Goal: Contribute content: Contribute content

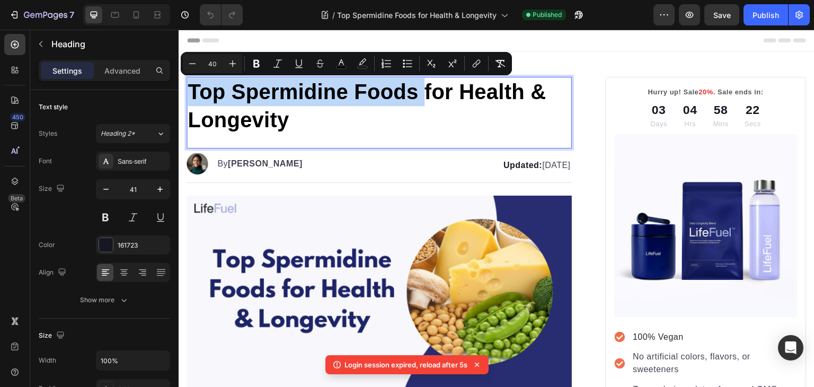
click at [318, 103] on span "Top Spermidine Foods for Health & Longevity" at bounding box center [367, 105] width 358 height 51
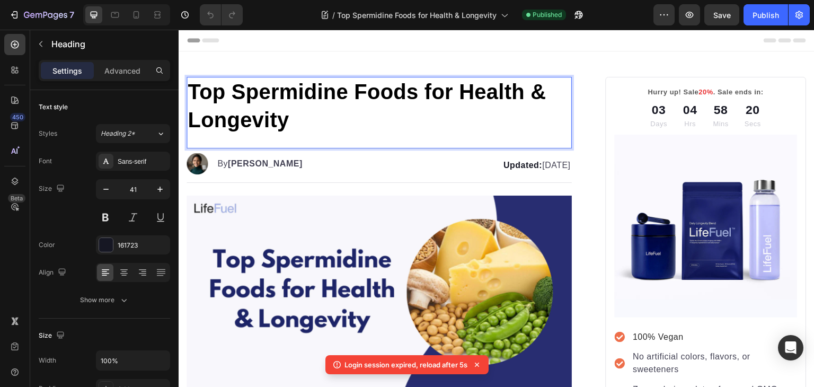
click at [194, 91] on span "Top Spermidine Foods for Health & Longevity" at bounding box center [367, 105] width 358 height 51
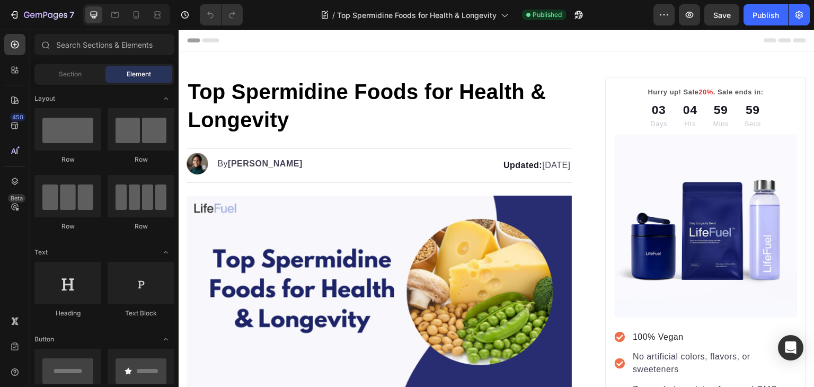
click at [194, 91] on span "Top Spermidine Foods for Health & Longevity" at bounding box center [367, 105] width 358 height 51
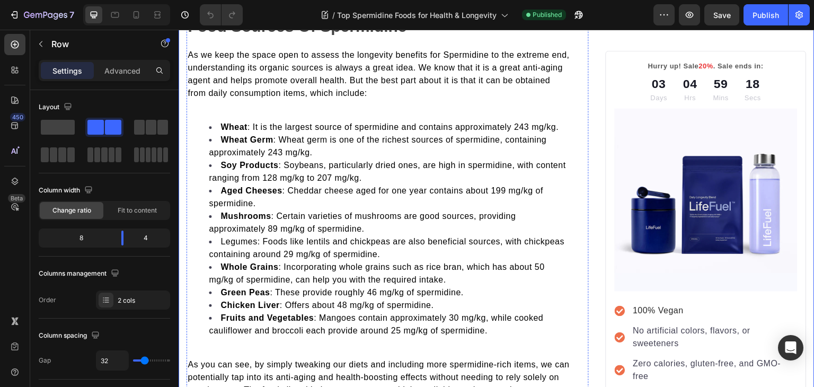
scroll to position [744, 0]
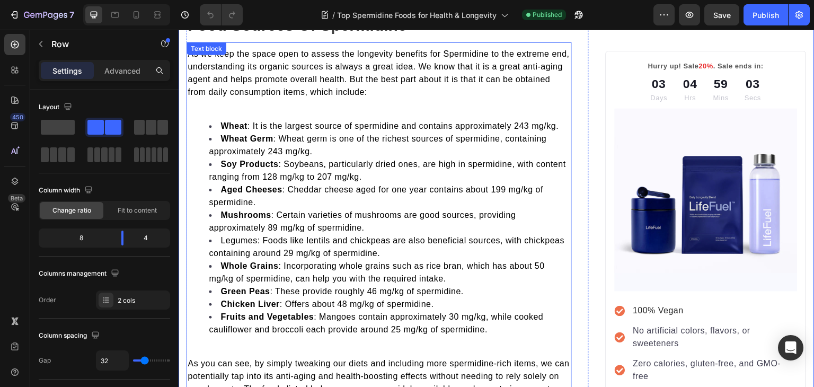
click at [486, 78] on span "As we keep the space open to assess the longevity benefits for Spermidine to th…" at bounding box center [379, 72] width 382 height 47
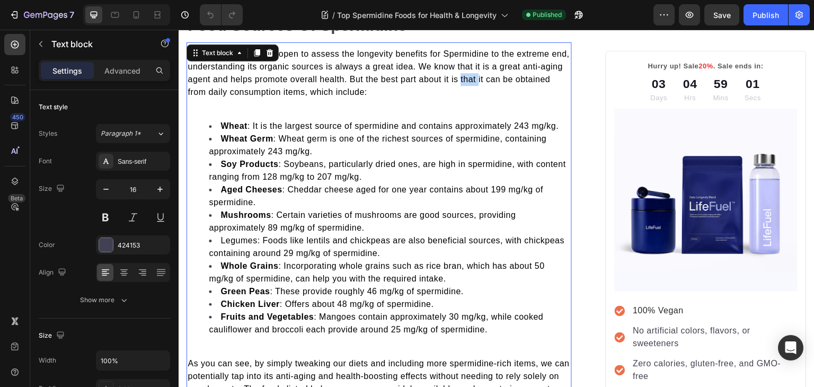
click at [490, 78] on span "As we keep the space open to assess the longevity benefits for Spermidine to th…" at bounding box center [379, 72] width 382 height 47
click at [260, 87] on span "As we keep the space open to assess the longevity benefits for Spermidine to th…" at bounding box center [379, 72] width 382 height 47
click at [202, 99] on p "Rich Text Editor. Editing area: main" at bounding box center [379, 105] width 383 height 13
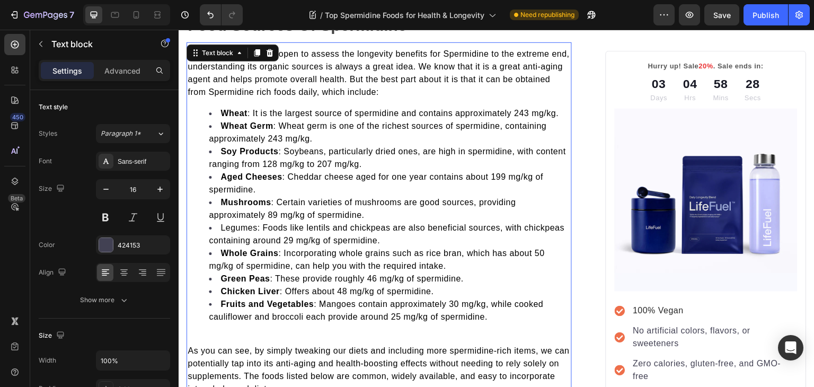
scroll to position [807, 0]
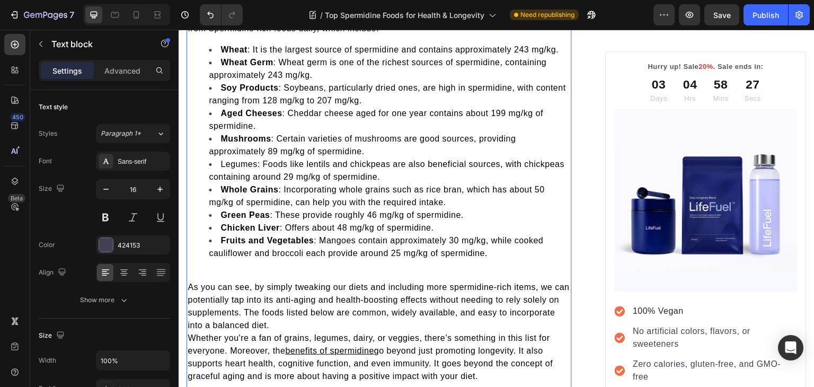
click at [284, 263] on div "As we keep the space open to assess the longevity benefits for Spermidine to th…" at bounding box center [379, 183] width 385 height 401
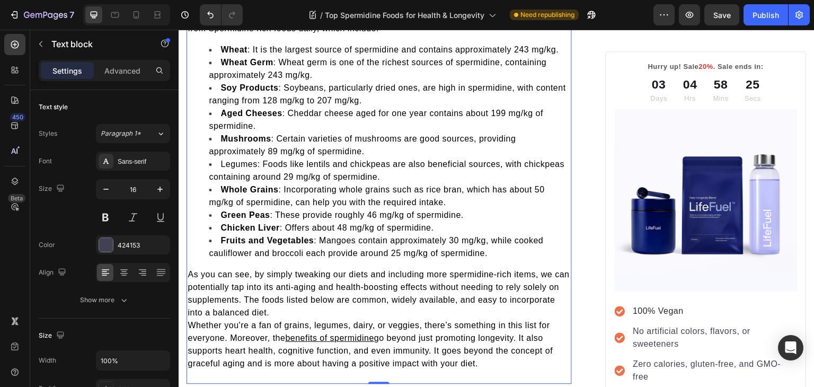
click at [193, 321] on span "Whether you're a fan of grains, legumes, dairy, or veggies, there’s something i…" at bounding box center [369, 332] width 363 height 22
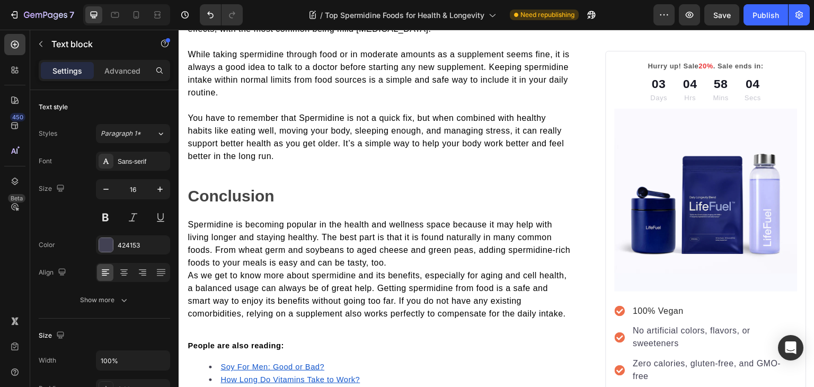
scroll to position [1341, 0]
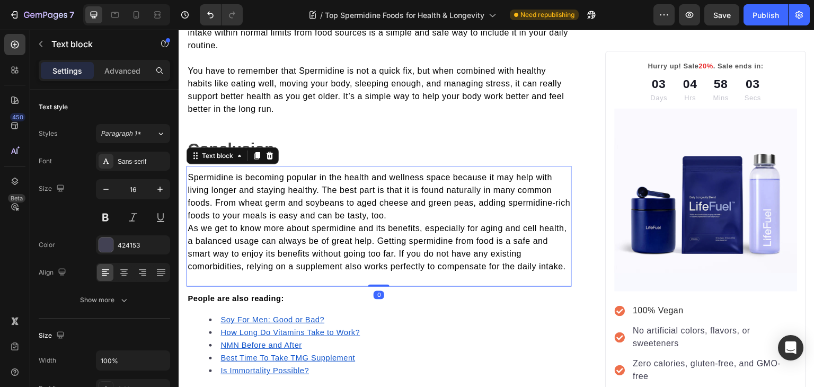
click at [191, 226] on span "As we get to know more about spermidine and its benefits, especially for aging …" at bounding box center [377, 247] width 379 height 47
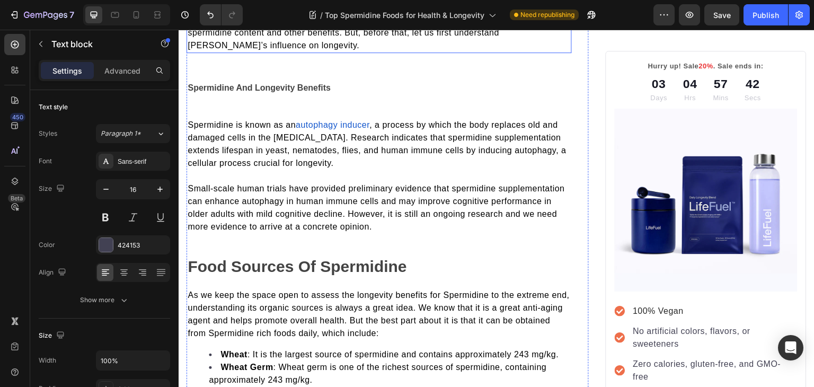
scroll to position [540, 0]
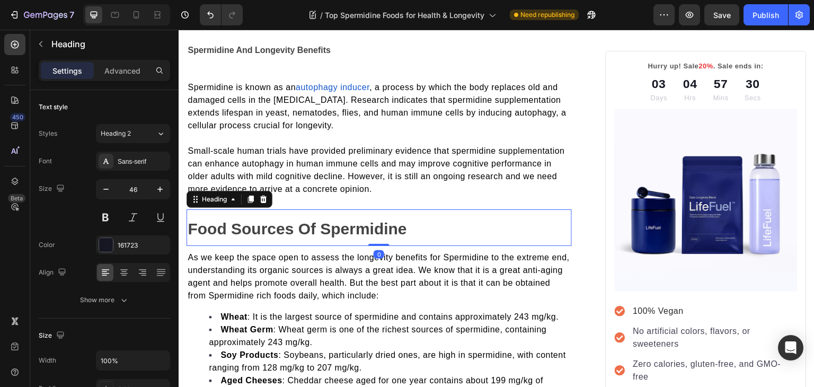
click at [298, 224] on strong "Food Sources Of Spermidine" at bounding box center [297, 228] width 219 height 17
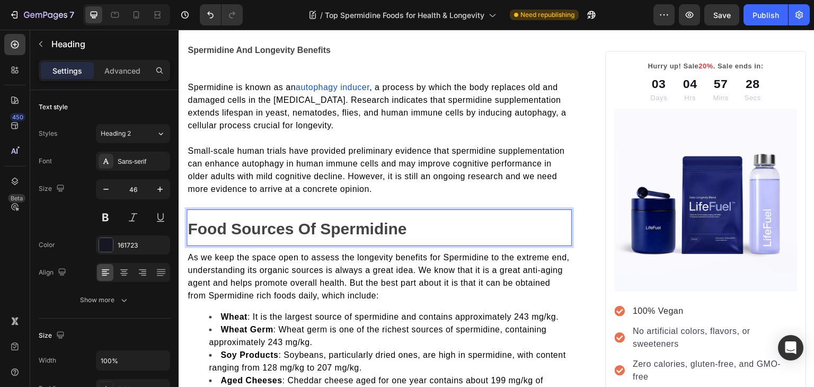
click at [318, 226] on strong "Food Sources Of Spermidine" at bounding box center [297, 228] width 219 height 17
click at [443, 226] on p "What Foods Contain Spermidine" at bounding box center [379, 227] width 383 height 34
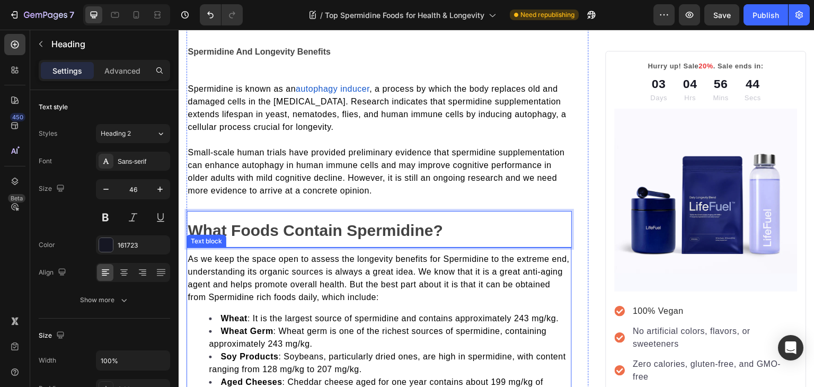
scroll to position [537, 0]
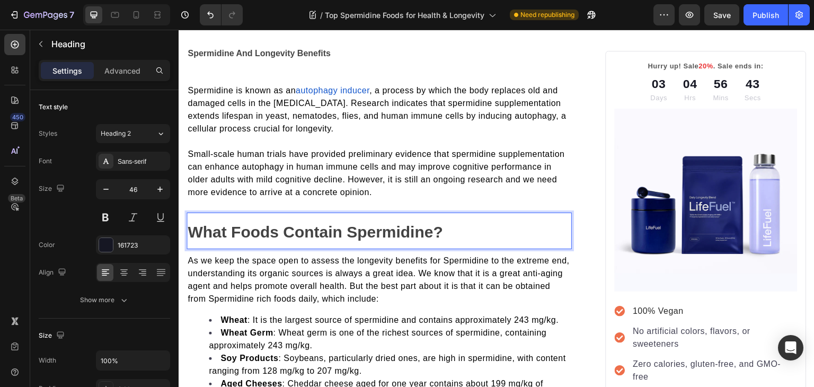
click at [384, 232] on strong "What Foods Contain Spermidine?" at bounding box center [315, 231] width 255 height 17
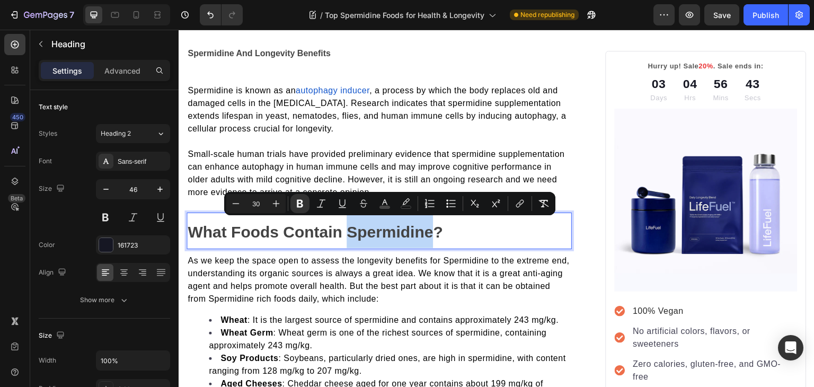
copy strong "Spermidine"
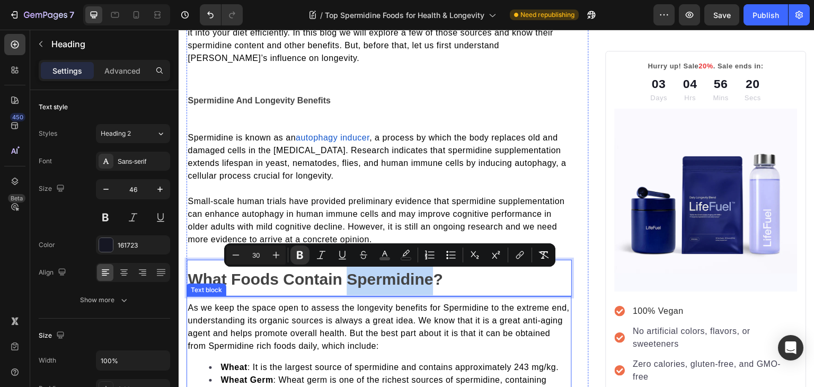
scroll to position [485, 0]
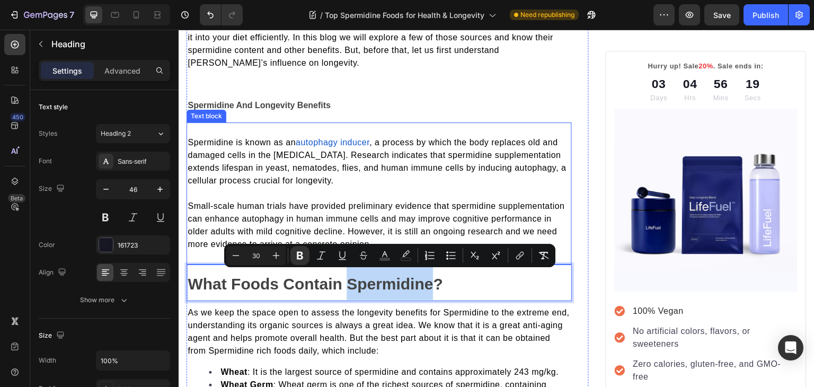
click at [345, 201] on span "Small-scale human trials have provided preliminary evidence that spermidine sup…" at bounding box center [376, 224] width 377 height 47
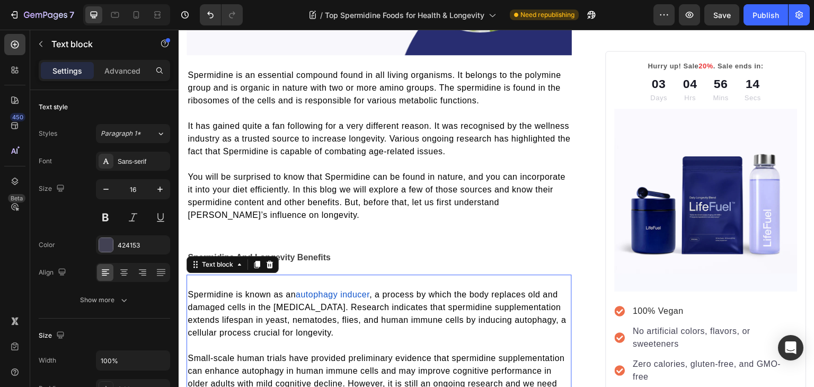
scroll to position [333, 0]
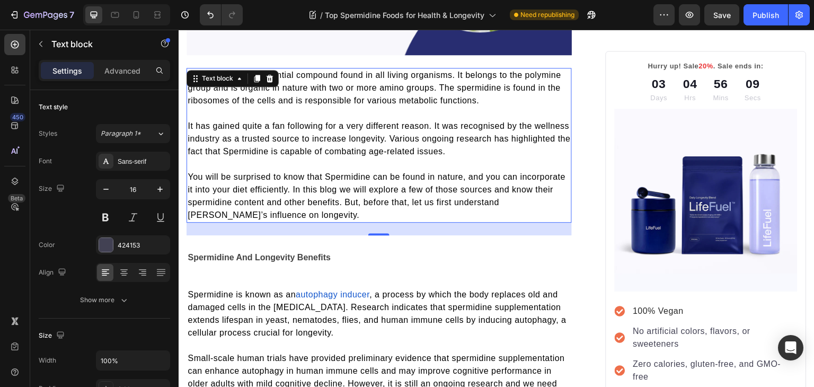
click at [460, 85] on span "Spermidine is an essential compound found in all living organisms. It belongs t…" at bounding box center [375, 87] width 374 height 34
click at [452, 86] on span "Spermidine is an essential compound found in all living organisms. It belongs t…" at bounding box center [375, 87] width 375 height 34
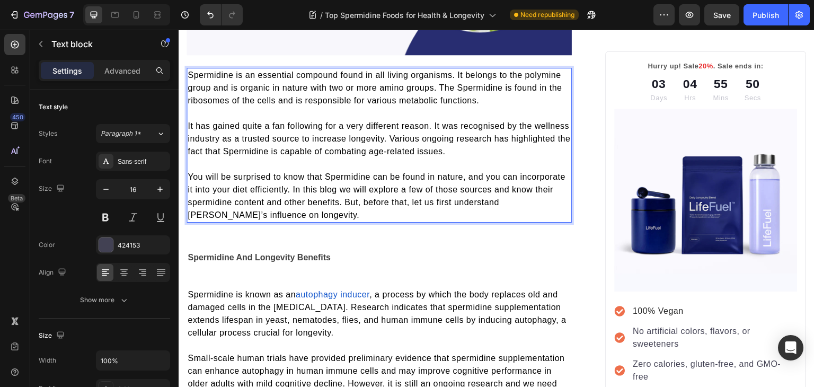
click at [446, 83] on span "Spermidine is an essential compound found in all living organisms. It belongs t…" at bounding box center [375, 87] width 375 height 34
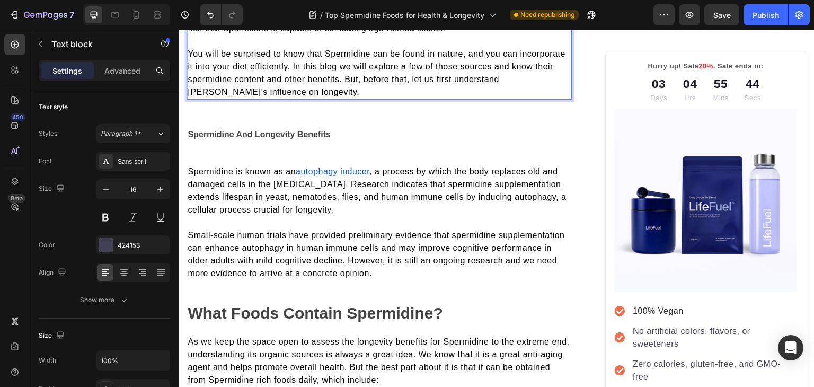
scroll to position [418, 0]
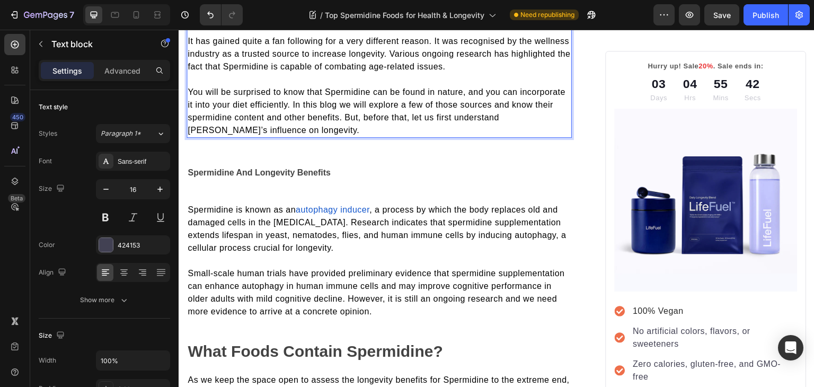
click at [233, 112] on span "You will be surprised to know that Spermidine can be found in nature, and you c…" at bounding box center [377, 110] width 378 height 47
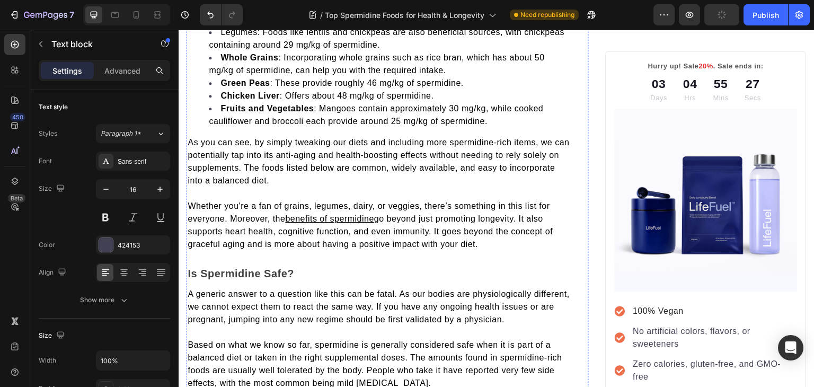
scroll to position [939, 0]
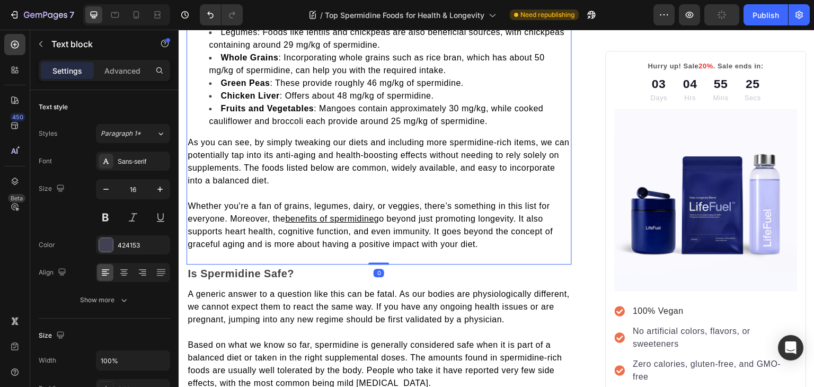
click at [455, 138] on span "As you can see, by simply tweaking our diets and including more spermidine-rich…" at bounding box center [379, 161] width 382 height 47
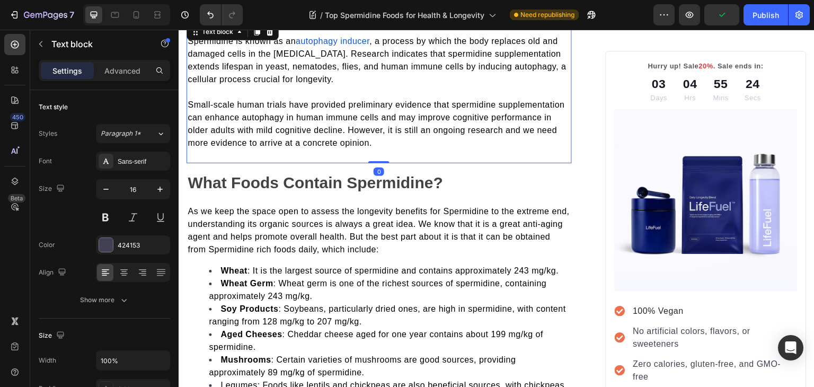
click at [455, 136] on p "Small-scale human trials have provided preliminary evidence that spermidine sup…" at bounding box center [379, 124] width 383 height 51
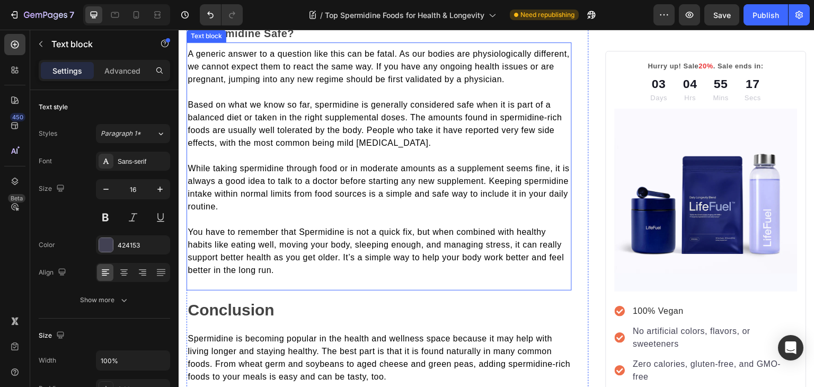
scroll to position [1116, 0]
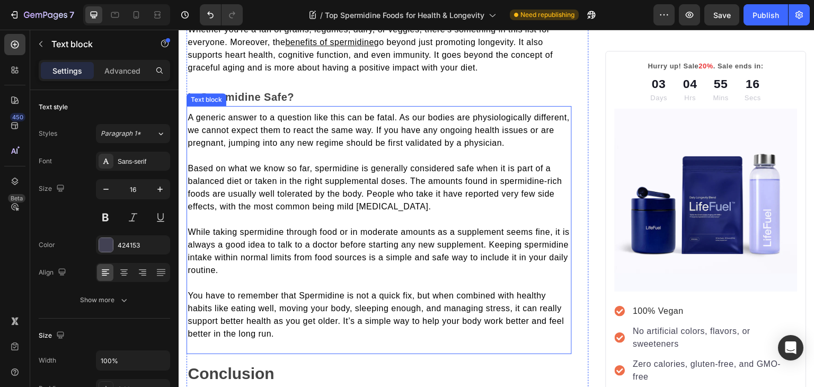
click at [504, 182] on span "Based on what we know so far, spermidine is generally considered safe when it i…" at bounding box center [375, 187] width 375 height 47
click at [504, 181] on span "Based on what we know so far, spermidine is generally considered safe when it i…" at bounding box center [375, 187] width 375 height 47
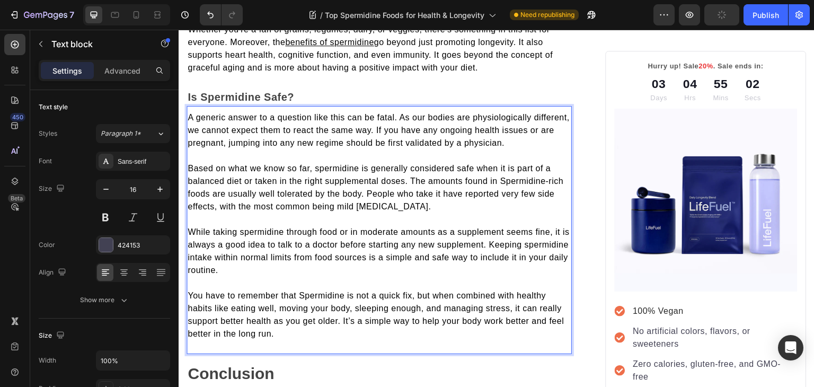
click at [548, 179] on span "Based on what we know so far, spermidine is generally considered safe when it i…" at bounding box center [376, 187] width 376 height 47
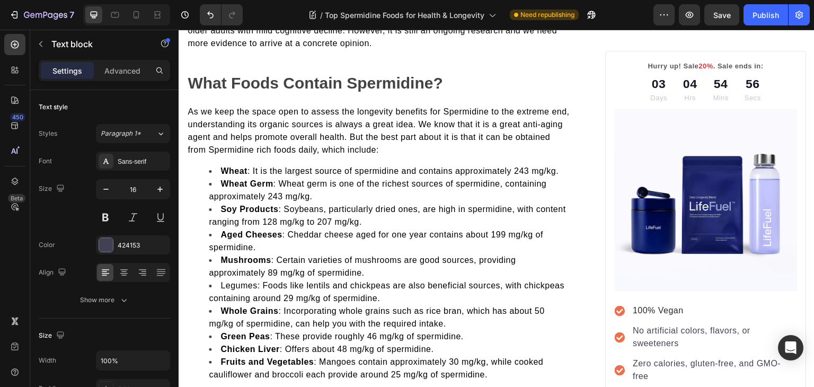
scroll to position [686, 0]
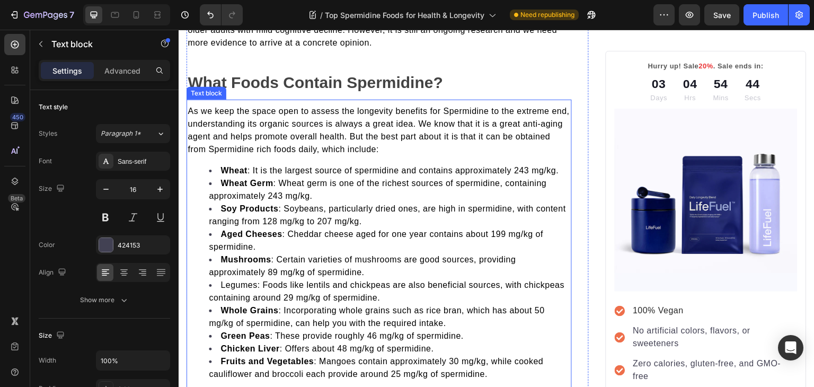
click at [279, 144] on span "As we keep the space open to assess the longevity benefits for Spermidine to th…" at bounding box center [379, 130] width 382 height 47
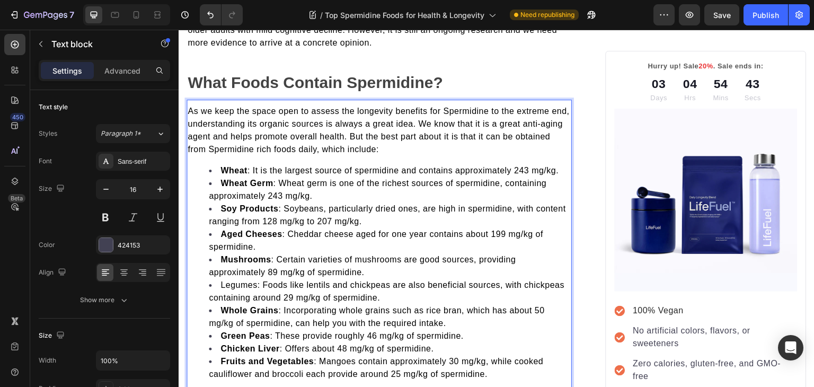
click at [278, 146] on span "As we keep the space open to assess the longevity benefits for Spermidine to th…" at bounding box center [379, 130] width 382 height 47
click at [251, 145] on span "As we keep the space open to assess the longevity benefits for Spermidine to th…" at bounding box center [379, 130] width 382 height 47
click at [270, 146] on span "As we keep the space open to assess the longevity benefits for Spermidine to th…" at bounding box center [379, 130] width 382 height 47
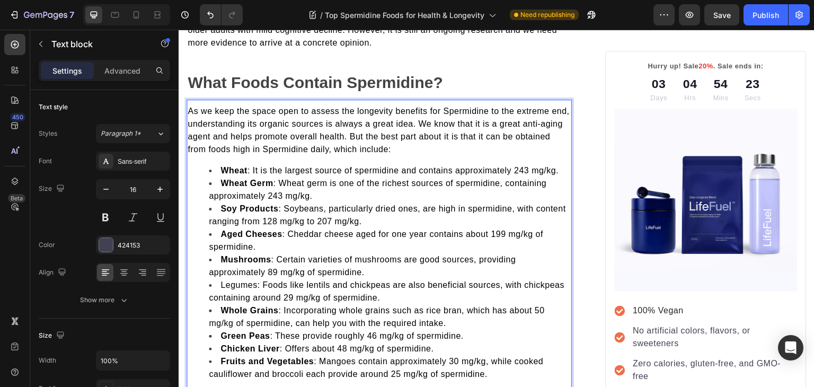
click at [236, 143] on span "As we keep the space open to assess the longevity benefits for Spermidine to th…" at bounding box center [379, 130] width 382 height 47
click at [419, 148] on span "As we keep the space open to assess the longevity benefits for Spermidine to th…" at bounding box center [379, 130] width 382 height 47
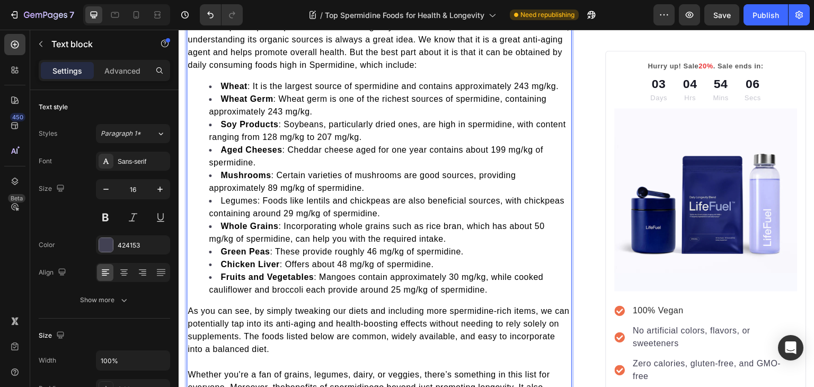
scroll to position [771, 0]
click at [246, 196] on span "Legumes: Foods like lentils and chickpeas are also beneficial sources, with chi…" at bounding box center [387, 207] width 356 height 22
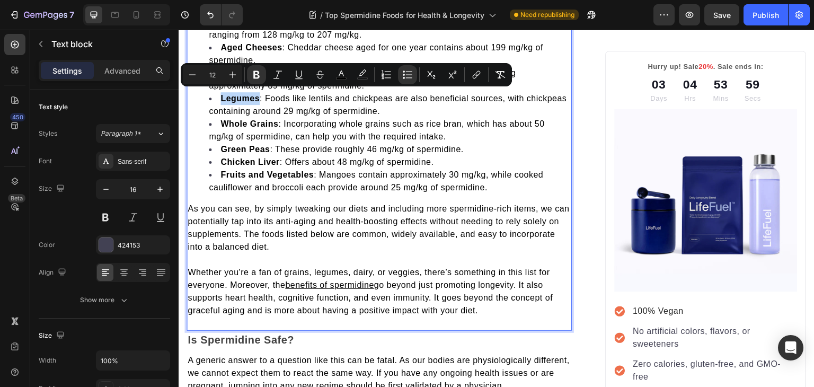
scroll to position [874, 0]
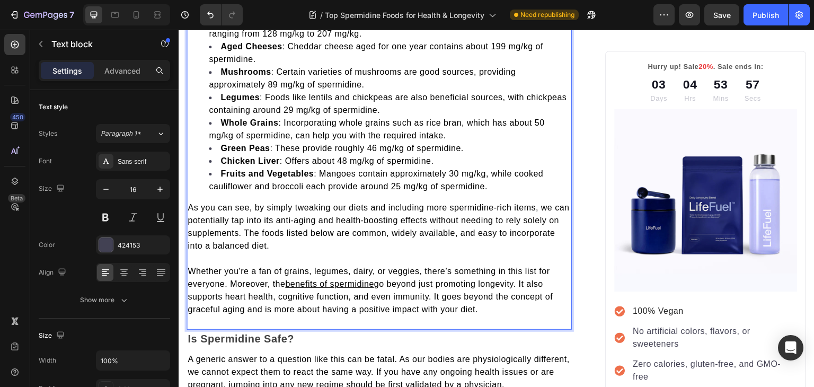
click at [270, 205] on span "As you can see, by simply tweaking our diets and including more spermidine-rich…" at bounding box center [379, 226] width 382 height 47
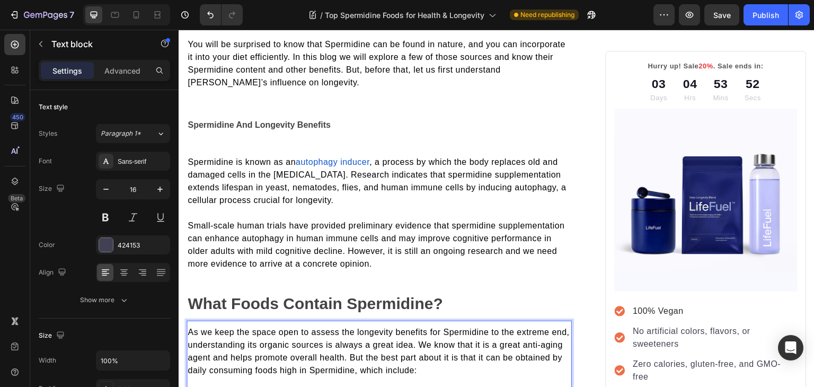
scroll to position [466, 0]
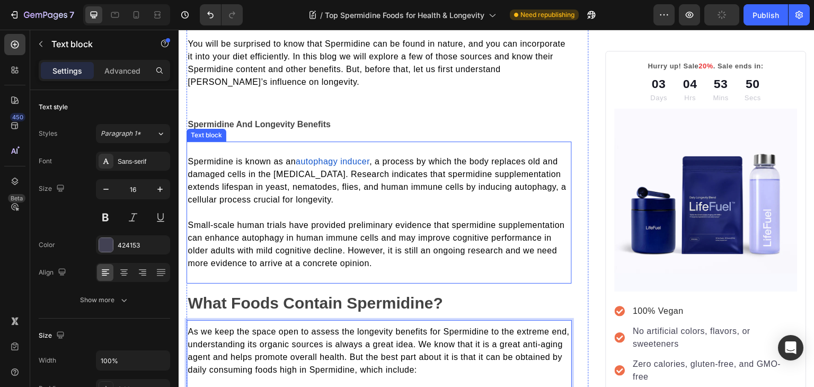
click at [230, 149] on div "Spermidine is known as an autophagy inducer , a process by which the body repla…" at bounding box center [379, 213] width 385 height 142
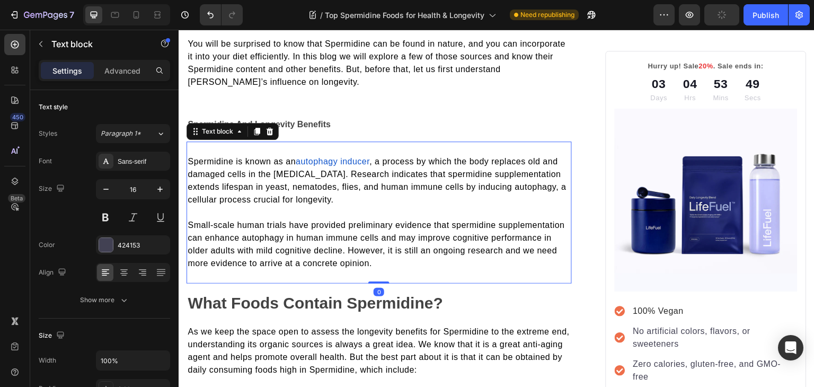
click at [230, 149] on div "Spermidine is known as an autophagy inducer , a process by which the body repla…" at bounding box center [379, 213] width 385 height 142
click at [190, 157] on span "Spermidine is known as an" at bounding box center [242, 161] width 108 height 9
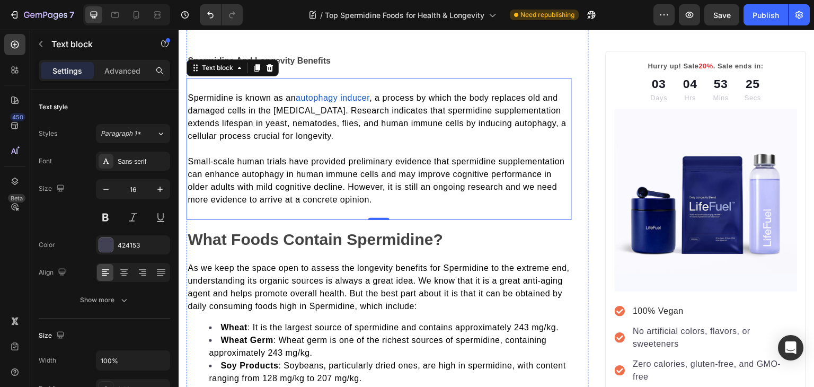
scroll to position [530, 0]
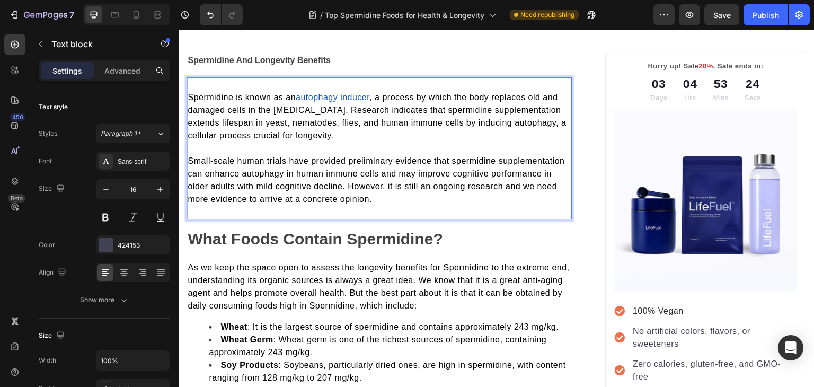
click at [418, 108] on span ", a process by which the body replaces old and damaged cells in the cytoplasm. …" at bounding box center [377, 116] width 379 height 47
click at [455, 160] on span "Small-scale human trials have provided preliminary evidence that spermidine sup…" at bounding box center [376, 179] width 377 height 47
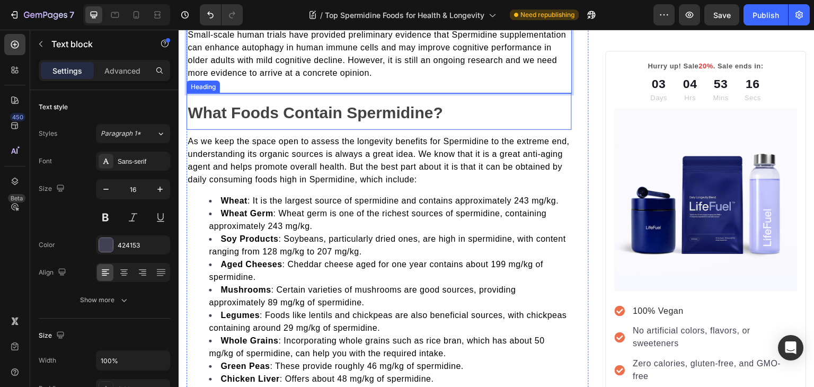
scroll to position [657, 0]
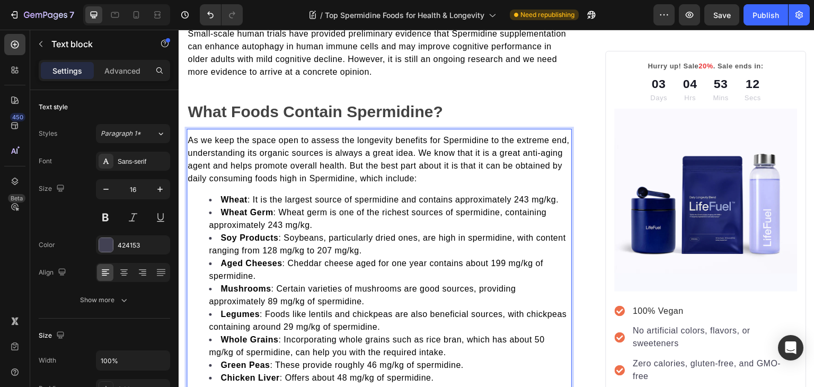
click at [360, 199] on span "Wheat : It is the largest source of spermidine and contains approximately 243 m…" at bounding box center [390, 199] width 338 height 9
click at [457, 208] on span "Wheat Germ : Wheat germ is one of the richest sources of spermidine, containing…" at bounding box center [378, 219] width 338 height 22
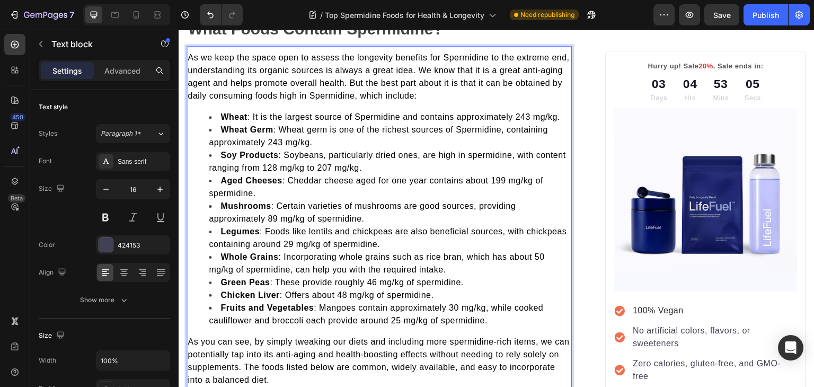
scroll to position [741, 0]
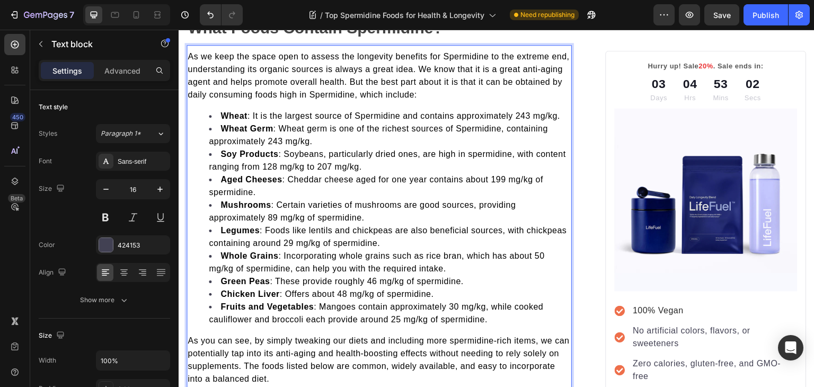
click at [472, 149] on span "Soy Products : Soybeans, particularly dried ones, are high in spermidine, with …" at bounding box center [387, 160] width 357 height 22
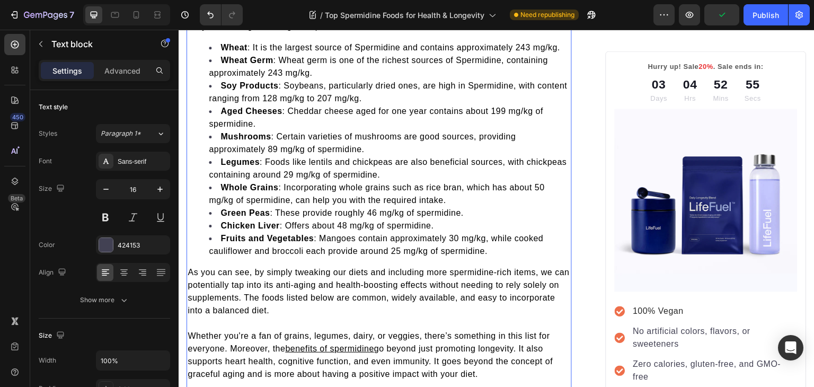
scroll to position [807, 0]
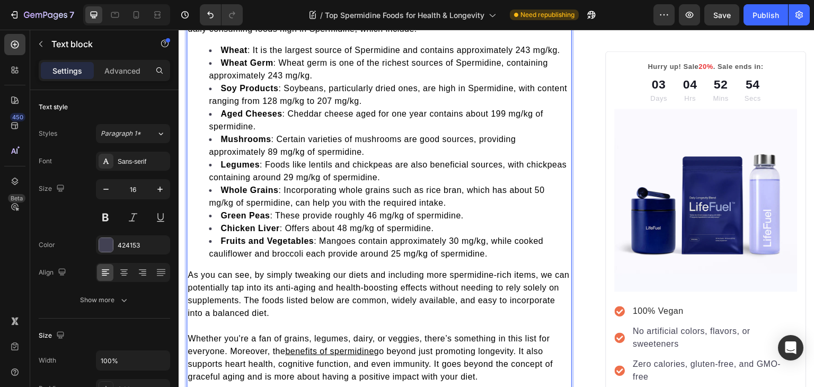
click at [212, 125] on span "Aged Cheeses : Cheddar cheese aged for one year contains about 199 mg/kg of spe…" at bounding box center [376, 120] width 334 height 22
click at [320, 149] on span "Mushrooms : Certain varieties of mushrooms are good sources, providing approxim…" at bounding box center [362, 146] width 307 height 22
click at [378, 174] on span "Legumes : Foods like lentils and chickpeas are also beneficial sources, with ch…" at bounding box center [388, 171] width 358 height 22
click at [250, 200] on span "Whole Grains : Incorporating whole grains such as rice bran, which has about 50…" at bounding box center [377, 197] width 336 height 22
click at [423, 213] on span "Green Peas : These provide roughly 46 mg/kg of spermidine. ​" at bounding box center [344, 215] width 246 height 9
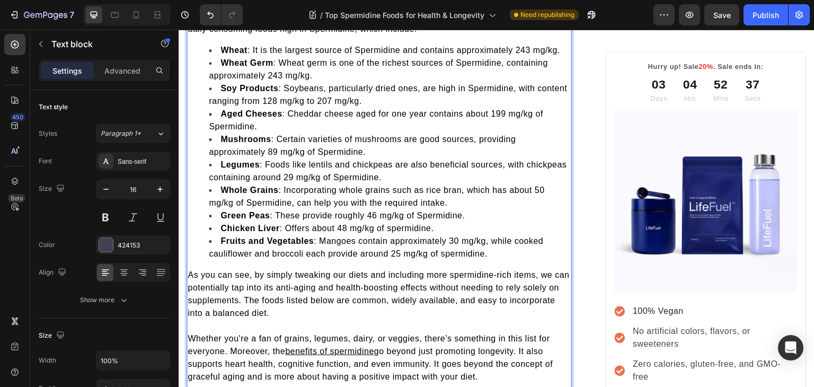
click at [392, 225] on span "Chicken Liver : Offers about 48 mg/kg of spermidine. ​" at bounding box center [329, 228] width 216 height 9
click at [446, 251] on span "Fruits and Vegetables : Mangoes contain approximately 30 mg/kg, while cooked ca…" at bounding box center [376, 247] width 334 height 22
click at [454, 273] on span "As you can see, by simply tweaking our diets and including more spermidine-rich…" at bounding box center [379, 293] width 382 height 47
click at [500, 272] on span "As you can see, by simply tweaking our diets and including more Spermidine-rich…" at bounding box center [378, 293] width 380 height 47
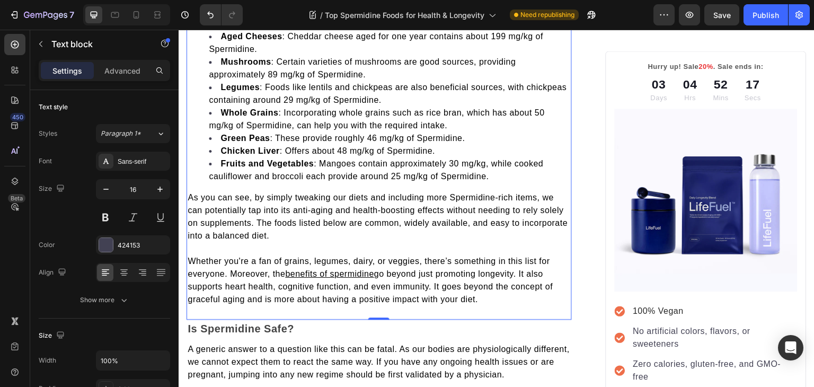
scroll to position [884, 0]
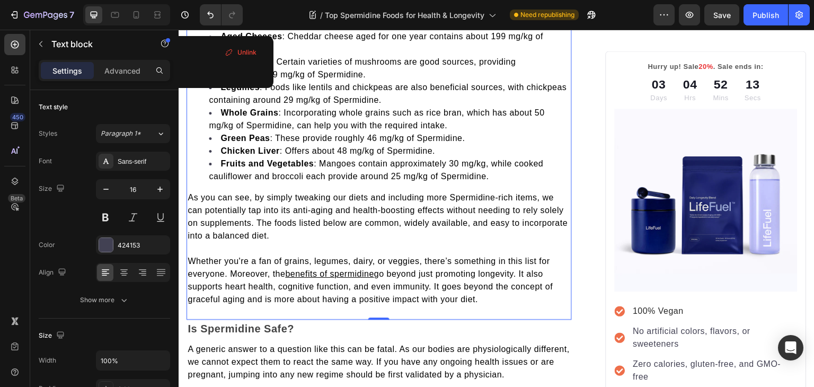
click at [354, 272] on u "benefits of spermidine" at bounding box center [329, 273] width 89 height 9
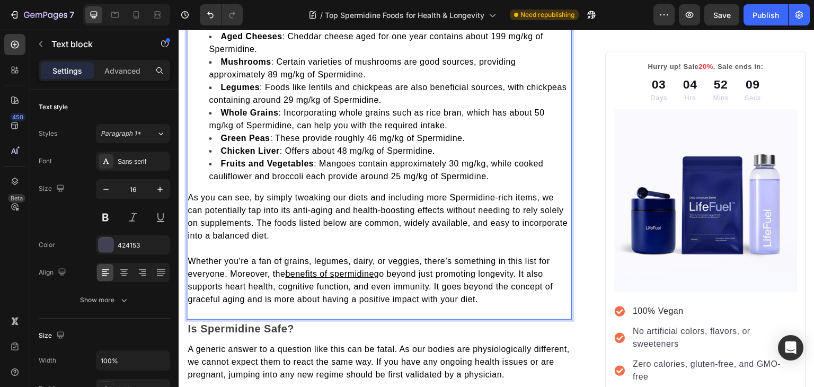
click at [376, 222] on span "As you can see, by simply tweaking our diets and including more Spermidine-rich…" at bounding box center [378, 216] width 380 height 47
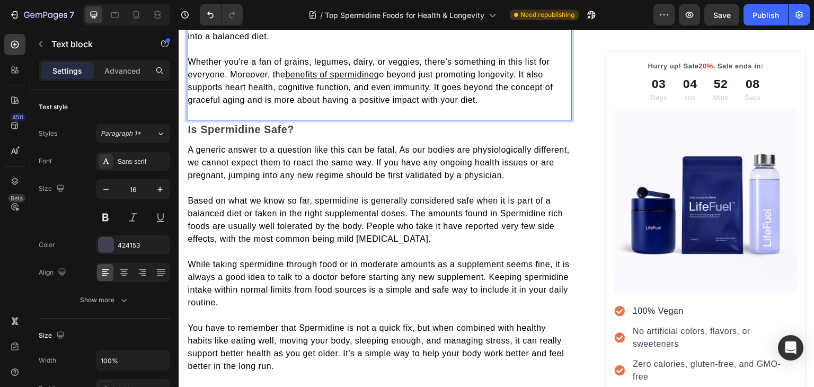
scroll to position [1086, 0]
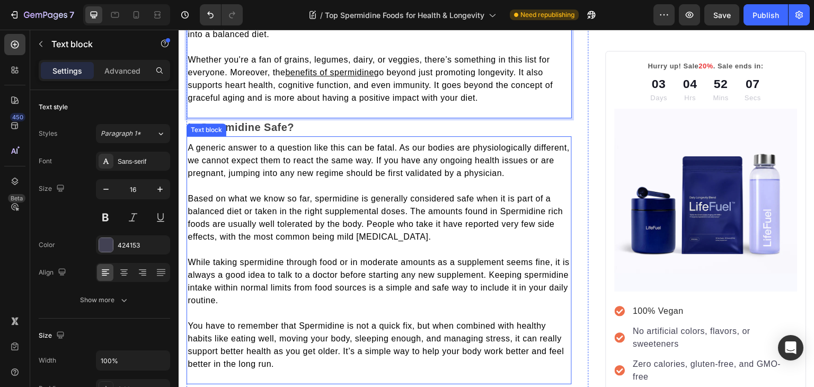
click at [318, 196] on span "Based on what we know so far, spermidine is generally considered safe when it i…" at bounding box center [375, 217] width 375 height 47
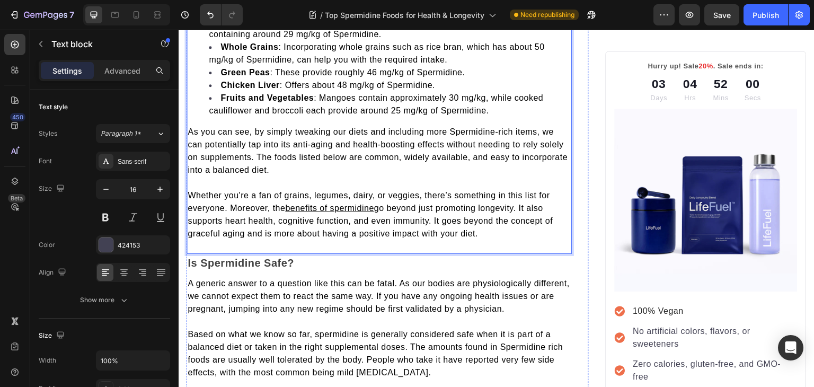
scroll to position [953, 0]
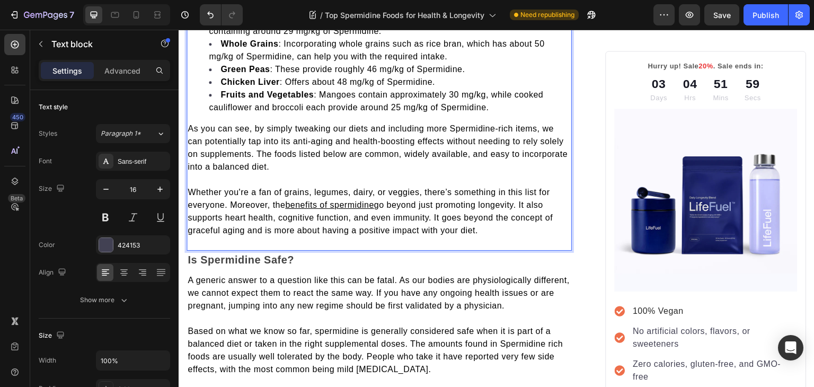
click at [334, 200] on u "benefits of spermidine" at bounding box center [329, 204] width 89 height 9
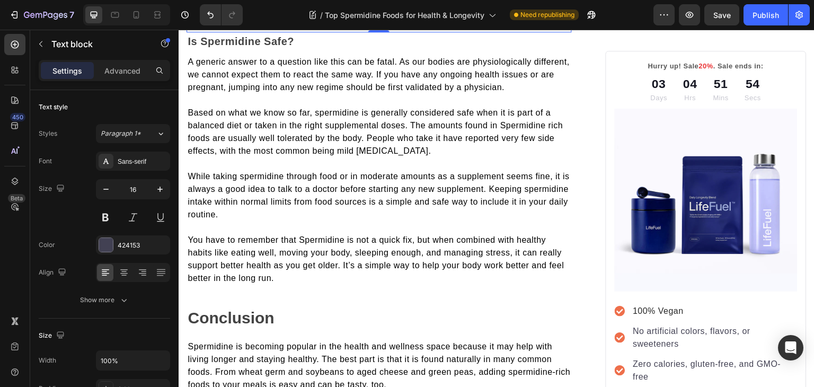
scroll to position [1174, 0]
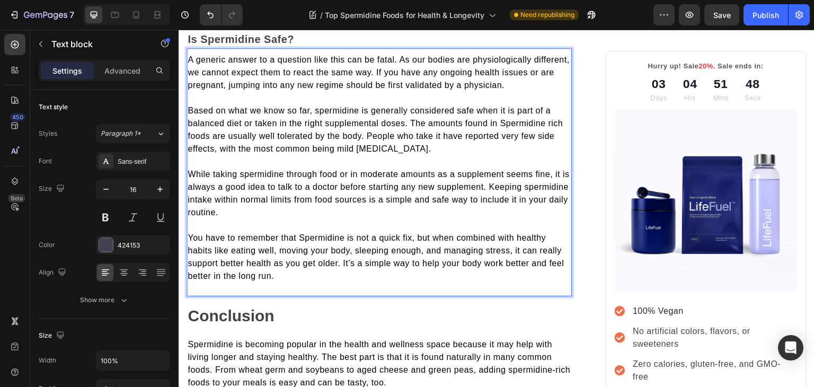
click at [320, 108] on span "Based on what we know so far, spermidine is generally considered safe when it i…" at bounding box center [375, 129] width 375 height 47
click at [244, 171] on span "While taking spermidine through food or in moderate amounts as a supplement see…" at bounding box center [379, 193] width 382 height 47
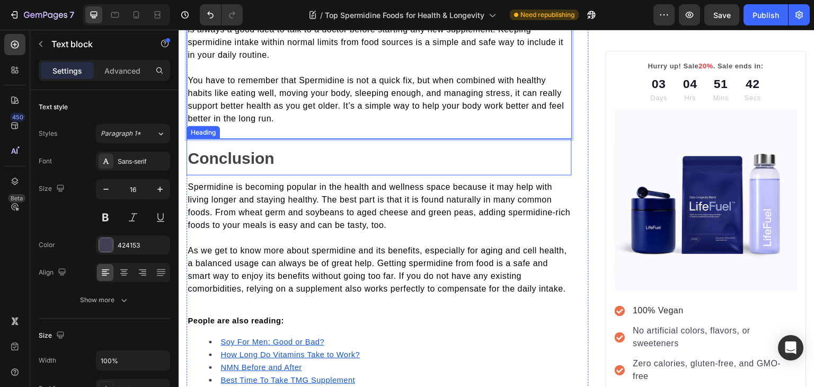
scroll to position [1332, 0]
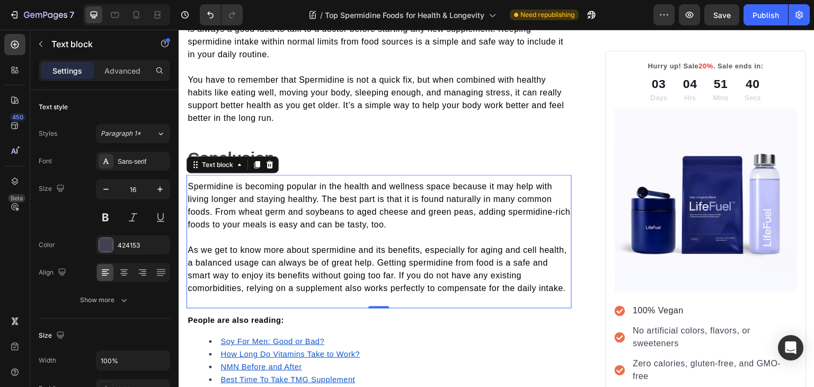
click at [514, 209] on span "Spermidine is becoming popular in the health and wellness space because it may …" at bounding box center [379, 205] width 383 height 47
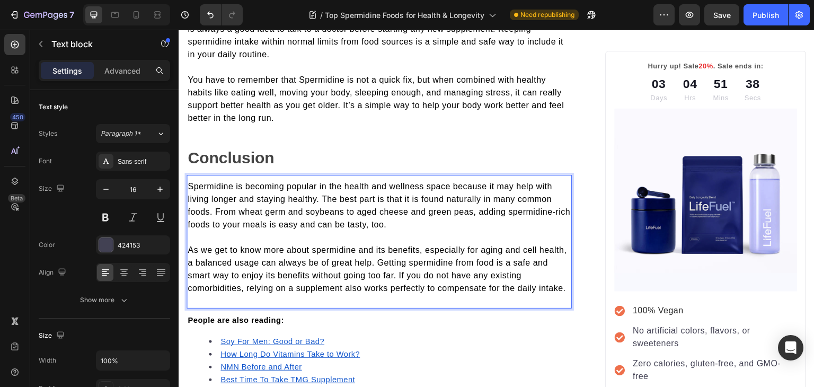
click at [514, 209] on span "Spermidine is becoming popular in the health and wellness space because it may …" at bounding box center [379, 205] width 383 height 47
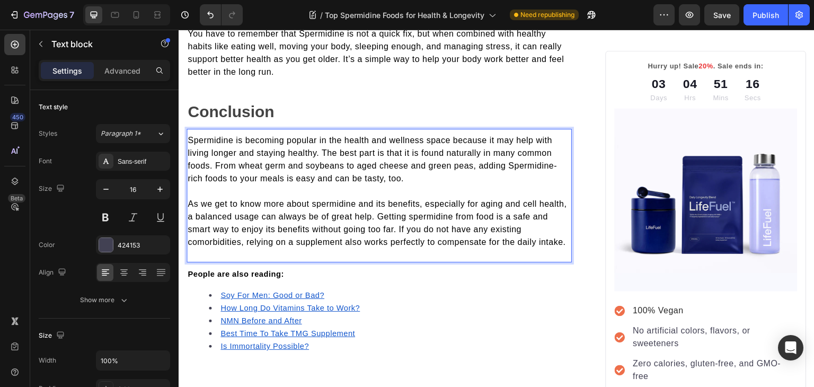
scroll to position [1378, 0]
click at [443, 215] on span "As we get to know more about spermidine and its benefits, especially for aging …" at bounding box center [377, 222] width 379 height 47
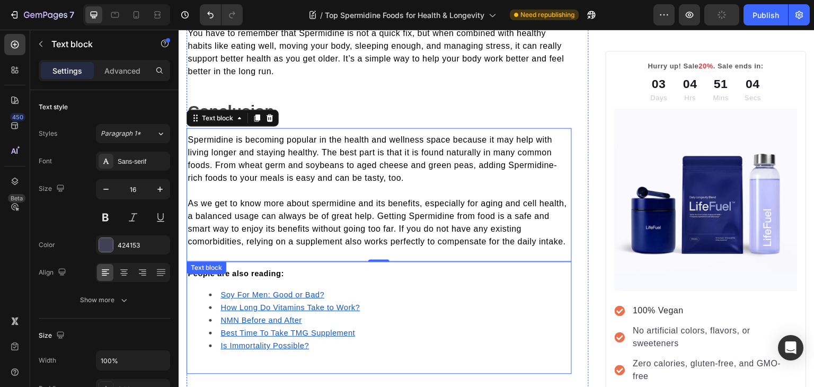
scroll to position [1377, 0]
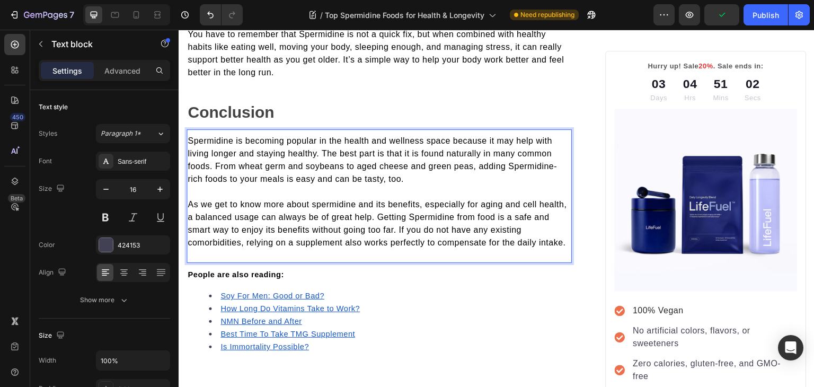
click at [314, 201] on span "As we get to know more about spermidine and its benefits, especially for aging …" at bounding box center [377, 223] width 379 height 47
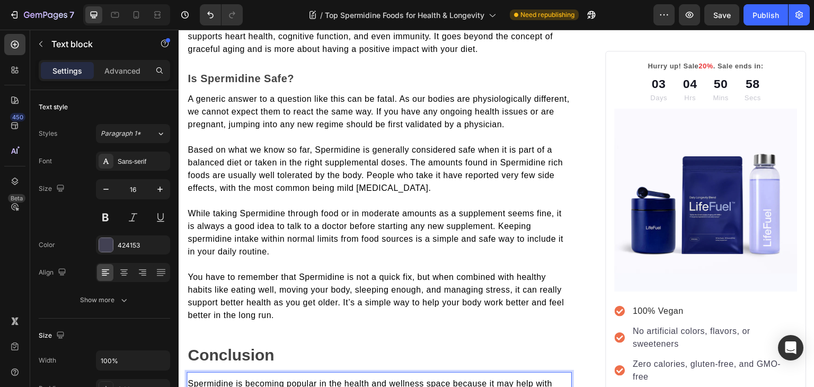
scroll to position [1132, 0]
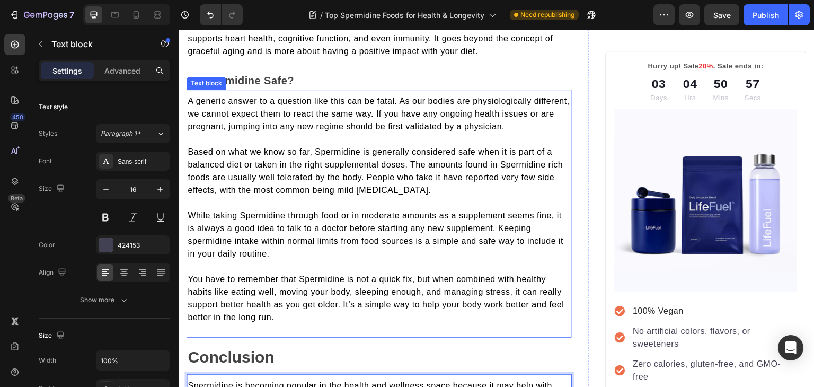
click at [192, 238] on span "While taking Spermidine through food or in moderate amounts as a supplement see…" at bounding box center [376, 234] width 376 height 47
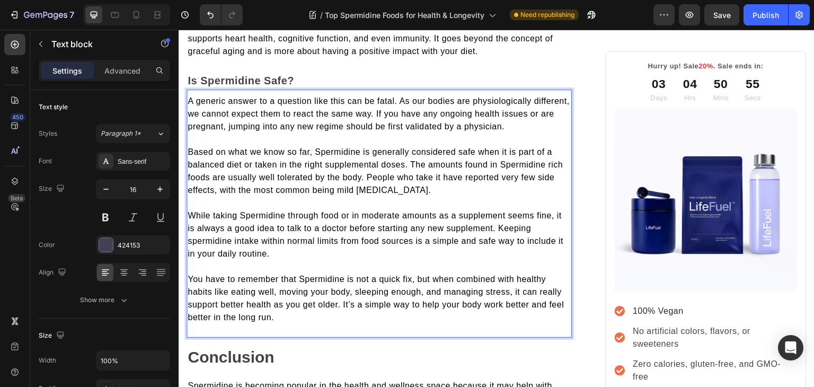
click at [192, 238] on span "While taking Spermidine through food or in moderate amounts as a supplement see…" at bounding box center [376, 234] width 376 height 47
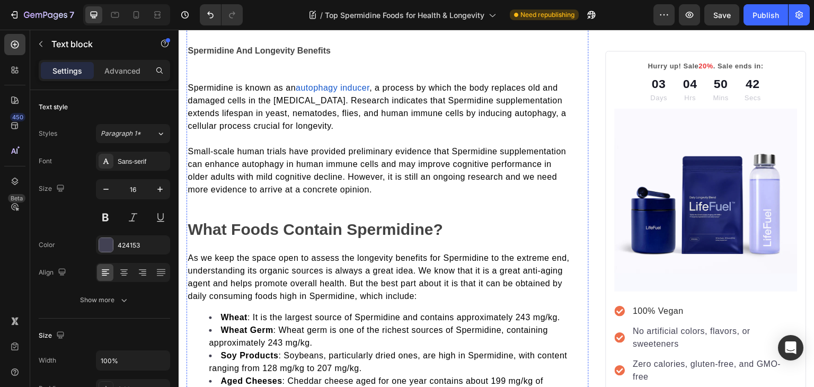
scroll to position [539, 0]
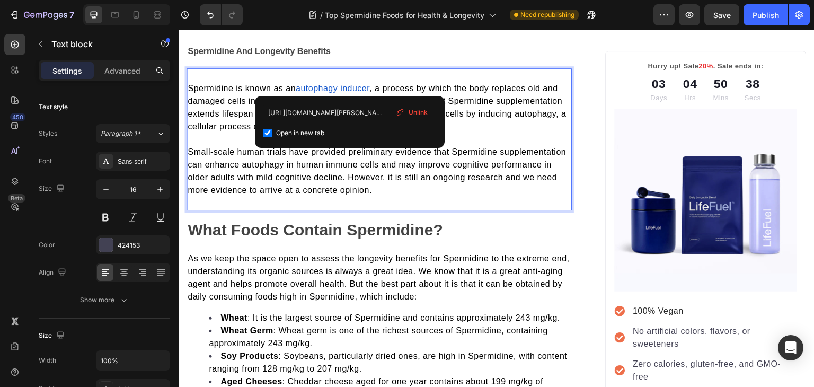
click at [348, 84] on span "autophagy inducer" at bounding box center [333, 88] width 74 height 9
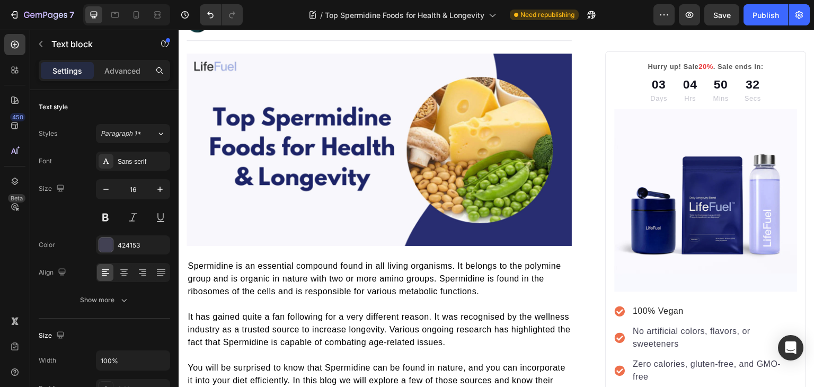
scroll to position [0, 0]
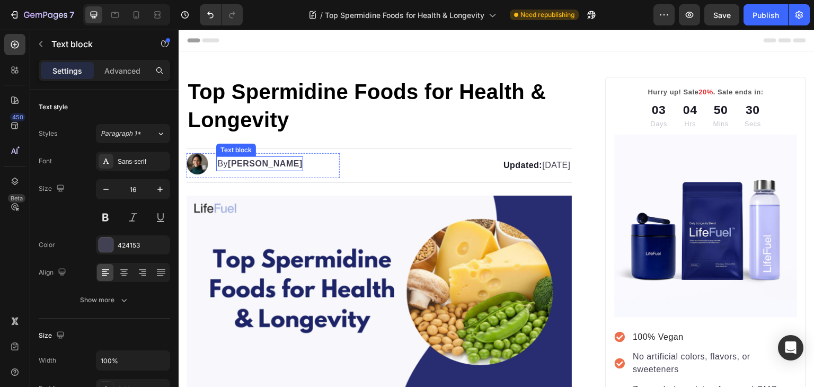
click at [249, 164] on strong "[PERSON_NAME]" at bounding box center [265, 163] width 75 height 9
click at [235, 164] on strong "[PERSON_NAME]" at bounding box center [265, 163] width 75 height 9
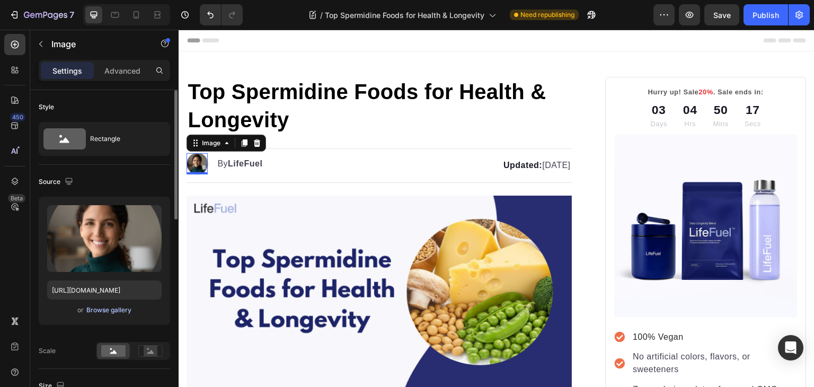
click at [113, 311] on div "Browse gallery" at bounding box center [108, 310] width 45 height 10
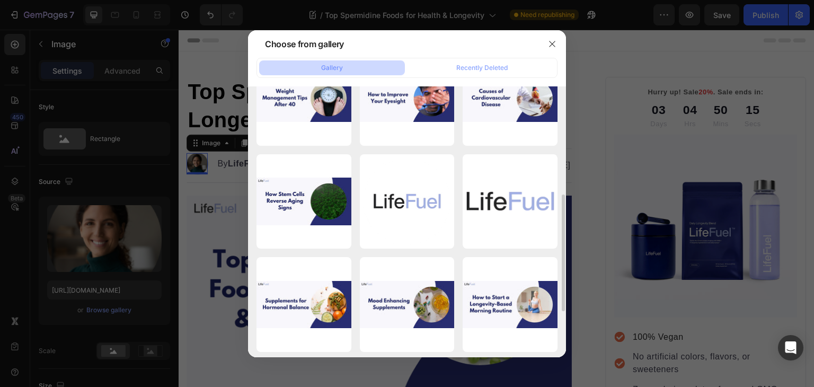
scroll to position [250, 0]
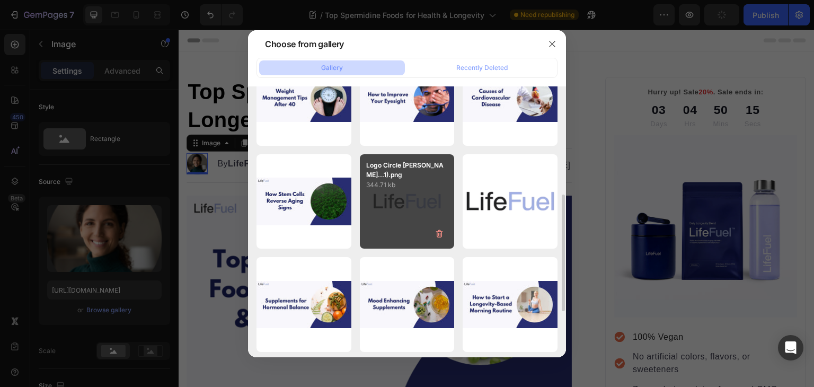
click at [413, 195] on div "Logo Circle White bg...1).png 344.71 kb" at bounding box center [407, 201] width 95 height 95
type input "https://cdn.shopify.com/s/files/1/0699/5296/2790/files/gempages_553638280495629…"
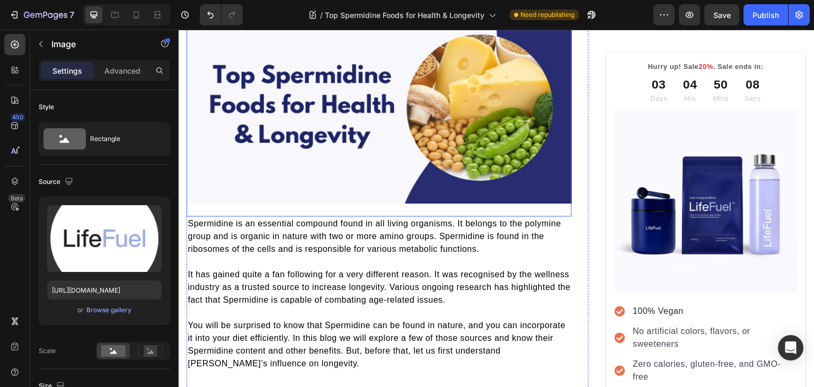
scroll to position [0, 0]
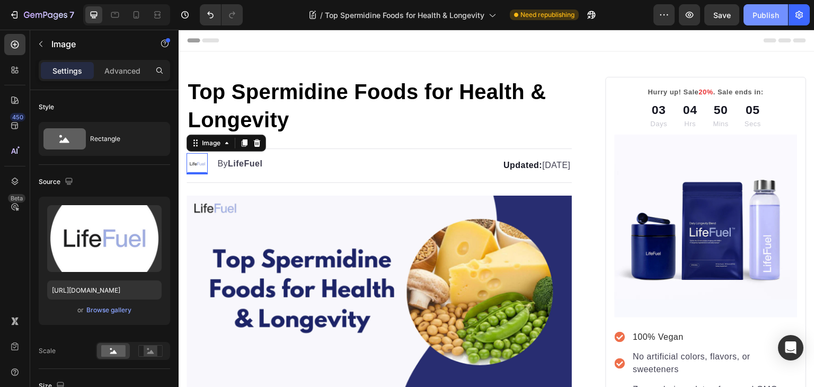
click at [766, 10] on div "Publish" at bounding box center [766, 15] width 27 height 11
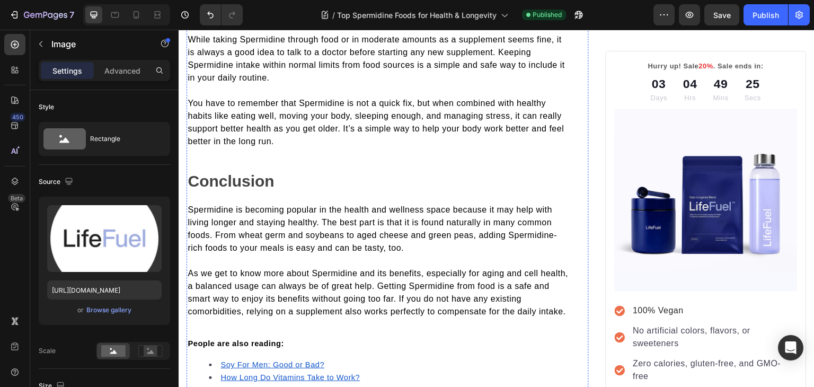
scroll to position [1394, 0]
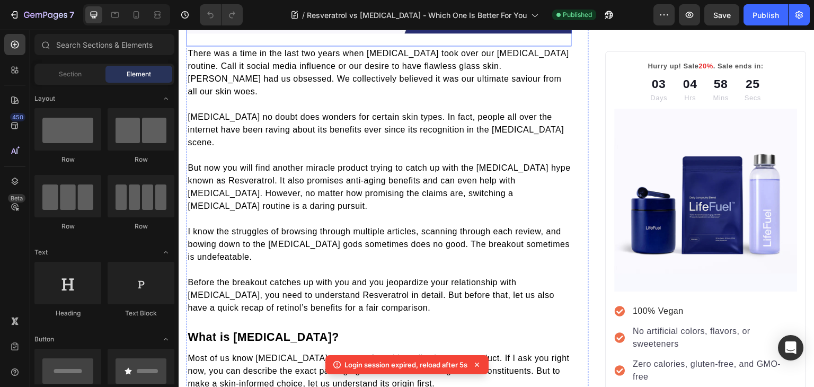
scroll to position [356, 0]
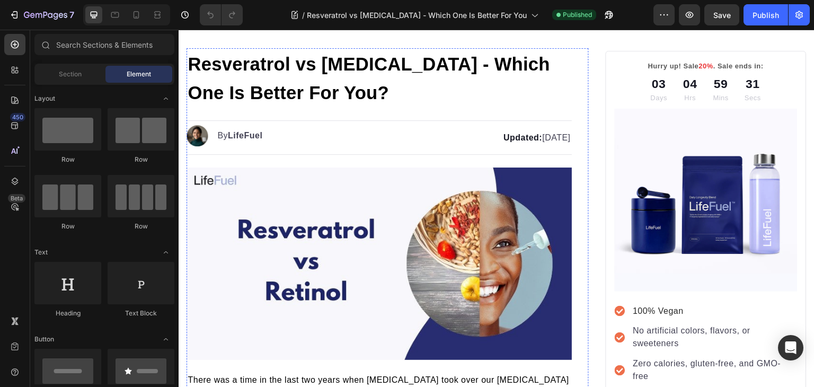
scroll to position [28, 0]
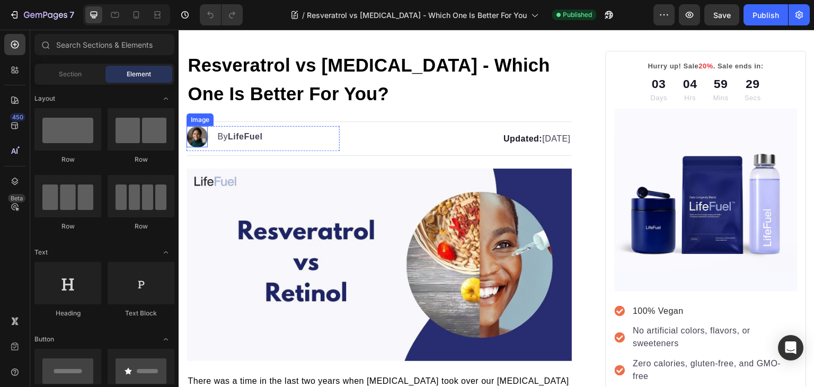
click at [195, 136] on img at bounding box center [197, 136] width 21 height 21
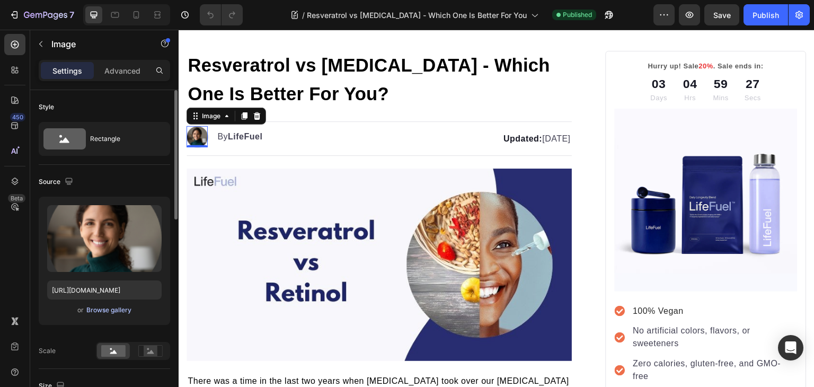
click at [114, 307] on div "Browse gallery" at bounding box center [108, 310] width 45 height 10
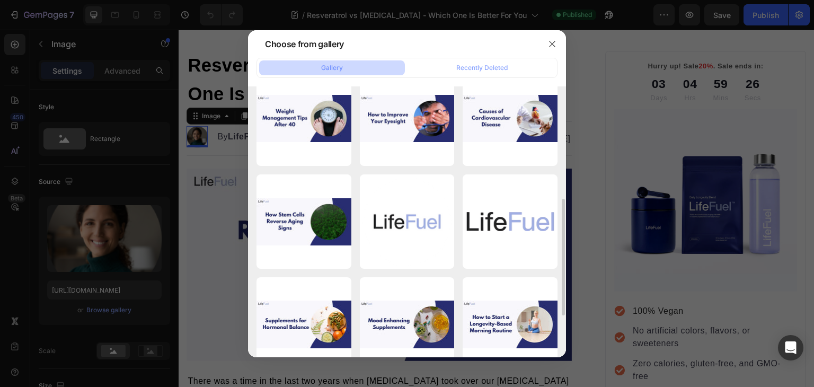
scroll to position [241, 0]
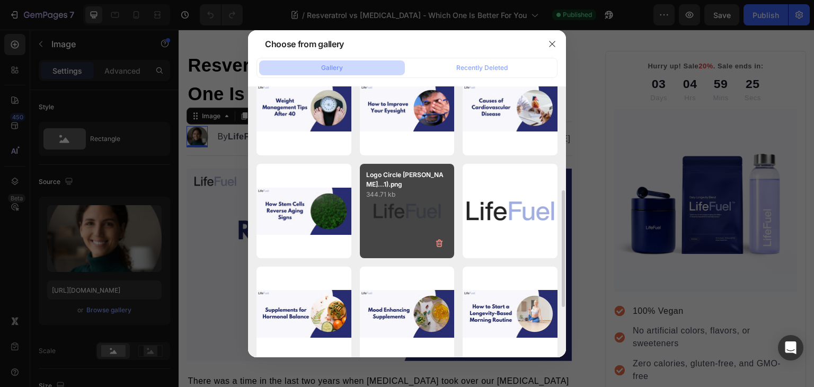
click at [413, 200] on div "Logo Circle White bg...1).png 344.71 kb" at bounding box center [407, 211] width 95 height 95
type input "[URL][DOMAIN_NAME]"
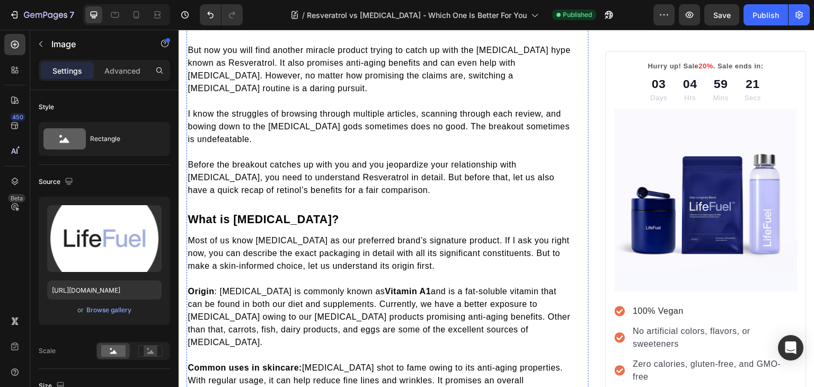
scroll to position [0, 0]
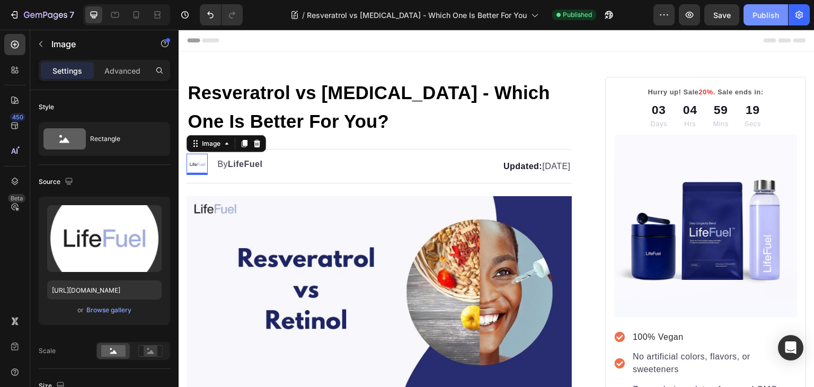
click at [755, 13] on div "Publish" at bounding box center [766, 15] width 27 height 11
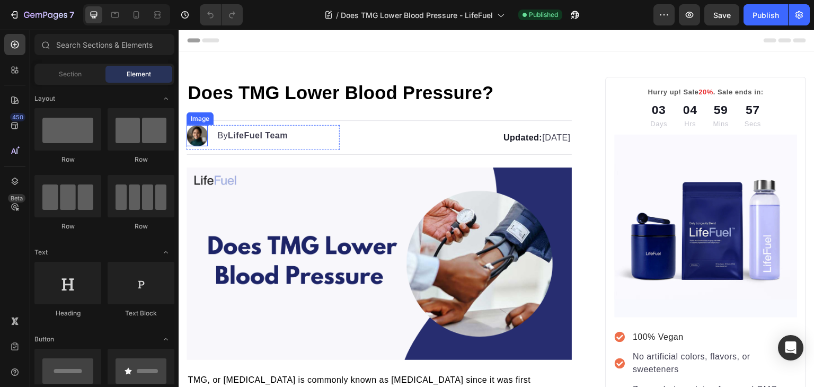
click at [204, 131] on img at bounding box center [197, 135] width 21 height 21
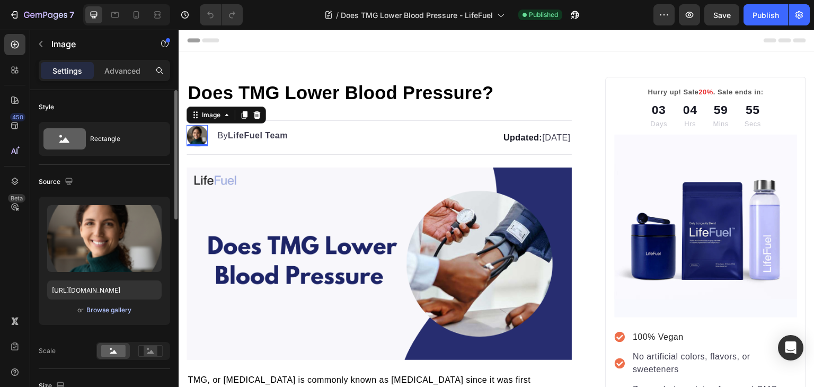
click at [121, 314] on div "Browse gallery" at bounding box center [108, 310] width 45 height 10
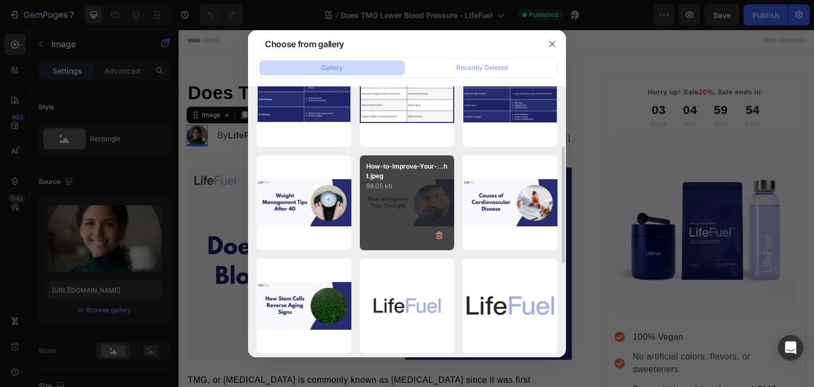
scroll to position [146, 0]
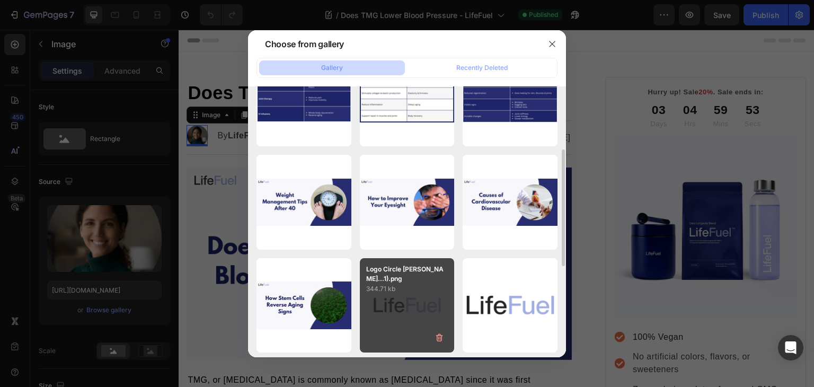
click at [413, 289] on p "344.71 kb" at bounding box center [407, 289] width 82 height 11
type input "[URL][DOMAIN_NAME]"
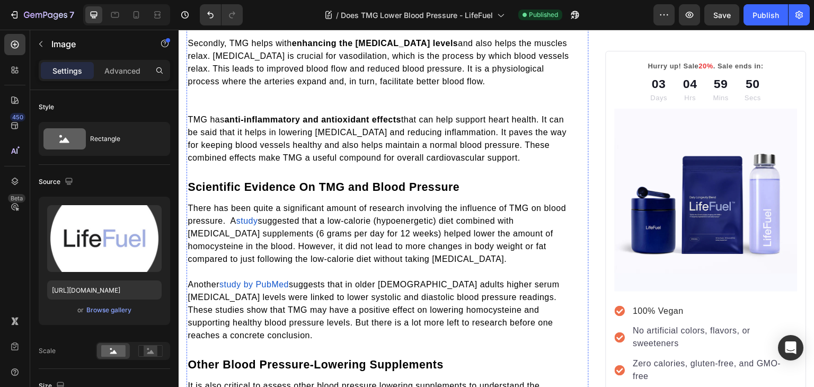
scroll to position [663, 0]
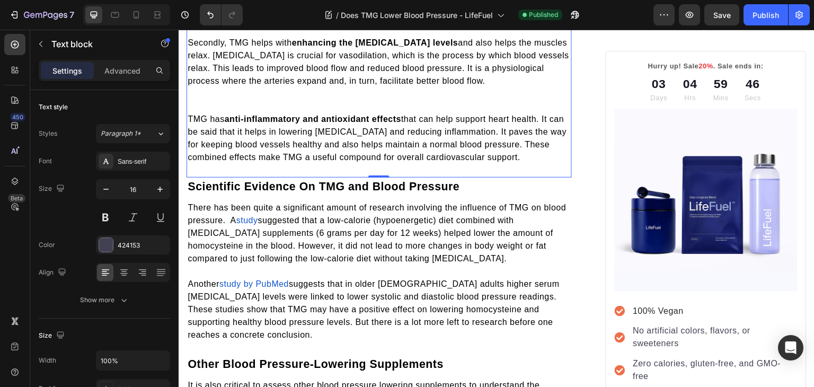
click at [384, 95] on p "Rich Text Editor. Editing area: main" at bounding box center [379, 93] width 383 height 13
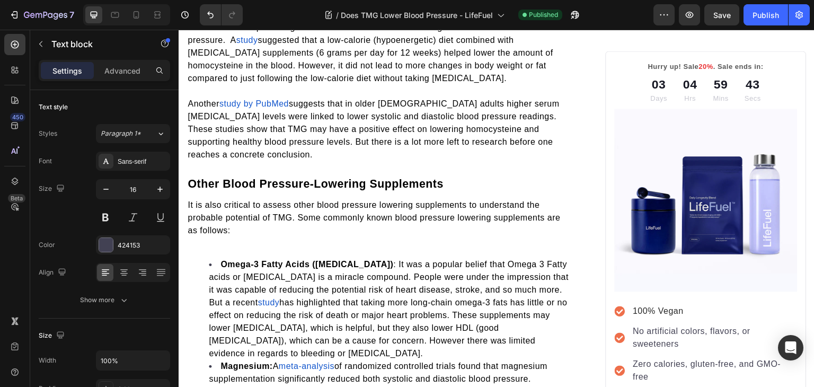
scroll to position [830, 0]
click at [258, 36] on span "study" at bounding box center [247, 40] width 22 height 9
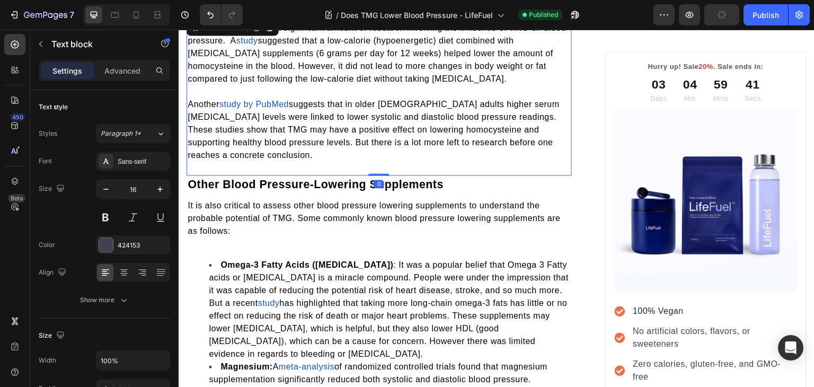
scroll to position [784, 0]
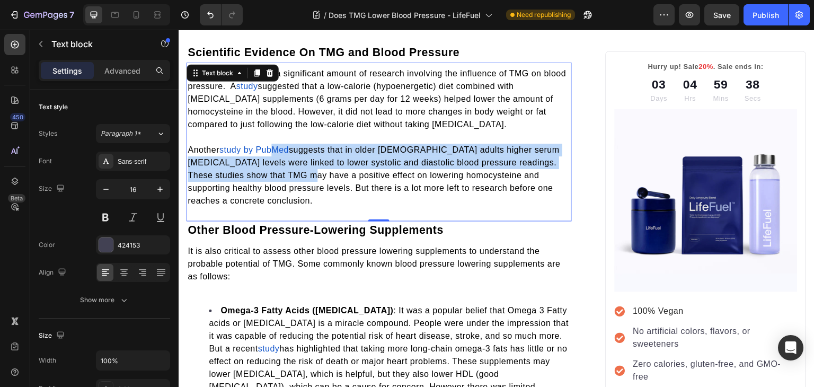
drag, startPoint x: 283, startPoint y: 175, endPoint x: 274, endPoint y: 144, distance: 32.0
click at [274, 144] on p "Another study by PubMed suggests that in older Chinese adults higher serum beta…" at bounding box center [379, 176] width 383 height 64
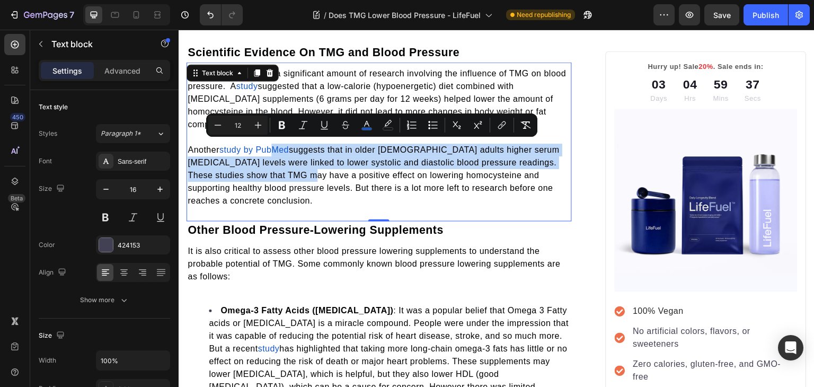
click at [274, 145] on span "study by PubMed" at bounding box center [253, 149] width 69 height 9
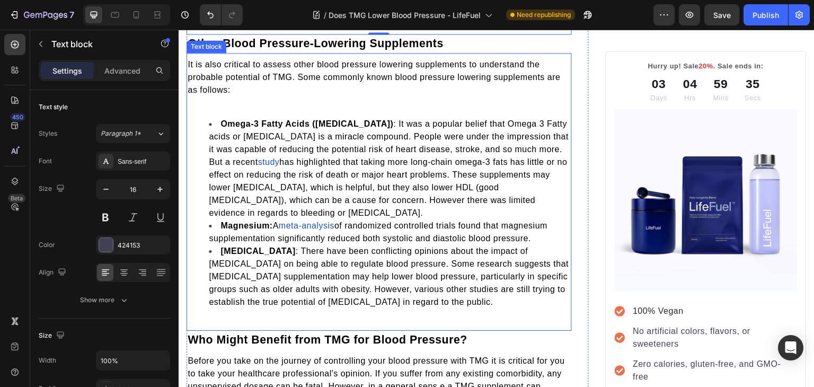
scroll to position [973, 0]
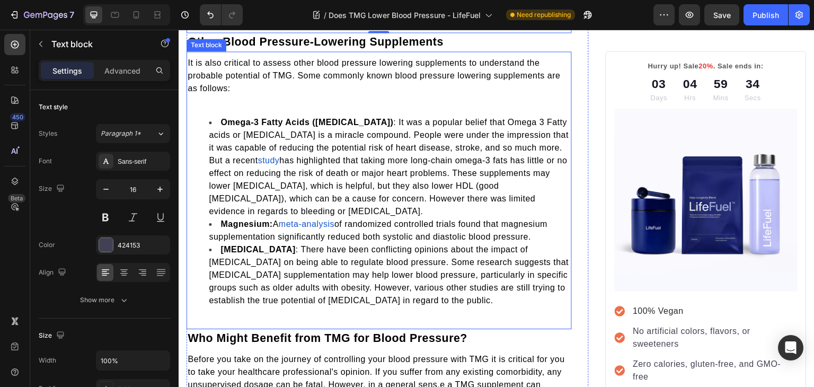
click at [284, 98] on p at bounding box center [379, 101] width 383 height 13
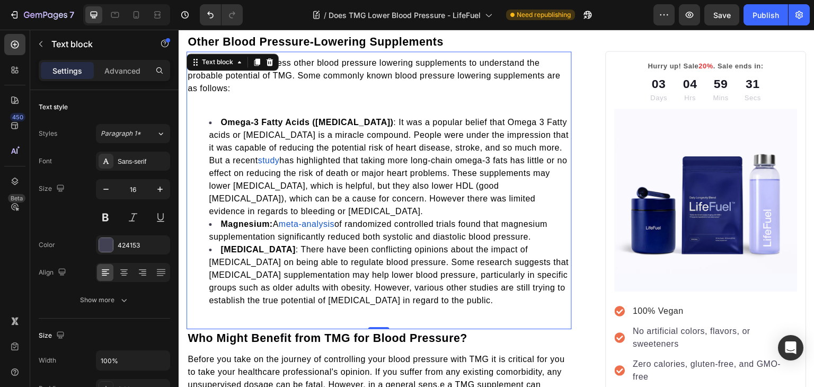
click at [284, 98] on p "Rich Text Editor. Editing area: main" at bounding box center [379, 101] width 383 height 13
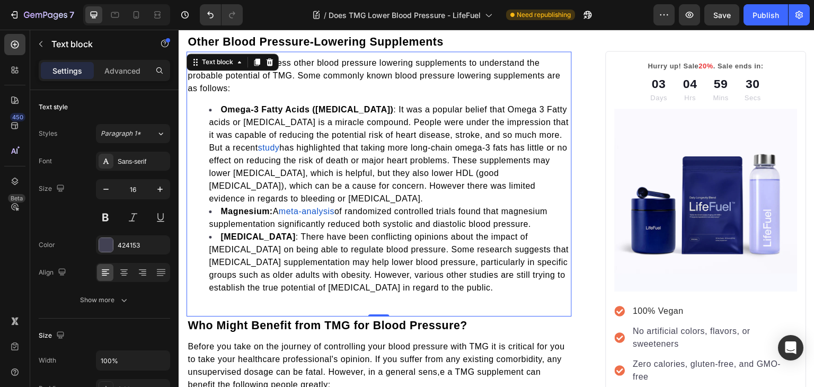
click at [258, 143] on span "study" at bounding box center [269, 147] width 22 height 9
click at [317, 221] on span "of randomized controlled trials found that magnesium supplementation significan…" at bounding box center [378, 218] width 339 height 22
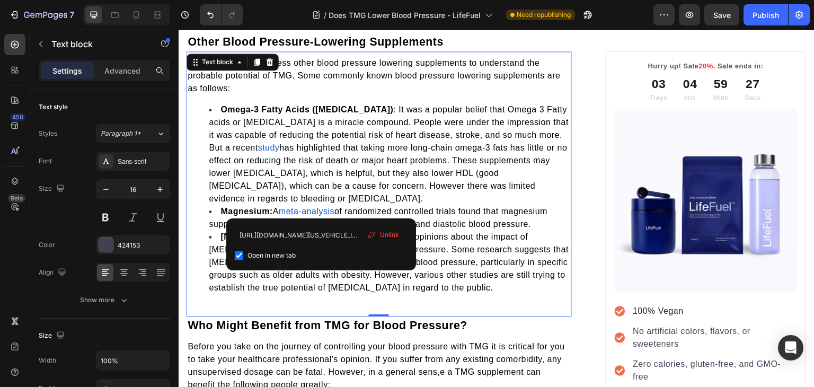
click at [321, 209] on span "meta-analysis" at bounding box center [307, 211] width 56 height 9
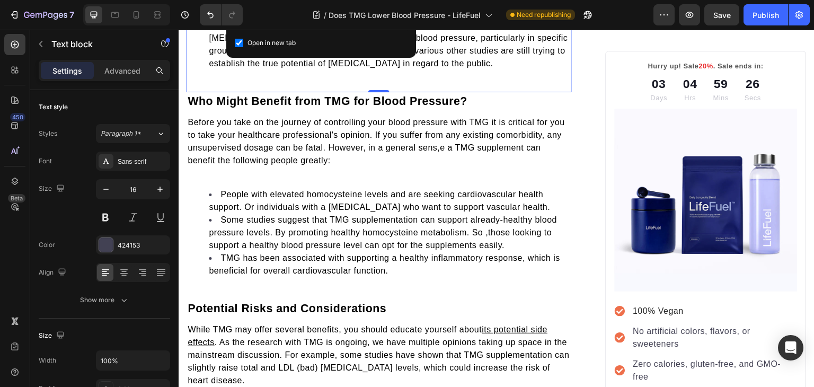
scroll to position [1200, 0]
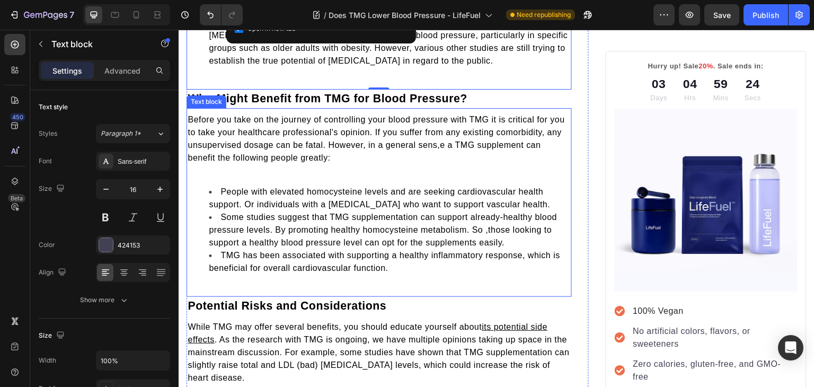
click at [280, 173] on p at bounding box center [379, 170] width 383 height 13
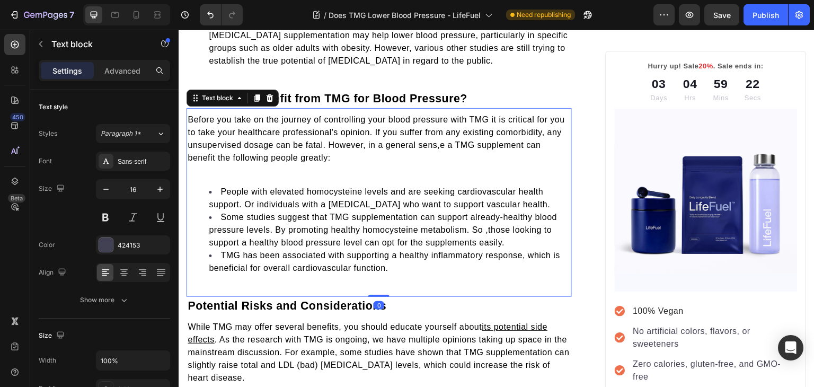
click at [280, 173] on p "Rich Text Editor. Editing area: main" at bounding box center [379, 170] width 383 height 13
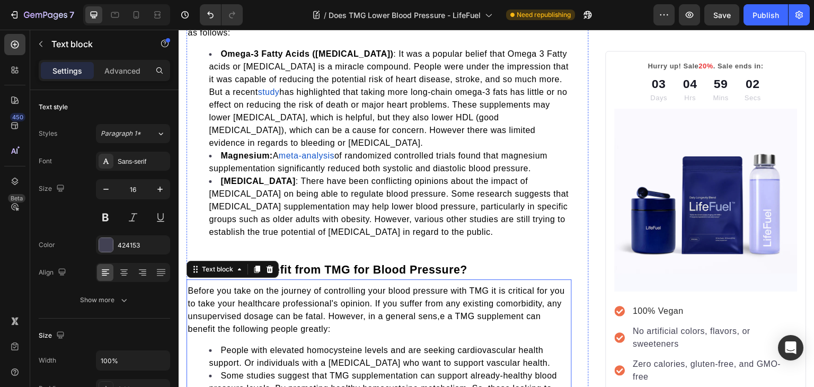
scroll to position [1028, 0]
click at [439, 307] on p "Before you take on the journey of controlling your blood pressure with TMG it i…" at bounding box center [379, 310] width 383 height 51
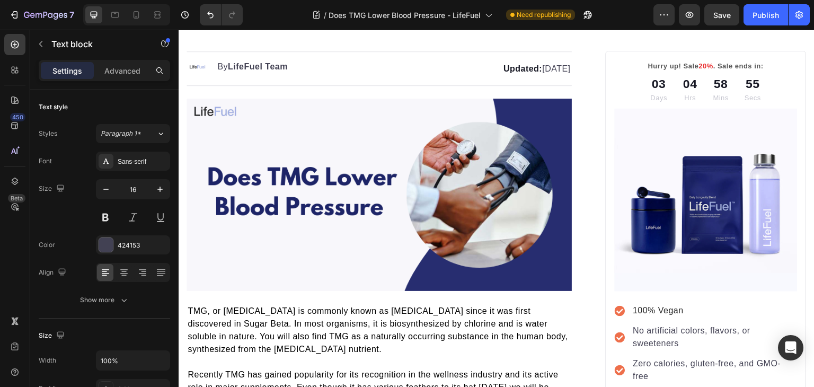
scroll to position [0, 0]
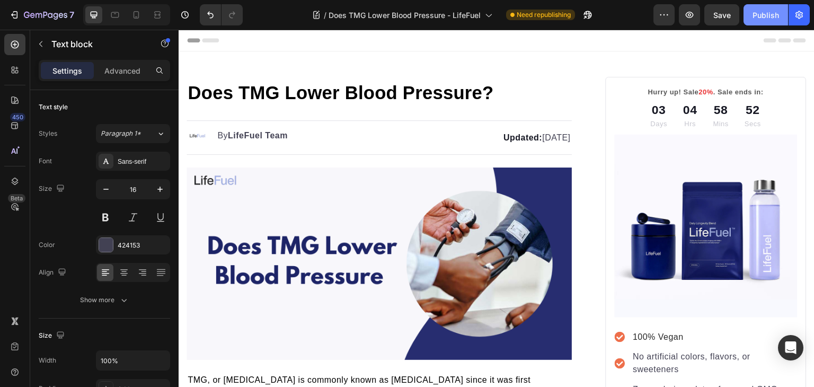
click at [763, 12] on div "Publish" at bounding box center [766, 15] width 27 height 11
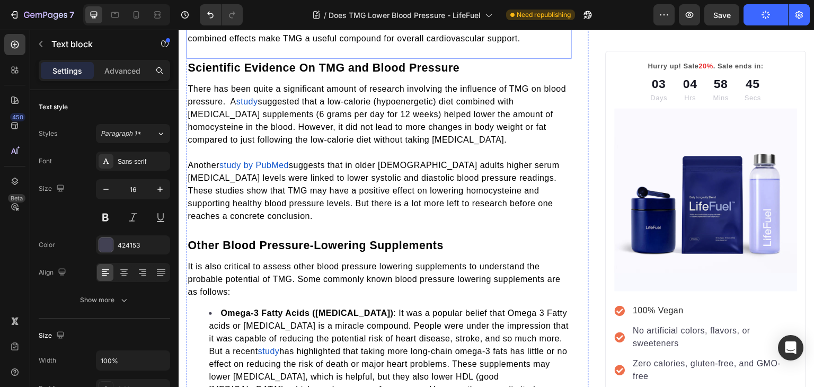
scroll to position [772, 0]
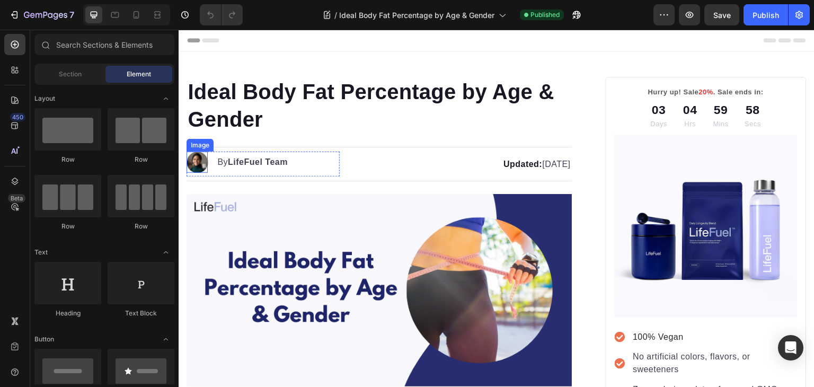
click at [197, 162] on img at bounding box center [197, 162] width 21 height 21
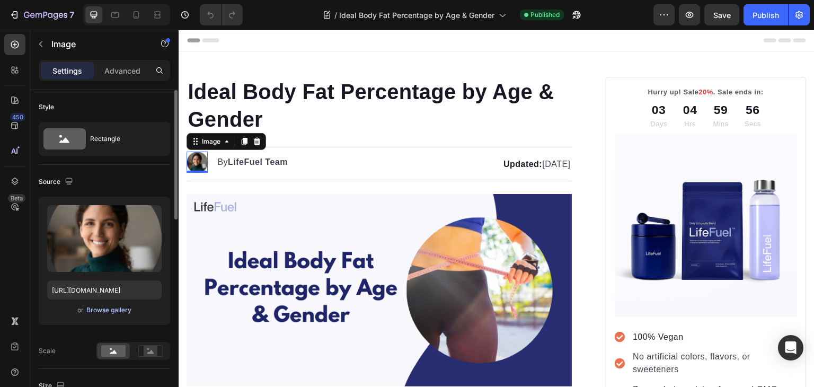
click at [122, 310] on div "Browse gallery" at bounding box center [108, 310] width 45 height 10
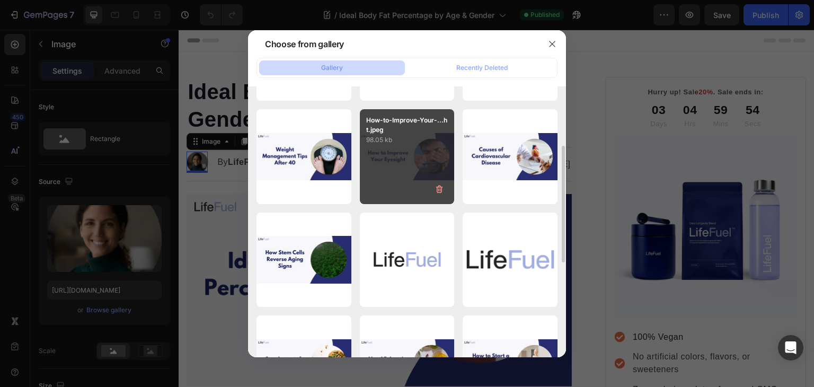
scroll to position [193, 0]
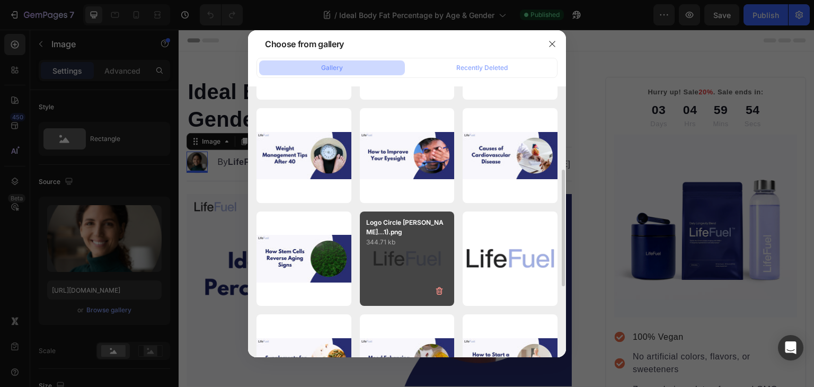
click at [406, 253] on div "Logo Circle White bg...1).png 344.71 kb" at bounding box center [407, 258] width 95 height 95
type input "[URL][DOMAIN_NAME]"
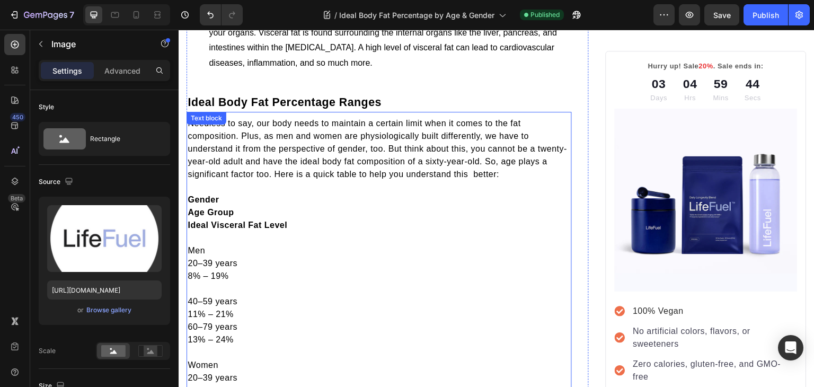
scroll to position [1140, 0]
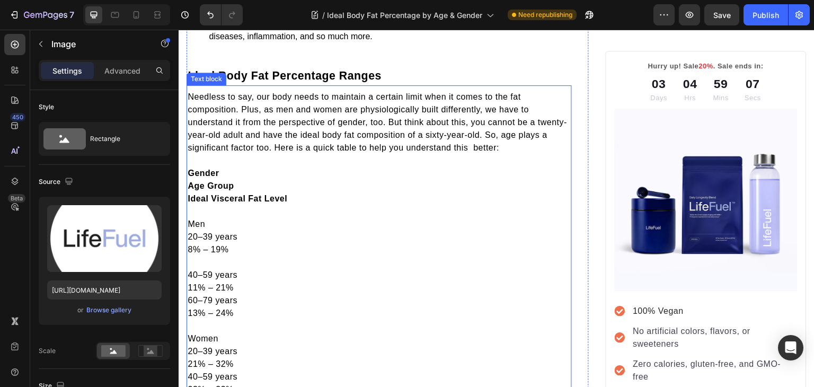
click at [201, 167] on p "Needless to say, our body needs to maintain a certain limit when it comes to th…" at bounding box center [379, 129] width 383 height 76
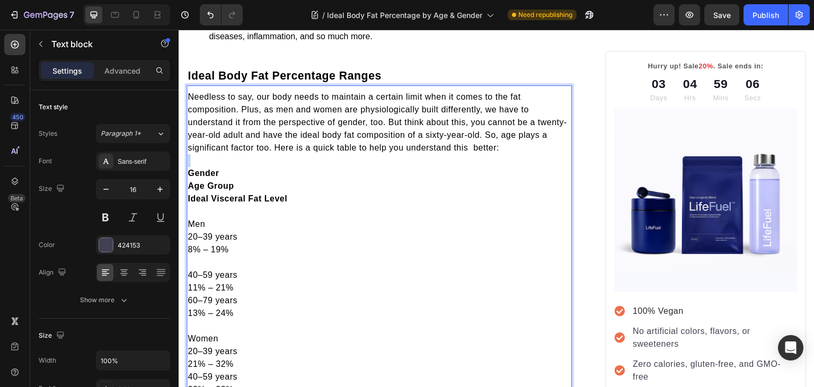
click at [201, 167] on p "Needless to say, our body needs to maintain a certain limit when it comes to th…" at bounding box center [379, 129] width 383 height 76
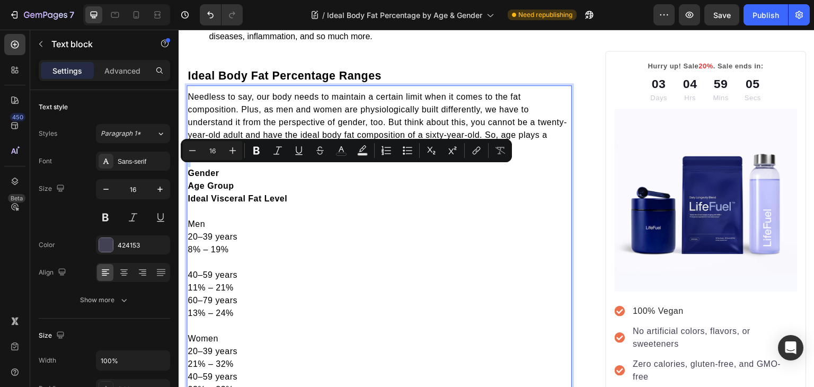
type input "12"
click at [203, 178] on strong "Gender" at bounding box center [203, 173] width 31 height 9
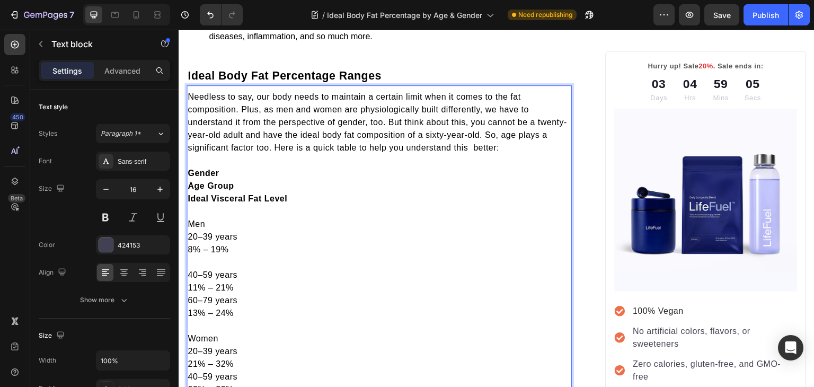
click at [203, 178] on strong "Gender" at bounding box center [203, 173] width 31 height 9
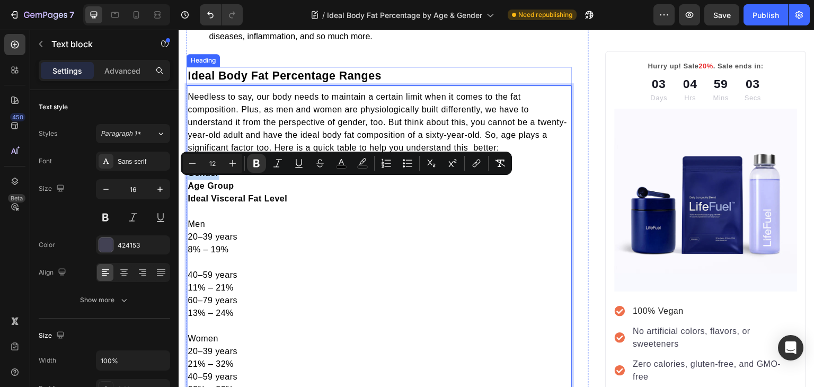
click at [252, 82] on span "Ideal Body Fat Percentage Ranges" at bounding box center [285, 75] width 194 height 13
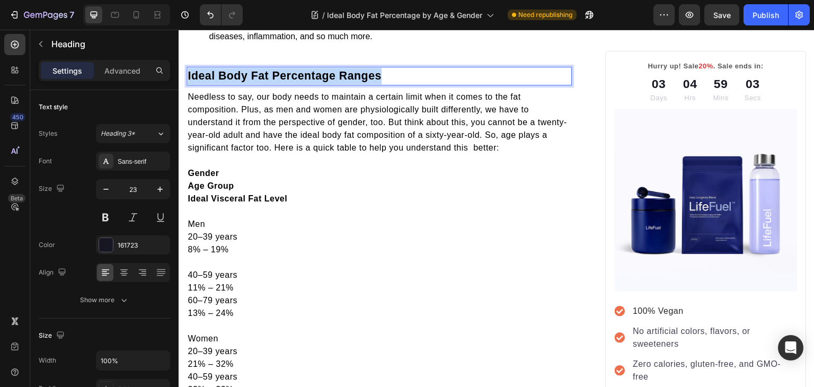
click at [252, 82] on span "Ideal Body Fat Percentage Ranges" at bounding box center [285, 75] width 194 height 13
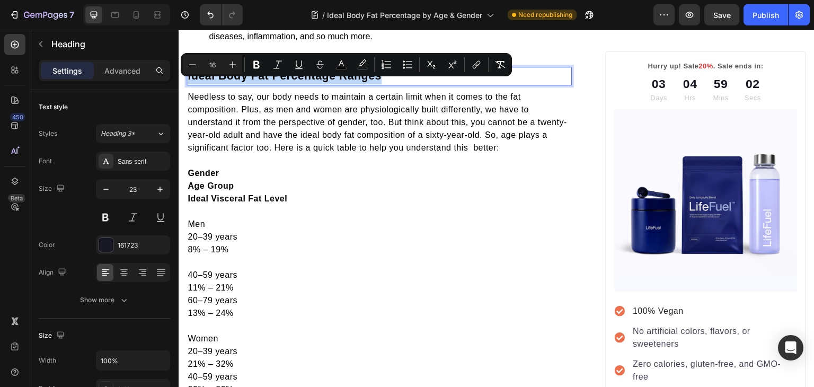
copy span "Ideal Body Fat Percentage Ranges"
click at [207, 178] on strong "Gender" at bounding box center [203, 173] width 31 height 9
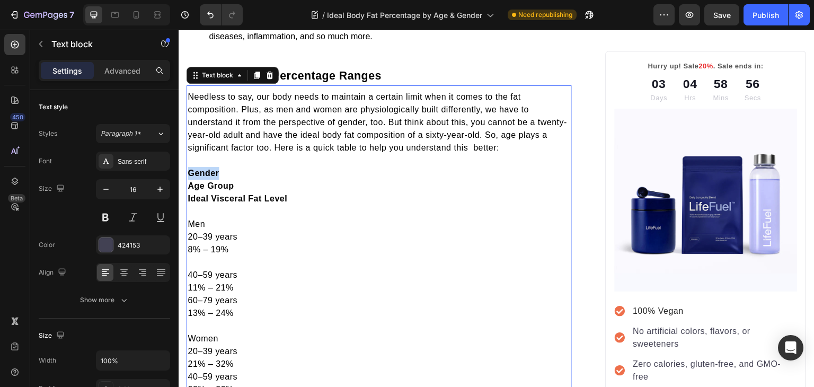
click at [207, 178] on strong "Gender" at bounding box center [203, 173] width 31 height 9
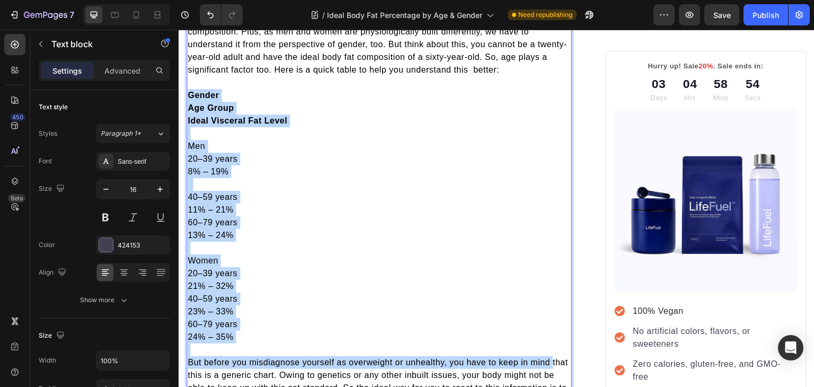
scroll to position [1222, 0]
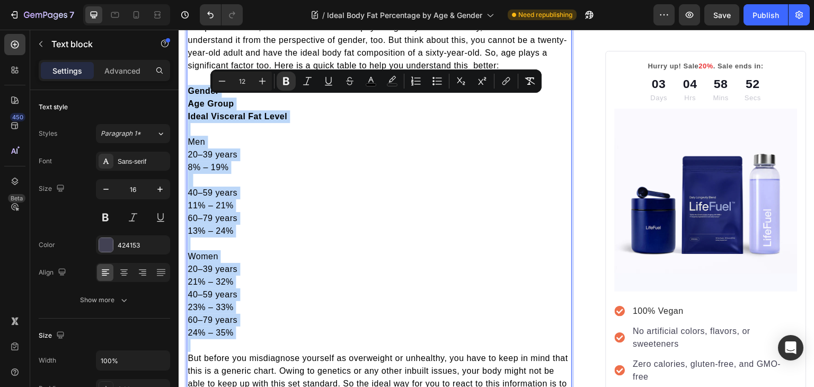
copy div "Gender Age Group Ideal Visceral Fat Level Men 20–39 years 8% – 19% 40–59 years …"
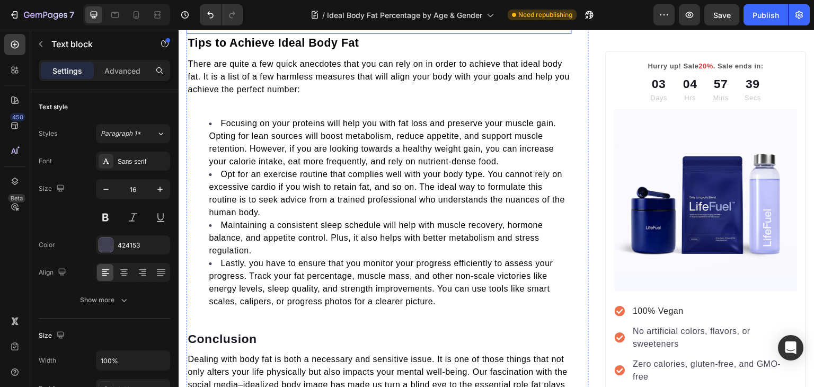
scroll to position [2502, 0]
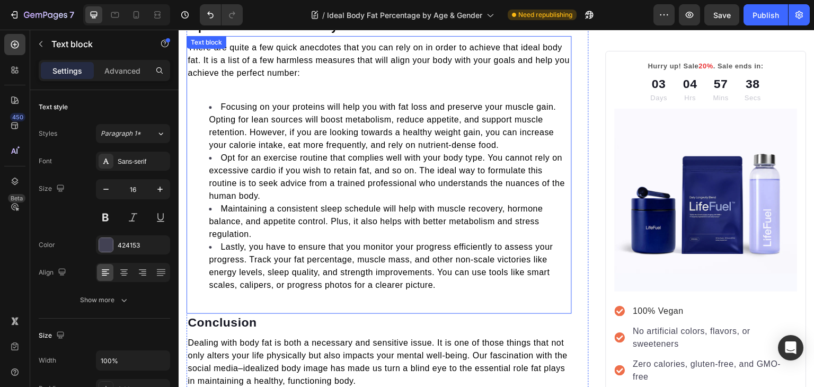
click at [261, 92] on p at bounding box center [379, 86] width 383 height 13
click at [261, 92] on p "Rich Text Editor. Editing area: main" at bounding box center [379, 86] width 383 height 13
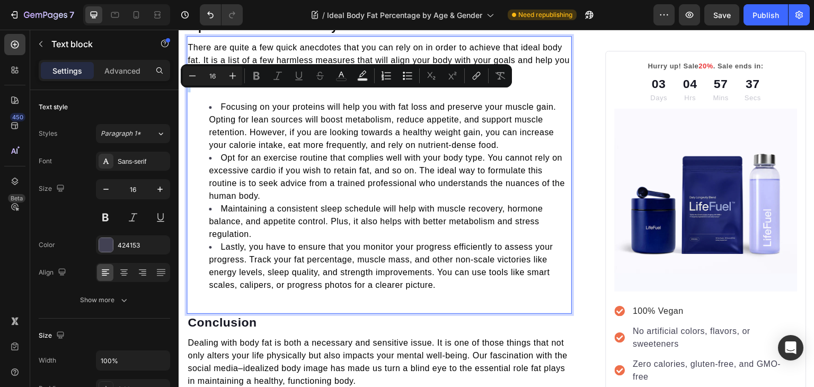
click at [261, 92] on p "Rich Text Editor. Editing area: main" at bounding box center [379, 86] width 383 height 13
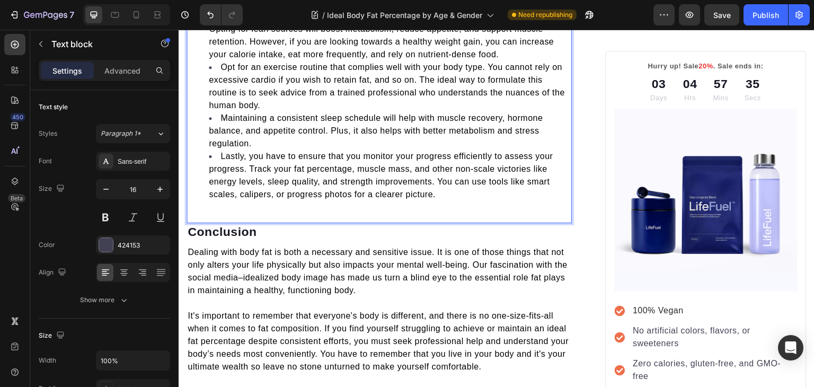
scroll to position [2580, 0]
click at [253, 210] on div "There are quite a few quick anecdotes that you can rely on in order to achieve …" at bounding box center [379, 86] width 385 height 248
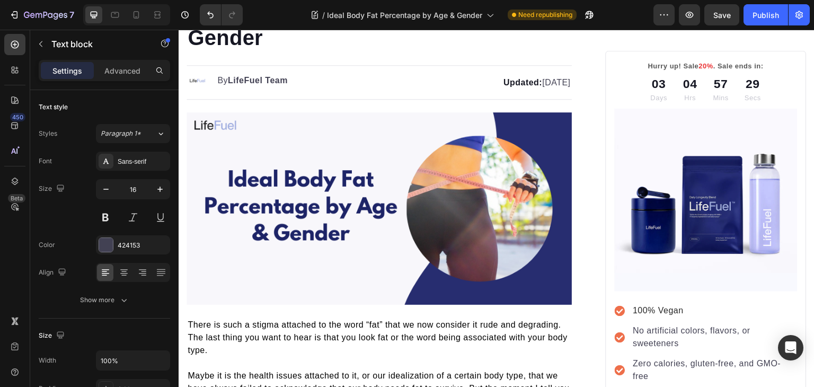
scroll to position [0, 0]
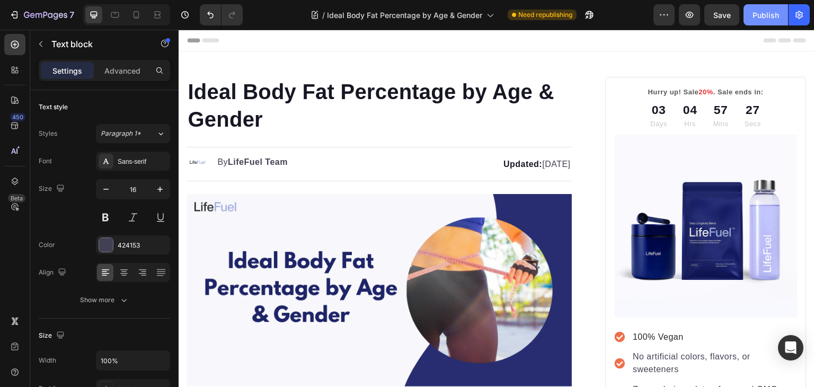
click at [760, 15] on div "Publish" at bounding box center [766, 15] width 27 height 11
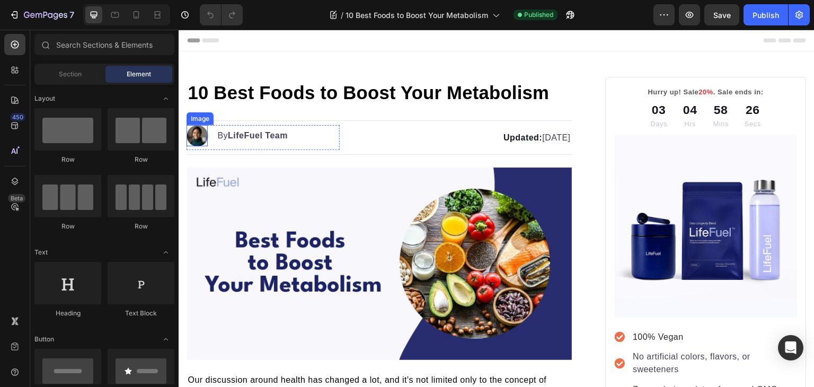
click at [199, 140] on img at bounding box center [197, 135] width 21 height 21
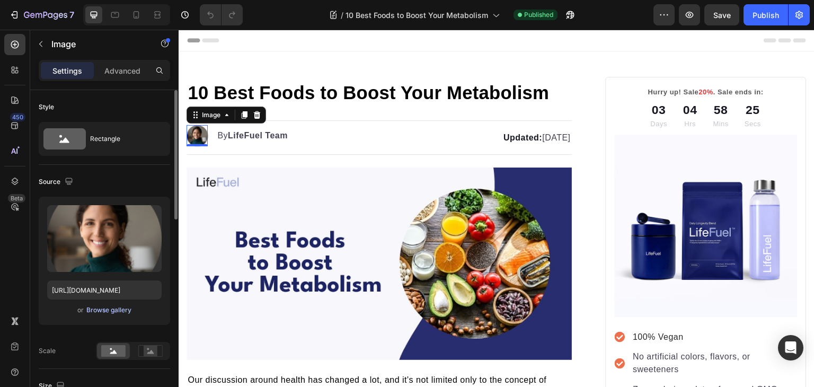
click at [126, 306] on div "Browse gallery" at bounding box center [108, 310] width 45 height 10
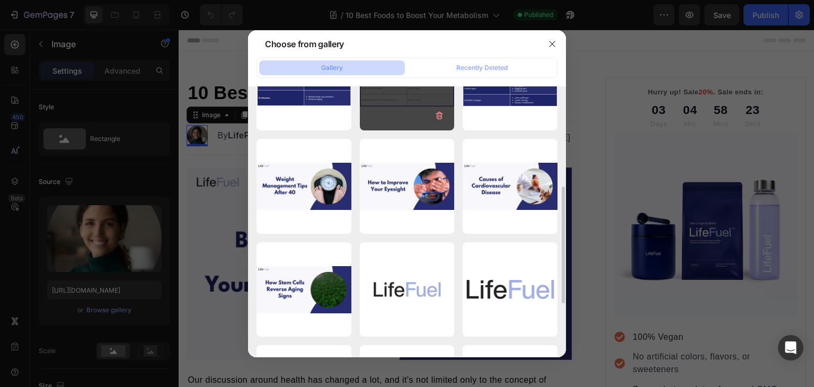
scroll to position [183, 0]
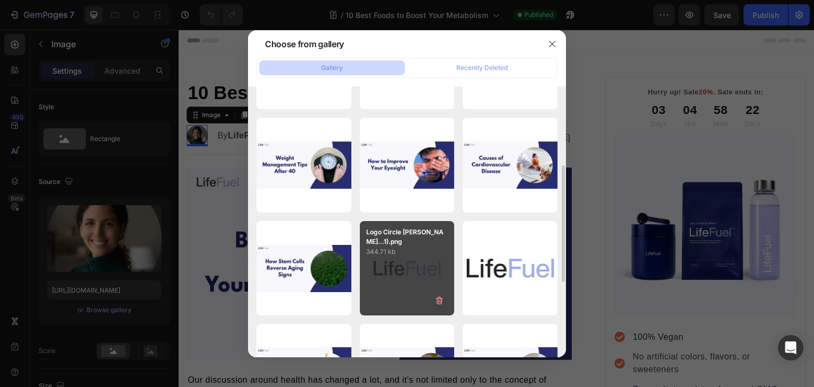
click at [408, 233] on p "Logo Circle [PERSON_NAME]...1).png" at bounding box center [407, 236] width 82 height 19
type input "[URL][DOMAIN_NAME]"
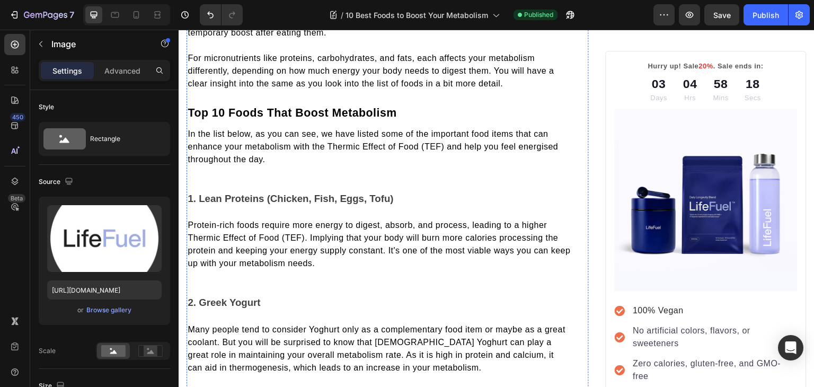
scroll to position [731, 0]
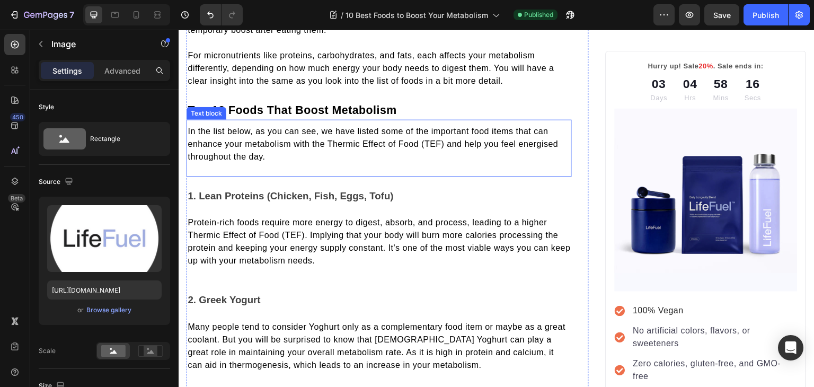
click at [368, 166] on div "In the list below, as you can see, we have listed some of the important food it…" at bounding box center [379, 148] width 385 height 57
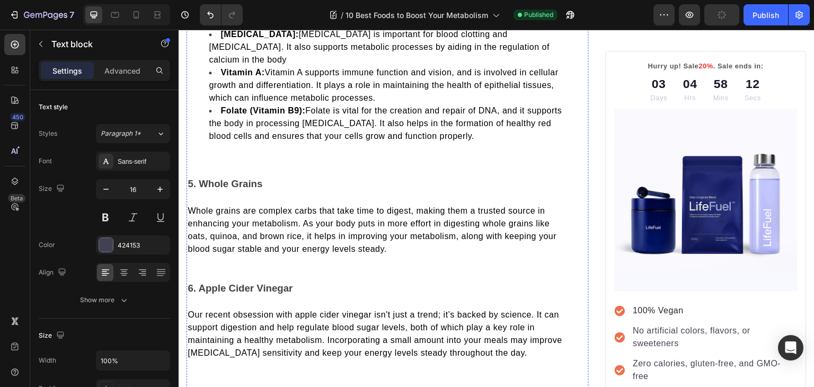
scroll to position [1342, 0]
click at [373, 139] on div "Dark leafy greens like spinach and kale are nutritional powerhouses that can pl…" at bounding box center [379, 38] width 385 height 252
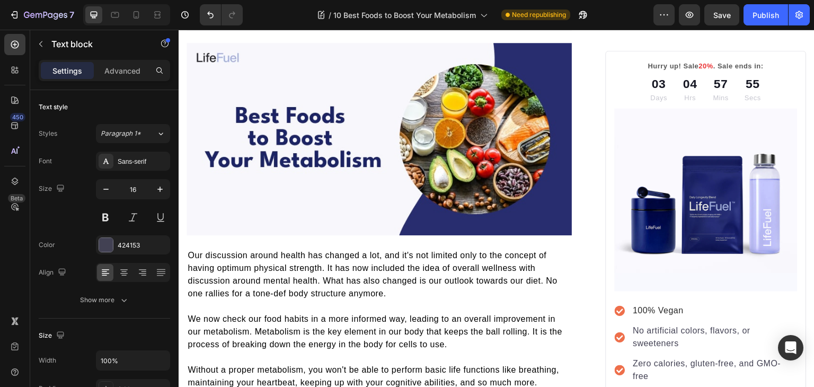
scroll to position [0, 0]
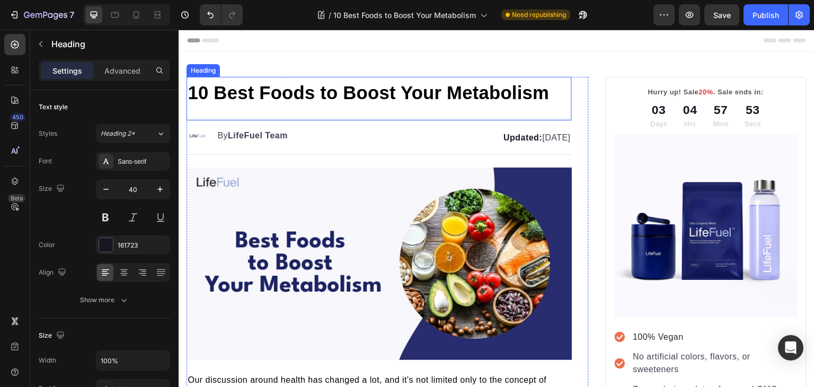
click at [283, 95] on span "10 Best Foods to Boost Your Metabolism" at bounding box center [369, 93] width 362 height 20
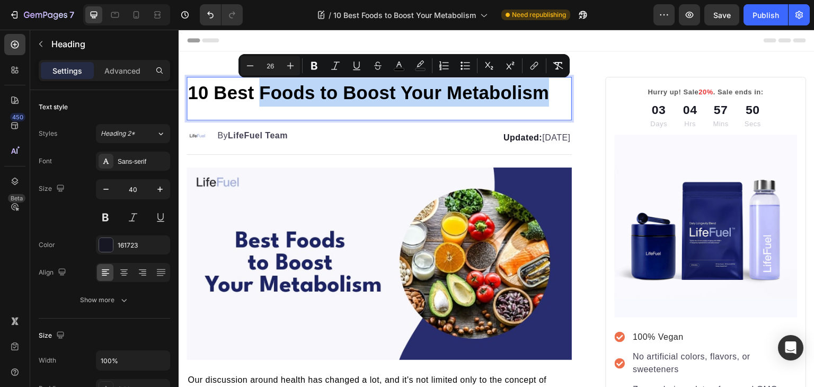
copy span "Foods to Boost Your Metabolism"
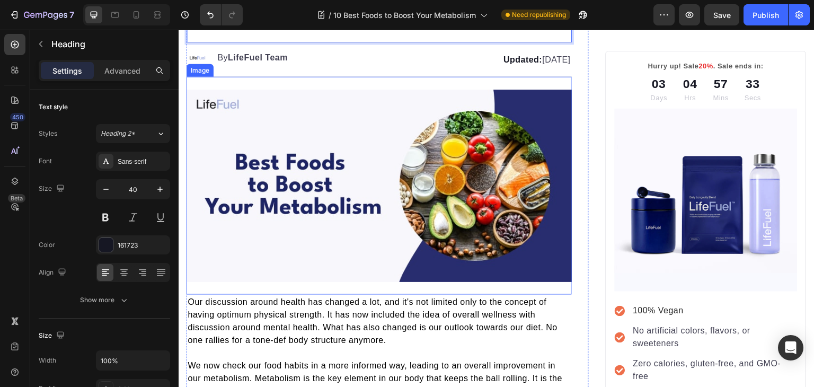
scroll to position [169, 0]
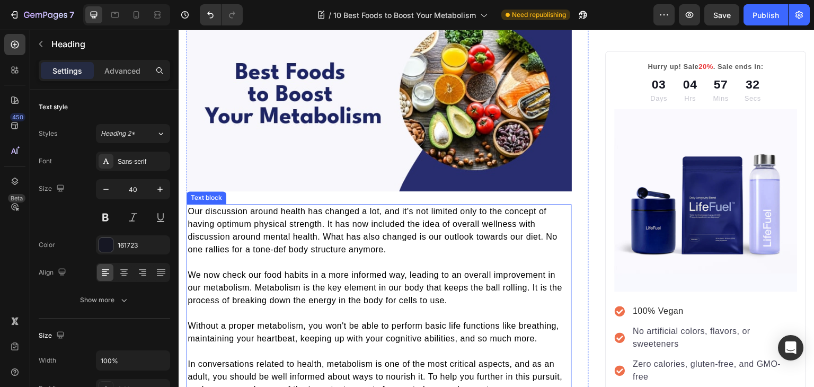
click at [386, 295] on span "We now check our food habits in a more informed way, leading to an overall impr…" at bounding box center [375, 287] width 375 height 34
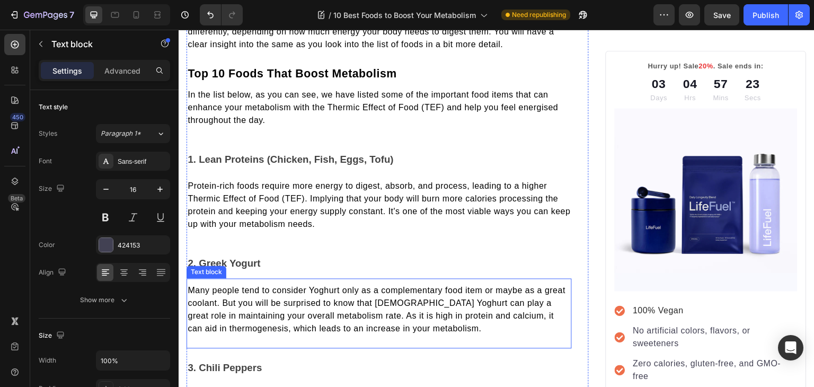
scroll to position [768, 0]
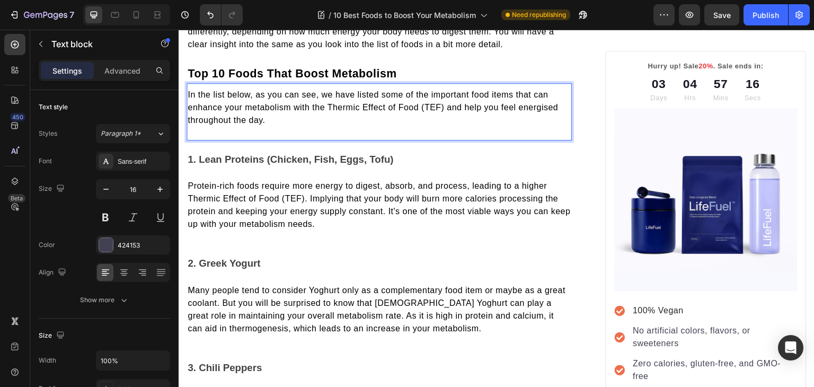
click at [329, 93] on span "In the list below, as you can see, we have listed some of the important food it…" at bounding box center [373, 107] width 371 height 34
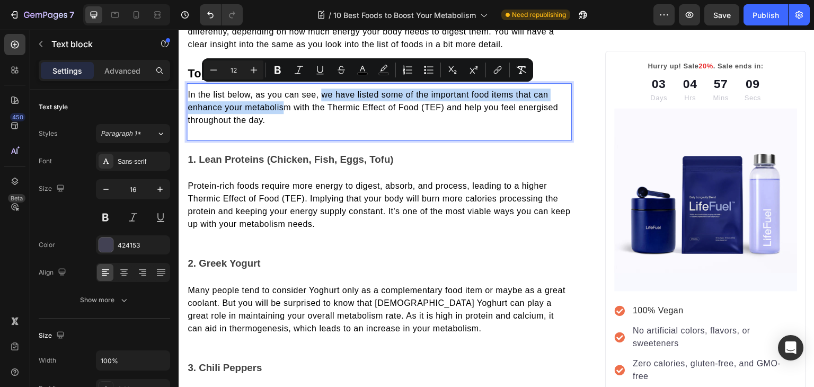
click at [329, 93] on span "In the list below, as you can see, we have listed some of the important food it…" at bounding box center [373, 107] width 371 height 34
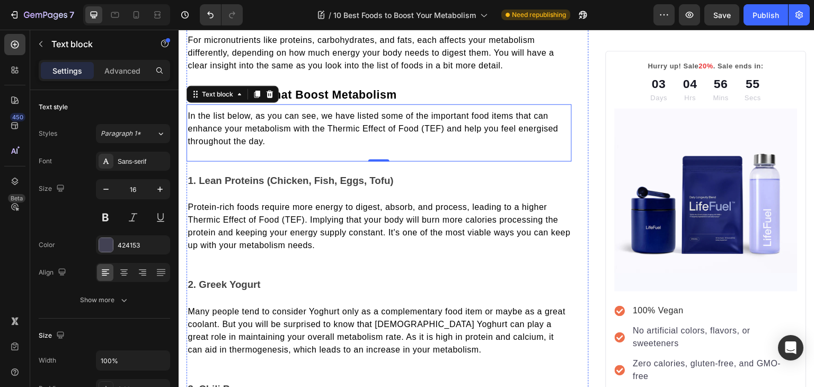
scroll to position [747, 0]
click at [364, 113] on span "In the list below, as you can see, we have listed some of the important food it…" at bounding box center [373, 128] width 371 height 34
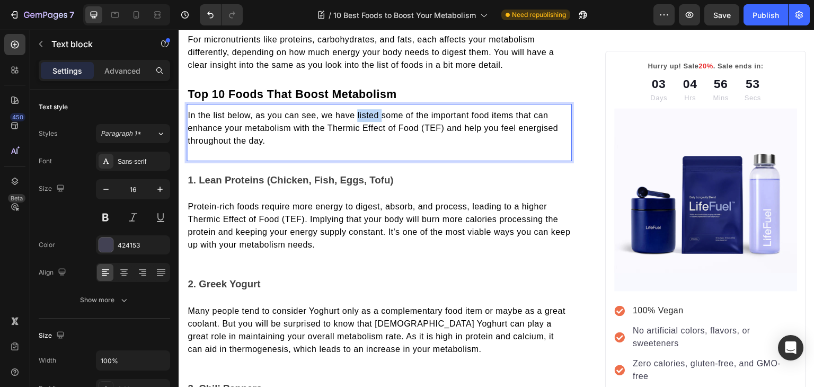
click at [364, 113] on span "In the list below, as you can see, we have listed some of the important food it…" at bounding box center [373, 128] width 371 height 34
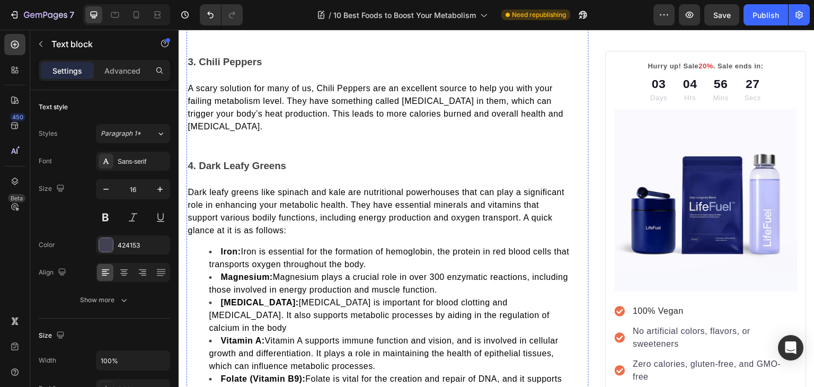
scroll to position [1062, 0]
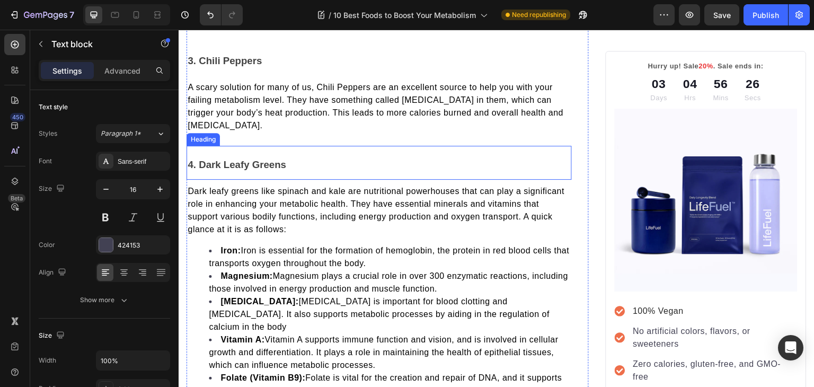
click at [297, 146] on h2 "4. Dark Leafy Greens" at bounding box center [379, 163] width 385 height 34
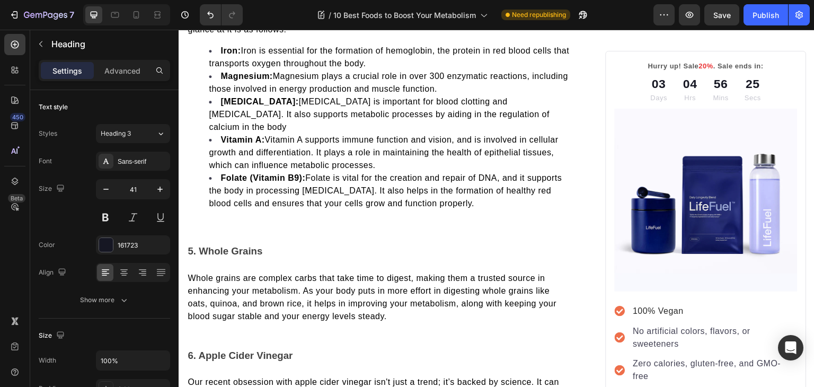
scroll to position [1266, 0]
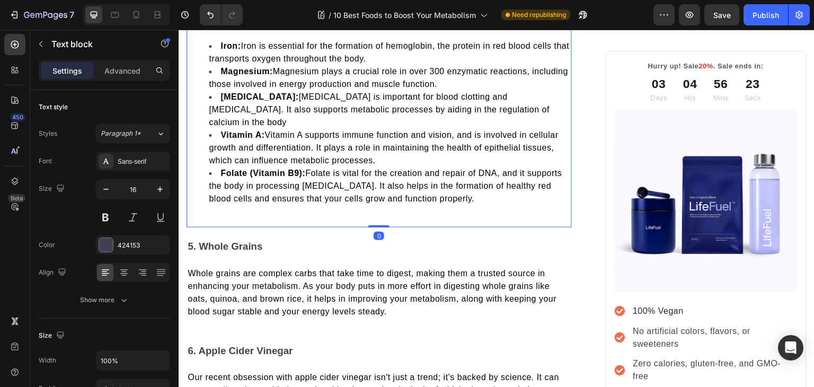
click at [268, 204] on div "Dark leafy greens like spinach and kale are nutritional powerhouses that can pl…" at bounding box center [379, 101] width 385 height 252
click at [263, 192] on div "Dark leafy greens like spinach and kale are nutritional powerhouses that can pl…" at bounding box center [379, 96] width 385 height 235
click at [269, 200] on div "Dark leafy greens like spinach and kale are nutritional powerhouses that can pl…" at bounding box center [379, 101] width 385 height 252
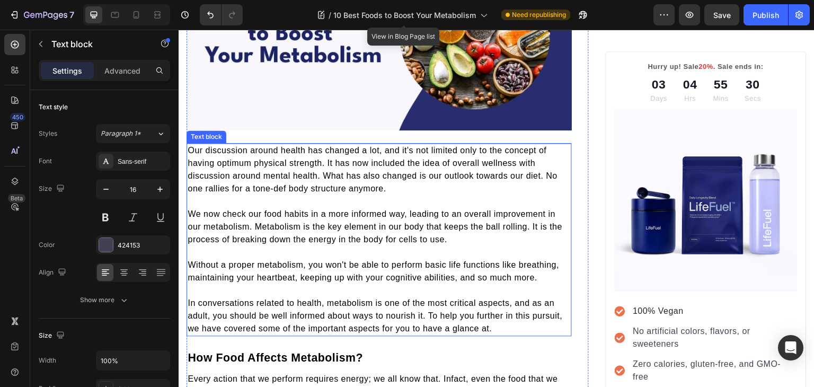
scroll to position [229, 0]
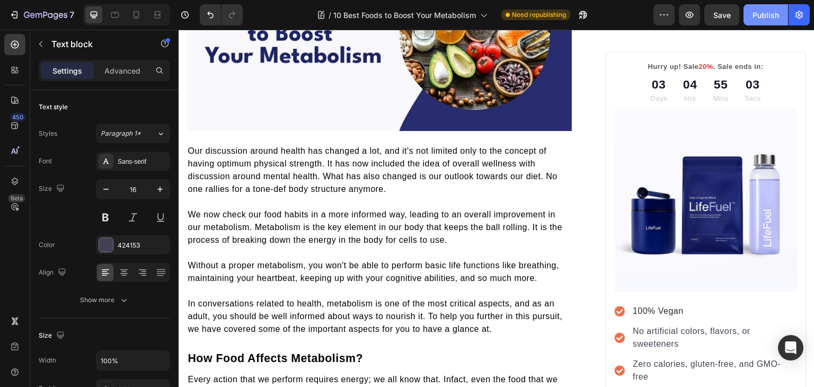
click at [755, 13] on div "Publish" at bounding box center [766, 15] width 27 height 11
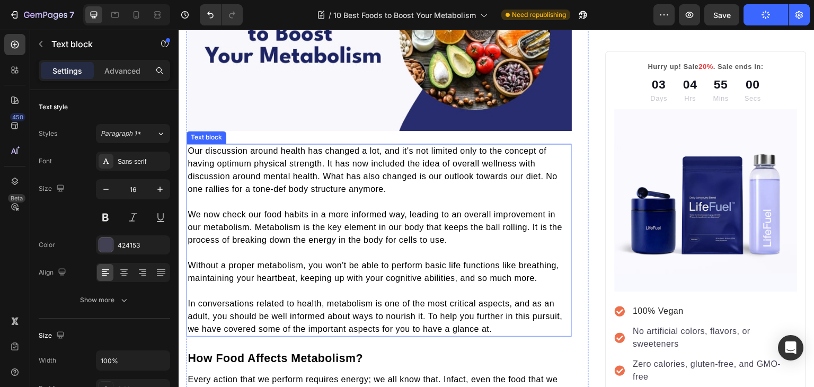
scroll to position [0, 0]
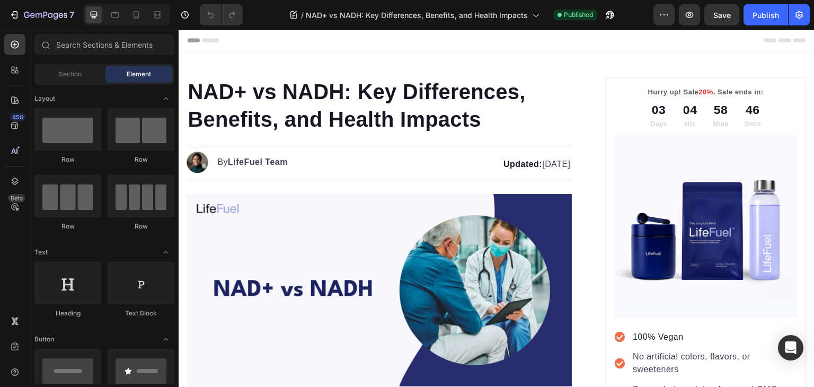
scroll to position [25, 0]
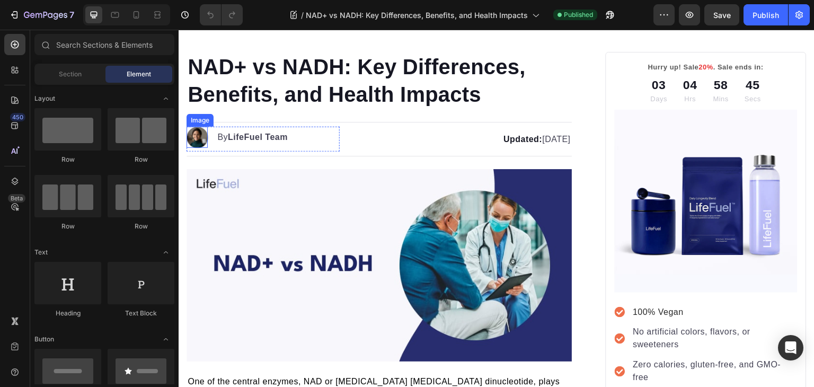
click at [202, 135] on img at bounding box center [197, 137] width 21 height 21
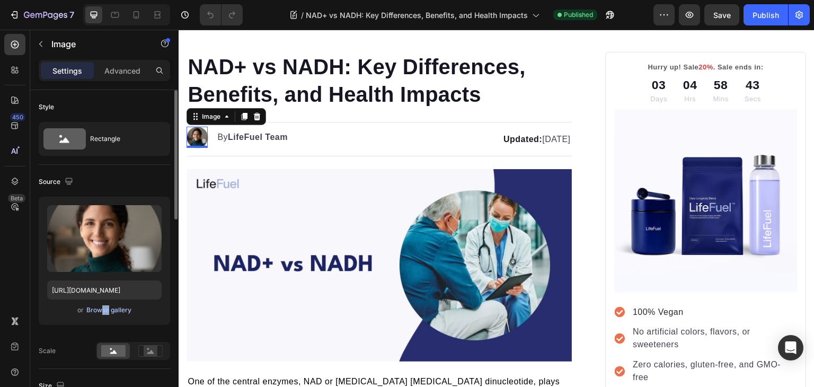
drag, startPoint x: 96, startPoint y: 319, endPoint x: 104, endPoint y: 313, distance: 9.9
click at [104, 313] on div "Upload Image [URL][DOMAIN_NAME] or Browse gallery" at bounding box center [104, 261] width 131 height 128
click at [104, 313] on div "Browse gallery" at bounding box center [108, 310] width 45 height 10
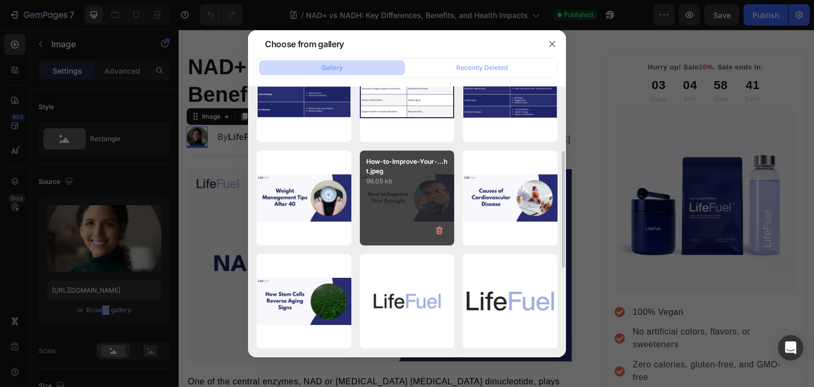
scroll to position [151, 0]
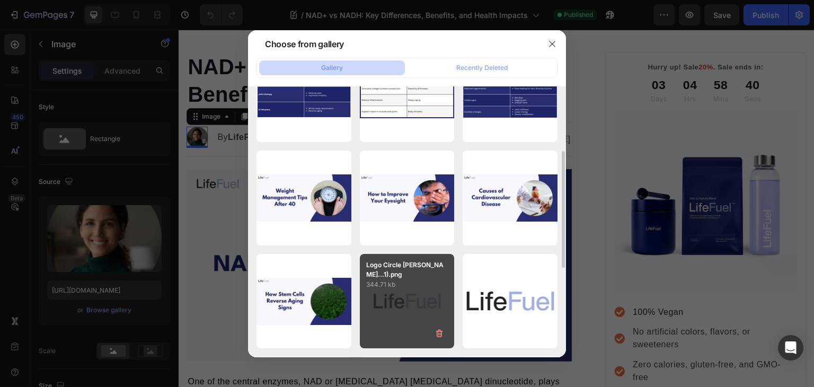
click at [411, 283] on p "344.71 kb" at bounding box center [407, 284] width 82 height 11
type input "[URL][DOMAIN_NAME]"
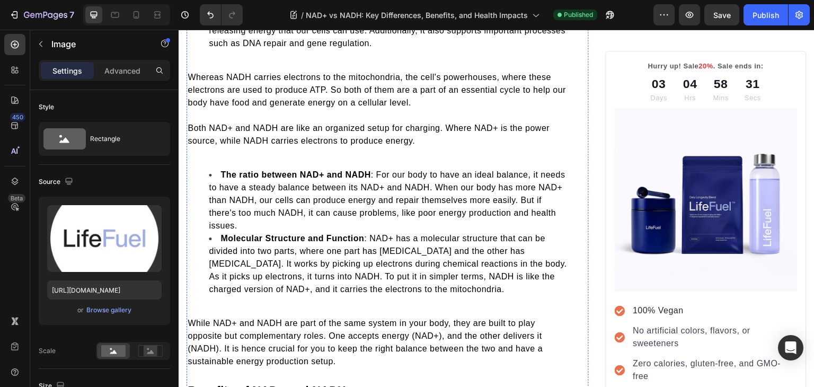
scroll to position [690, 0]
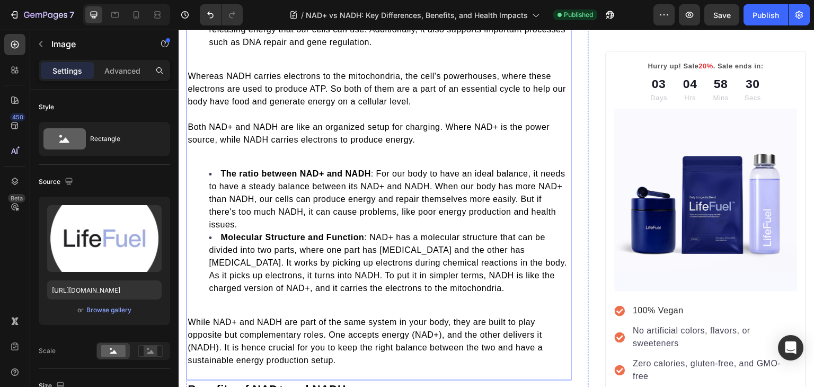
click at [312, 146] on p at bounding box center [379, 152] width 383 height 13
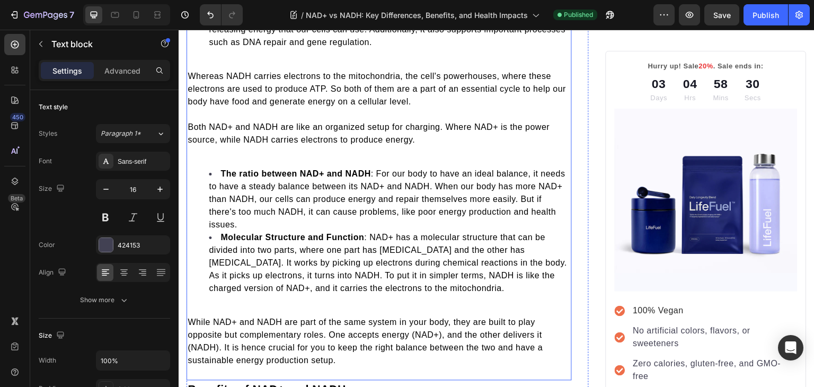
click at [312, 146] on p at bounding box center [379, 152] width 383 height 13
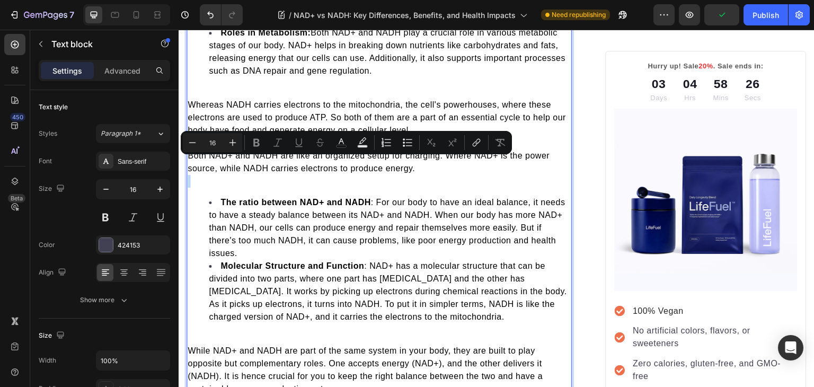
scroll to position [666, 0]
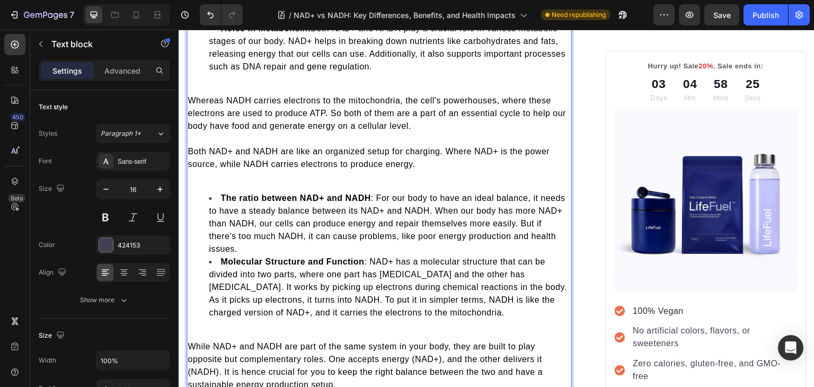
click at [282, 168] on div "Even though they are a part of one central enzyme, both elements have a differe…" at bounding box center [379, 158] width 385 height 469
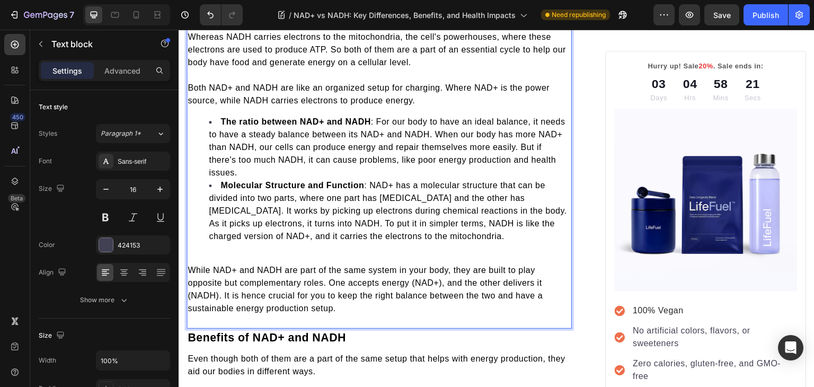
scroll to position [730, 0]
click at [240, 250] on p "Rich Text Editor. Editing area: main" at bounding box center [379, 256] width 383 height 13
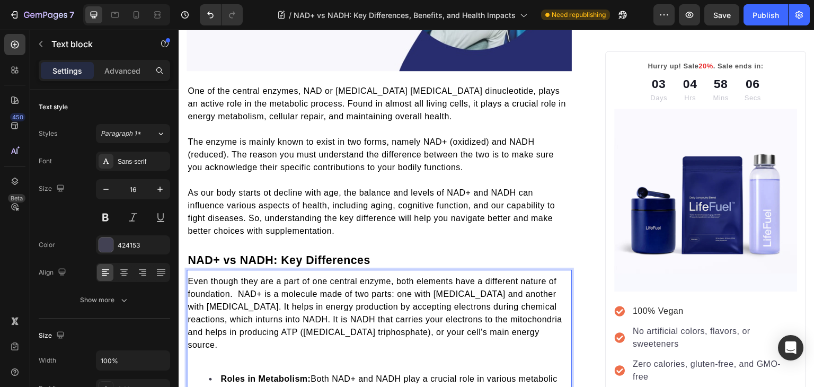
scroll to position [0, 0]
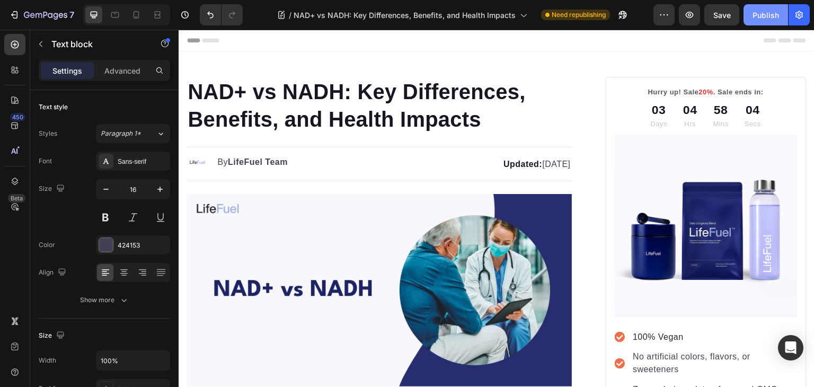
click at [760, 14] on div "Publish" at bounding box center [766, 15] width 27 height 11
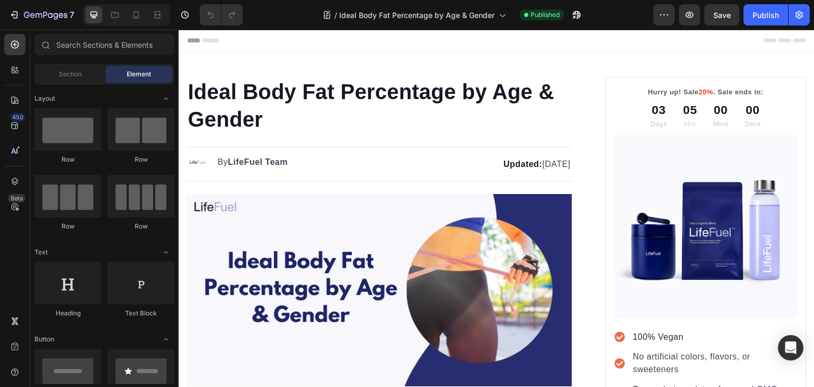
click at [504, 167] on strong "Updated:" at bounding box center [523, 164] width 39 height 9
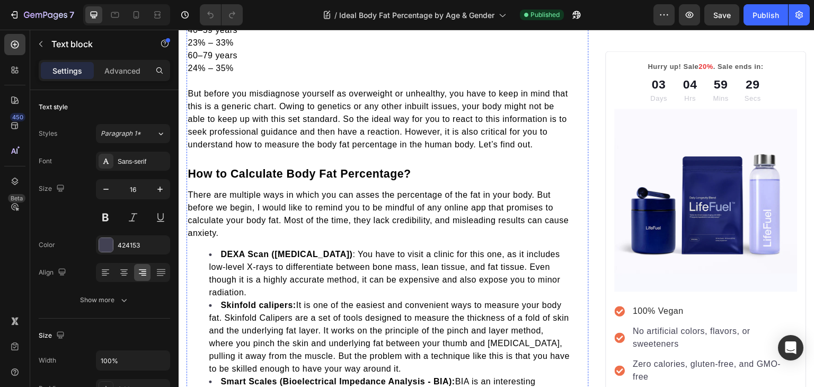
scroll to position [1516, 0]
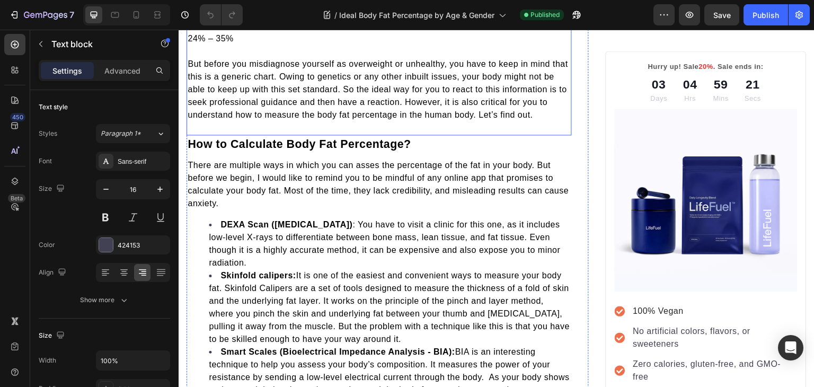
click at [407, 119] on span "But before you misdiagnose yourself as overweight or unhealthy, you have to kee…" at bounding box center [378, 89] width 381 height 60
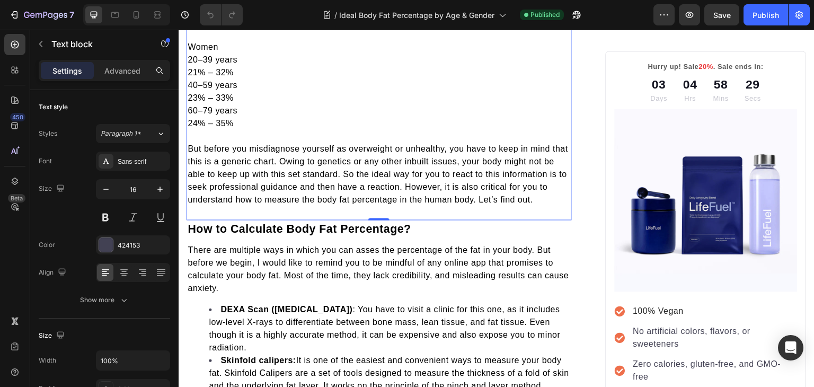
scroll to position [1544, 0]
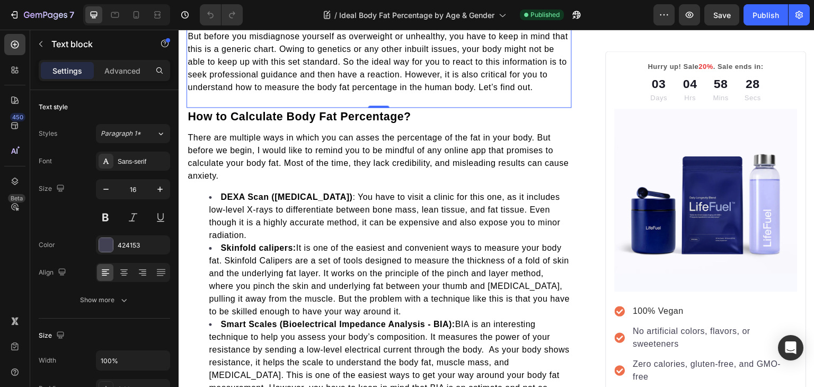
click at [427, 155] on p "There are multiple ways in which you can asses the percentage of the fat in you…" at bounding box center [379, 156] width 383 height 51
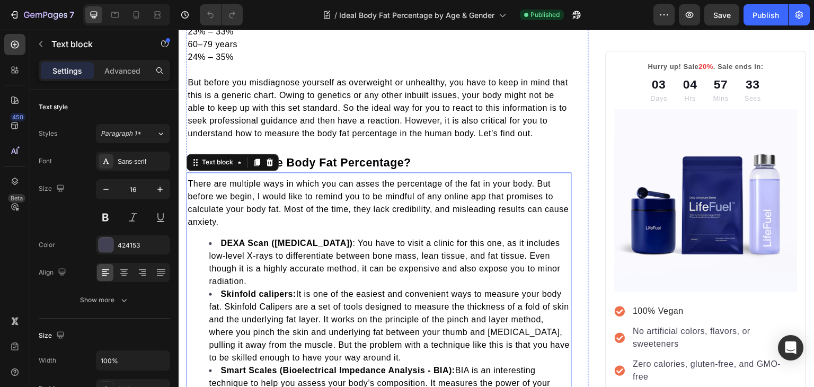
scroll to position [1500, 0]
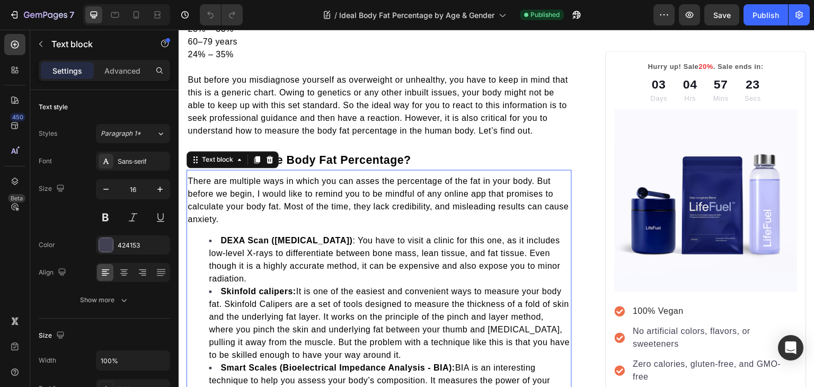
click at [481, 208] on span "There are multiple ways in which you can asses the percentage of the fat in you…" at bounding box center [378, 200] width 381 height 47
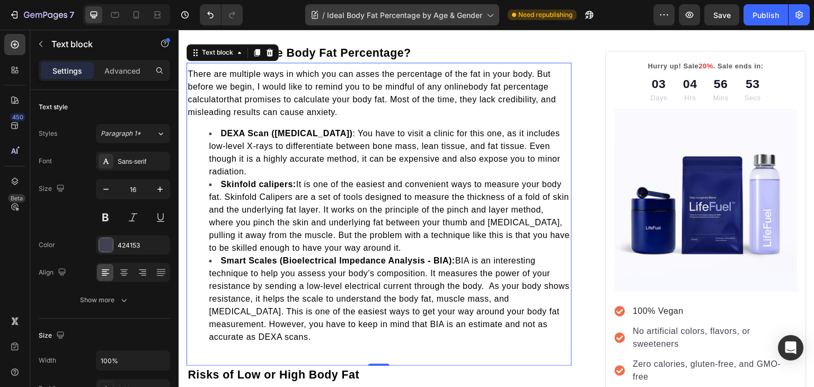
scroll to position [1396, 0]
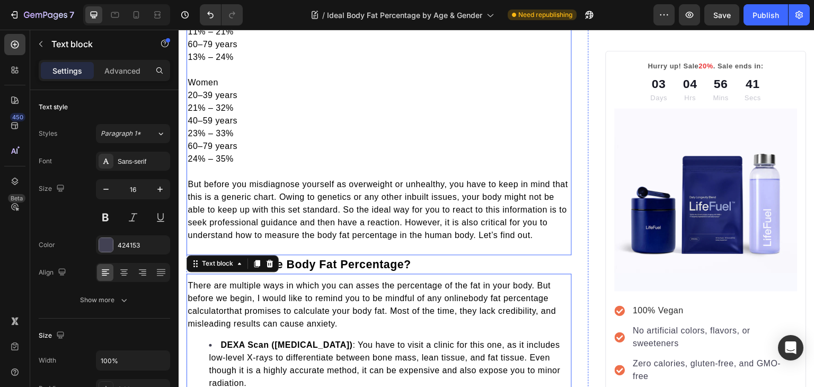
click at [280, 207] on span "But before you misdiagnose yourself as overweight or unhealthy, you have to kee…" at bounding box center [378, 210] width 381 height 60
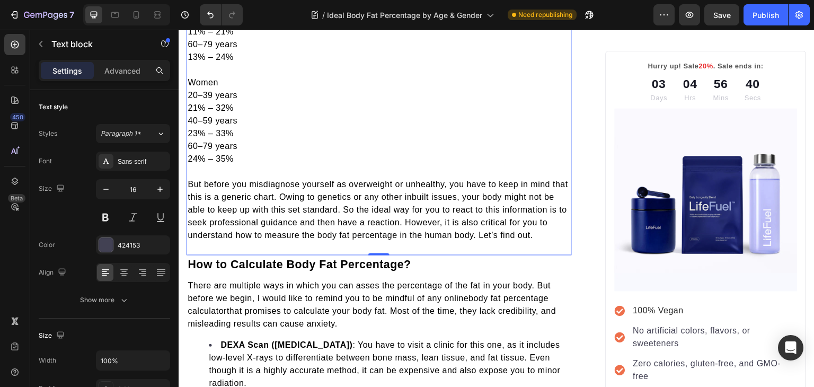
click at [280, 207] on span "But before you misdiagnose yourself as overweight or unhealthy, you have to kee…" at bounding box center [378, 210] width 381 height 60
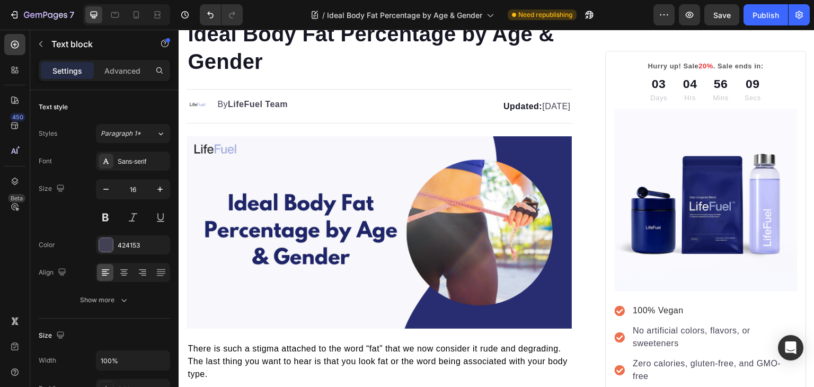
scroll to position [0, 0]
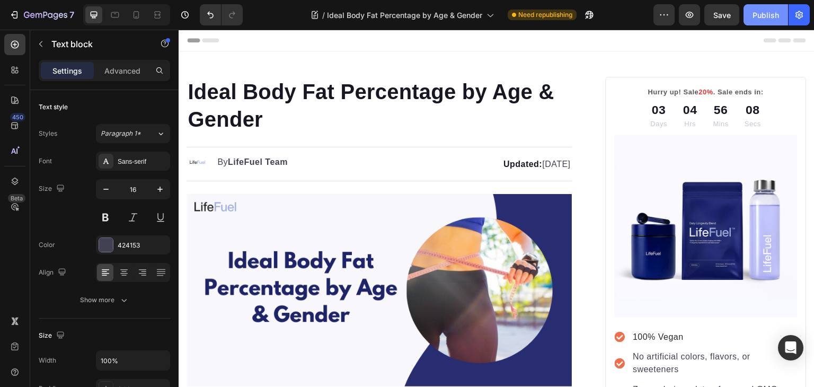
click at [772, 15] on div "Publish" at bounding box center [766, 15] width 27 height 11
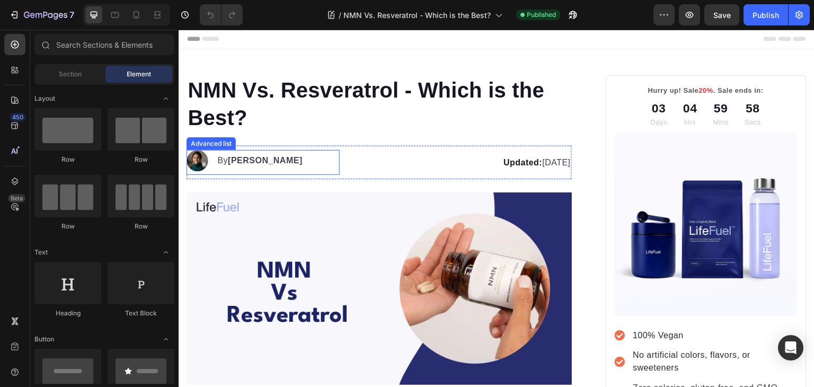
scroll to position [4, 0]
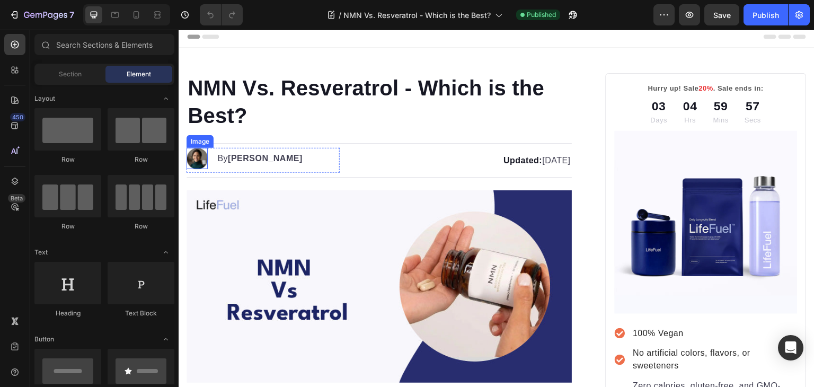
click at [200, 150] on img at bounding box center [197, 158] width 21 height 21
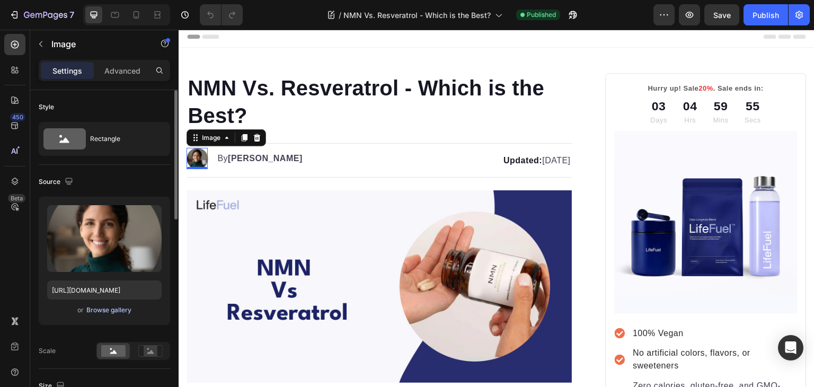
click at [121, 312] on div "Browse gallery" at bounding box center [108, 310] width 45 height 10
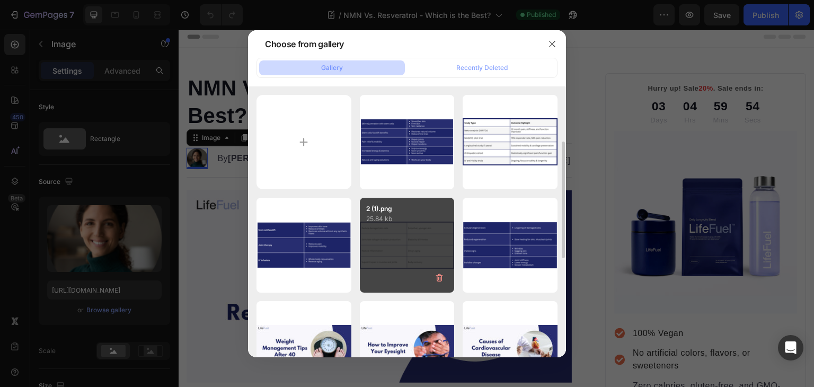
scroll to position [151, 0]
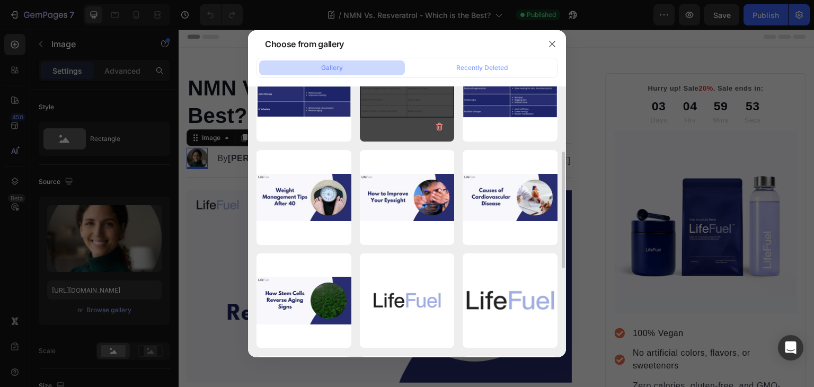
click at [0, 0] on p "344.71 kb" at bounding box center [0, 0] width 0 height 0
type input "[URL][DOMAIN_NAME]"
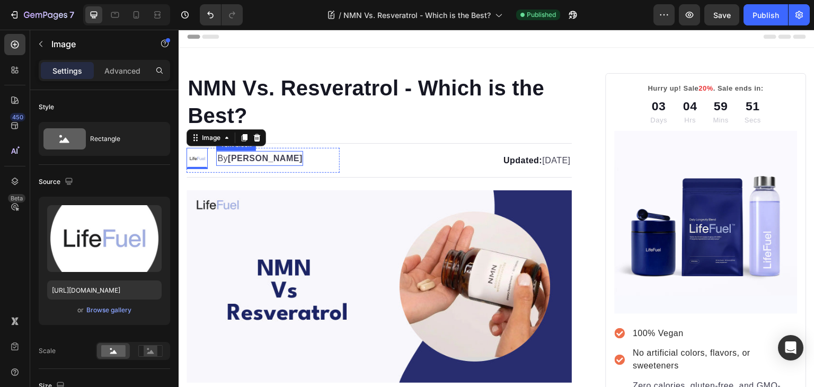
click at [239, 157] on strong "[PERSON_NAME]" at bounding box center [265, 158] width 75 height 9
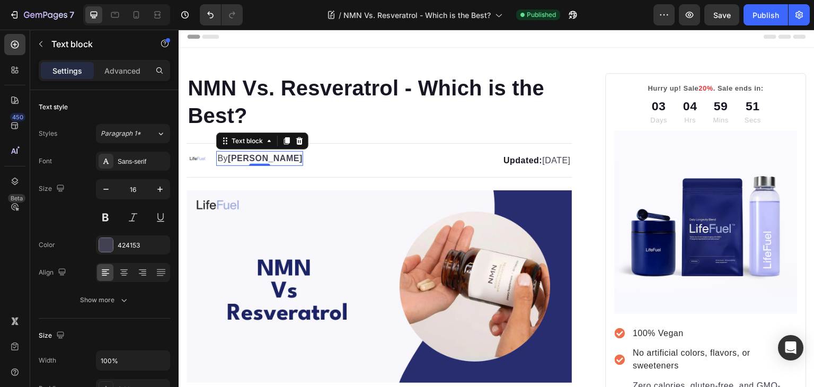
scroll to position [0, 0]
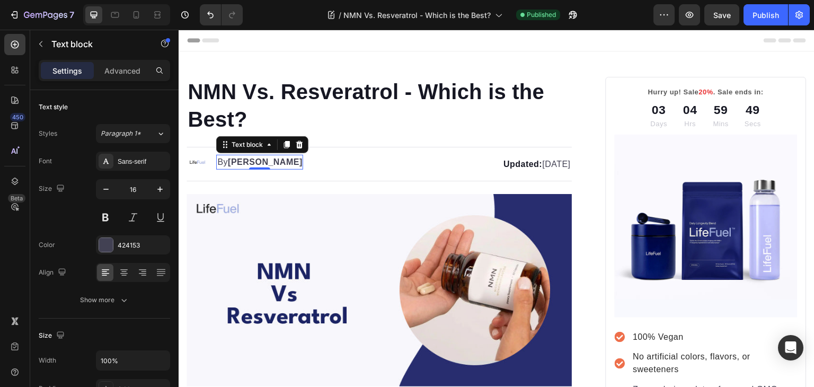
click at [239, 157] on strong "[PERSON_NAME]" at bounding box center [265, 161] width 75 height 9
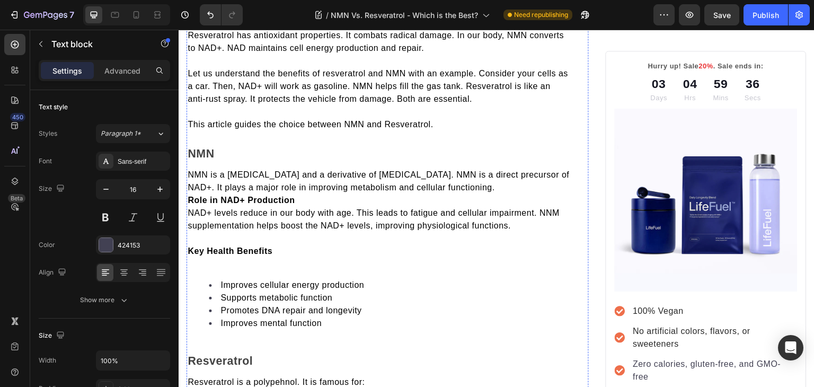
scroll to position [305, 0]
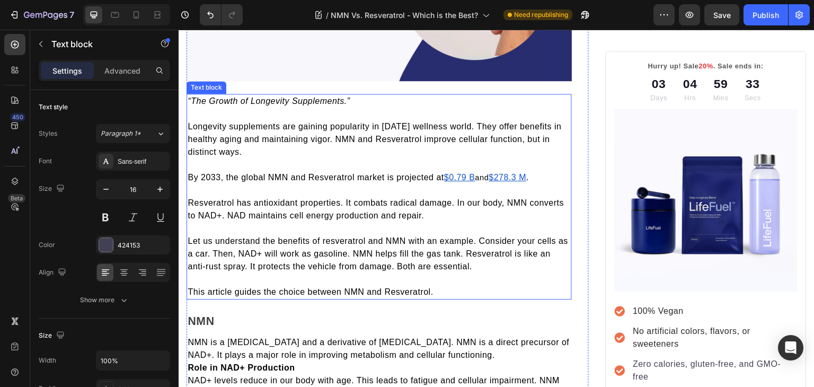
click at [465, 175] on u "$0.79 B" at bounding box center [459, 177] width 31 height 9
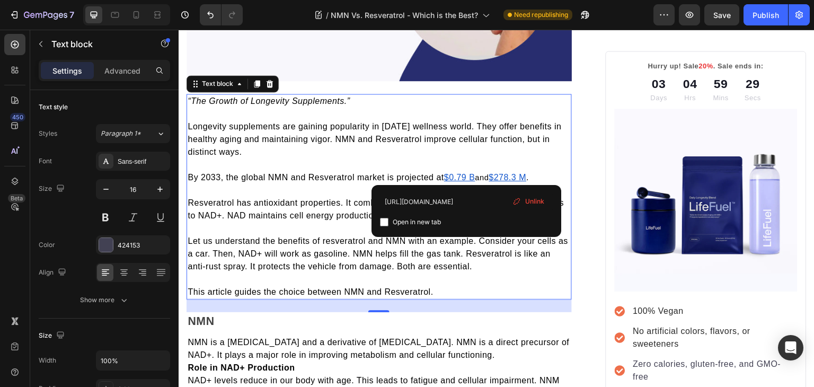
click at [383, 219] on input "checkbox" at bounding box center [384, 222] width 8 height 8
checkbox input "true"
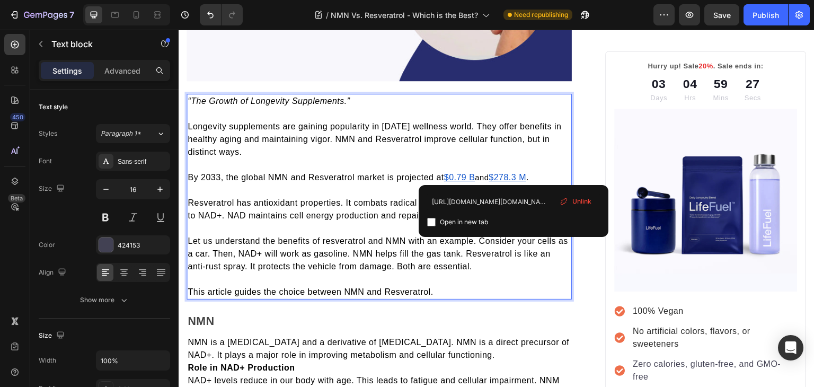
click at [516, 173] on u "$278.3 M" at bounding box center [508, 177] width 38 height 9
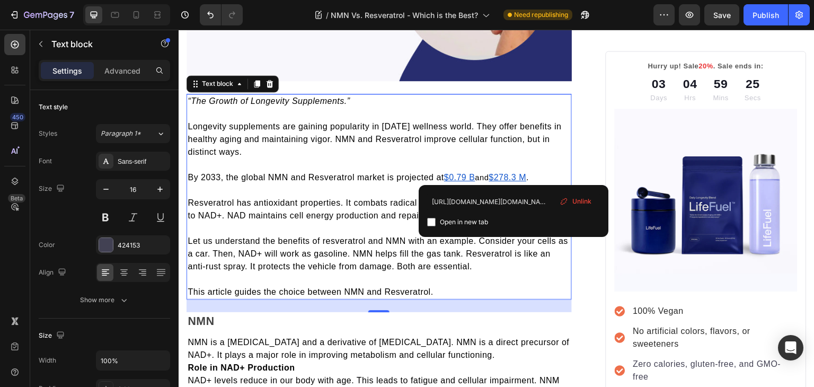
click at [430, 221] on input "checkbox" at bounding box center [431, 222] width 8 height 8
checkbox input "true"
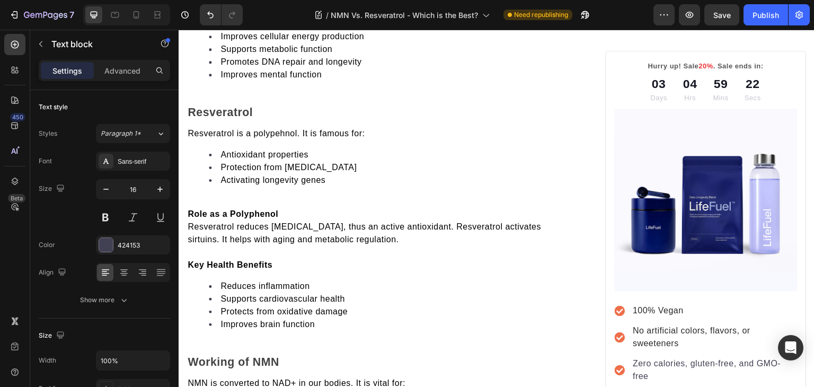
scroll to position [659, 0]
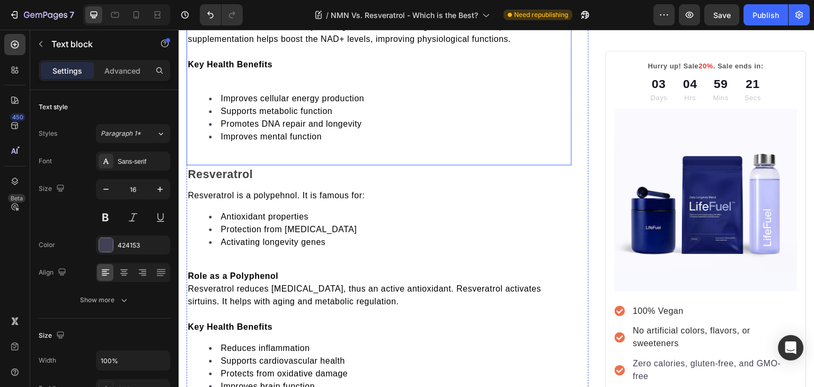
click at [283, 157] on div "NMN is a coenzyme and a derivative of vitamin B3. NMN is a direct precursor of …" at bounding box center [379, 71] width 385 height 189
click at [281, 149] on div "NMN is a coenzyme and a derivative of vitamin B3. NMN is a direct precursor of …" at bounding box center [379, 67] width 385 height 172
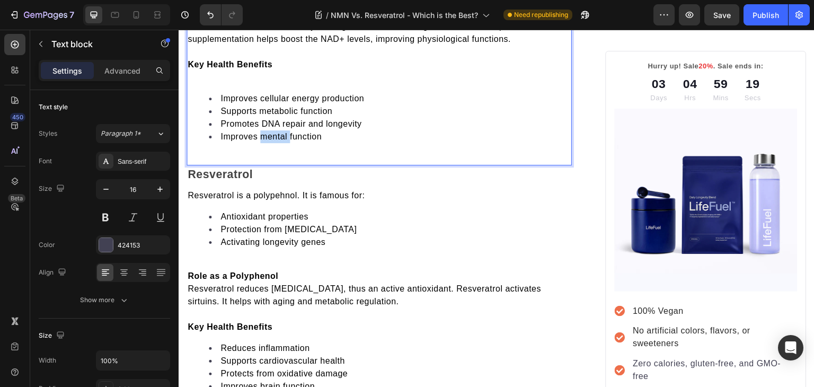
click at [281, 149] on div "NMN is a coenzyme and a derivative of vitamin B3. NMN is a direct precursor of …" at bounding box center [379, 67] width 385 height 172
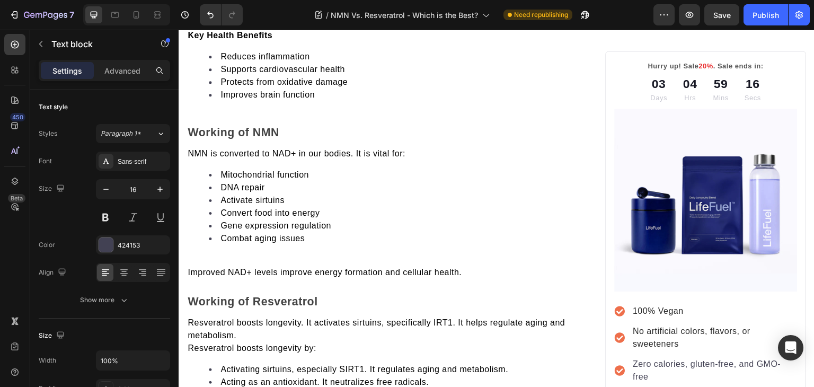
scroll to position [952, 0]
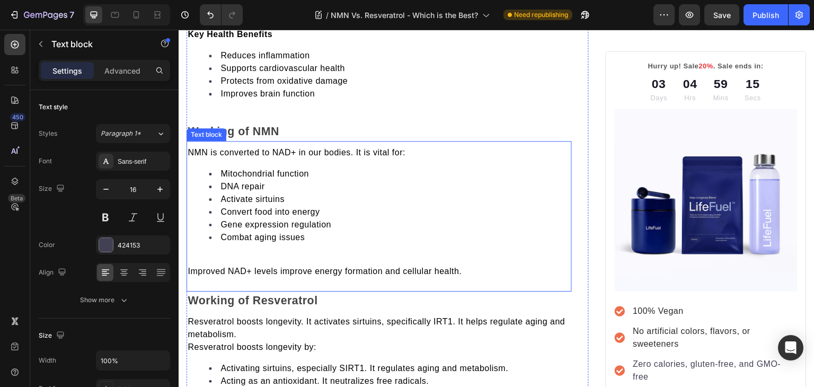
click at [246, 255] on p at bounding box center [379, 258] width 383 height 13
click at [246, 255] on p "Rich Text Editor. Editing area: main" at bounding box center [379, 258] width 383 height 13
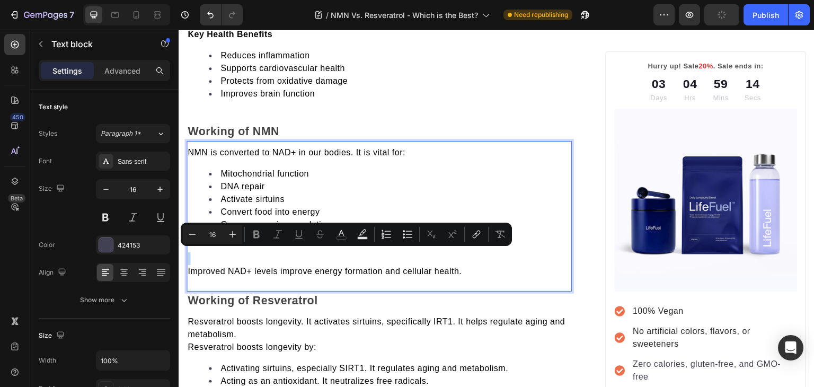
click at [246, 255] on p "Rich Text Editor. Editing area: main" at bounding box center [379, 258] width 383 height 13
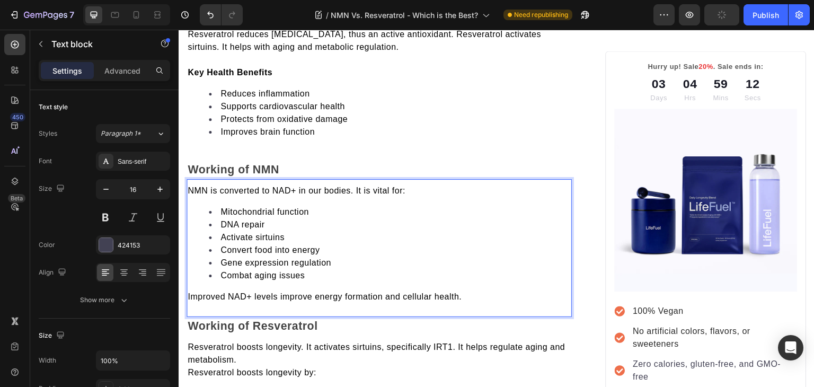
scroll to position [914, 0]
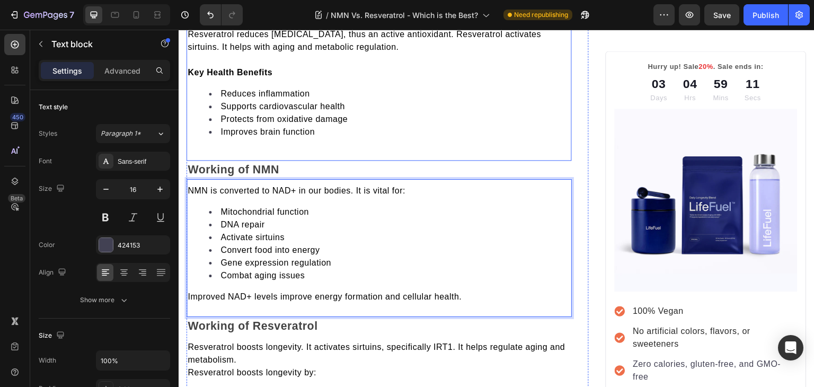
click at [245, 142] on div "Resveratrol is a polypehnol. It is famous for: Antioxidant properties Protectio…" at bounding box center [379, 41] width 385 height 214
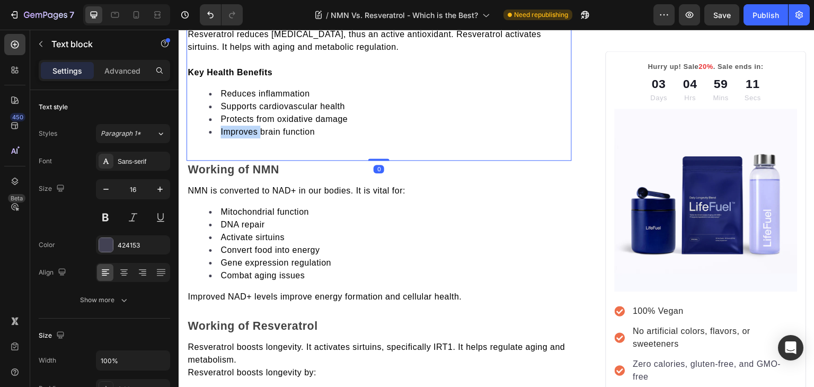
click at [245, 142] on div "Resveratrol is a polypehnol. It is famous for: Antioxidant properties Protectio…" at bounding box center [379, 41] width 385 height 214
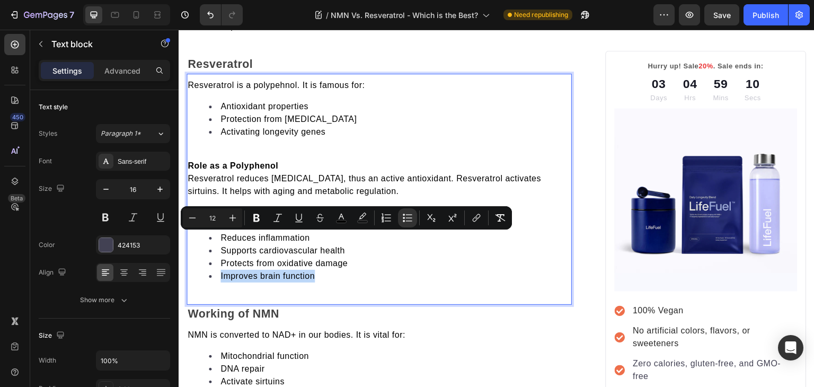
scroll to position [768, 0]
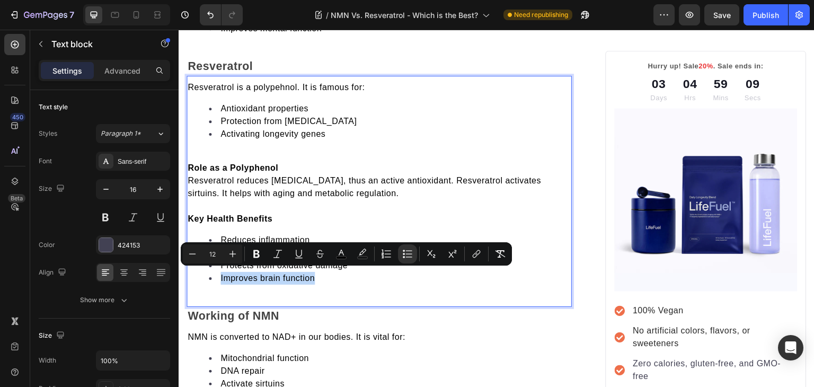
type input "16"
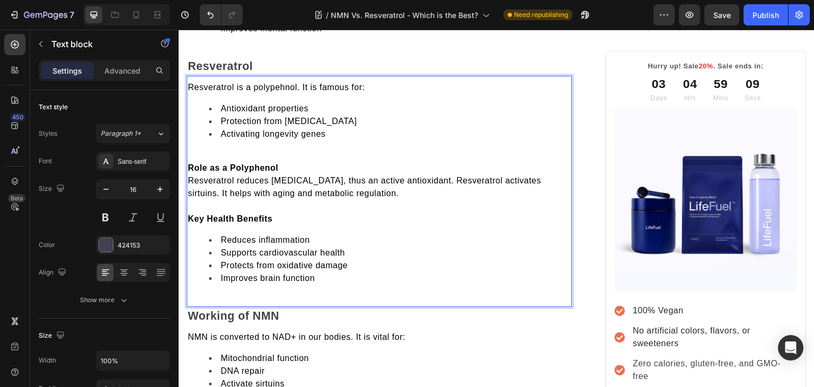
click at [245, 142] on div "Resveratrol is a polypehnol. It is famous for: Antioxidant properties Protectio…" at bounding box center [379, 187] width 385 height 214
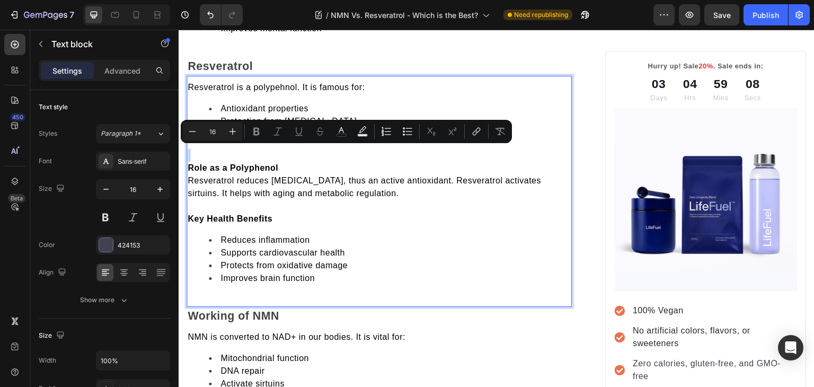
click at [245, 142] on div "Minus 16 Plus Bold Italic Underline Strikethrough color color Numbered List Bul…" at bounding box center [346, 131] width 331 height 23
click at [237, 151] on p "Rich Text Editor. Editing area: main" at bounding box center [379, 155] width 383 height 13
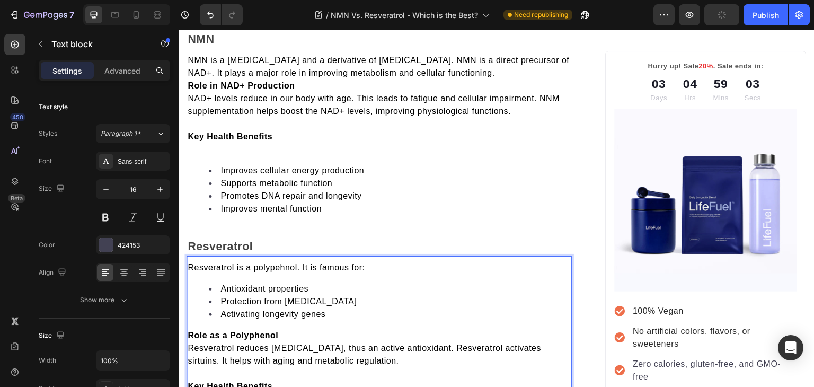
scroll to position [587, 0]
click at [237, 151] on p "Rich Text Editor. Editing area: main" at bounding box center [379, 149] width 383 height 13
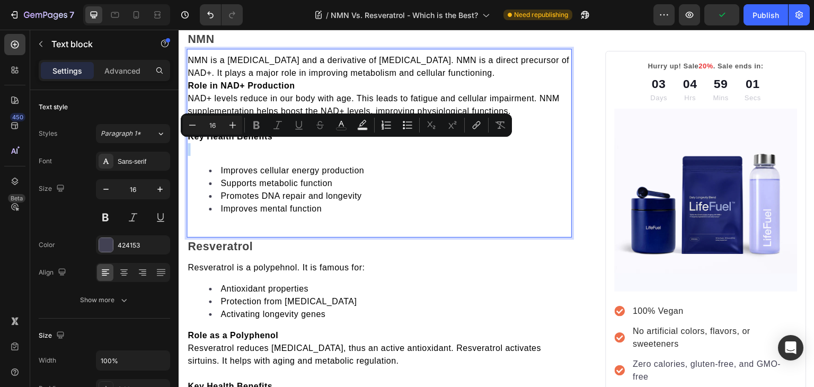
click at [237, 151] on p "Rich Text Editor. Editing area: main" at bounding box center [379, 149] width 383 height 13
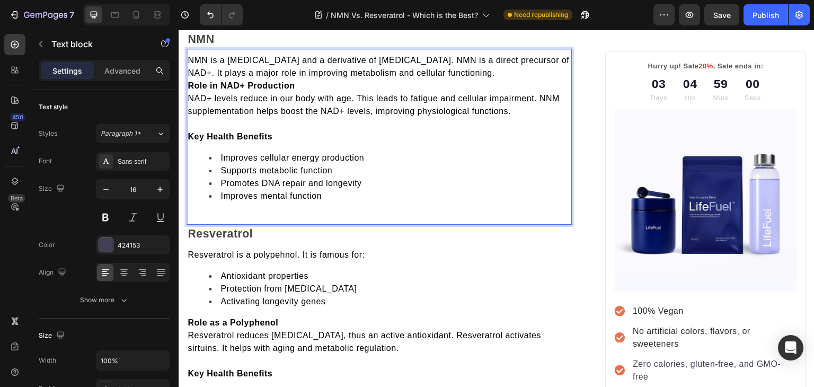
click at [241, 205] on div "NMN is a coenzyme and a derivative of vitamin B3. NMN is a direct precursor of …" at bounding box center [379, 132] width 385 height 159
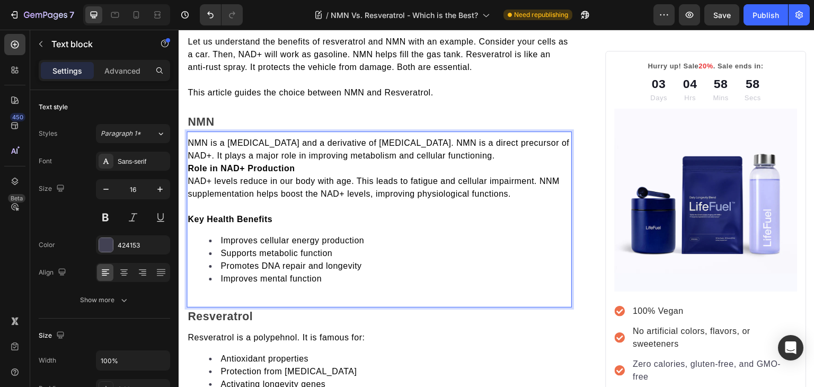
scroll to position [505, 0]
click at [192, 164] on strong "Role in NAD+ Production" at bounding box center [241, 168] width 107 height 9
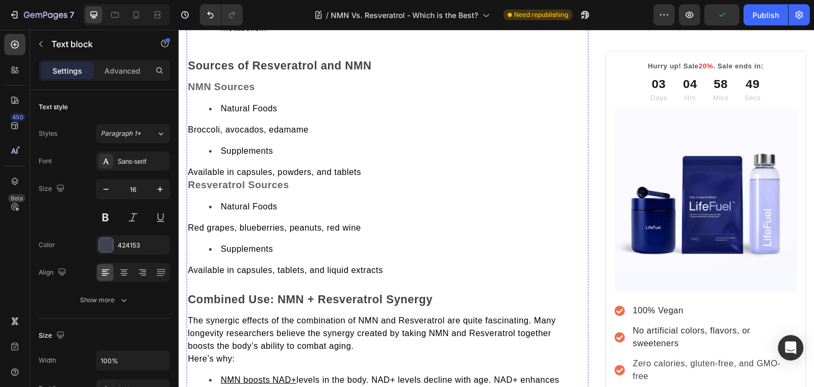
scroll to position [1398, 0]
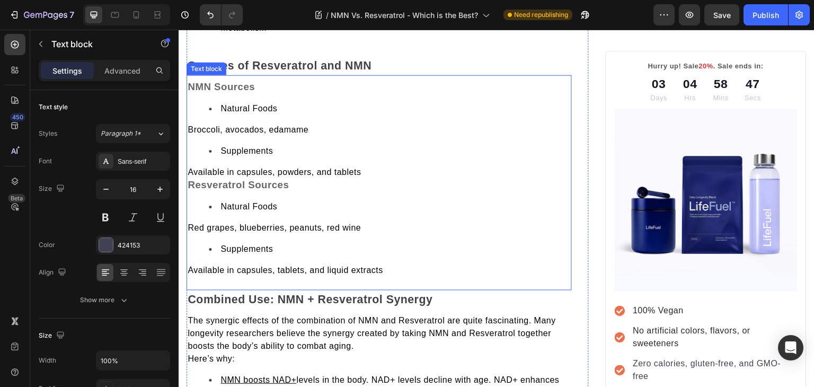
click at [190, 179] on strong "Resveratrol Sources" at bounding box center [238, 184] width 101 height 11
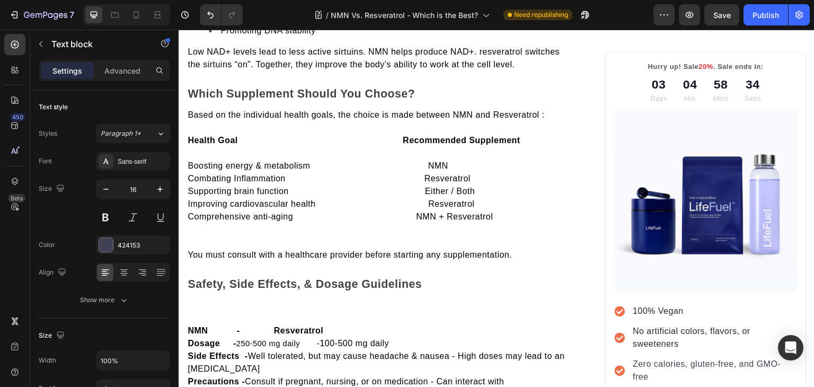
scroll to position [2079, 0]
click at [268, 90] on strong "Which Supplement Should You Choose?" at bounding box center [301, 93] width 227 height 13
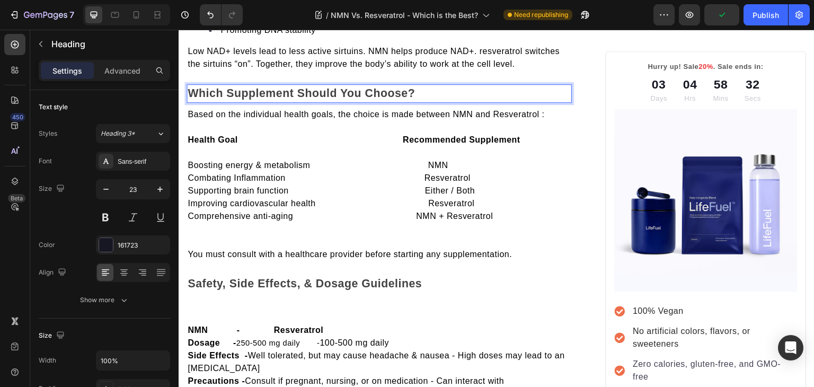
click at [268, 90] on strong "Which Supplement Should You Choose?" at bounding box center [301, 93] width 227 height 13
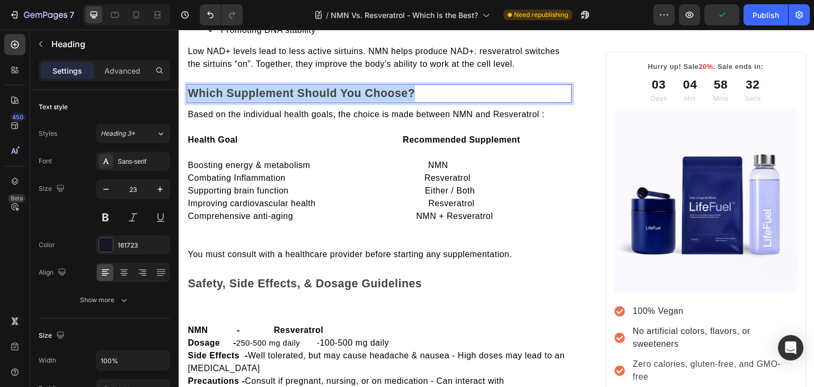
click at [268, 90] on strong "Which Supplement Should You Choose?" at bounding box center [301, 93] width 227 height 13
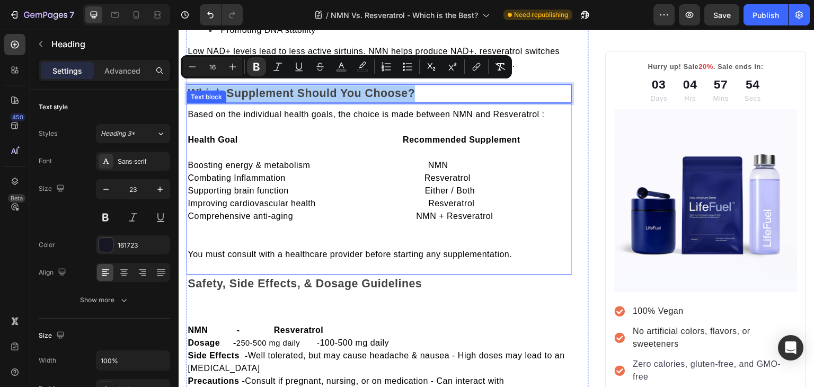
click at [225, 137] on strong "Health Goal Recommended Supplement" at bounding box center [354, 139] width 333 height 9
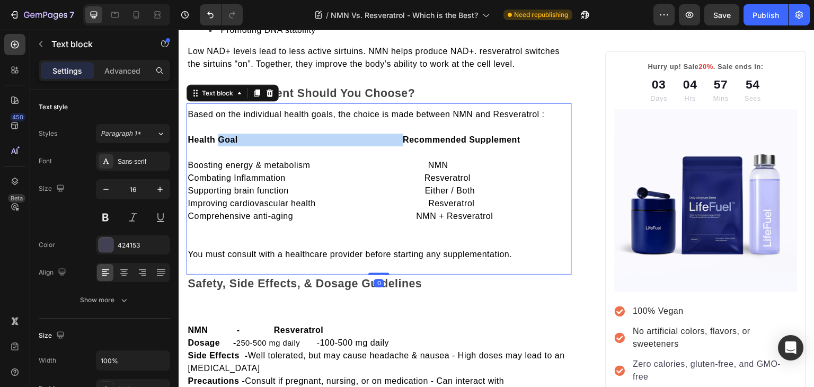
click at [225, 137] on strong "Health Goal Recommended Supplement" at bounding box center [354, 139] width 333 height 9
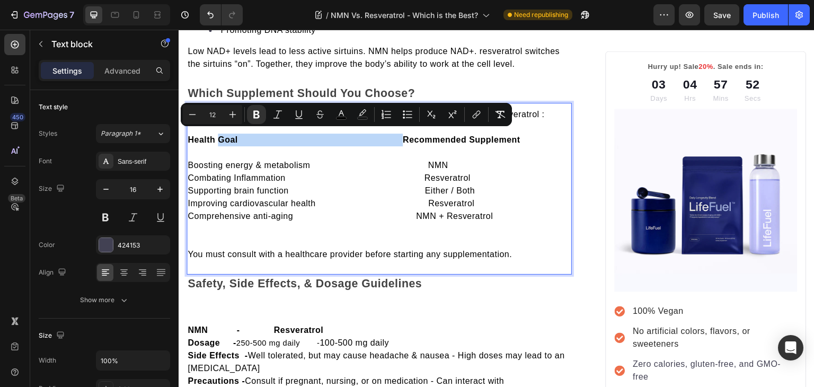
click at [225, 137] on strong "Health Goal Recommended Supplement" at bounding box center [354, 139] width 333 height 9
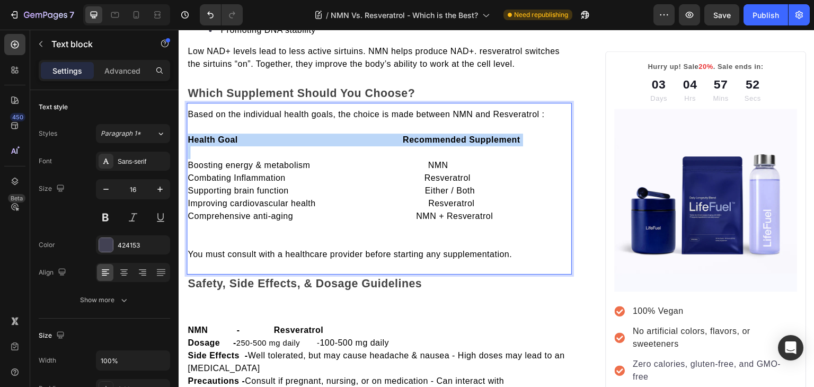
click at [225, 137] on strong "Health Goal Recommended Supplement" at bounding box center [354, 139] width 333 height 9
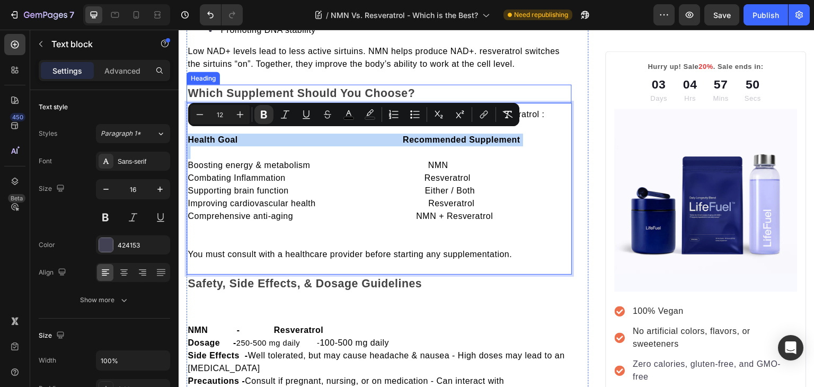
click at [255, 87] on strong "Which Supplement Should You Choose?" at bounding box center [301, 93] width 227 height 13
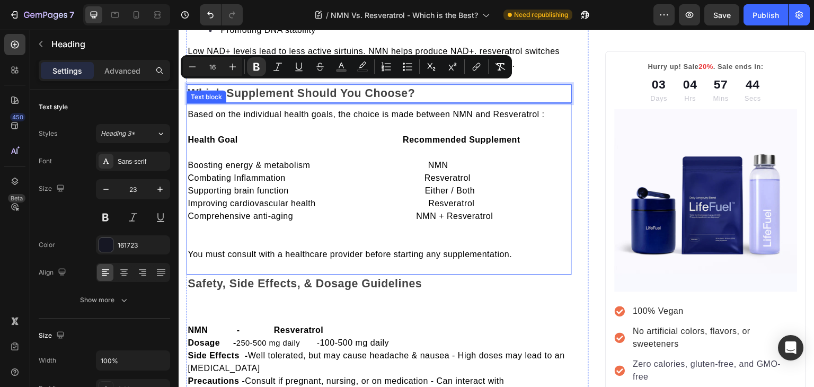
click at [228, 128] on p "Rich Text Editor. Editing area: main" at bounding box center [379, 127] width 383 height 13
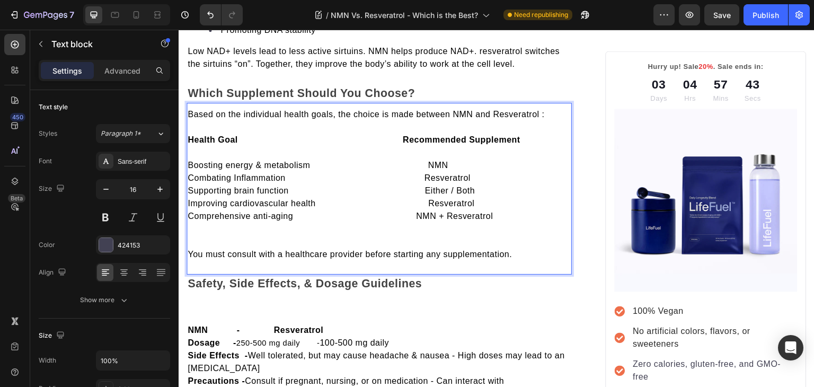
click at [227, 135] on strong "Health Goal Recommended Supplement" at bounding box center [354, 139] width 333 height 9
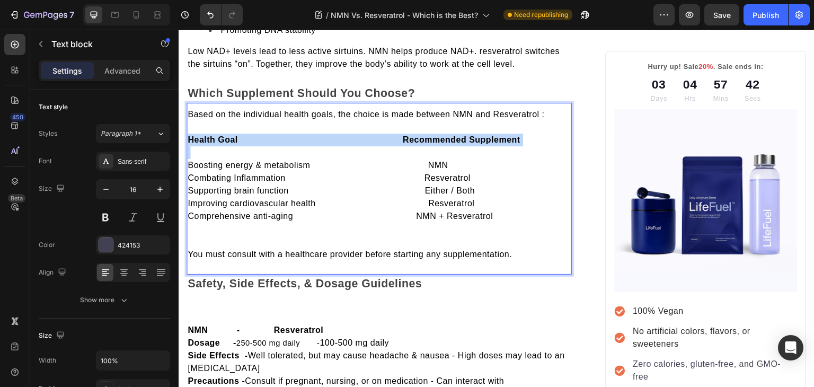
click at [227, 135] on strong "Health Goal Recommended Supplement" at bounding box center [354, 139] width 333 height 9
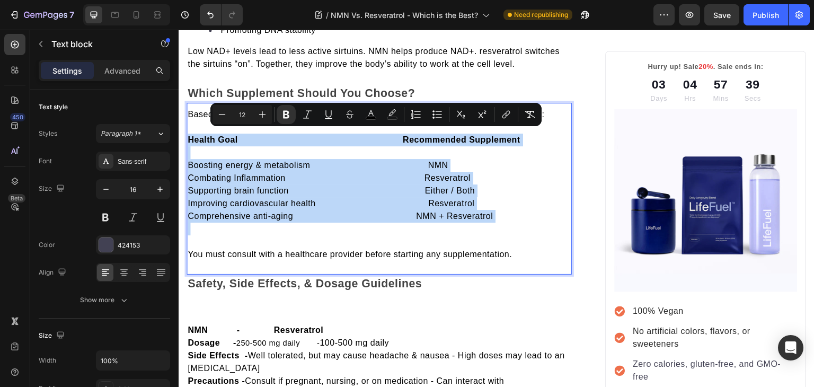
copy div "Health Goal Recommended Supplement Boosting energy & metabolism NMN Combating I…"
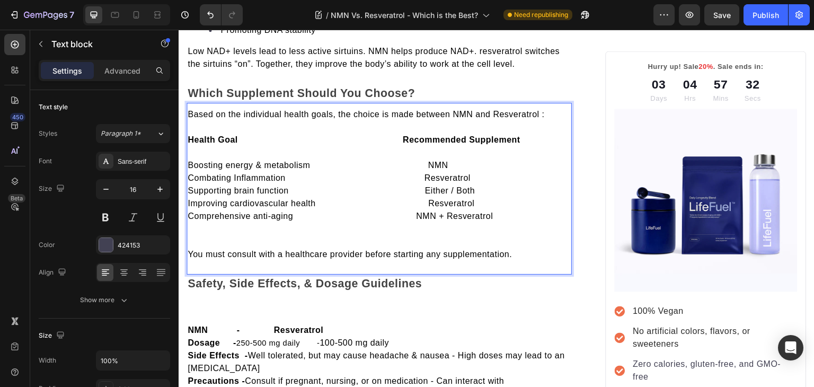
click at [297, 237] on p "Rich Text Editor. Editing area: main" at bounding box center [379, 241] width 383 height 13
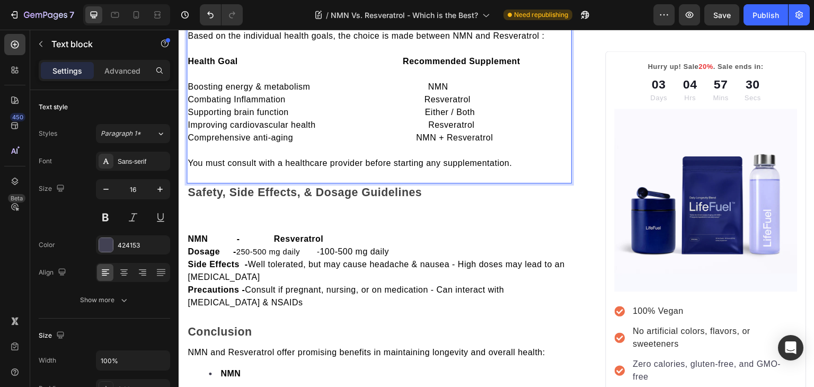
scroll to position [2158, 0]
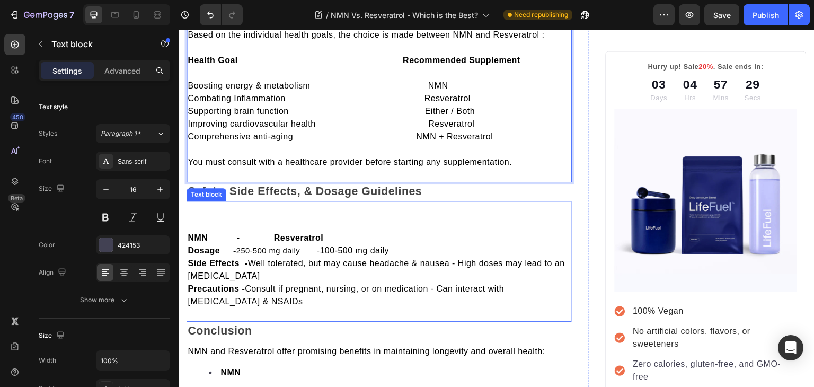
click at [272, 219] on p at bounding box center [379, 225] width 383 height 13
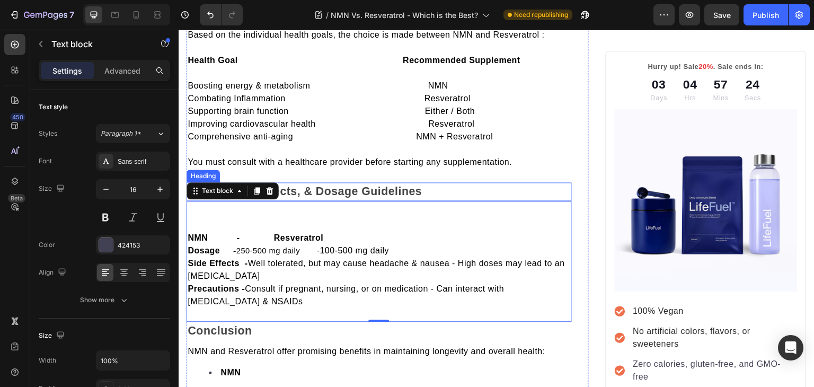
click at [328, 186] on strong "Safety, Side Effects, & Dosage Guidelines" at bounding box center [305, 191] width 234 height 13
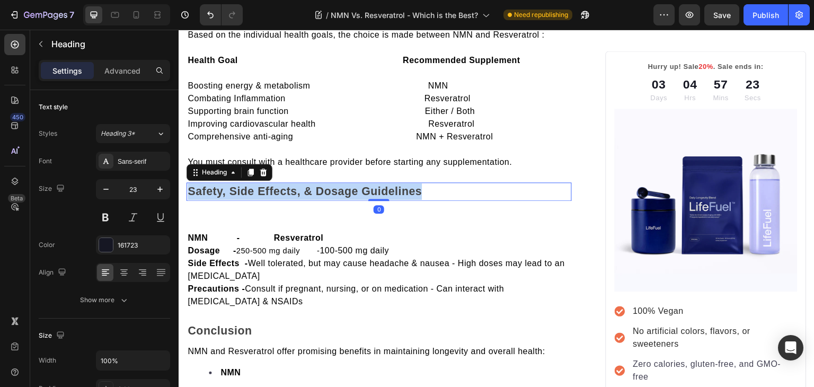
click at [328, 186] on strong "Safety, Side Effects, & Dosage Guidelines" at bounding box center [305, 191] width 234 height 13
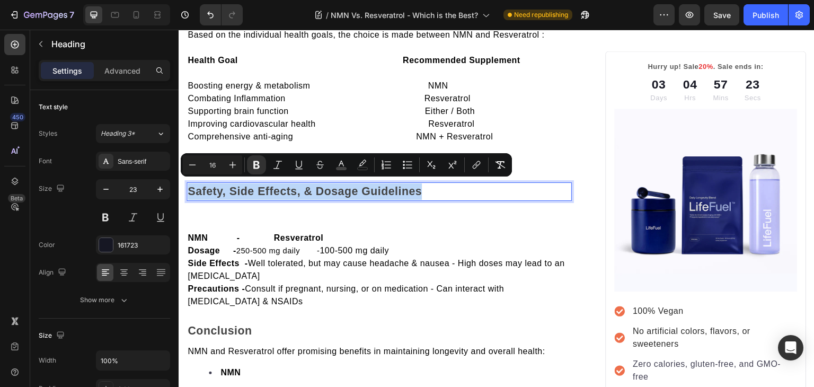
copy strong "Safety, Side Effects, & Dosage Guidelines"
click at [306, 238] on strong "NMN - Resveratrol" at bounding box center [256, 237] width 136 height 9
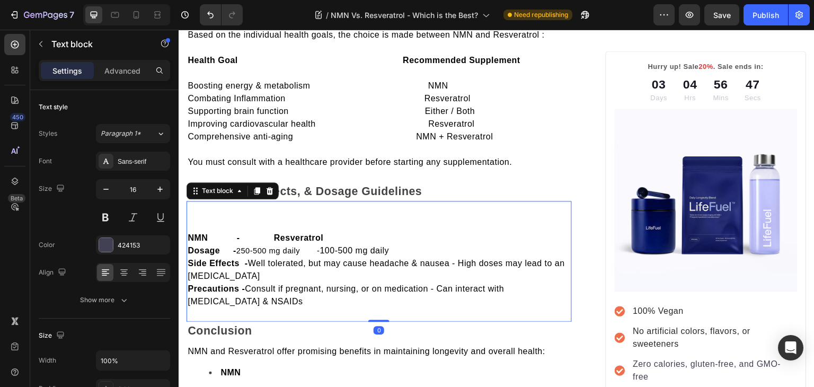
click at [323, 237] on strong "NMN - Resveratrol" at bounding box center [256, 237] width 136 height 9
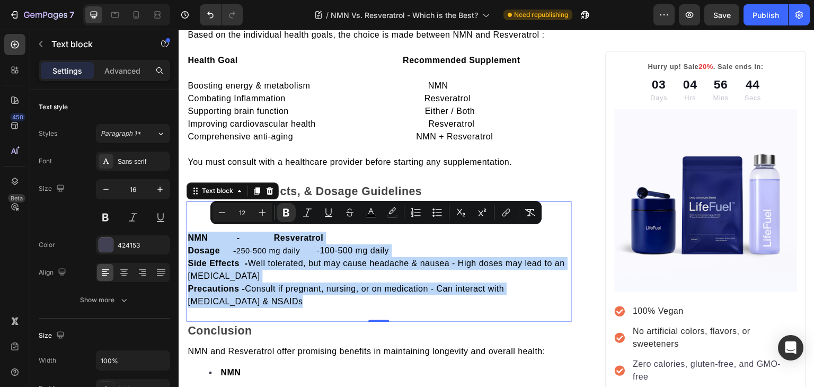
copy div "NMN - Resveratrol Dosage - 250-500 mg daily - 100-500 mg daily Side Effects - W…"
click at [323, 235] on strong "NMN - Resveratrol" at bounding box center [256, 237] width 136 height 9
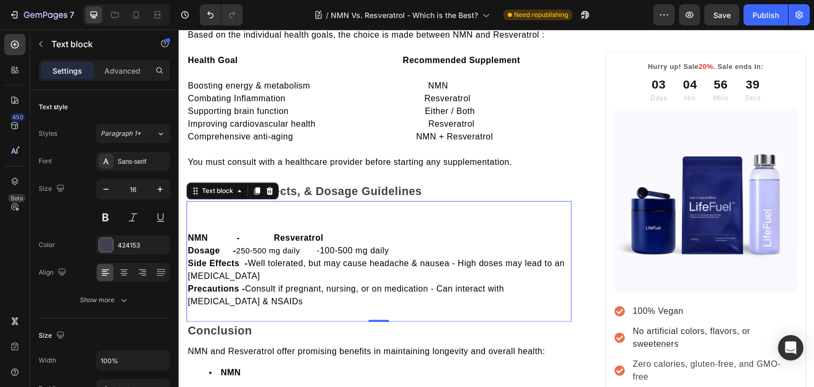
click at [323, 235] on strong "NMN - Resveratrol" at bounding box center [256, 237] width 136 height 9
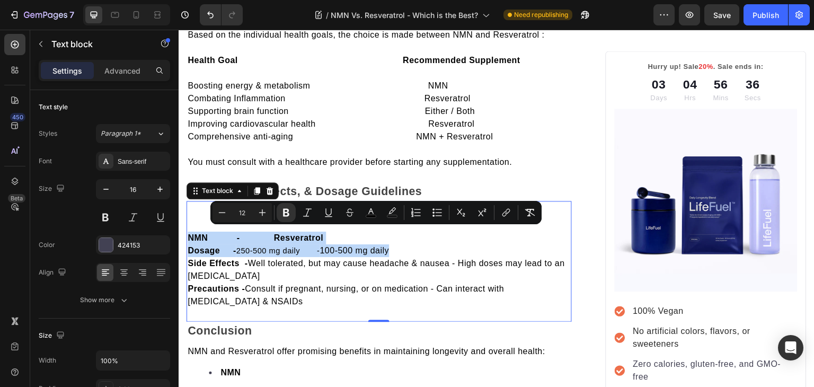
copy div "NMN - Resveratrol Dosage - 250-500 mg daily - 100-500 mg daily"
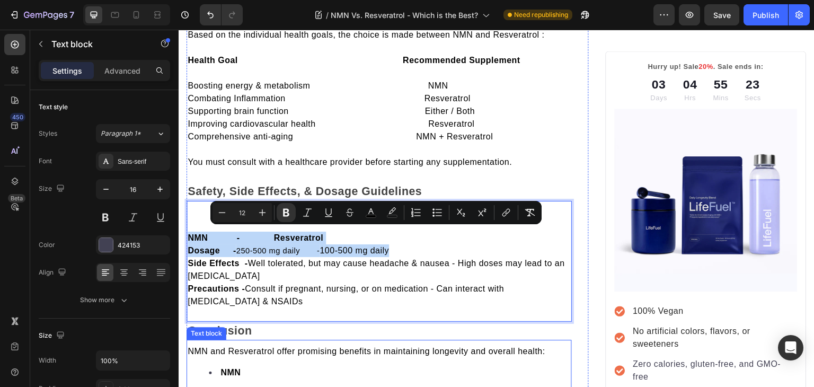
click at [356, 376] on li "NMN" at bounding box center [390, 372] width 362 height 13
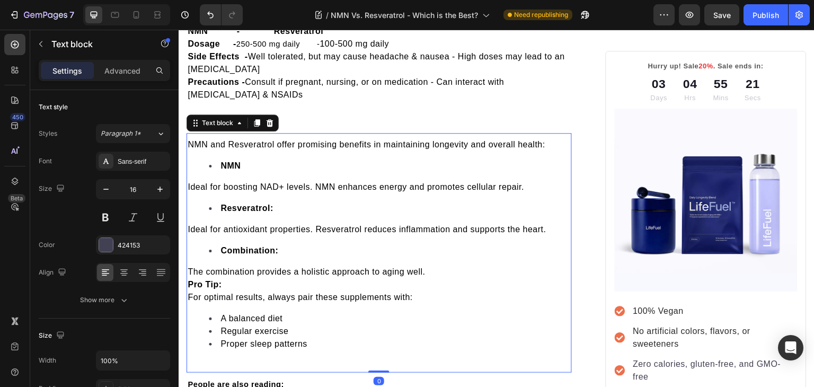
scroll to position [2366, 0]
click at [190, 288] on strong "Pro Tip:" at bounding box center [205, 283] width 34 height 9
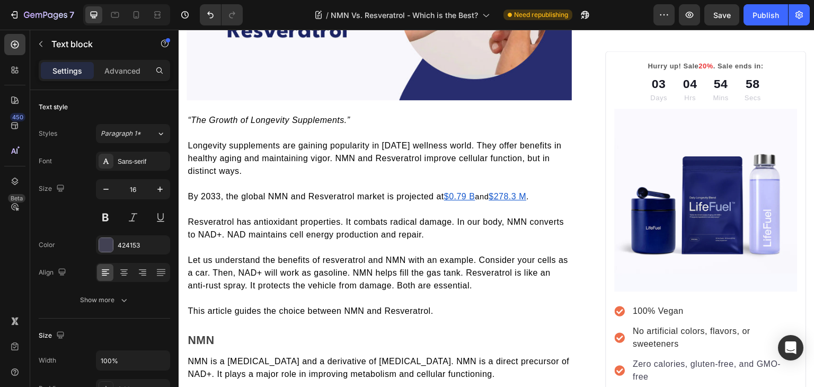
scroll to position [0, 0]
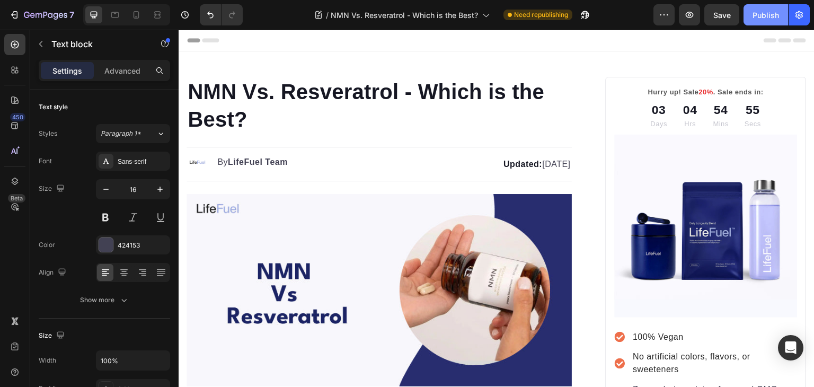
click at [750, 19] on button "Publish" at bounding box center [766, 14] width 45 height 21
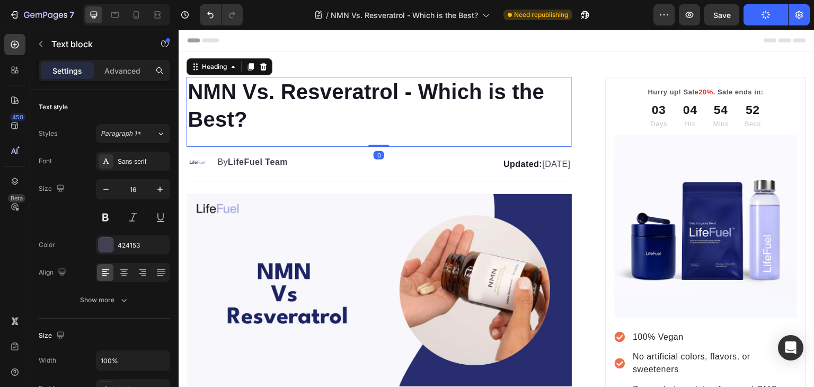
click at [243, 94] on h1 "NMN Vs. Resveratrol - Which is the Best?" at bounding box center [379, 105] width 385 height 57
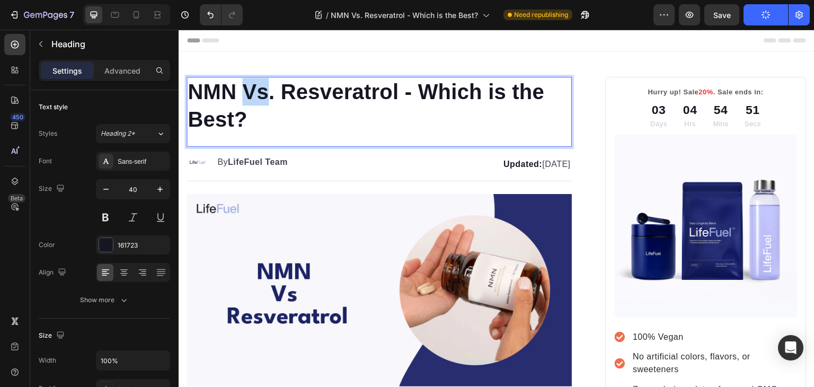
click at [243, 94] on h1 "NMN Vs. Resveratrol - Which is the Best?" at bounding box center [379, 105] width 385 height 57
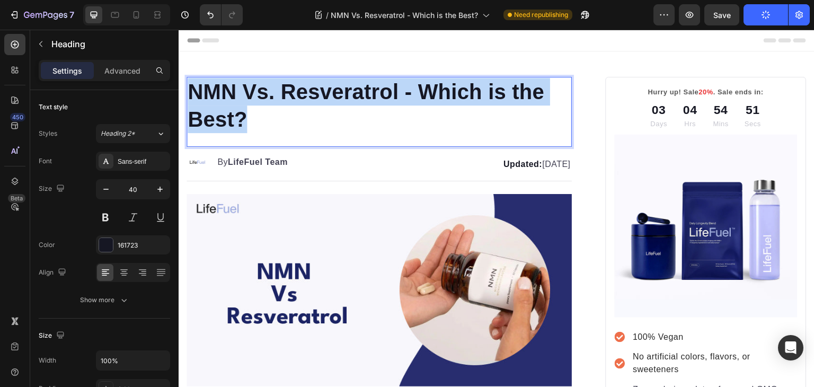
click at [243, 94] on p "NMN Vs. Resveratrol - Which is the Best?" at bounding box center [379, 105] width 383 height 55
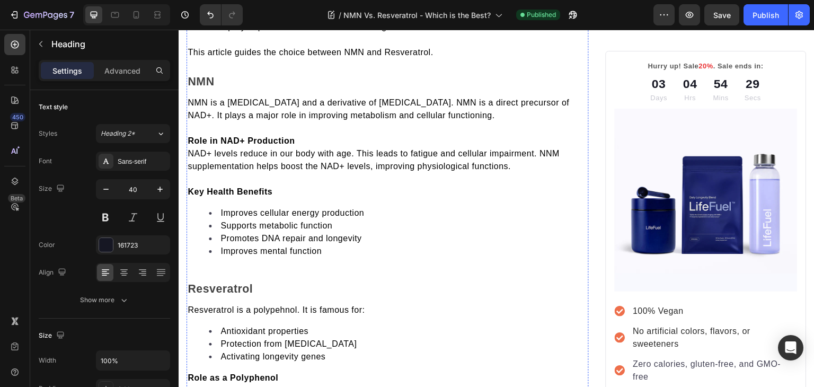
scroll to position [483, 0]
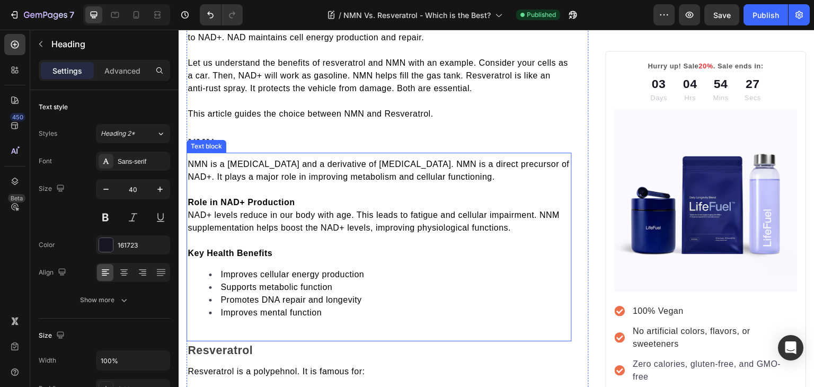
click at [307, 165] on span "NMN is a coenzyme and a derivative of vitamin B3. NMN is a direct precursor of …" at bounding box center [379, 171] width 382 height 22
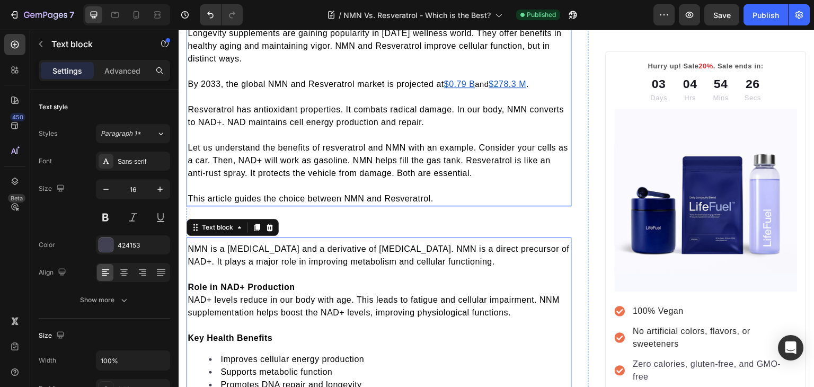
scroll to position [377, 0]
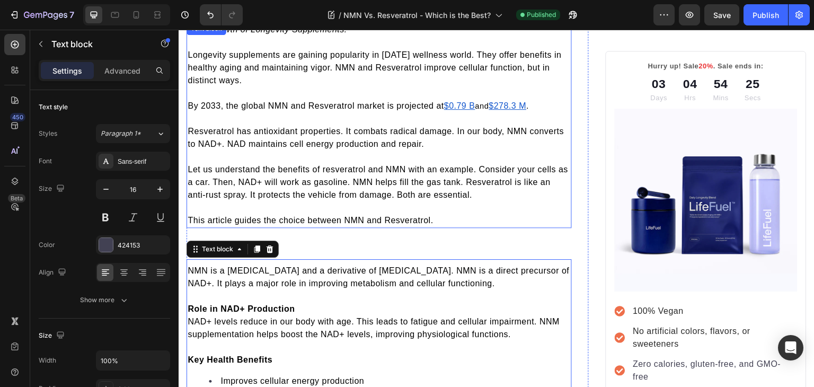
click at [218, 127] on span "Resveratrol has antioxidant properties. It combats radical damage. In our body,…" at bounding box center [376, 138] width 376 height 22
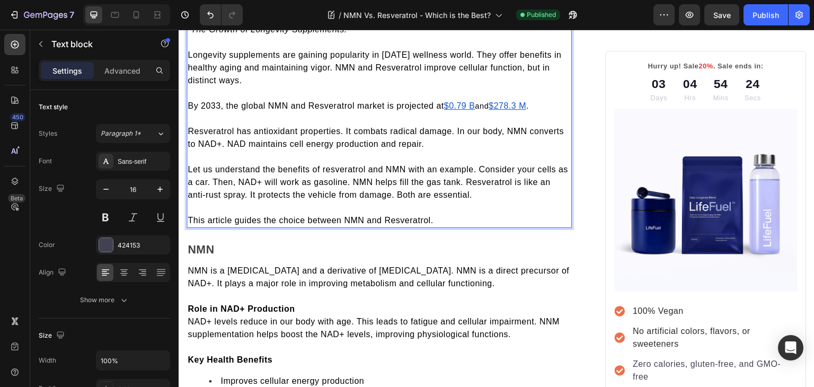
scroll to position [369, 0]
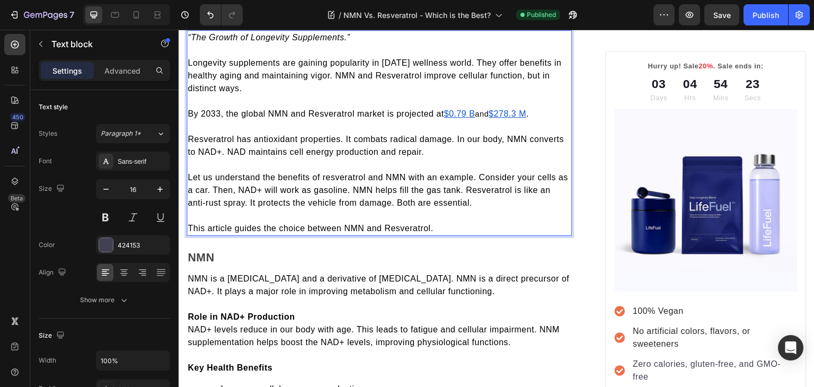
click at [216, 135] on span "Resveratrol has antioxidant properties. It combats radical damage. In our body,…" at bounding box center [376, 146] width 376 height 22
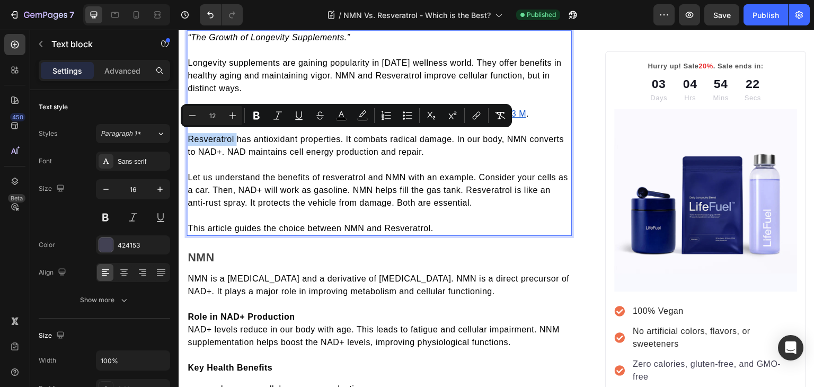
copy span "Resveratrol"
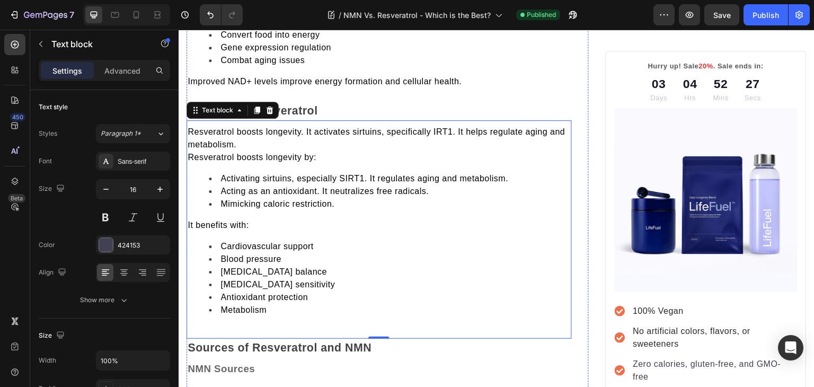
scroll to position [1117, 0]
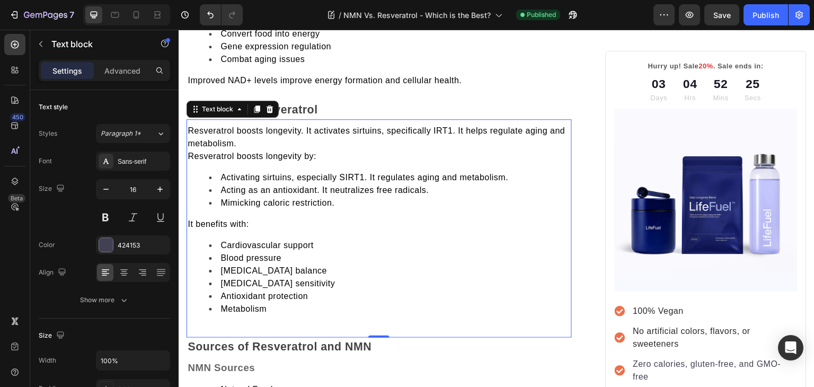
click at [189, 152] on span "Resveratrol boosts longevity by:" at bounding box center [252, 156] width 129 height 9
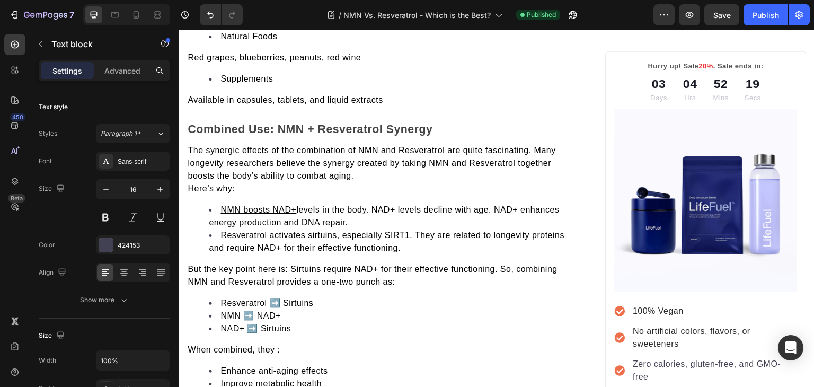
scroll to position [1596, 0]
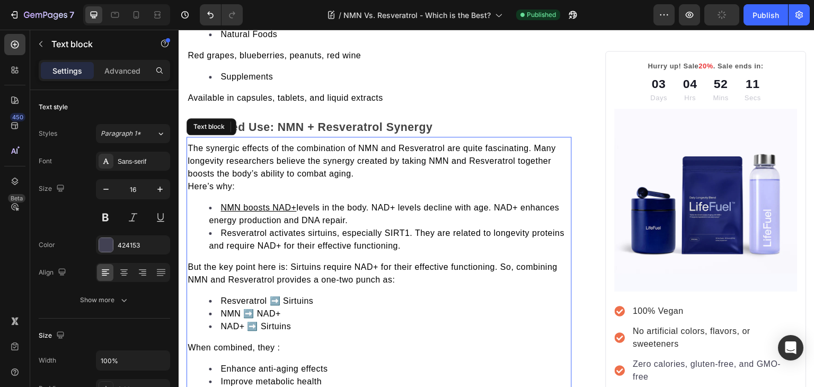
click at [216, 144] on span "The synergic effects of the combination of NMN and Resveratrol are quite fascin…" at bounding box center [372, 161] width 368 height 34
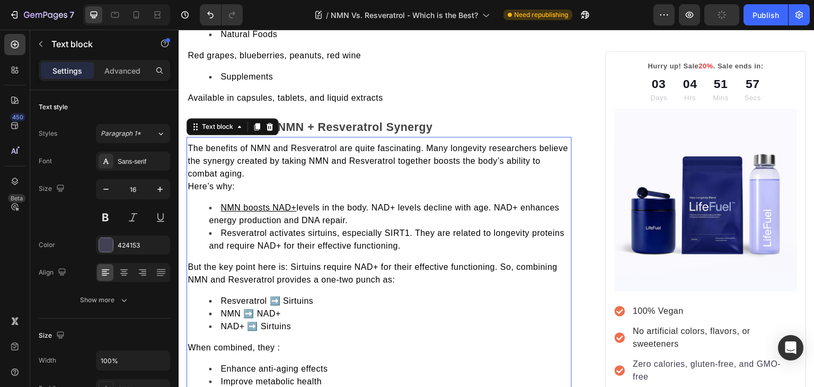
click at [339, 146] on span "The benefits of NMN and Resveratrol are quite fascinating. Many longevity resea…" at bounding box center [378, 161] width 381 height 34
click at [343, 145] on span "The benefits of NMN and Resveratrol the combination of are quite fascinating. M…" at bounding box center [376, 161] width 376 height 34
click at [398, 145] on span "The benefits of NMN and Resveratrol combination of are quite fascinating. Many …" at bounding box center [372, 161] width 369 height 34
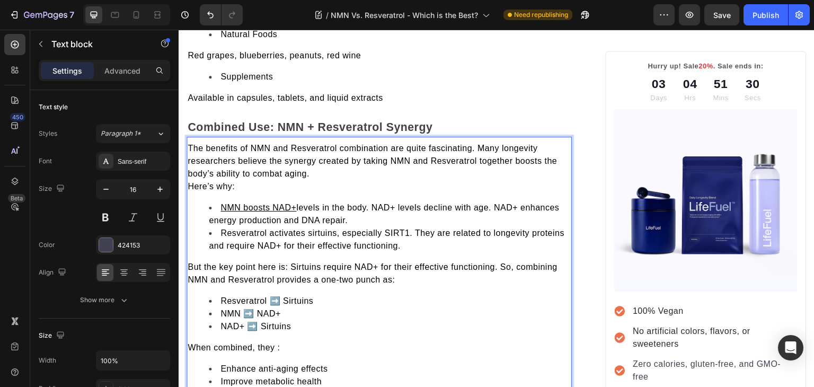
click at [217, 144] on span "The benefits of NMN and Resveratrol combination are quite fascinating. Many lon…" at bounding box center [372, 161] width 369 height 34
click at [378, 144] on span "The combination of NMN and Resveratrol combination are quite fascinating. Many …" at bounding box center [372, 161] width 369 height 34
click at [397, 158] on span "The synergic effects of the combination of NMN and Resveratrol are quite fascin…" at bounding box center [372, 161] width 368 height 34
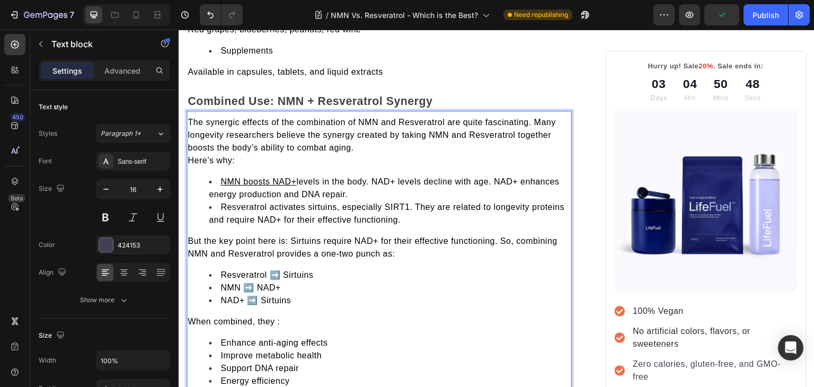
scroll to position [1622, 0]
click at [192, 156] on span "Here’s why:" at bounding box center [211, 160] width 47 height 9
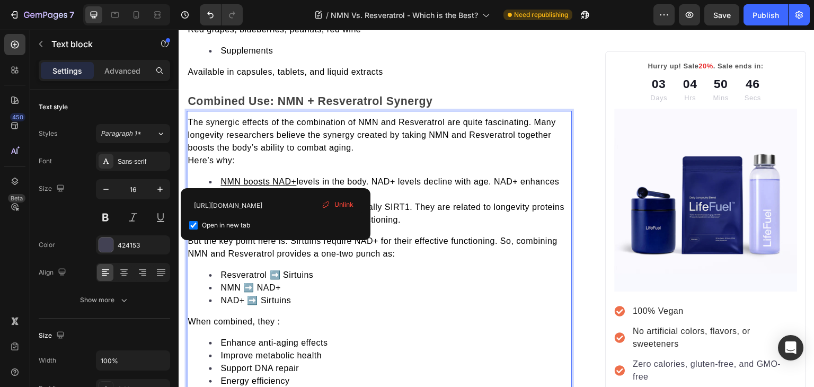
click at [201, 164] on div "The synergic effects of the combination of NMN and Resveratrol are quite fascin…" at bounding box center [379, 328] width 385 height 426
click at [190, 157] on span "Here’s why:" at bounding box center [211, 160] width 47 height 9
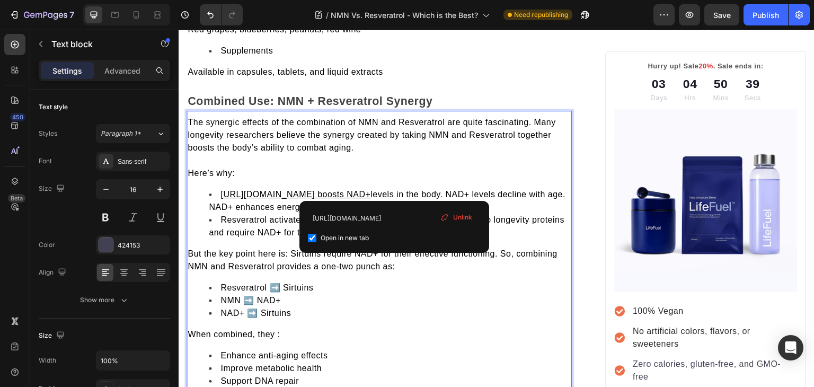
click at [395, 188] on li "https://trylifefuel.com/blogs/news/how-nmn-boosts-nad-levels-naturallyNMN boost…" at bounding box center [390, 200] width 362 height 25
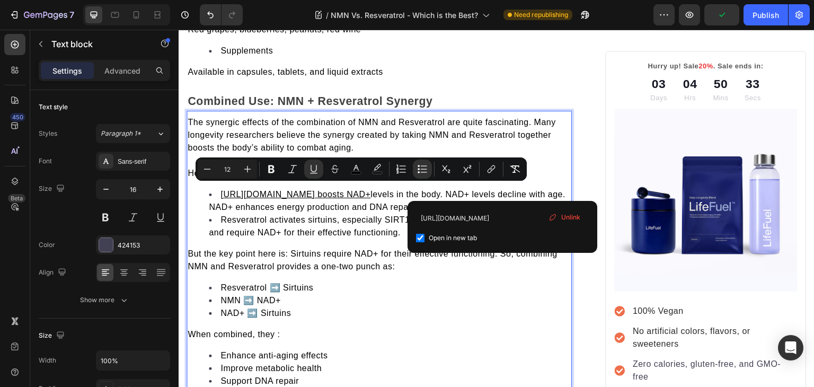
drag, startPoint x: 504, startPoint y: 192, endPoint x: 222, endPoint y: 189, distance: 282.5
click at [222, 190] on u "https://trylifefuel.com/blogs/news/how-nmn-boosts-nad-levels-naturallyNMN boost…" at bounding box center [296, 194] width 150 height 9
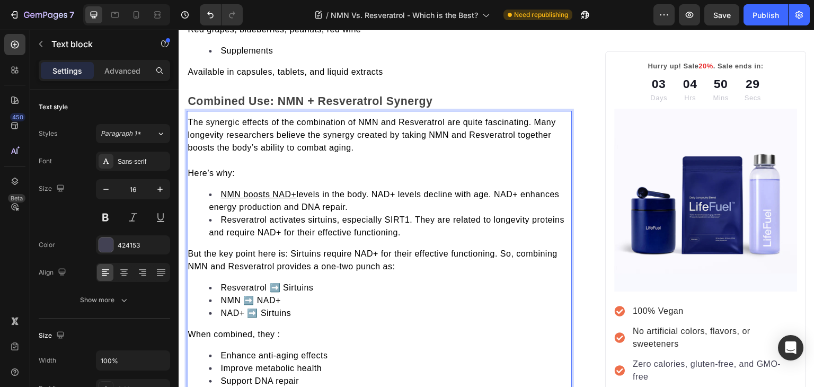
click at [373, 142] on p "The synergic effects of the combination of NMN and Resveratrol are quite fascin…" at bounding box center [379, 135] width 383 height 38
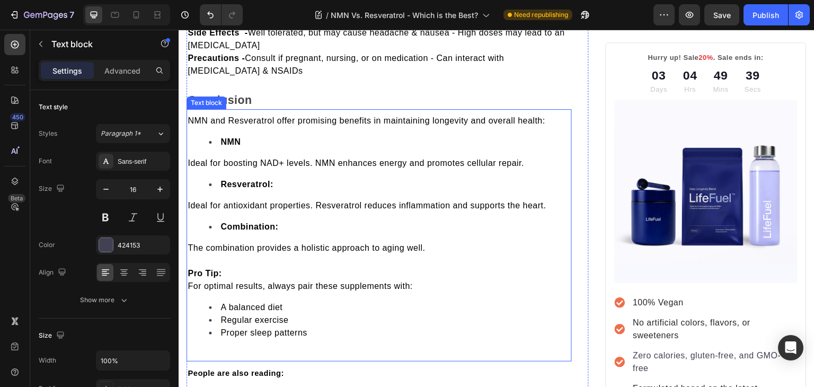
scroll to position [2415, 0]
click at [192, 290] on span "For optimal results, always pair these supplements with:" at bounding box center [300, 285] width 225 height 9
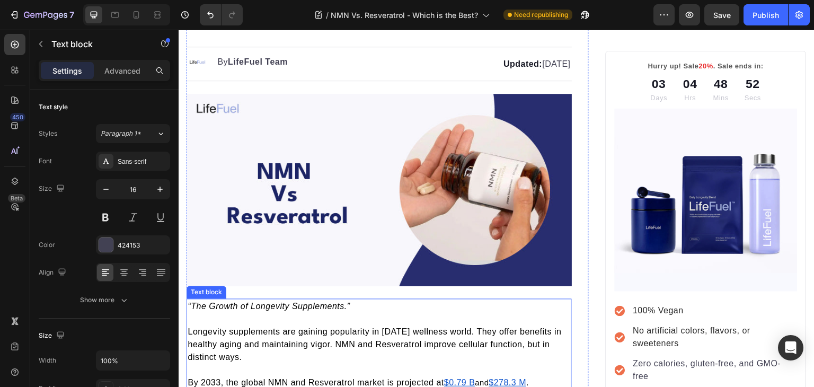
scroll to position [0, 0]
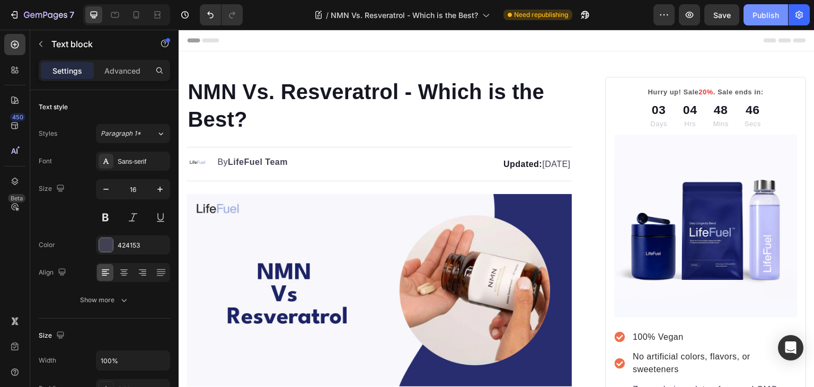
click at [771, 15] on div "Publish" at bounding box center [766, 15] width 27 height 11
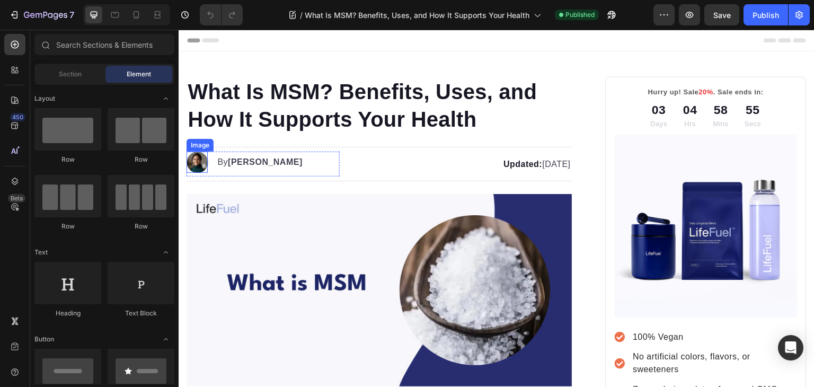
click at [195, 163] on img at bounding box center [197, 162] width 21 height 21
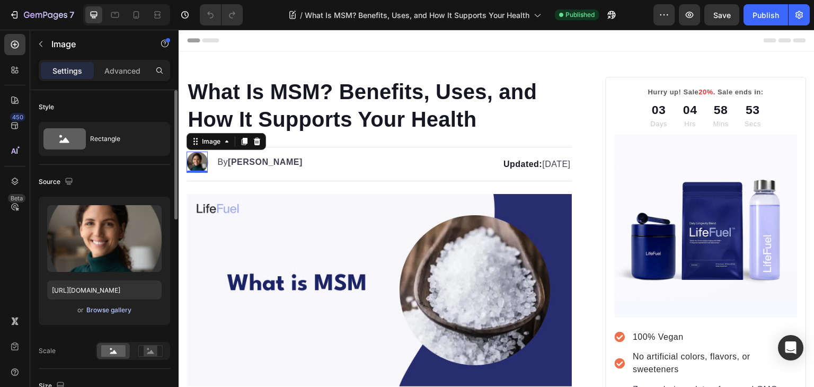
click at [98, 306] on div "Browse gallery" at bounding box center [108, 310] width 45 height 10
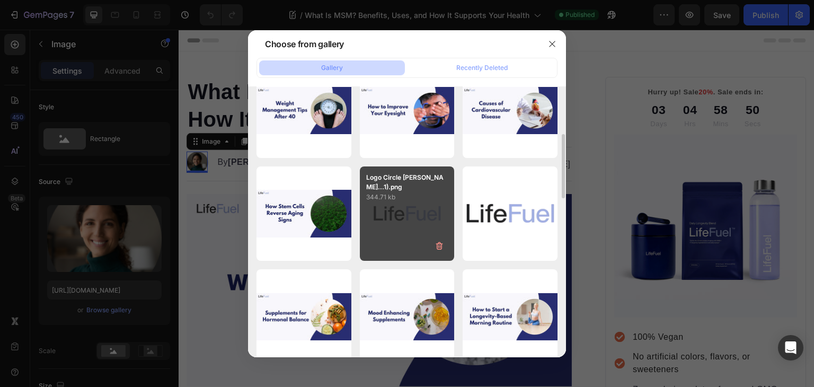
scroll to position [241, 0]
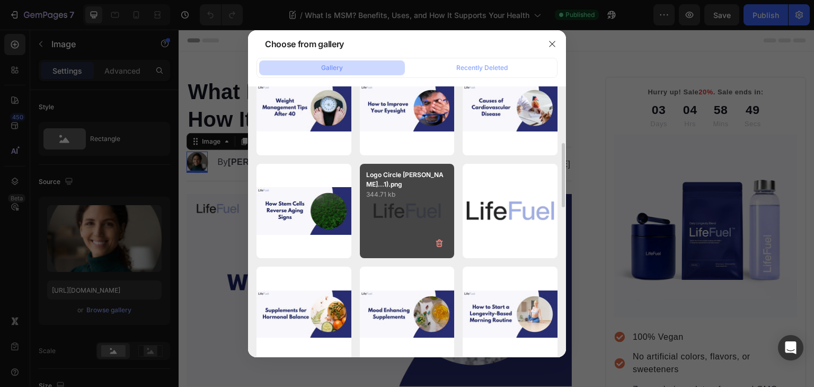
click at [398, 197] on p "344.71 kb" at bounding box center [407, 194] width 82 height 11
type input "https://cdn.shopify.com/s/files/1/0699/5296/2790/files/gempages_553638280495629…"
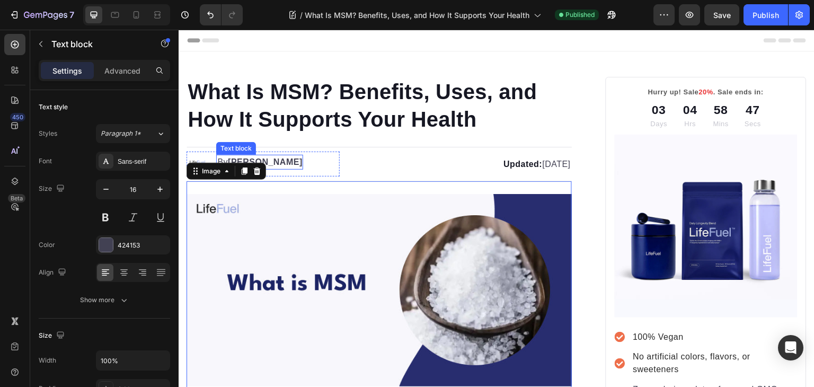
click at [275, 162] on strong "[PERSON_NAME]" at bounding box center [265, 161] width 75 height 9
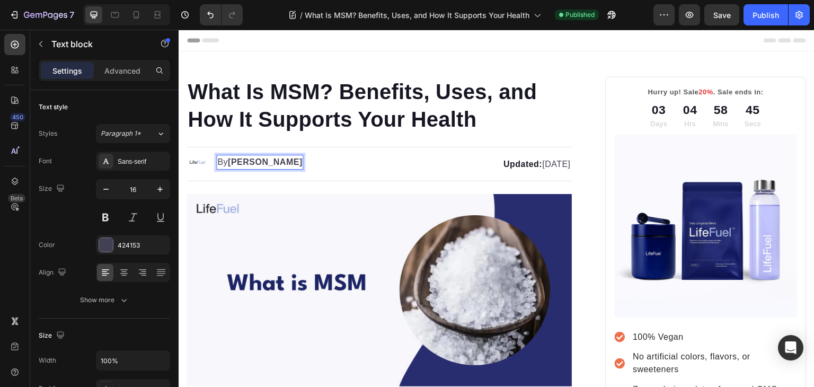
click at [262, 162] on strong "[PERSON_NAME]" at bounding box center [265, 161] width 75 height 9
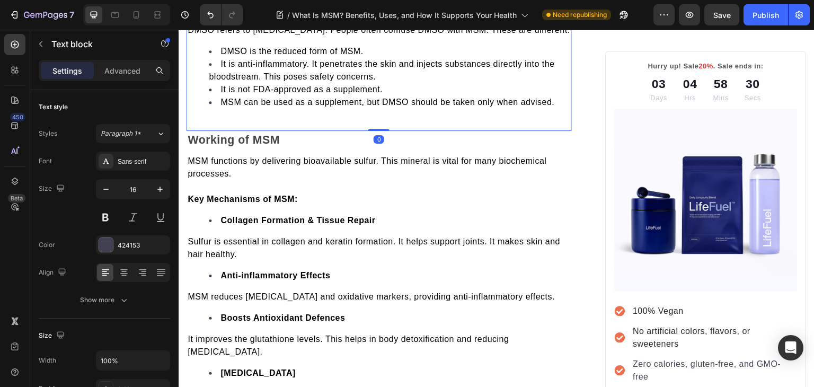
scroll to position [1096, 0]
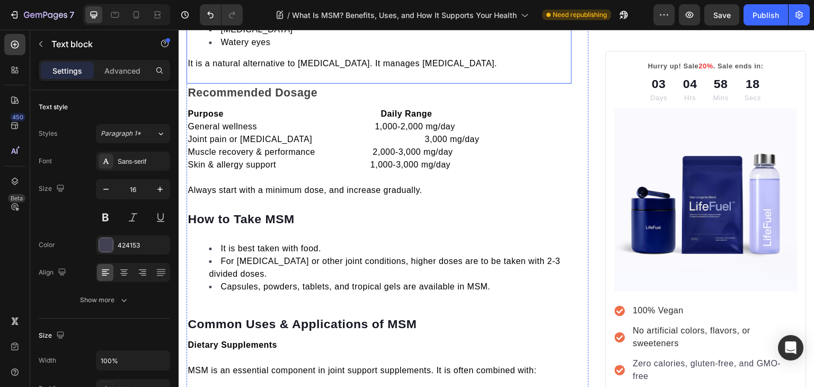
scroll to position [2021, 0]
click at [275, 228] on h2 "How to Take MSM" at bounding box center [379, 219] width 385 height 18
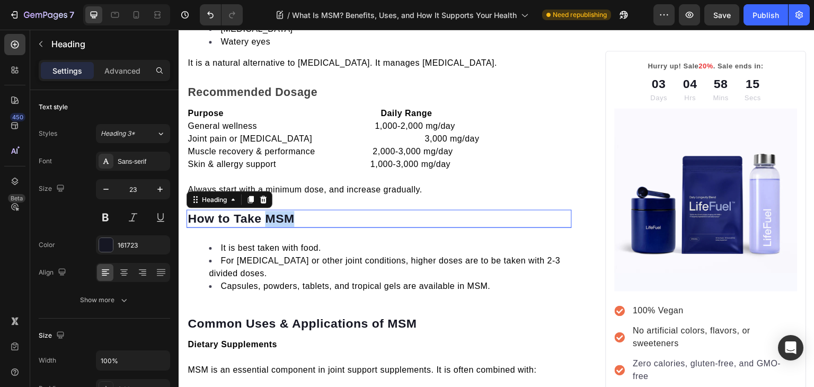
click at [275, 228] on h2 "How to Take MSM" at bounding box center [379, 219] width 385 height 18
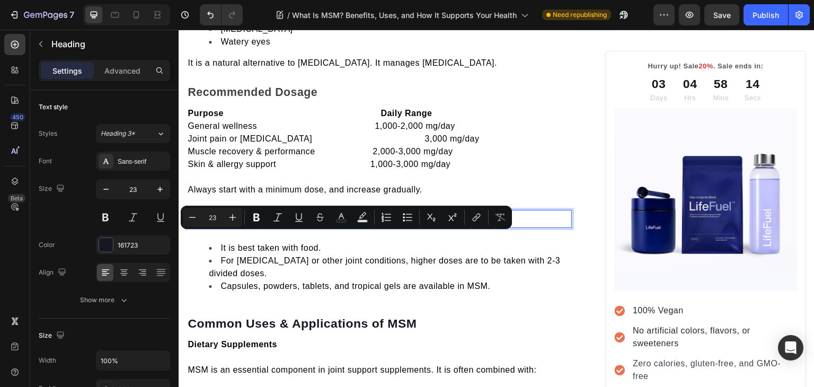
click at [295, 227] on p "How to Take MSM" at bounding box center [379, 219] width 383 height 16
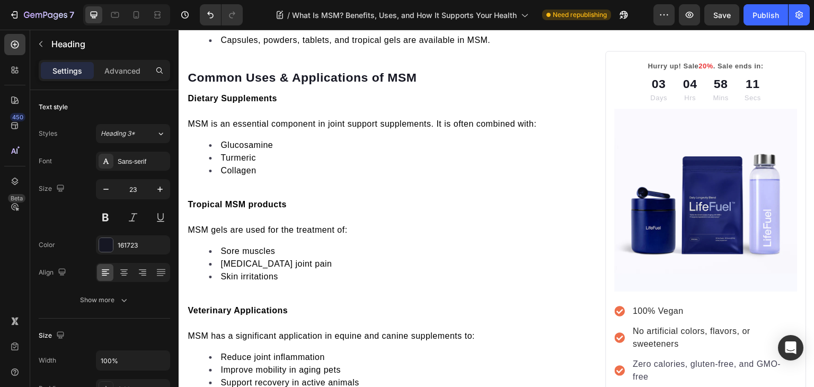
scroll to position [2272, 0]
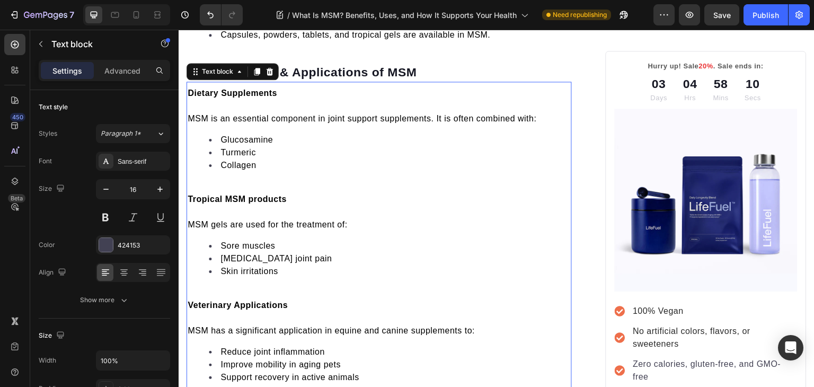
click at [242, 200] on div "Dietary Supplements MSM is an essential component in joint support supplements.…" at bounding box center [379, 239] width 385 height 307
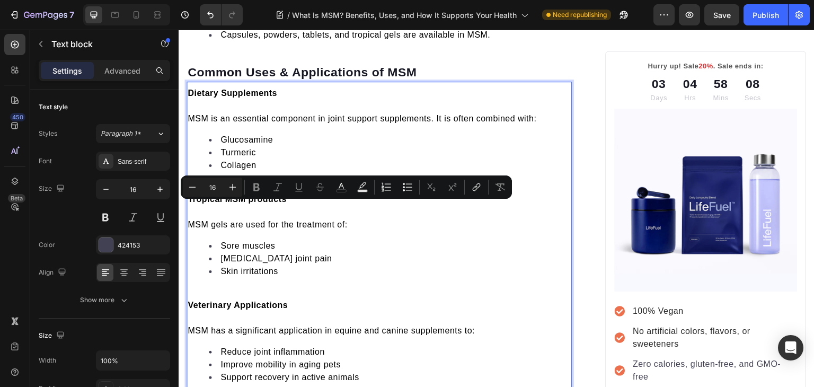
click at [242, 200] on div "Dietary Supplements MSM is an essential component in joint support supplements.…" at bounding box center [379, 239] width 385 height 307
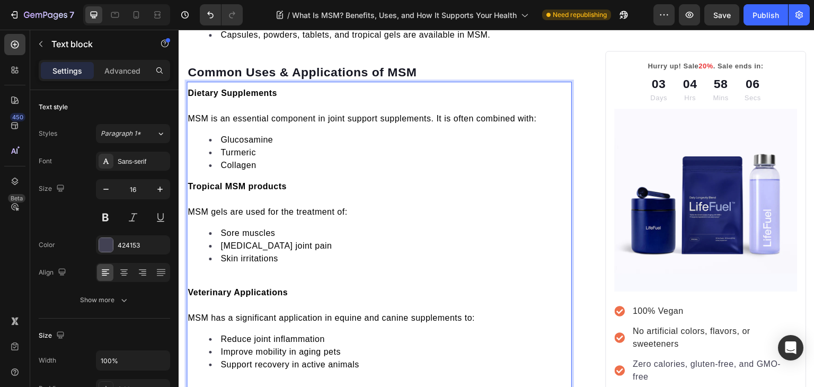
click at [231, 112] on p "Rich Text Editor. Editing area: main" at bounding box center [379, 106] width 383 height 13
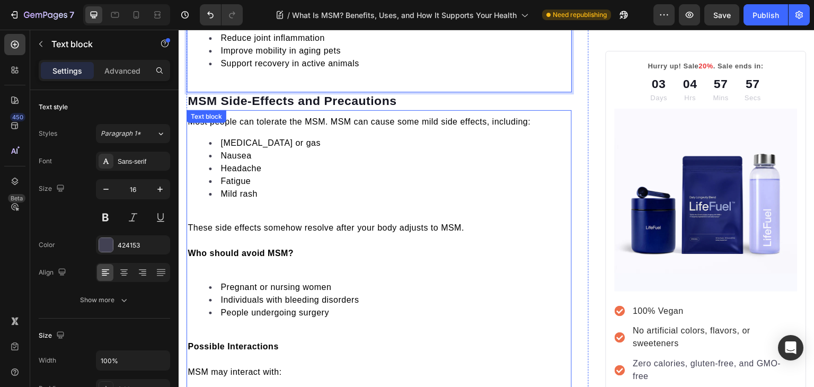
scroll to position [2573, 0]
click at [221, 227] on div "Most people can tolerate the MSM. MSM can cause some mild side effects, includi…" at bounding box center [379, 320] width 385 height 413
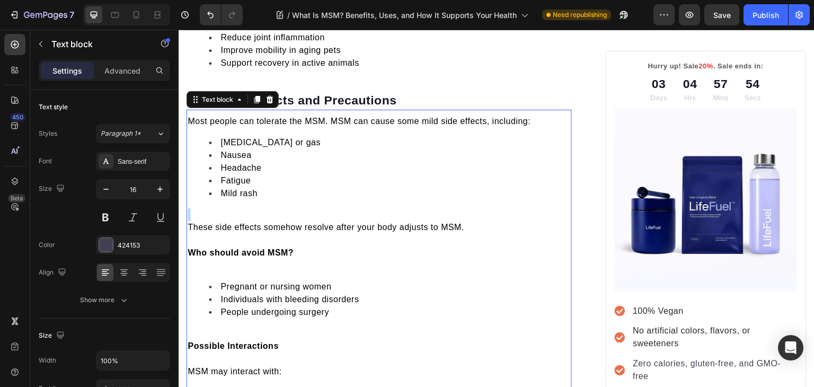
click at [221, 227] on div "Most people can tolerate the MSM. MSM can cause some mild side effects, includi…" at bounding box center [379, 320] width 385 height 413
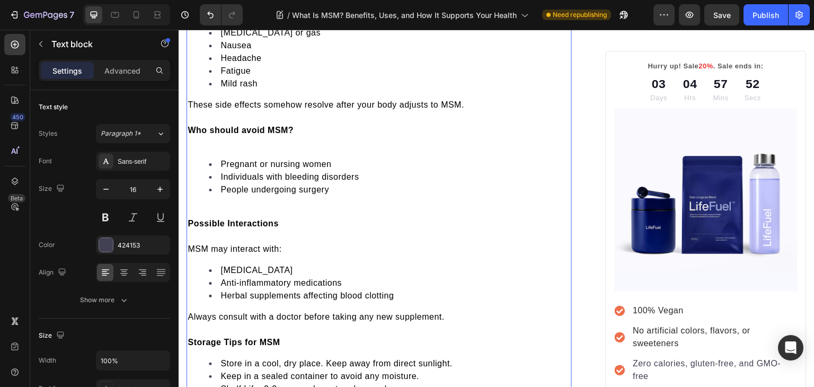
scroll to position [2684, 0]
click at [206, 217] on p "Rich Text Editor. Editing area: main" at bounding box center [379, 210] width 383 height 13
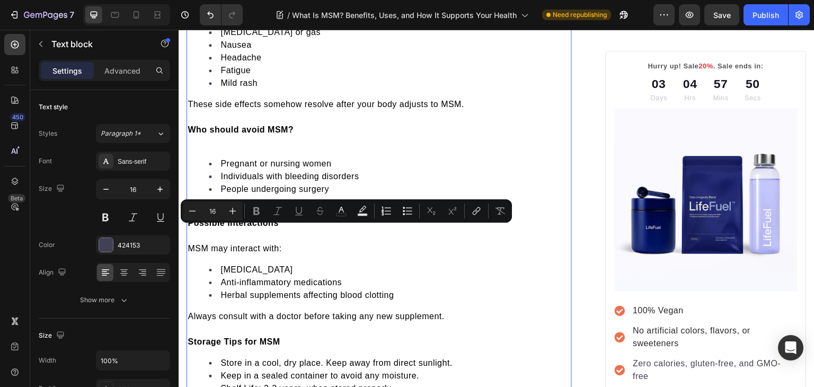
click at [206, 217] on p "Rich Text Editor. Editing area: main" at bounding box center [379, 210] width 383 height 13
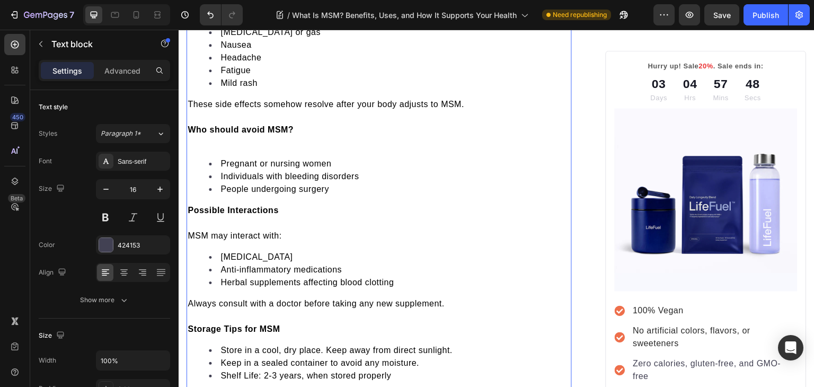
click at [204, 149] on p "Rich Text Editor. Editing area: main" at bounding box center [379, 142] width 383 height 13
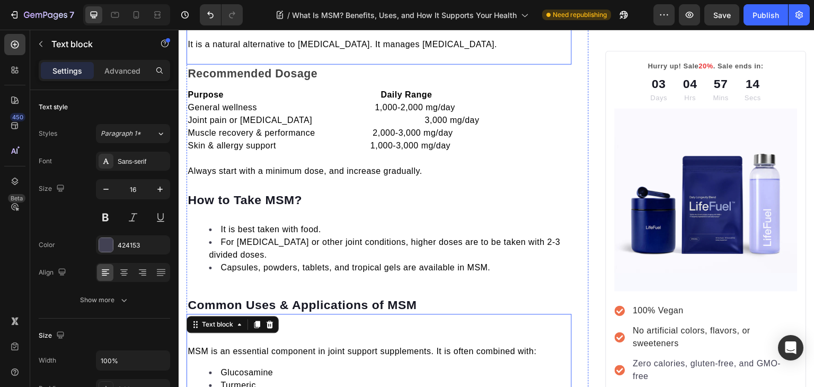
scroll to position [2040, 0]
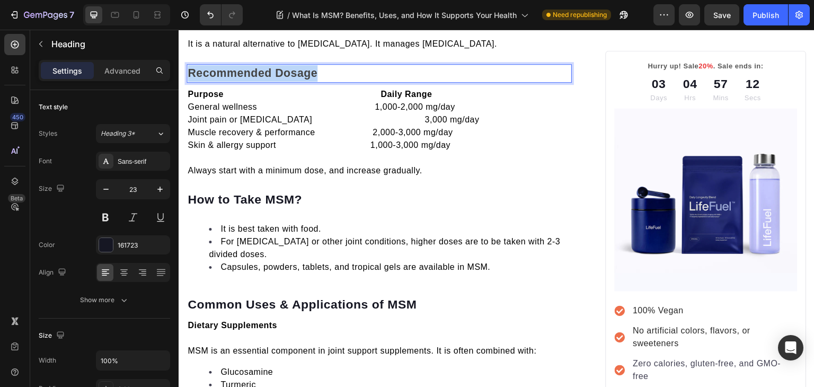
click at [242, 80] on strong "Recommended Dosage" at bounding box center [253, 73] width 130 height 13
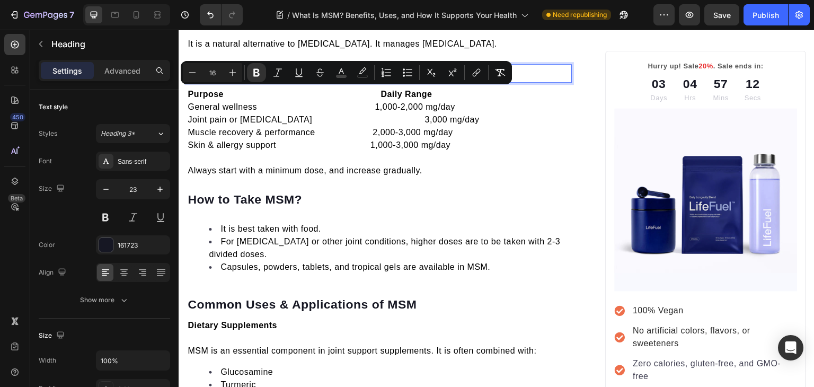
copy strong "Recommended Dosage"
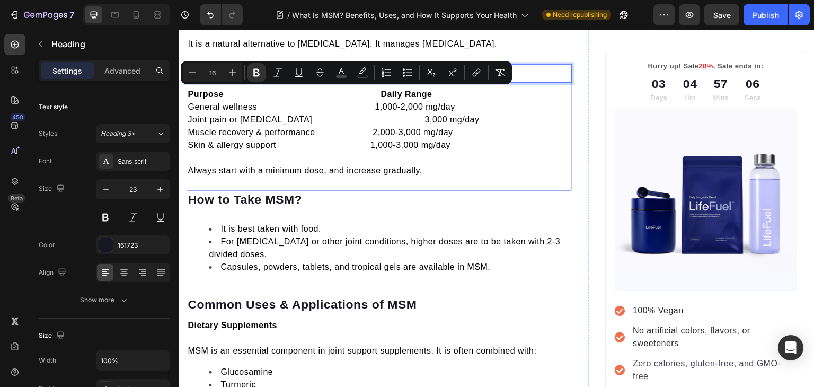
click at [217, 101] on p "Purpose Daily Range" at bounding box center [379, 94] width 383 height 13
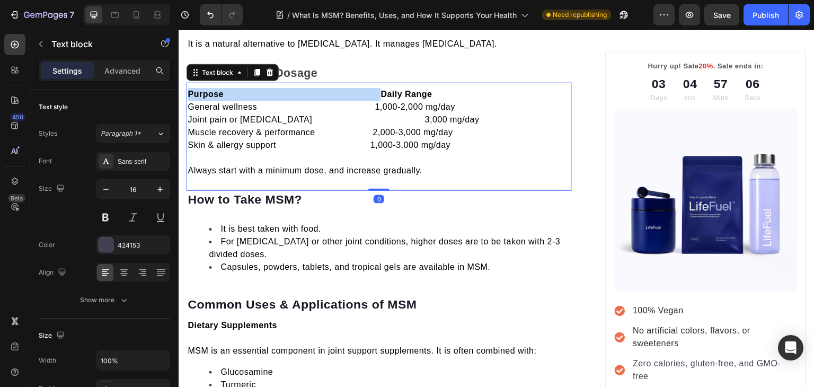
click at [217, 101] on p "Purpose Daily Range" at bounding box center [379, 94] width 383 height 13
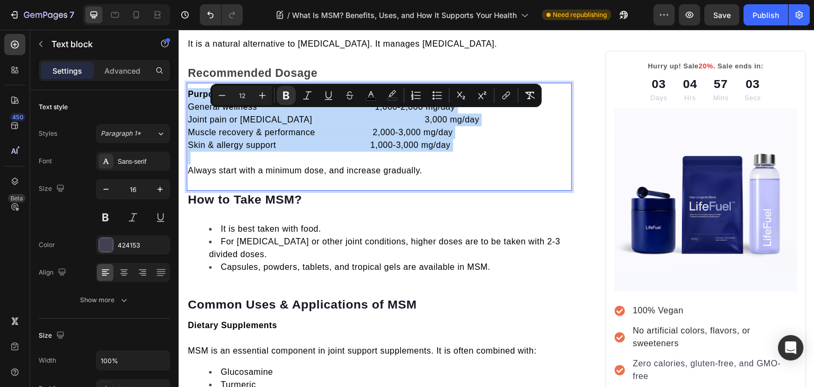
copy div "Purpose Daily Range General wellness 1,000-2,000 mg/day Joint pain or arthritis…"
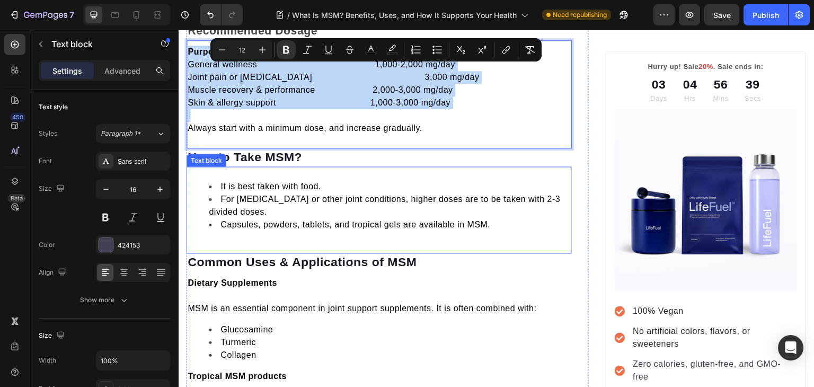
scroll to position [2086, 0]
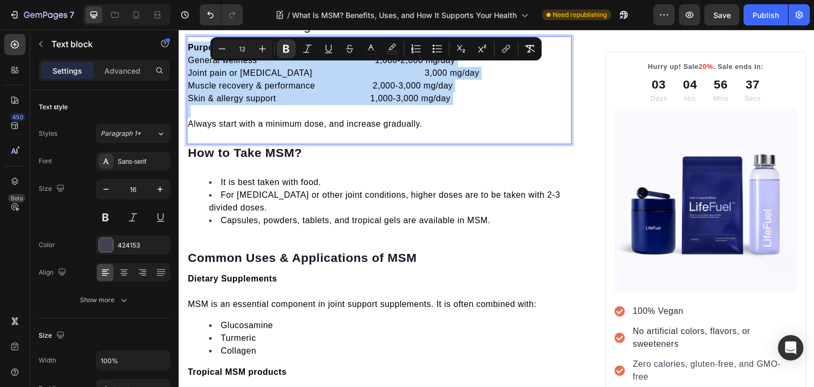
click at [192, 118] on p "Rich Text Editor. Editing area: main" at bounding box center [379, 111] width 383 height 13
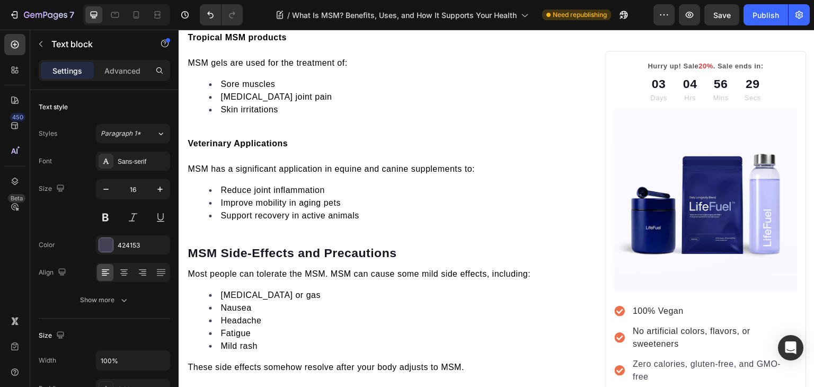
scroll to position [2421, 0]
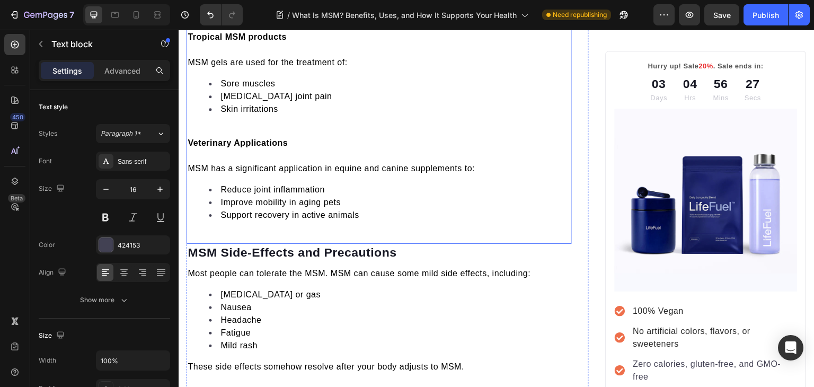
click at [221, 137] on p "Rich Text Editor. Editing area: main" at bounding box center [379, 130] width 383 height 13
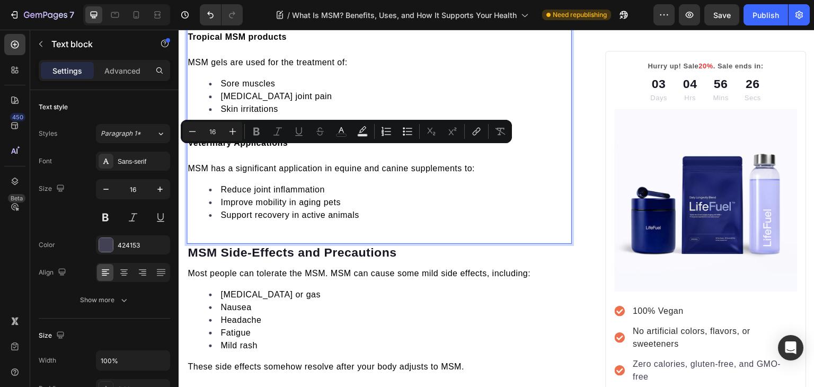
click at [221, 137] on p "Rich Text Editor. Editing area: main" at bounding box center [379, 130] width 383 height 13
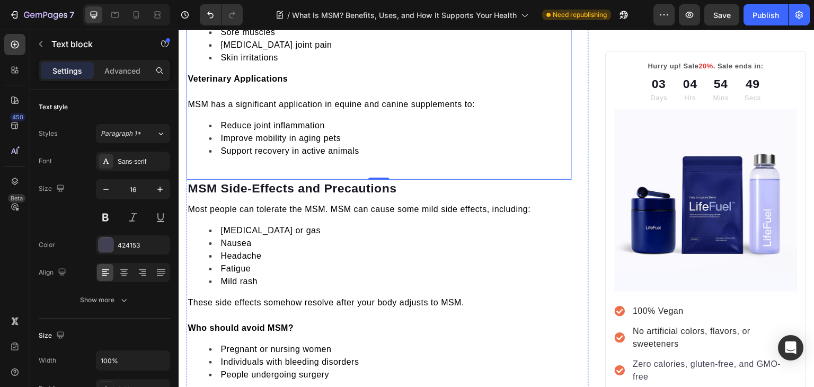
scroll to position [2528, 0]
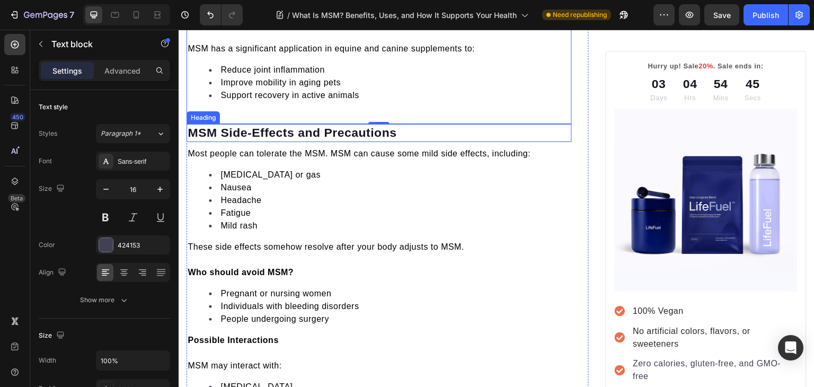
click at [252, 142] on h2 "MSM Side-Effects and Precautions" at bounding box center [379, 133] width 385 height 18
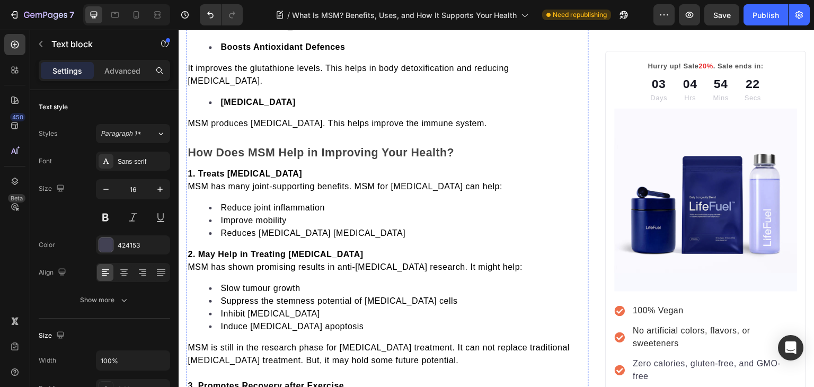
scroll to position [1727, 0]
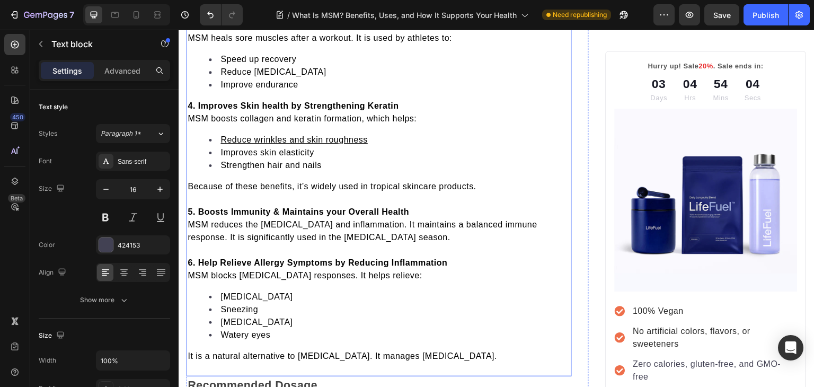
click at [267, 191] on span "Because of these benefits, it’s widely used in tropical skincare products." at bounding box center [332, 186] width 289 height 9
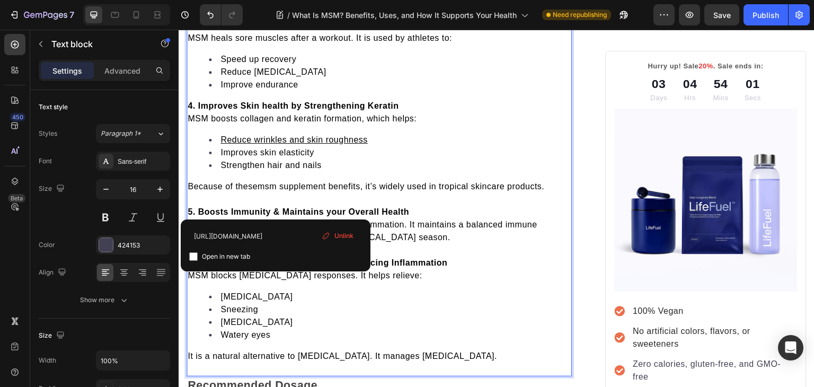
click at [267, 191] on span "msm supplement benefits" at bounding box center [309, 186] width 103 height 9
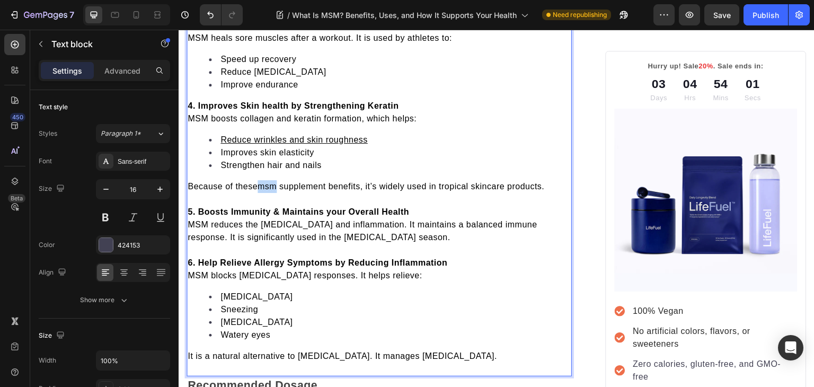
click at [267, 191] on span "msm supplement benefits" at bounding box center [309, 186] width 103 height 9
click at [442, 172] on li "Strengthen hair and nails" at bounding box center [390, 165] width 362 height 13
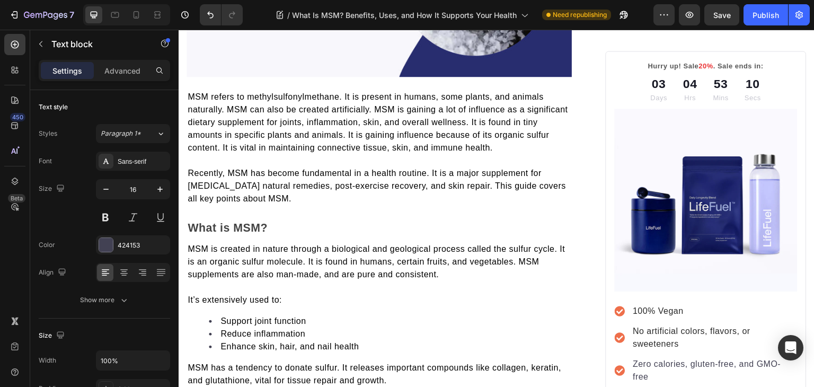
scroll to position [0, 0]
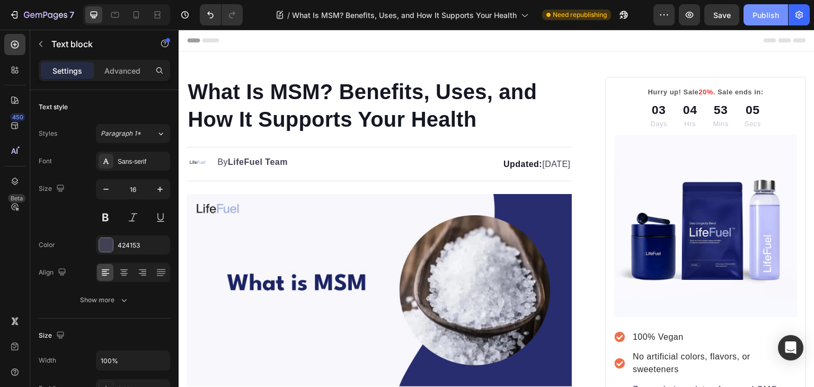
click at [774, 10] on div "Publish" at bounding box center [766, 15] width 27 height 11
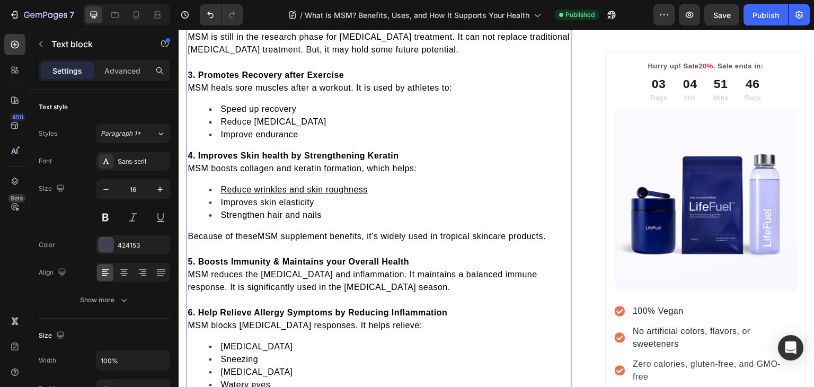
scroll to position [1527, 0]
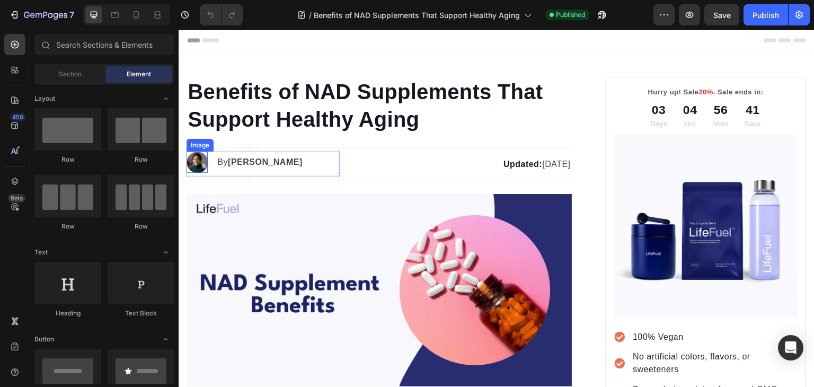
click at [200, 165] on img at bounding box center [197, 162] width 21 height 21
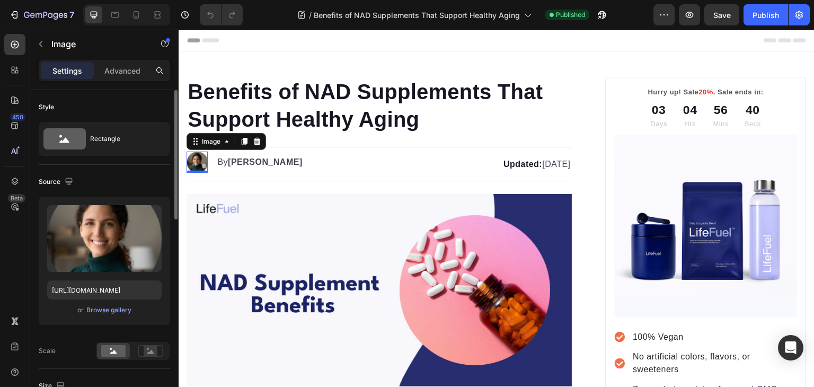
click at [95, 315] on div "or Browse gallery" at bounding box center [104, 310] width 114 height 13
click at [99, 311] on div "Browse gallery" at bounding box center [108, 310] width 45 height 10
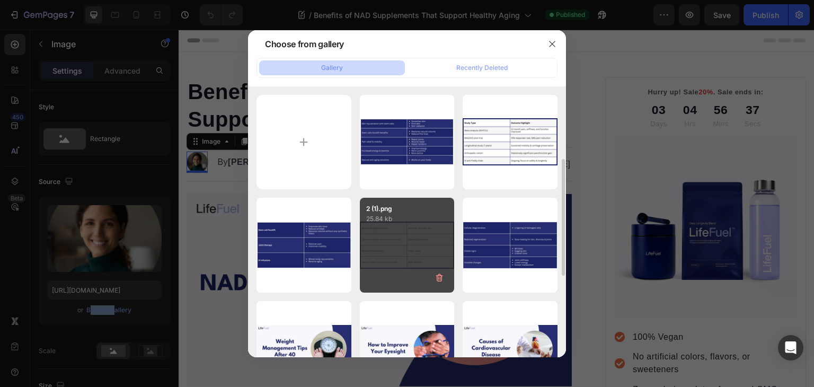
scroll to position [131, 0]
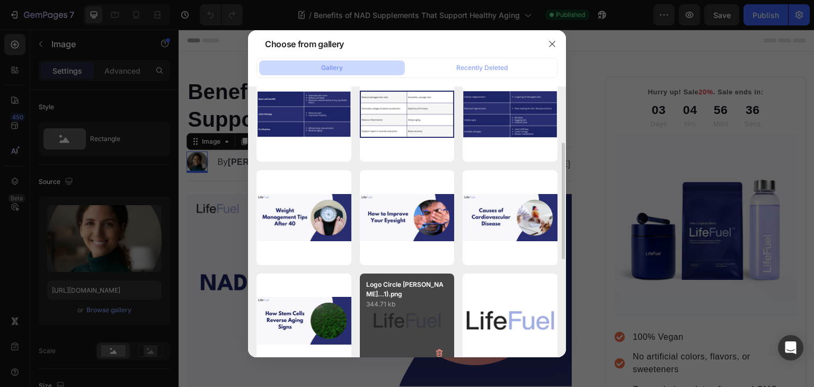
click at [395, 287] on p "Logo Circle [PERSON_NAME]...1).png" at bounding box center [407, 289] width 82 height 19
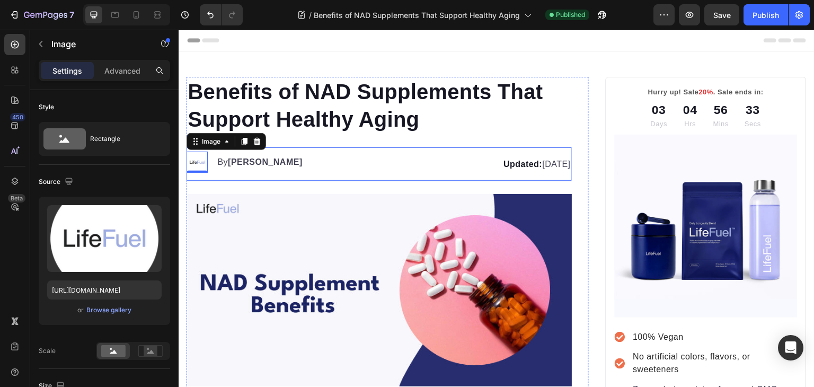
scroll to position [35, 0]
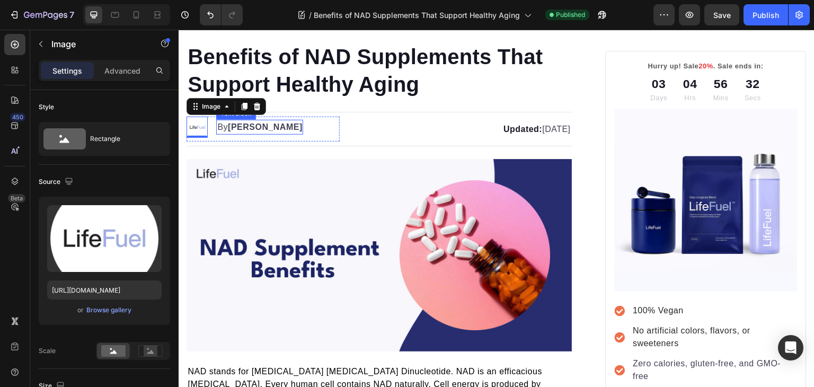
click at [240, 126] on strong "[PERSON_NAME]" at bounding box center [265, 126] width 75 height 9
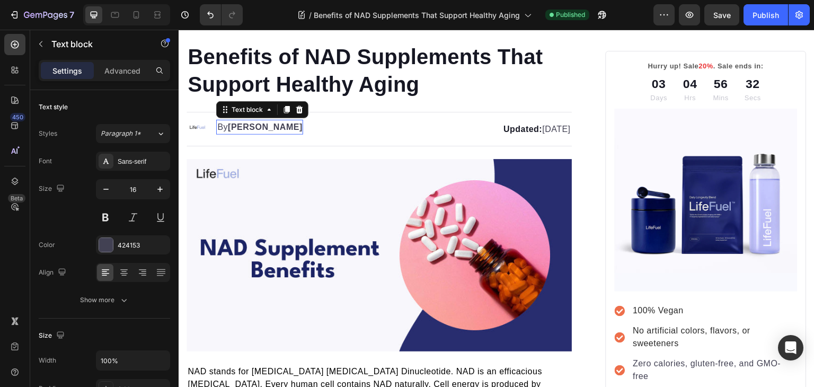
click at [240, 126] on strong "[PERSON_NAME]" at bounding box center [265, 126] width 75 height 9
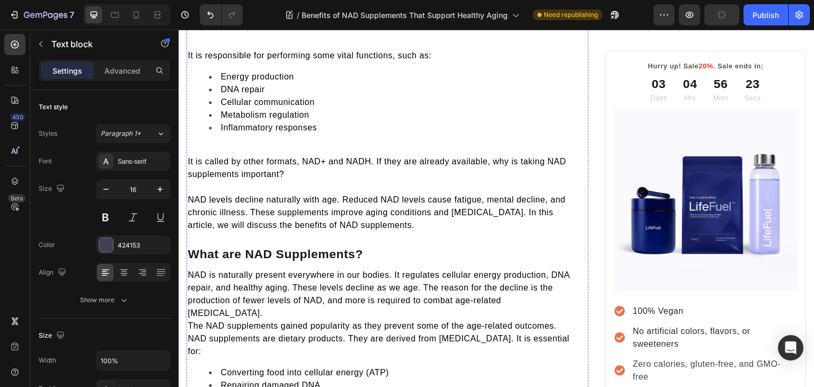
scroll to position [493, 0]
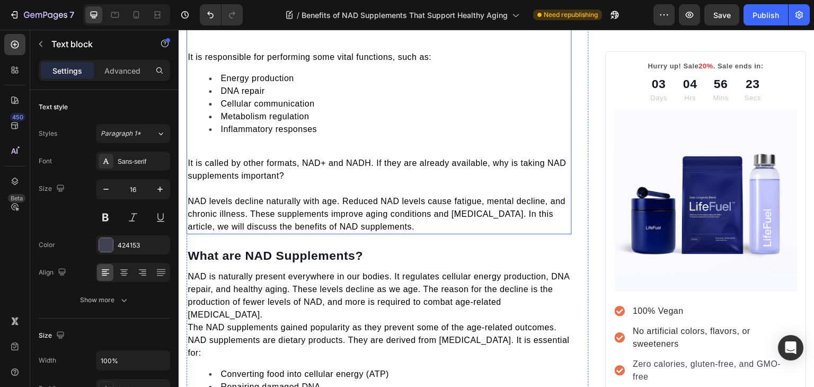
click at [252, 158] on span "It is called by other formats, NAD+ and NADH. If they are already available, wh…" at bounding box center [377, 169] width 378 height 22
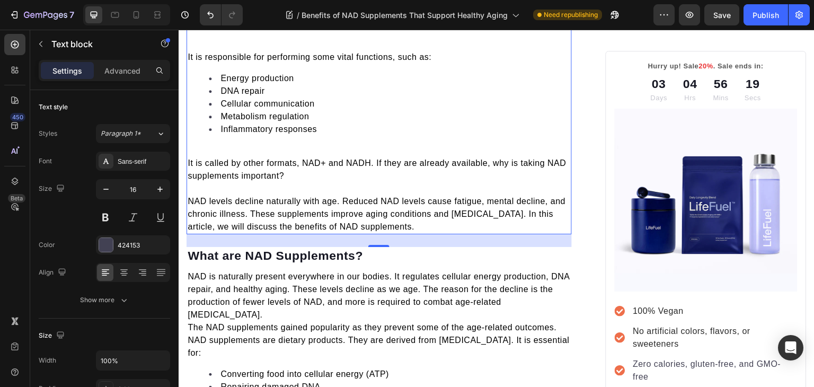
click at [235, 144] on p "Rich Text Editor. Editing area: main" at bounding box center [379, 150] width 383 height 13
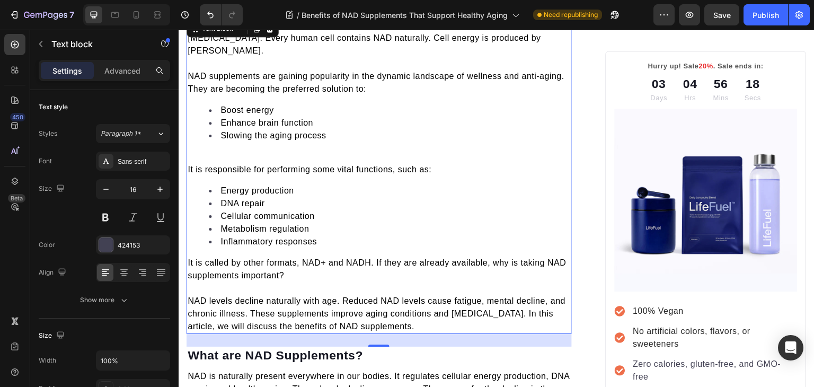
scroll to position [381, 0]
click at [221, 151] on p "Rich Text Editor. Editing area: main" at bounding box center [379, 157] width 383 height 13
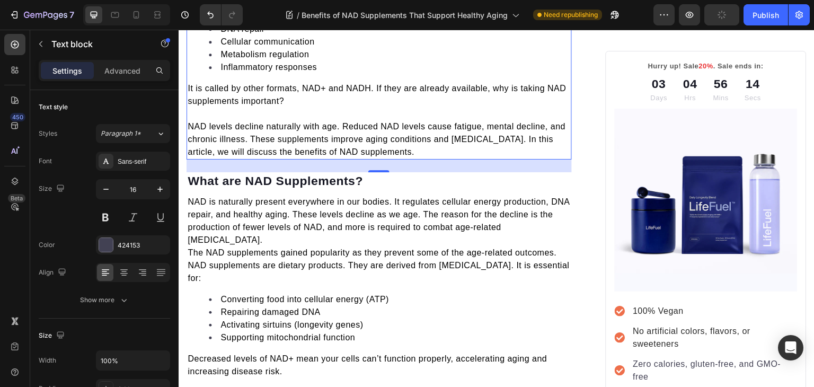
scroll to position [609, 0]
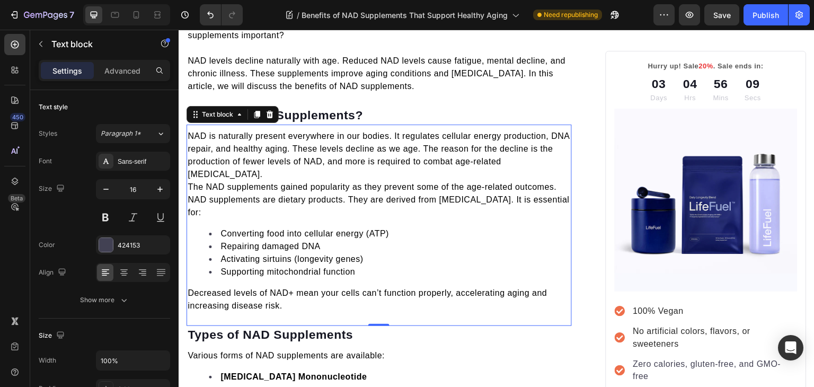
click at [226, 158] on p "NAD is naturally present everywhere in our bodies. It regulates cellular energy…" at bounding box center [379, 155] width 383 height 51
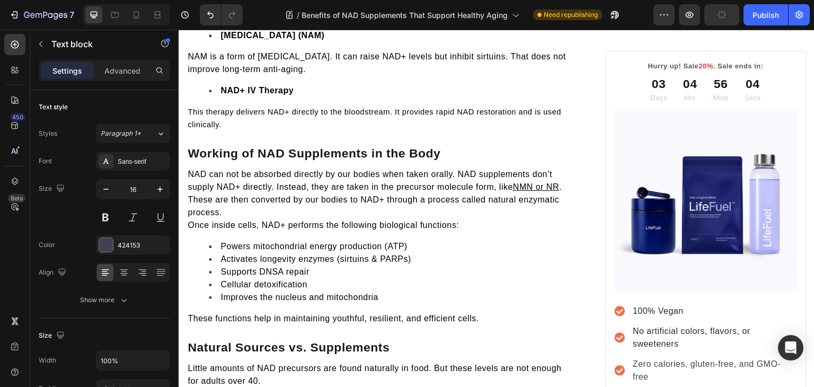
scroll to position [1087, 0]
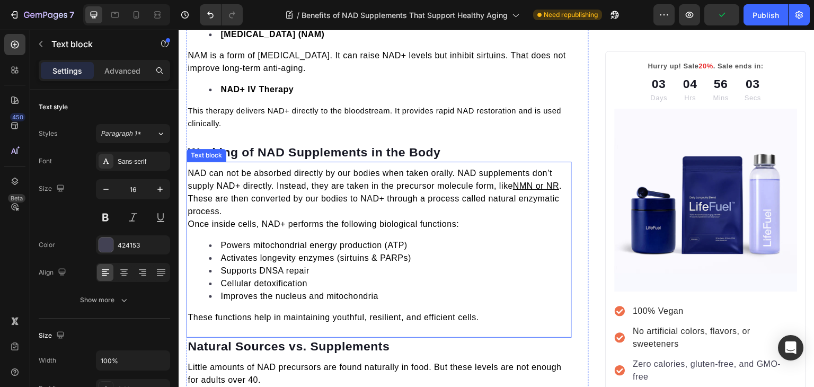
click at [189, 181] on span ". These are then converted by our bodies to NAD+ through a process called natur…" at bounding box center [375, 198] width 374 height 34
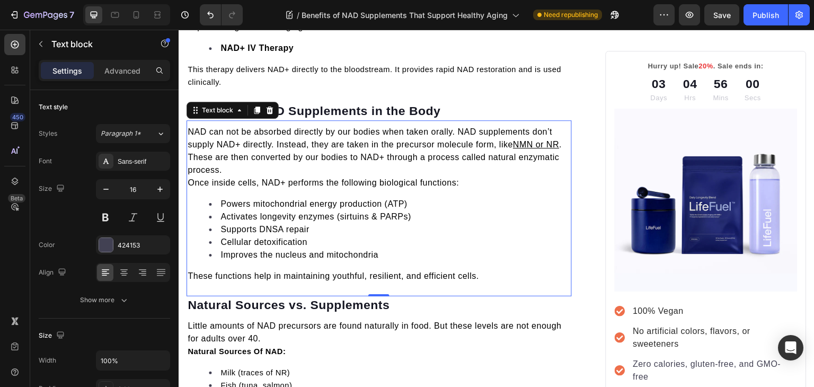
scroll to position [1129, 0]
click at [190, 177] on span "Once inside cells, NAD+ performs the following biological functions:" at bounding box center [323, 181] width 271 height 9
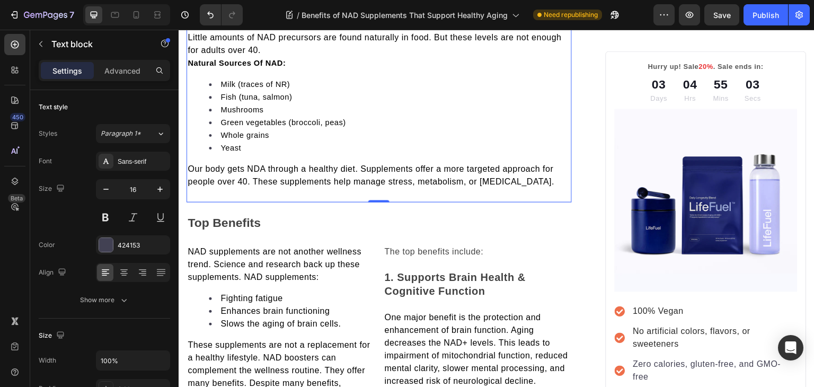
scroll to position [1430, 0]
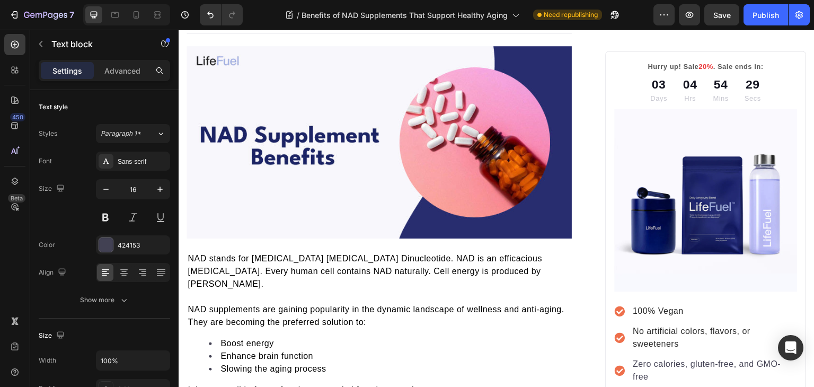
scroll to position [0, 0]
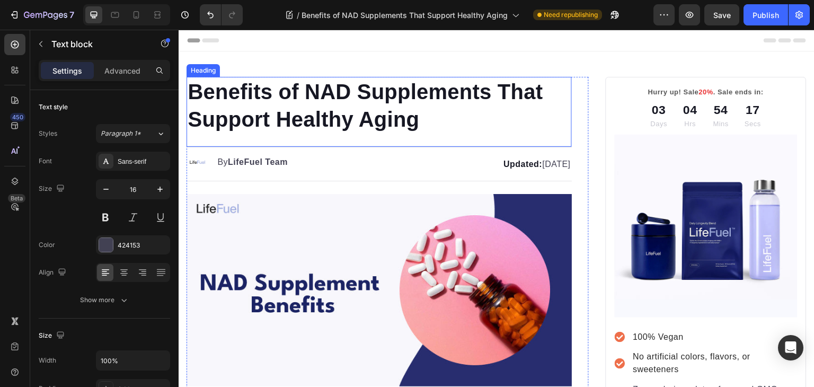
click at [318, 107] on h1 "Benefits of NAD Supplements That Support Healthy Aging" at bounding box center [379, 105] width 385 height 57
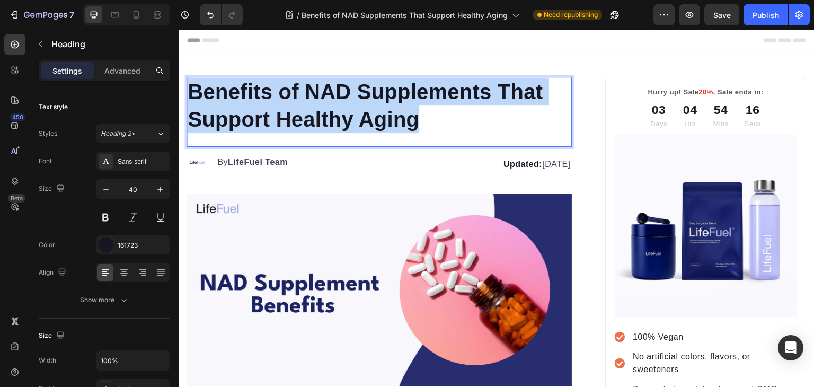
click at [318, 107] on p "Benefits of NAD Supplements That Support Healthy Aging" at bounding box center [379, 105] width 383 height 55
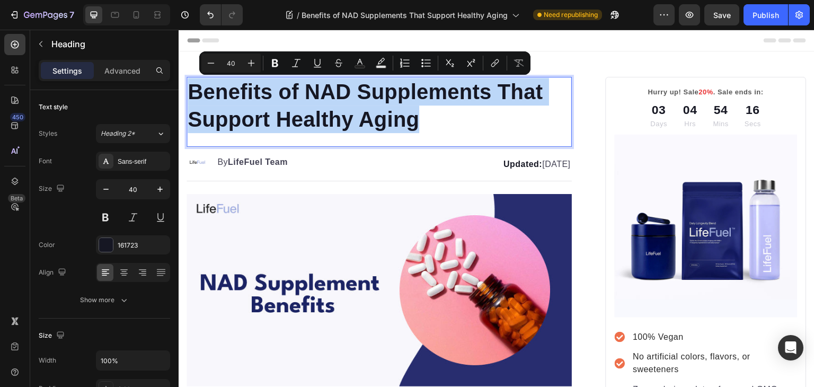
copy p "Benefits of NAD Supplements That Support Healthy Aging"
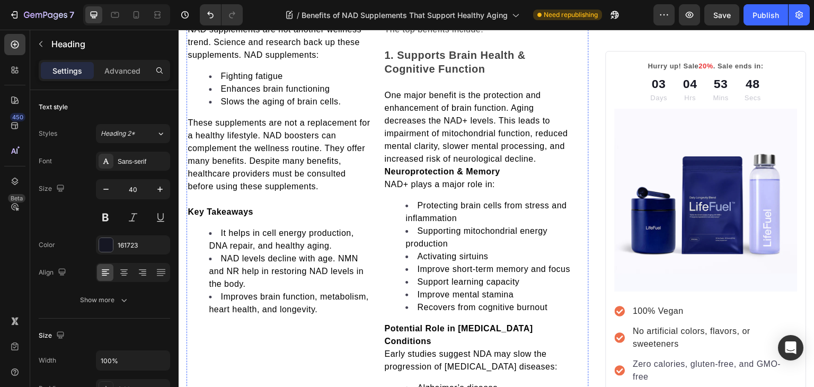
scroll to position [1581, 0]
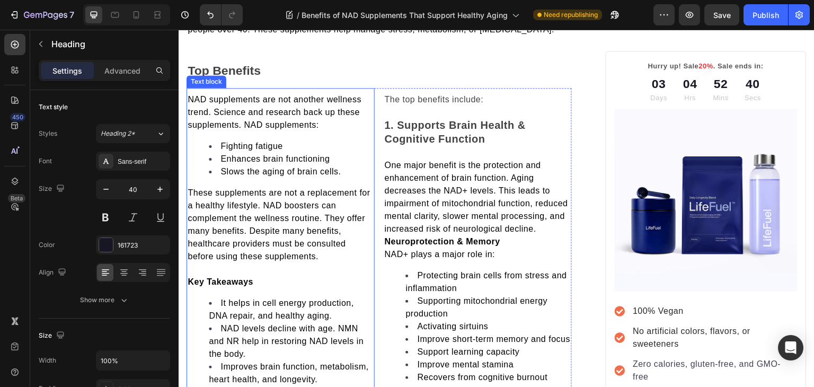
click at [233, 95] on span "NAD supplements are not another wellness trend. Science and research back up th…" at bounding box center [275, 112] width 174 height 34
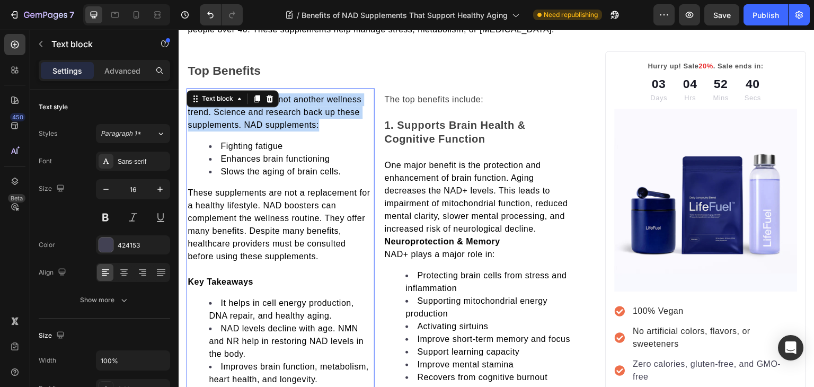
click at [233, 95] on span "NAD supplements are not another wellness trend. Science and research back up th…" at bounding box center [275, 112] width 174 height 34
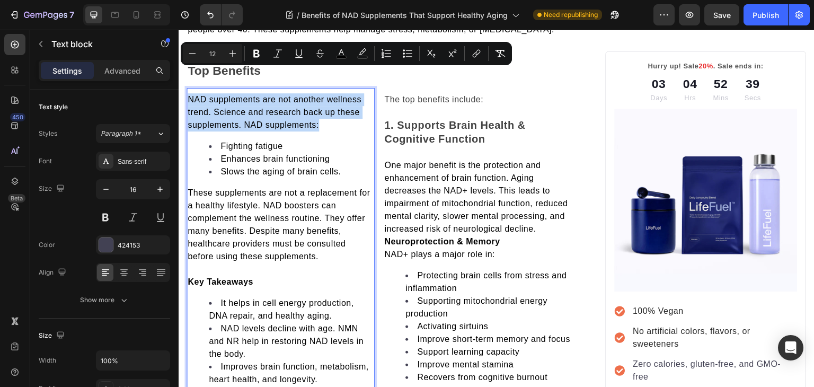
copy span "NAD supplements are not another wellness trend. Science and research back up th…"
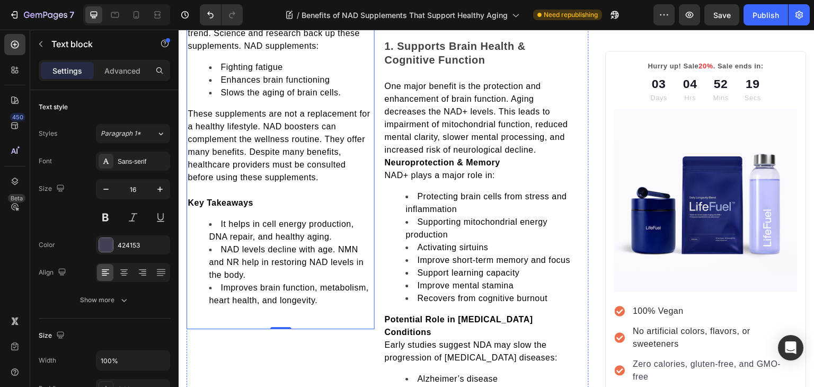
scroll to position [1557, 0]
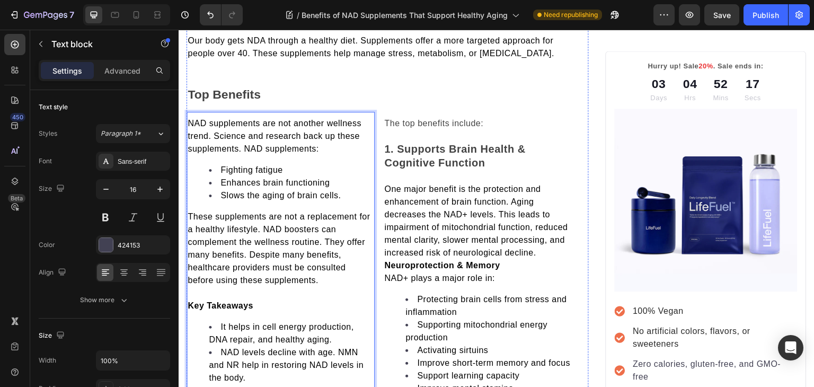
click at [308, 191] on span "Slows the aging of brain cells." at bounding box center [281, 195] width 120 height 9
click at [295, 121] on span "NAD supplements are not another wellness trend. Science and research back up th…" at bounding box center [275, 136] width 174 height 34
click at [267, 112] on div "NAD supplements are not another wellness trend. Science and research back up th…" at bounding box center [281, 272] width 188 height 320
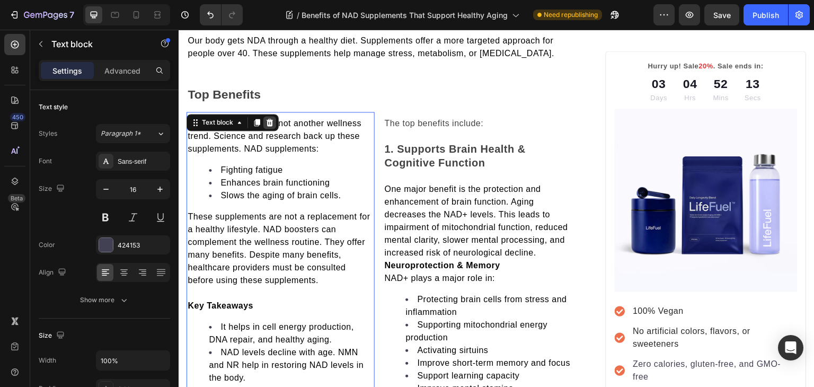
click at [269, 118] on icon at bounding box center [270, 122] width 8 height 8
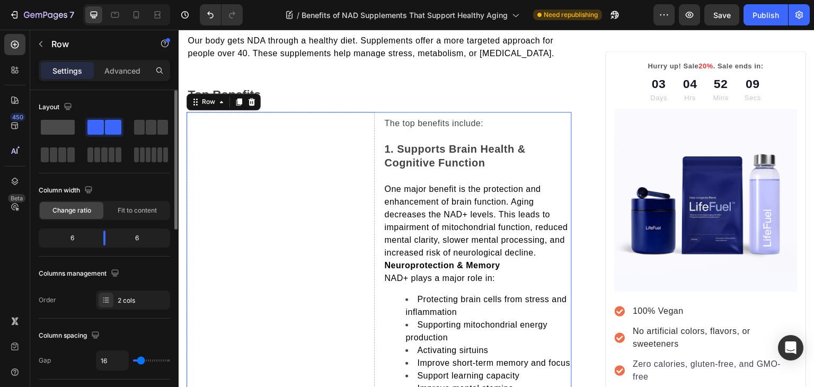
click at [61, 124] on span at bounding box center [58, 127] width 34 height 15
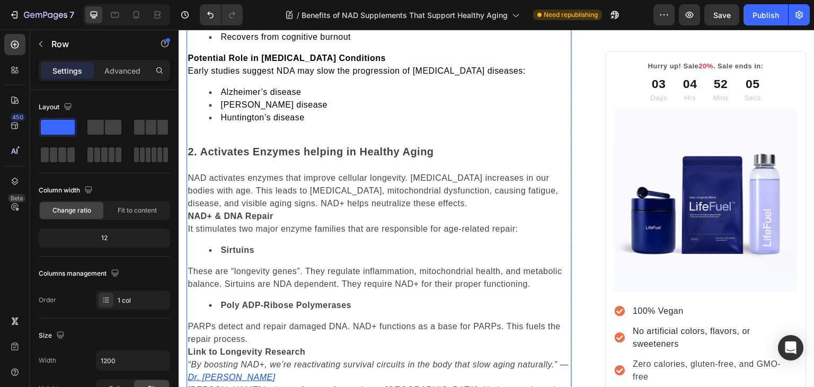
scroll to position [1843, 0]
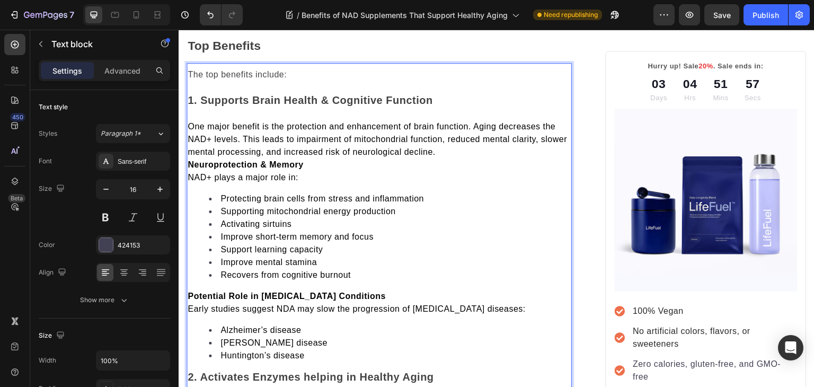
scroll to position [1607, 0]
click at [197, 160] on strong "Neuroprotection & Memory" at bounding box center [246, 164] width 116 height 9
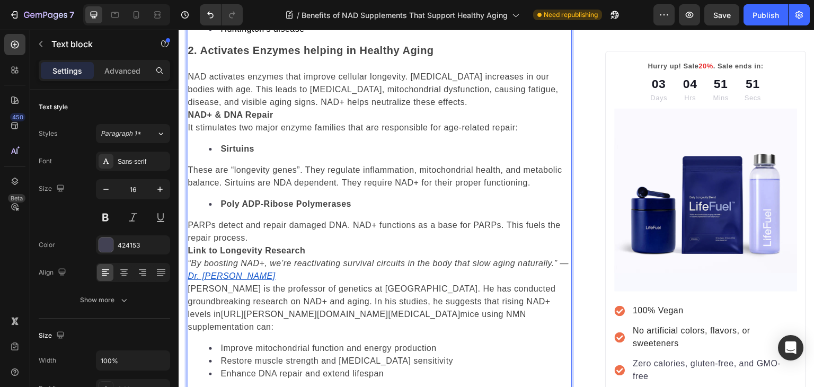
scroll to position [1946, 0]
click at [192, 110] on strong "NAD+ & DNA Repair" at bounding box center [230, 114] width 85 height 9
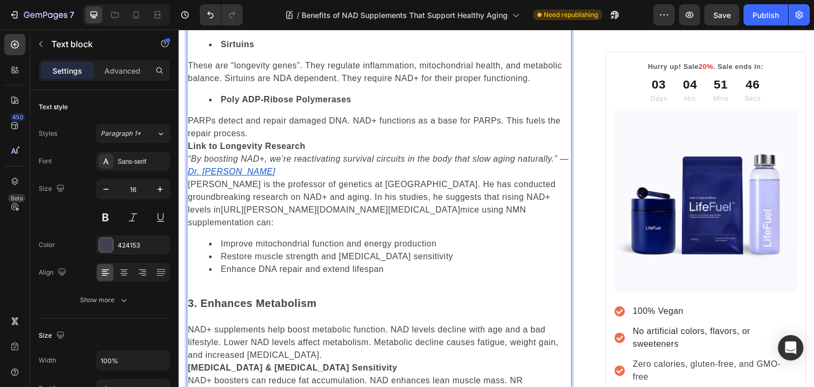
scroll to position [2068, 0]
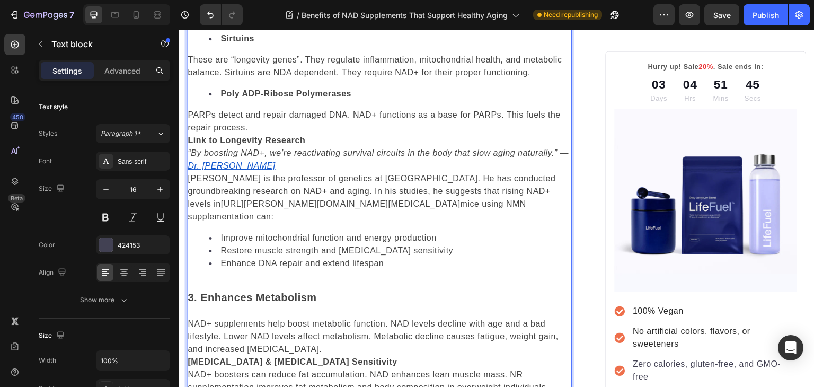
click at [189, 136] on strong "Link to Longevity Research" at bounding box center [247, 140] width 118 height 9
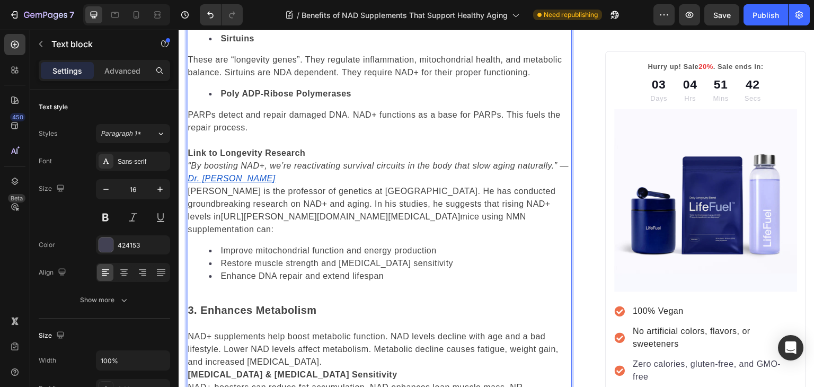
click at [189, 187] on span "Sinclair is the professor of genetics at Harvard Medical School. He has conduct…" at bounding box center [372, 204] width 368 height 34
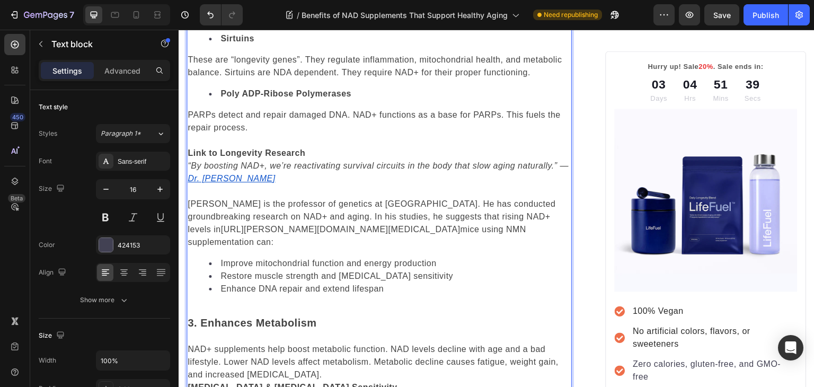
click at [218, 174] on u "Dr. David Sinclair" at bounding box center [231, 178] width 87 height 9
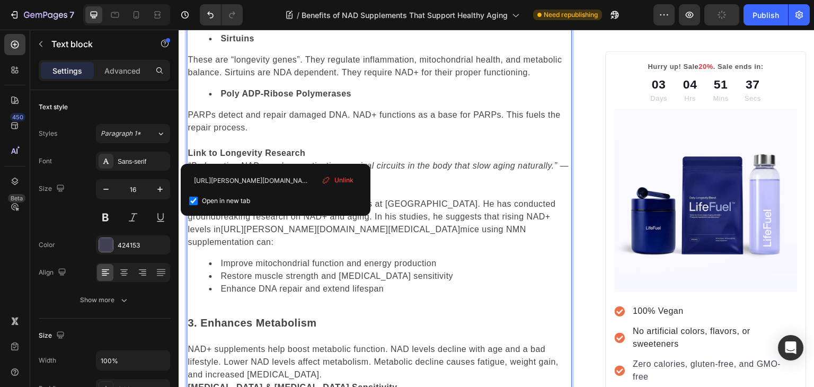
click at [278, 271] on span "Restore muscle strength and insulin sensitivity" at bounding box center [337, 275] width 233 height 9
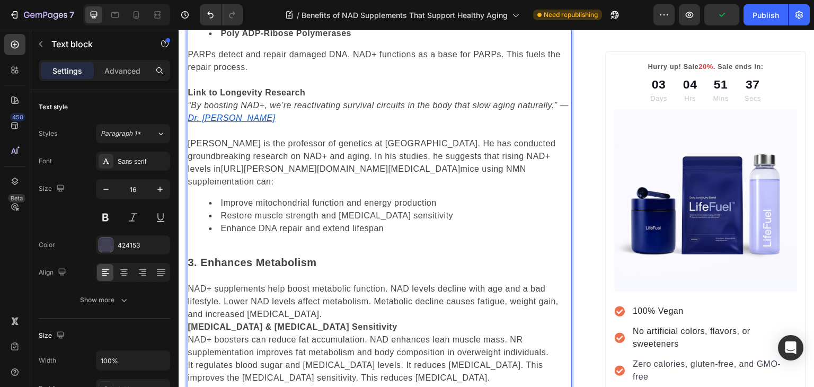
scroll to position [2132, 0]
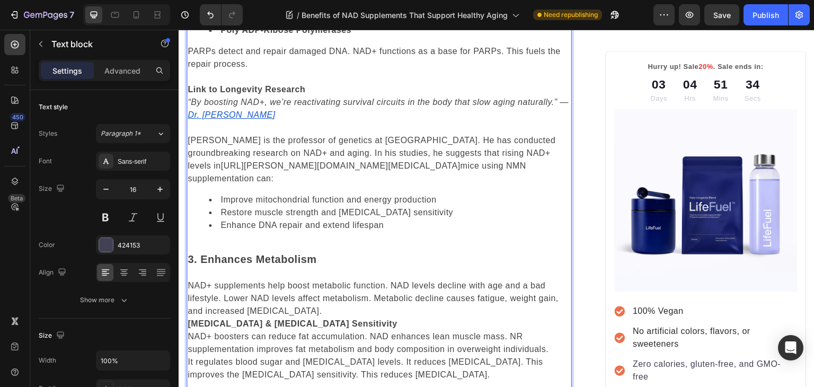
click at [222, 161] on span "https://sinclair.hms.harvard.edu/research" at bounding box center [341, 165] width 240 height 9
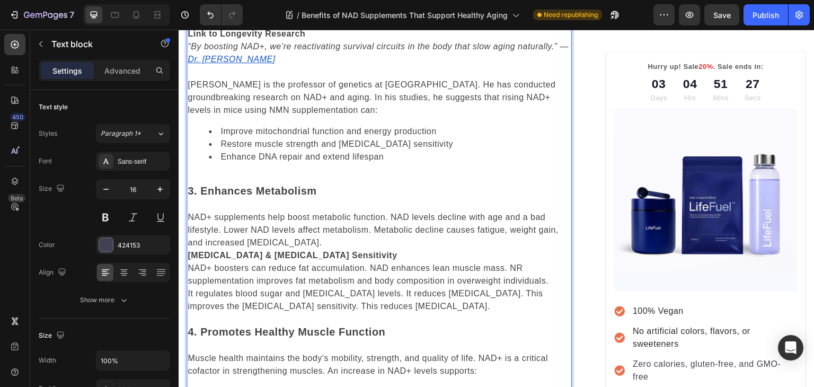
scroll to position [2238, 0]
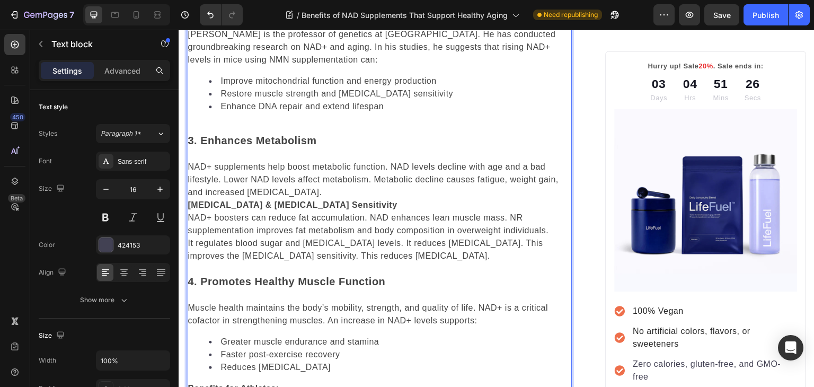
click at [244, 121] on p "Rich Text Editor. Editing area: main" at bounding box center [379, 127] width 383 height 13
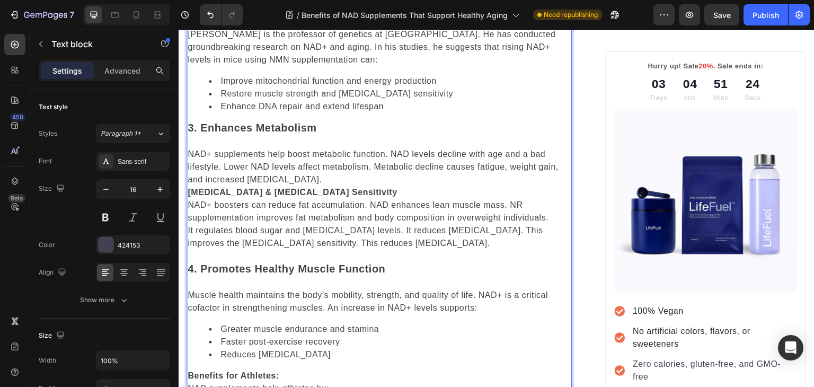
click at [190, 188] on strong "Weight Management & Insulin Sensitivity" at bounding box center [292, 192] width 209 height 9
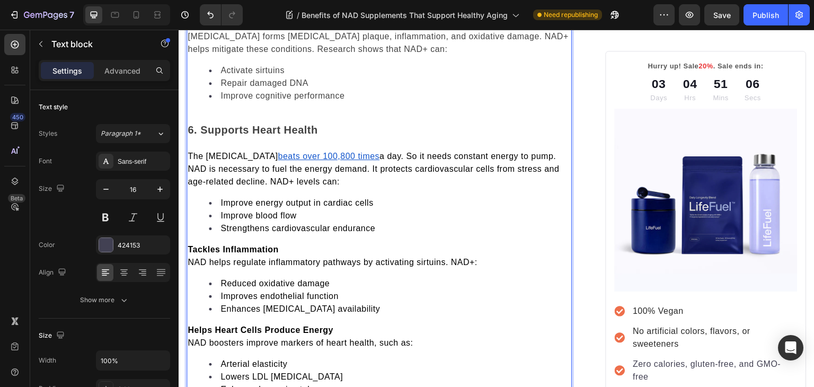
scroll to position [2965, 0]
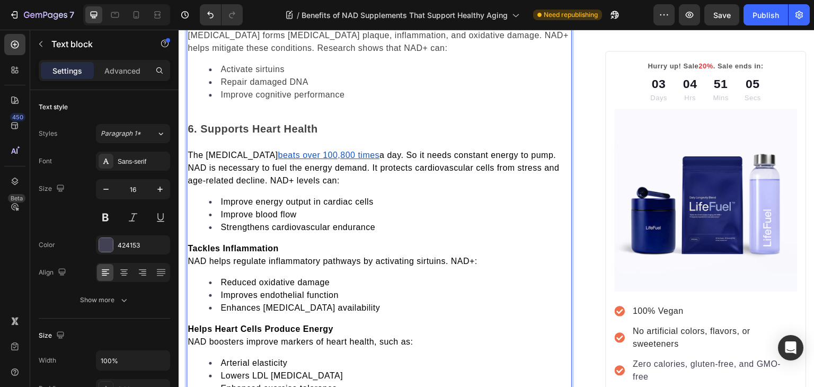
click at [210, 110] on p "Rich Text Editor. Editing area: main" at bounding box center [379, 116] width 383 height 13
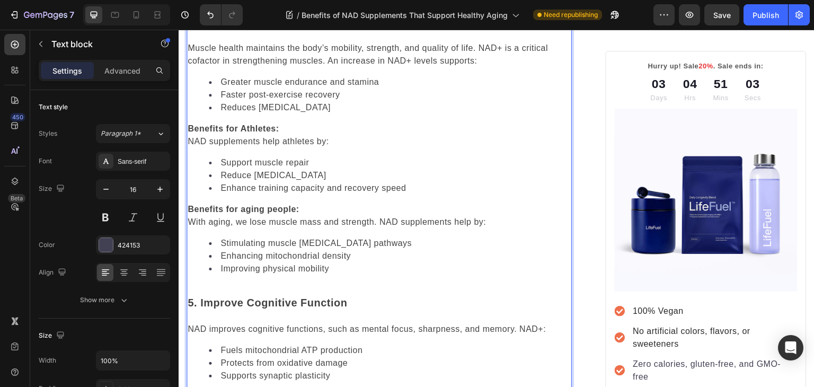
scroll to position [2499, 0]
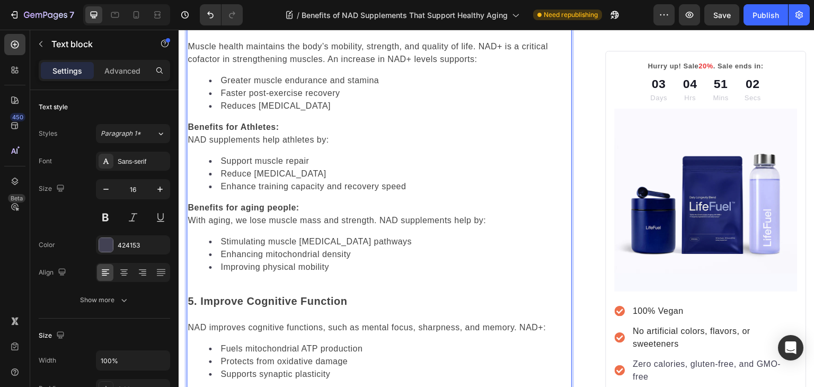
click at [197, 282] on p "Rich Text Editor. Editing area: main" at bounding box center [379, 288] width 383 height 13
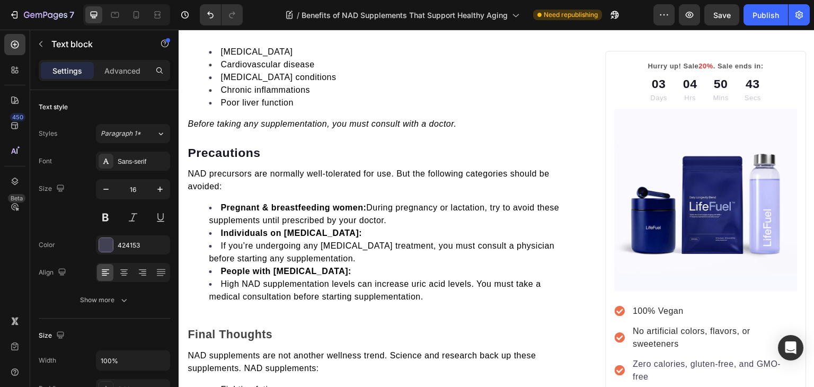
scroll to position [3841, 0]
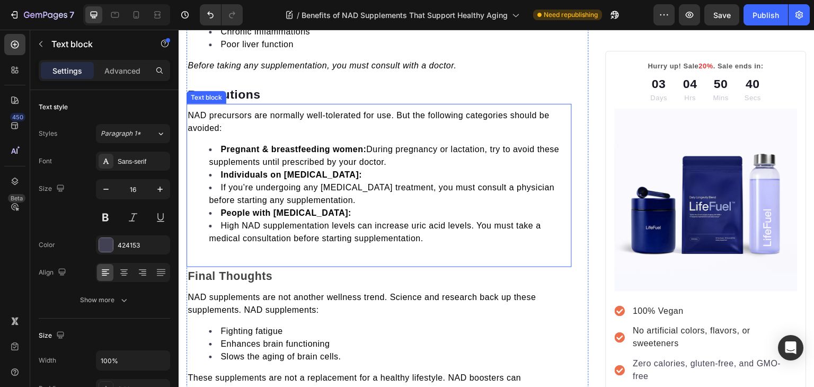
click at [233, 230] on div "NAD precursors are normally well-tolerated for use. But the following categorie…" at bounding box center [379, 185] width 385 height 163
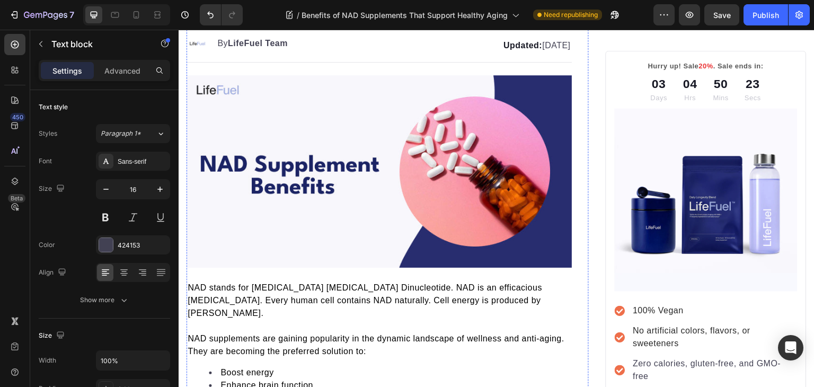
scroll to position [0, 0]
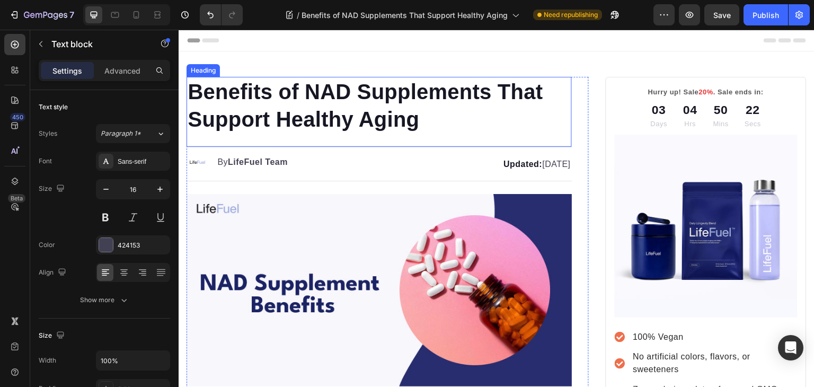
click at [229, 89] on p "Benefits of NAD Supplements That Support Healthy Aging" at bounding box center [379, 105] width 383 height 55
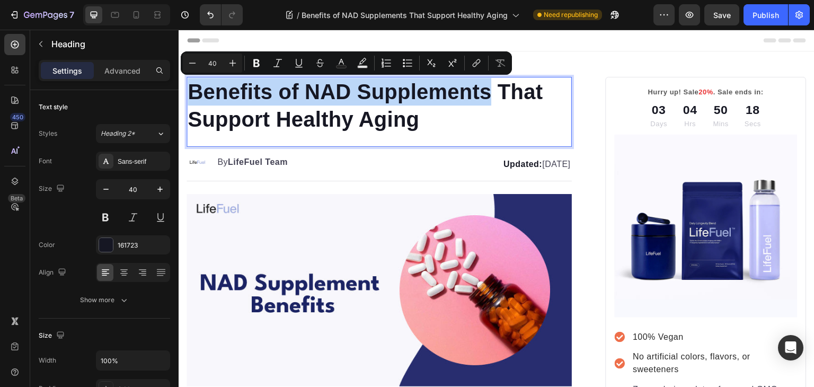
copy p "Benefits of NAD Supplements"
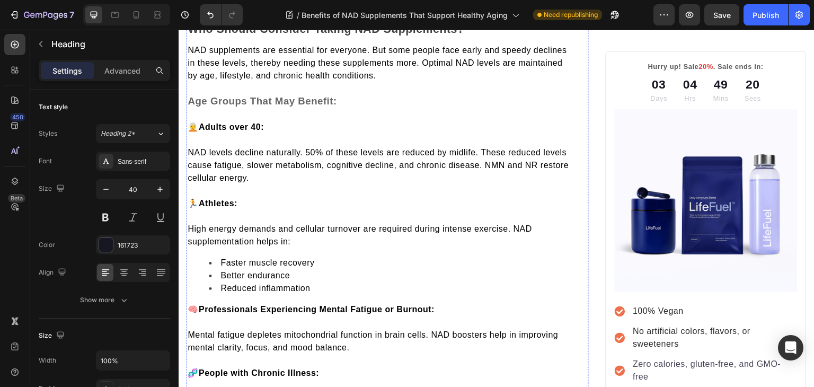
scroll to position [3562, 0]
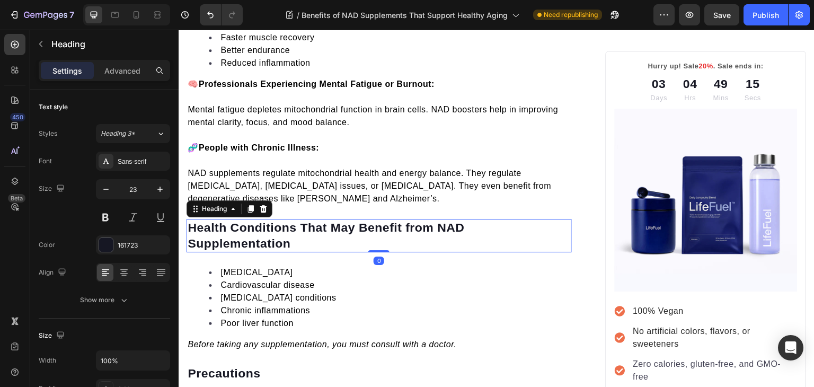
click at [191, 220] on p "Health Conditions That May Benefit from NAD Supplementation" at bounding box center [379, 236] width 383 height 32
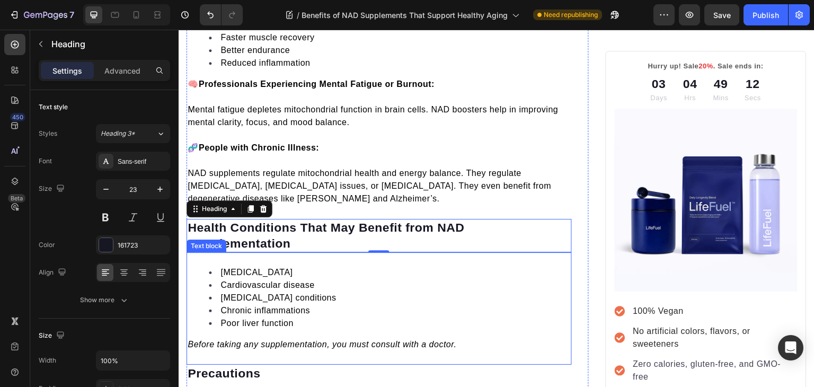
click at [353, 266] on li "Type 2 Diabetes" at bounding box center [390, 272] width 362 height 13
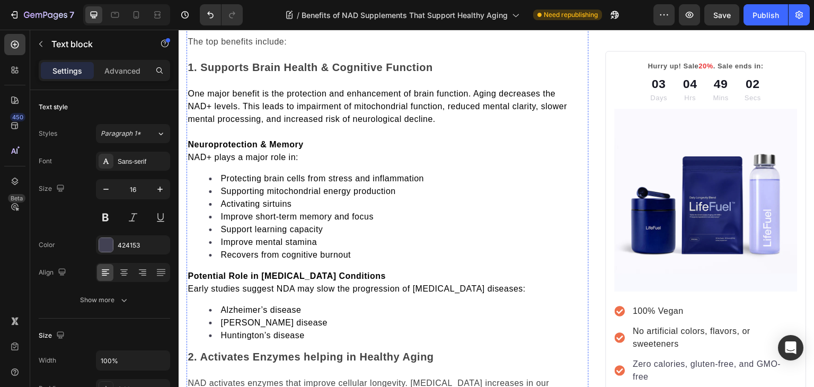
scroll to position [1500, 0]
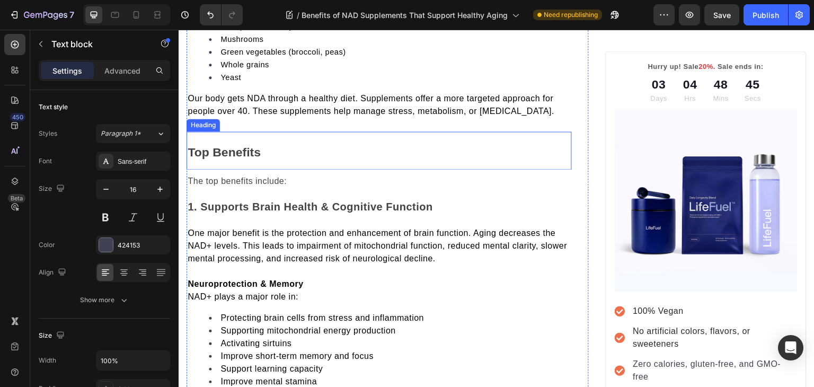
click at [272, 131] on h2 "Top Benefits" at bounding box center [379, 150] width 385 height 38
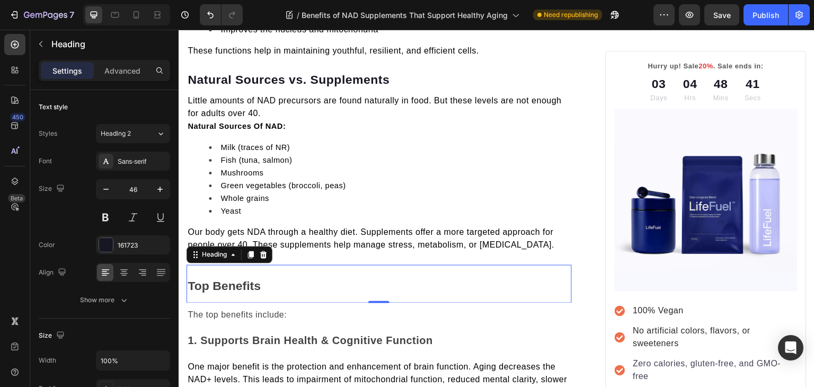
scroll to position [1399, 0]
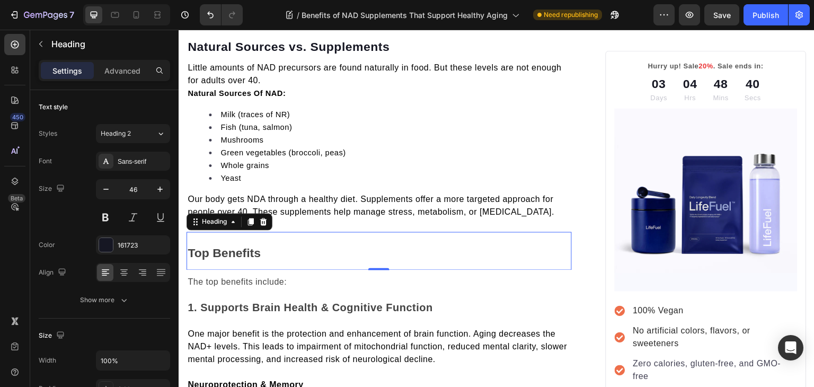
click at [282, 236] on p "Top Benefits" at bounding box center [379, 251] width 383 height 36
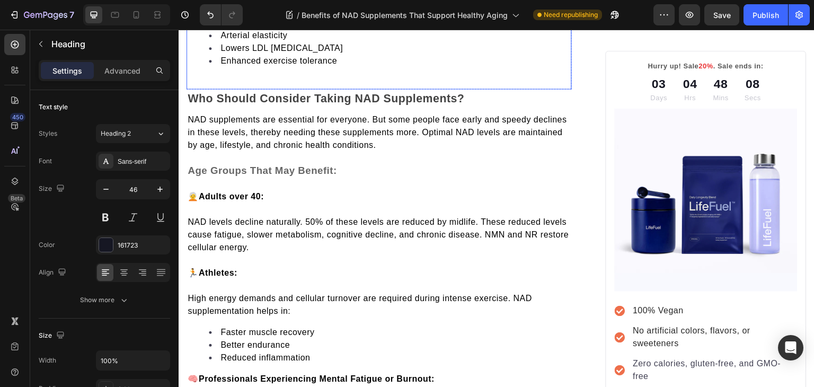
scroll to position [3267, 0]
click at [378, 294] on span "High energy demands and cellular turnover are required during intense exercise.…" at bounding box center [360, 305] width 345 height 22
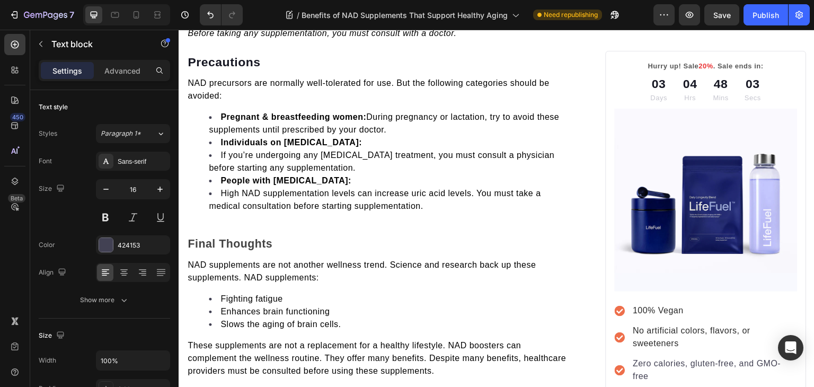
scroll to position [3874, 0]
click at [378, 292] on li "Fighting fatigue" at bounding box center [390, 298] width 362 height 13
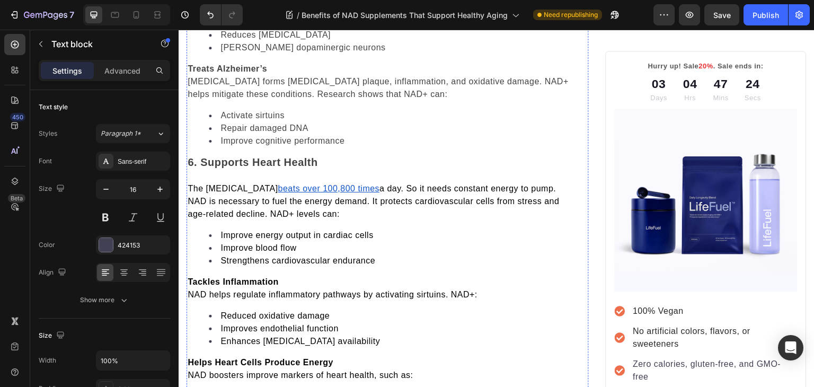
scroll to position [2917, 0]
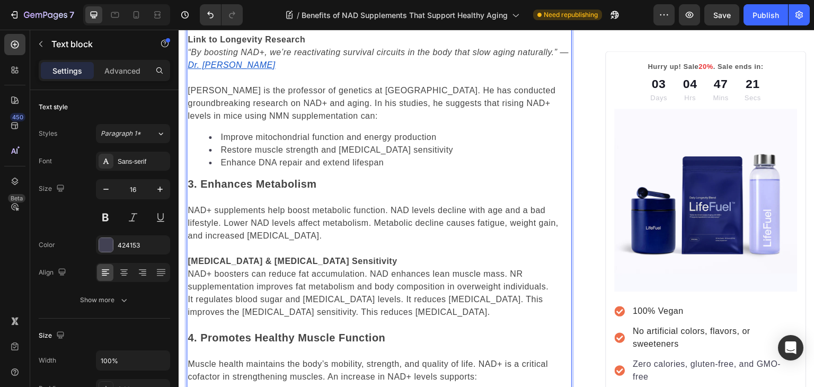
click at [346, 151] on div "The top benefits include: 1. Supports Brain Health & Cognitive Function One maj…" at bounding box center [379, 327] width 385 height 1671
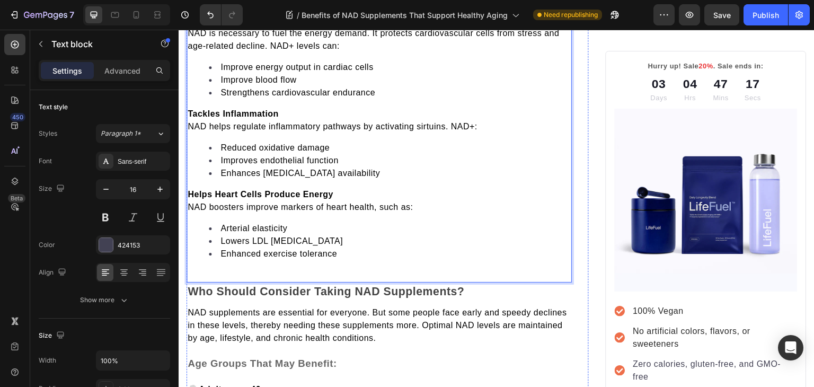
scroll to position [3004, 0]
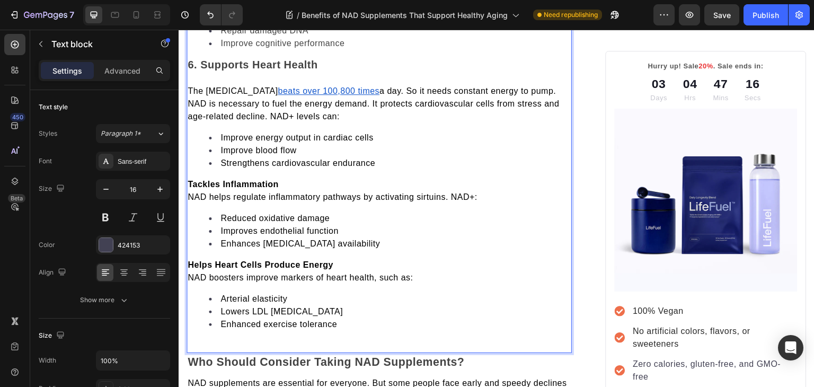
click at [328, 86] on u "beats over 100,800 times" at bounding box center [329, 90] width 102 height 9
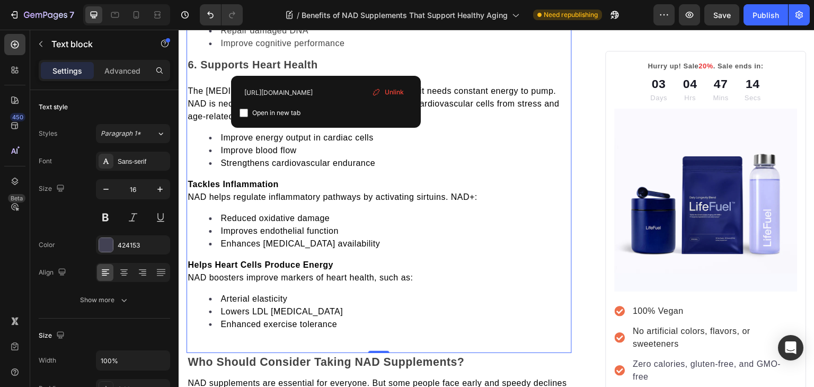
click at [239, 113] on div "https://www.livescience.com/health/heart-circulation/how-many-times-does-a-hear…" at bounding box center [326, 102] width 190 height 52
click at [242, 113] on input "checkbox" at bounding box center [244, 113] width 8 height 8
checkbox input "true"
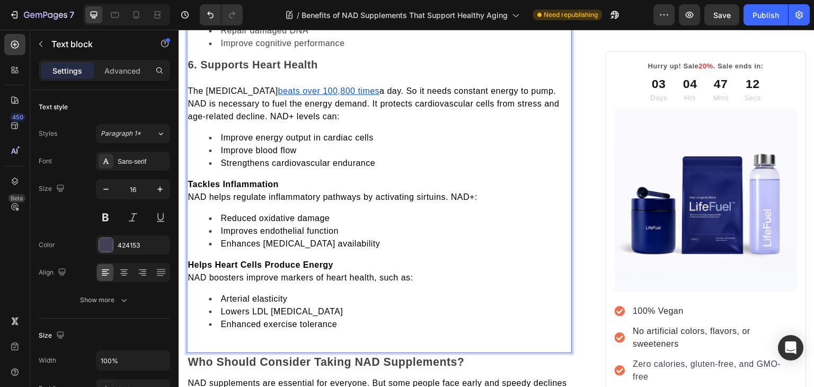
click at [408, 259] on p "Helps Heart Cells Produce Energy" at bounding box center [379, 265] width 383 height 13
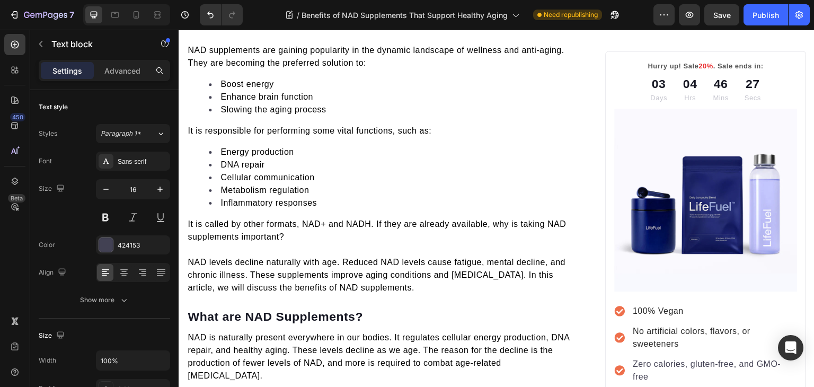
scroll to position [2158, 0]
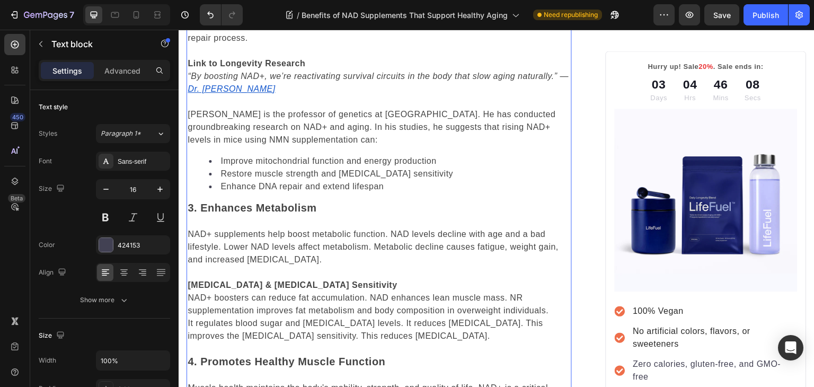
click at [201, 230] on span "NAD+ supplements help boost metabolic function. NAD levels decline with age and…" at bounding box center [373, 247] width 371 height 34
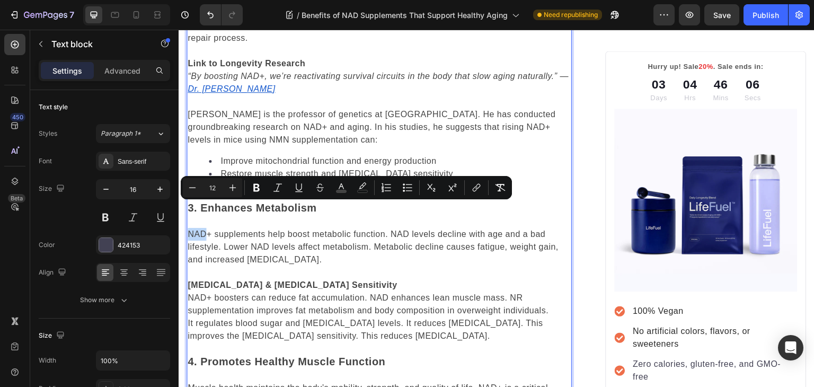
click at [201, 230] on span "NAD+ supplements help boost metabolic function. NAD levels decline with age and…" at bounding box center [373, 247] width 371 height 34
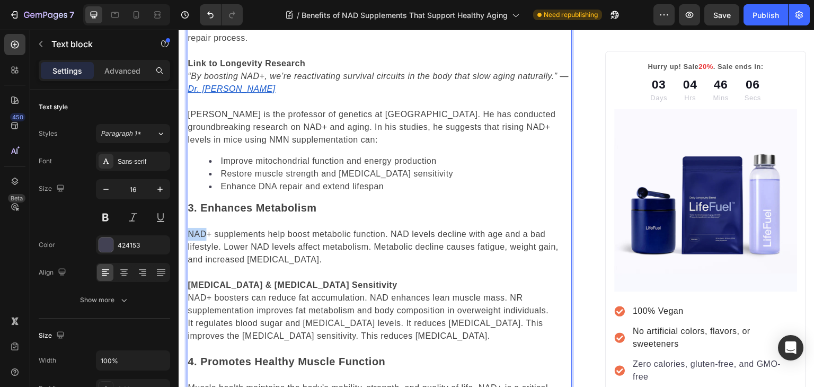
click at [201, 230] on span "NAD+ supplements help boost metabolic function. NAD levels decline with age and…" at bounding box center [373, 247] width 371 height 34
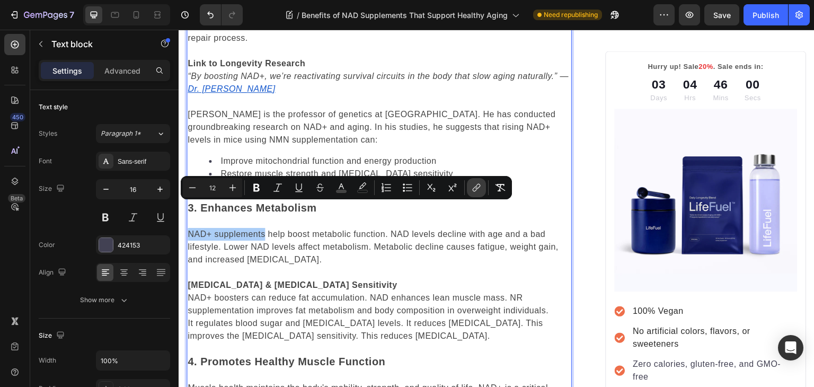
click at [472, 191] on icon "Editor contextual toolbar" at bounding box center [476, 187] width 11 height 11
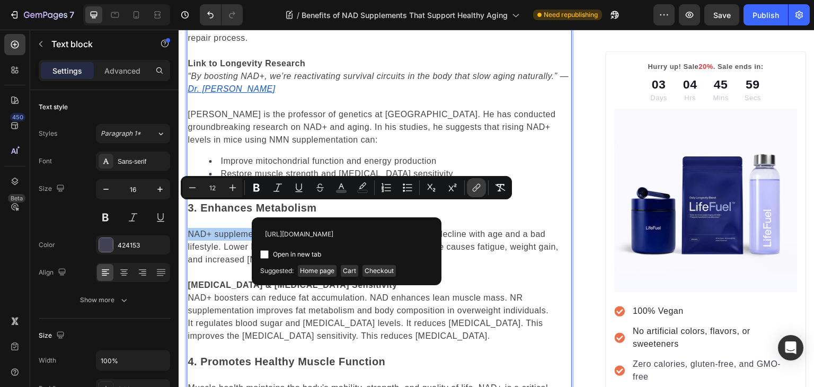
scroll to position [0, 111]
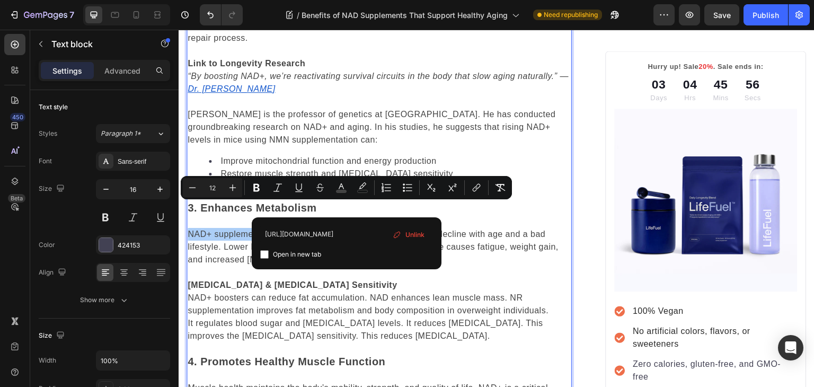
type input "https://trylifefuel.com/blogs/news/top-nad-supplements-for-energy-in-2025"
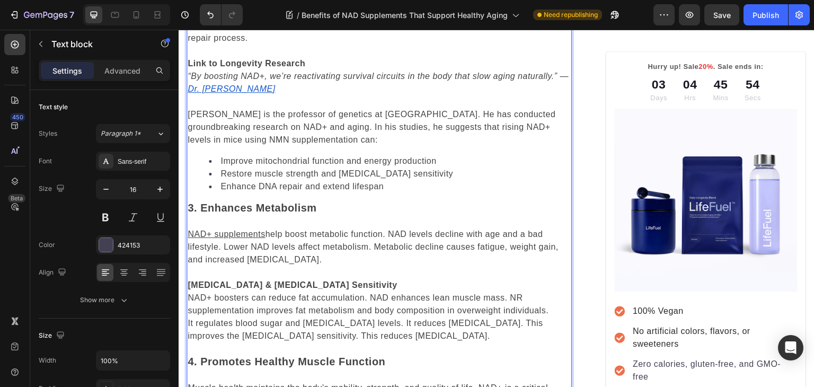
click at [244, 230] on u "NAD+ supplements" at bounding box center [226, 234] width 77 height 9
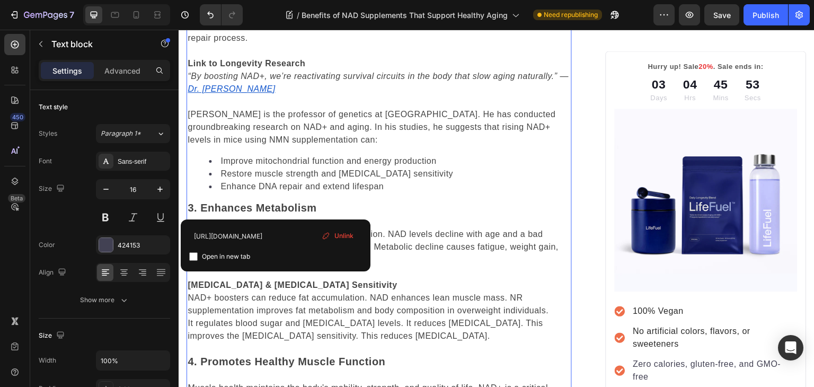
click at [195, 258] on input "checkbox" at bounding box center [193, 256] width 8 height 8
checkbox input "true"
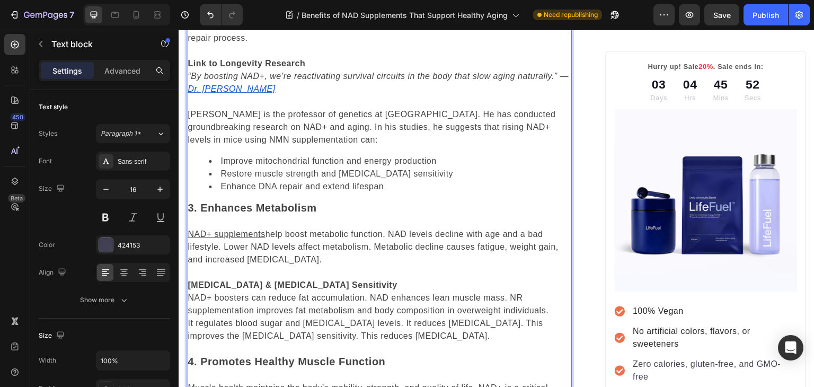
click at [248, 293] on span "NAD+ boosters can reduce fat accumulation. NAD enhances lean muscle mass. NR su…" at bounding box center [368, 304] width 361 height 22
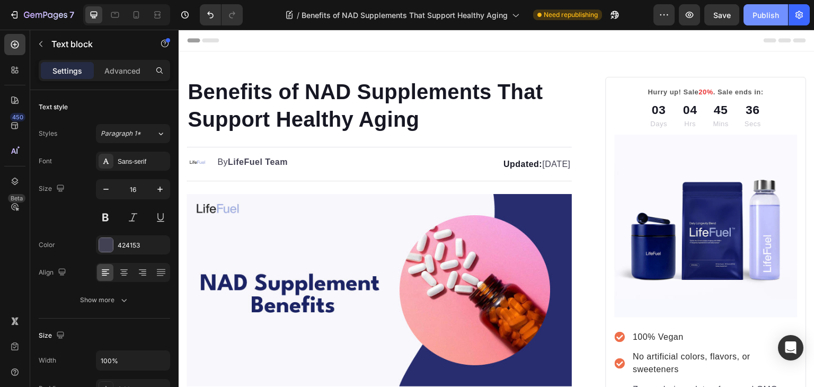
click at [766, 17] on div "Publish" at bounding box center [766, 15] width 27 height 11
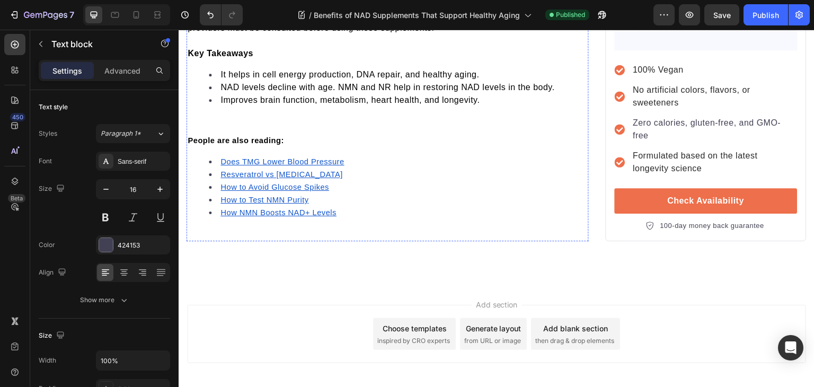
scroll to position [4241, 0]
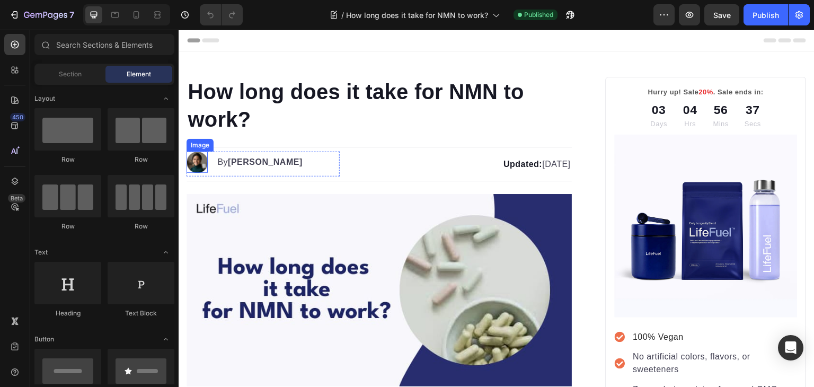
click at [195, 162] on img at bounding box center [197, 162] width 21 height 21
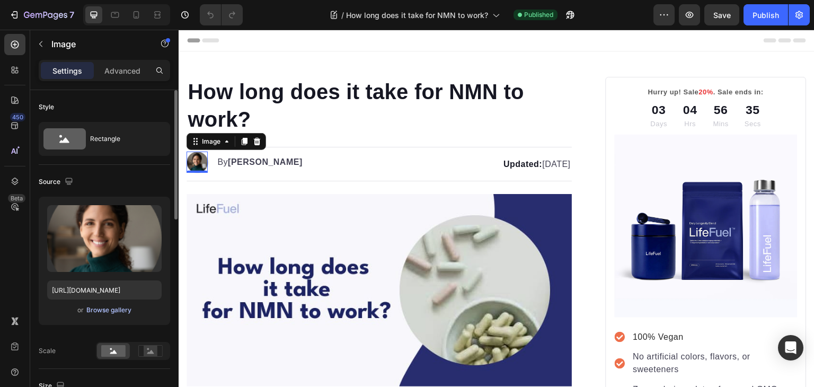
drag, startPoint x: 107, startPoint y: 302, endPoint x: 106, endPoint y: 308, distance: 5.9
click at [106, 308] on div "Upload Image https://gempages-demo.myshopify.com/cdn/shop/t/1/assets/4956117680…" at bounding box center [104, 261] width 131 height 128
click at [106, 308] on div "Browse gallery" at bounding box center [108, 310] width 45 height 10
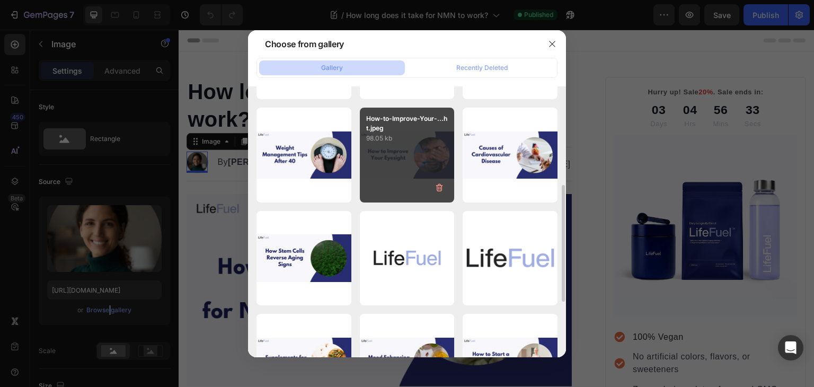
scroll to position [209, 0]
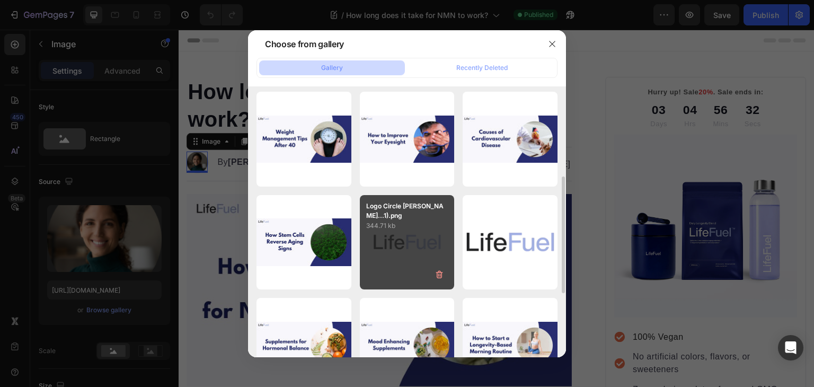
click at [395, 243] on div "Logo Circle White bg...1).png 344.71 kb" at bounding box center [407, 242] width 95 height 95
type input "[URL][DOMAIN_NAME]"
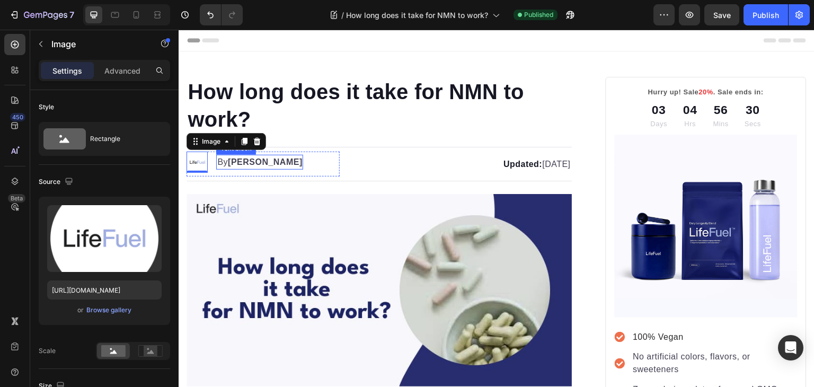
click at [236, 161] on strong "[PERSON_NAME]" at bounding box center [265, 161] width 75 height 9
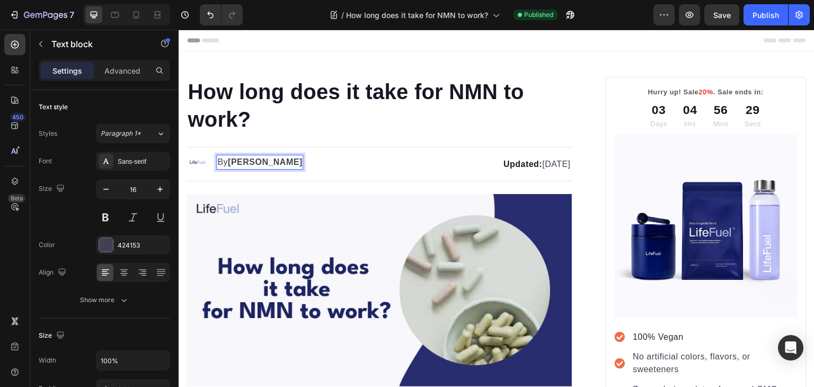
click at [236, 161] on strong "[PERSON_NAME]" at bounding box center [265, 161] width 75 height 9
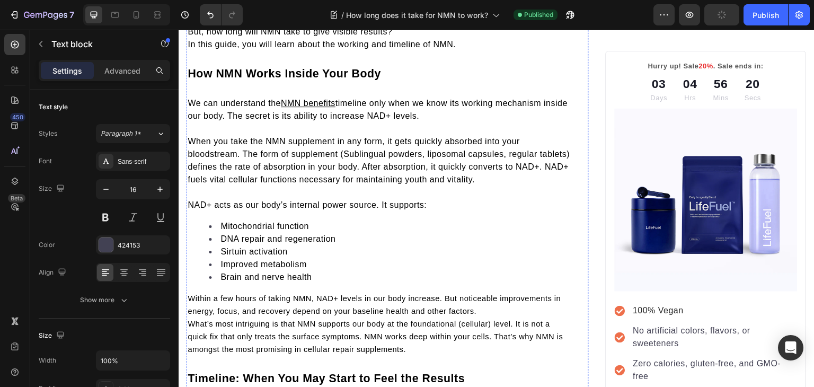
scroll to position [702, 0]
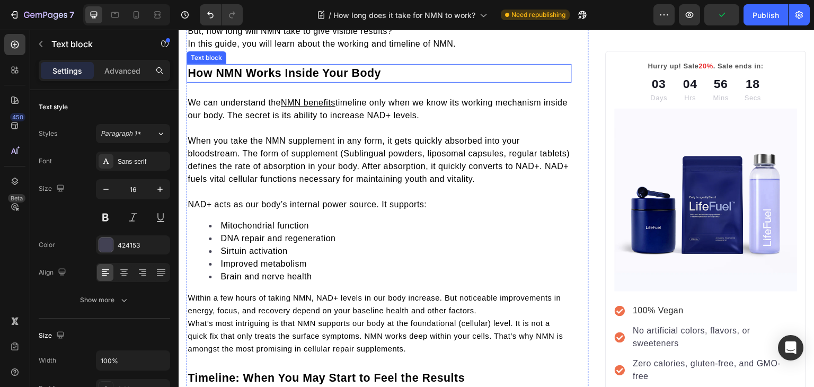
click at [381, 69] on p "How NMN Works Inside Your Body" at bounding box center [379, 73] width 383 height 16
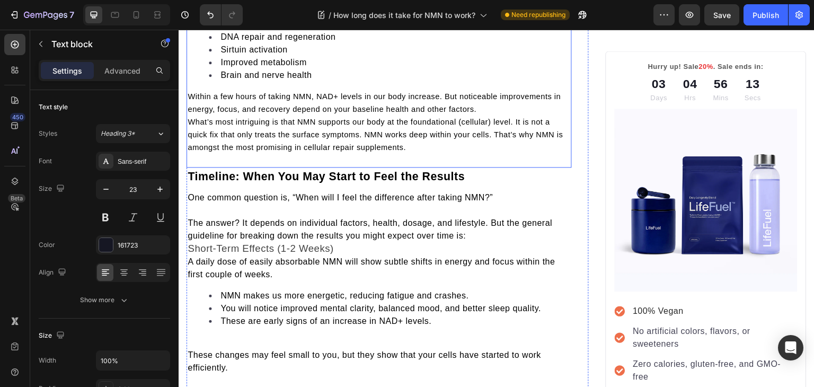
scroll to position [903, 0]
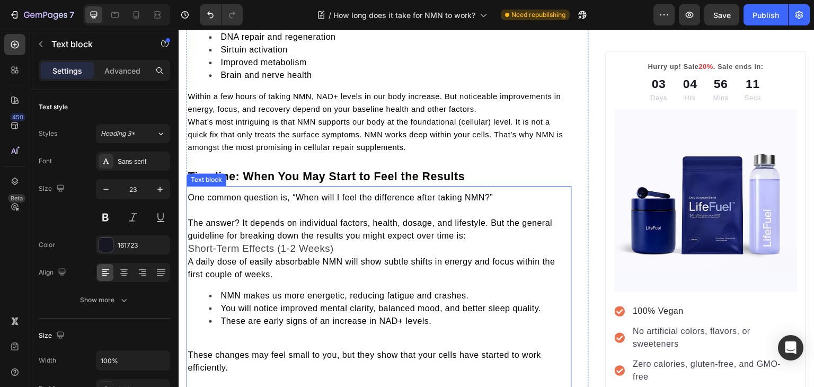
click at [188, 245] on span "Short-Term Effects (1-2 Weeks)" at bounding box center [261, 248] width 146 height 11
click at [189, 247] on span "Short-Term Effects (1-2 Weeks)" at bounding box center [261, 248] width 146 height 11
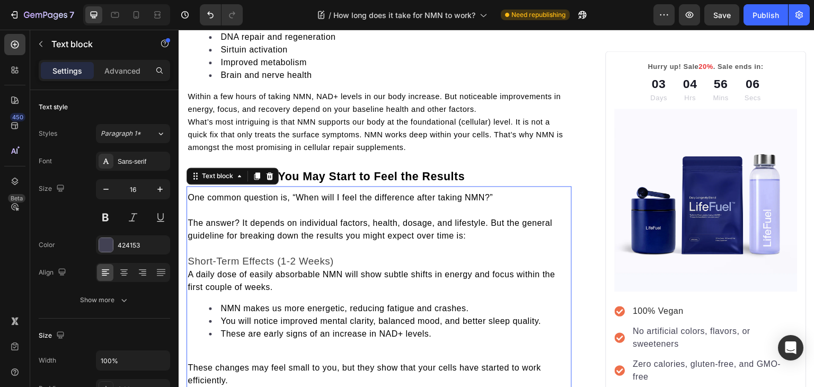
scroll to position [992, 0]
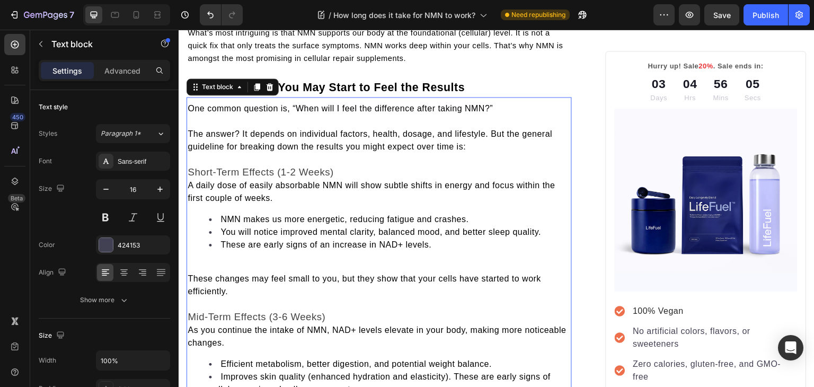
click at [191, 274] on span "These changes may feel small to you, but they show that your cells have started…" at bounding box center [365, 285] width 354 height 22
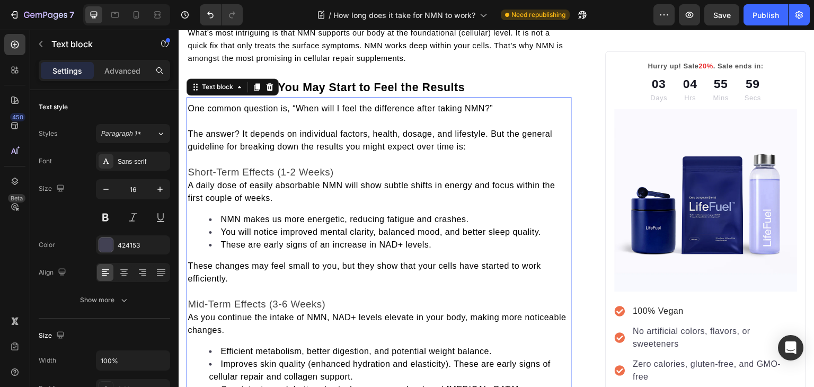
click at [190, 314] on span "As you continue the intake of NMN, NAD+ levels elevate in your body, making mor…" at bounding box center [377, 324] width 378 height 22
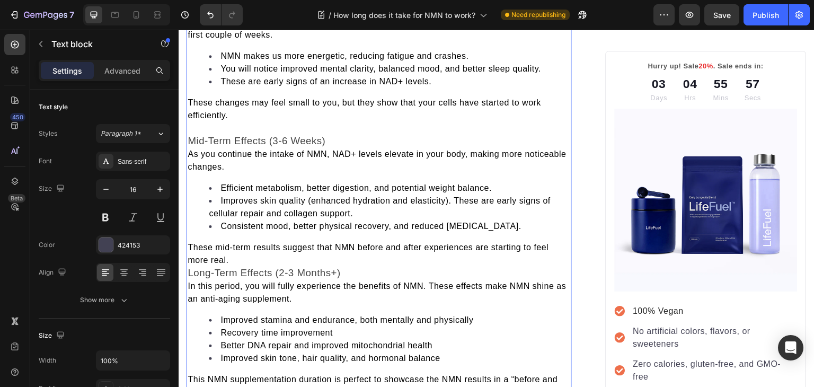
scroll to position [1157, 0]
click at [189, 271] on span "Long-Term Effects (2-3 Months+)" at bounding box center [264, 271] width 153 height 11
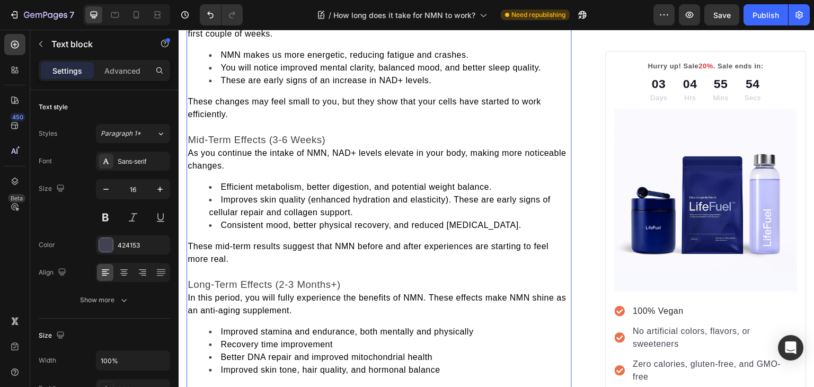
click at [191, 152] on span "As you continue the intake of NMN, NAD+ levels elevate in your body, making mor…" at bounding box center [377, 159] width 378 height 22
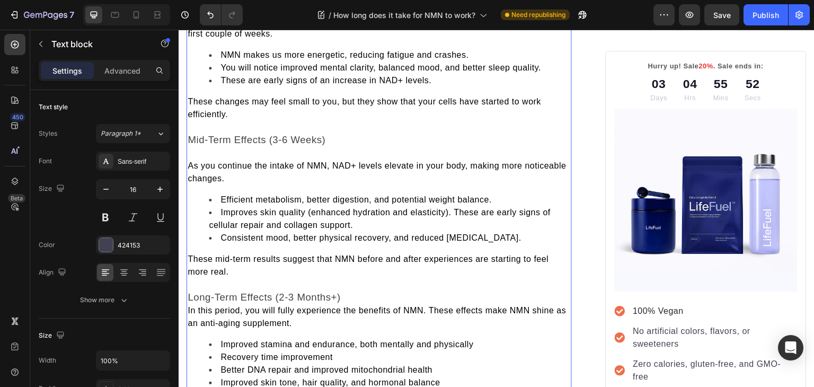
scroll to position [1092, 0]
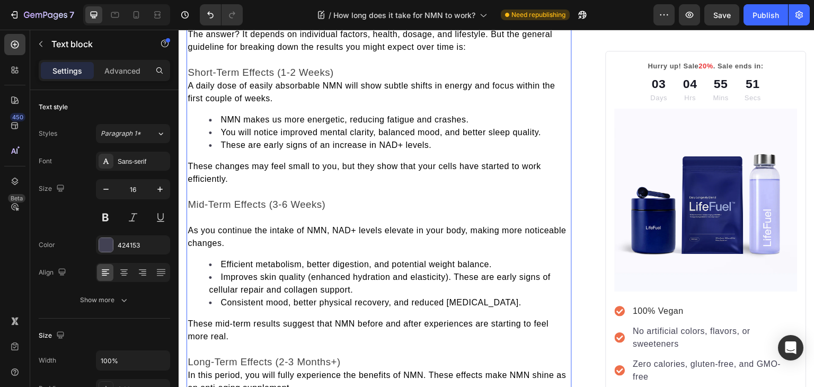
click at [189, 82] on span "A daily dose of easily absorbable NMN will show subtle shifts in energy and foc…" at bounding box center [371, 92] width 367 height 22
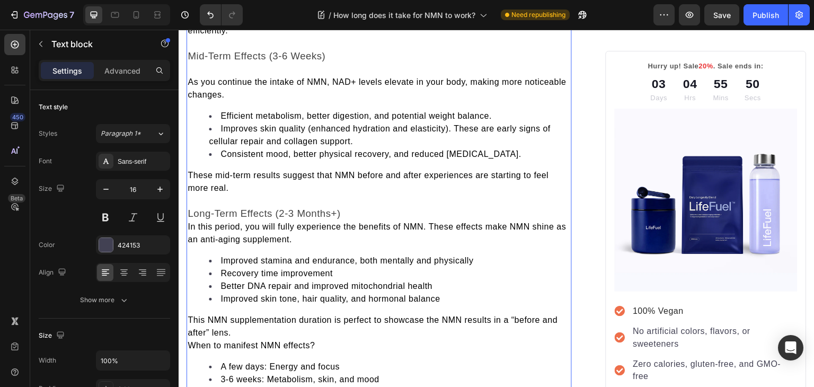
scroll to position [1253, 0]
click at [189, 222] on span "In this period, you will fully experience the benefits of NMN. These effects ma…" at bounding box center [377, 233] width 378 height 22
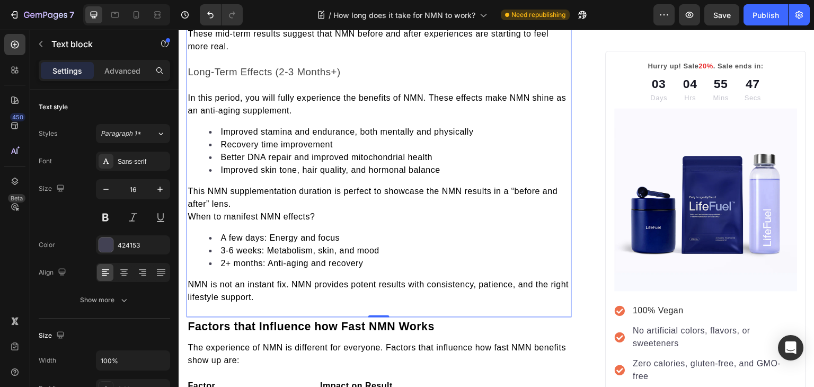
scroll to position [1404, 0]
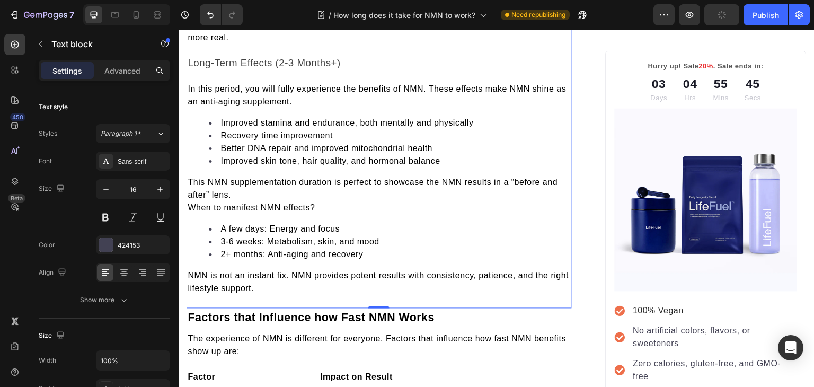
click at [190, 204] on span "When to manifest NMN effects?" at bounding box center [251, 207] width 127 height 9
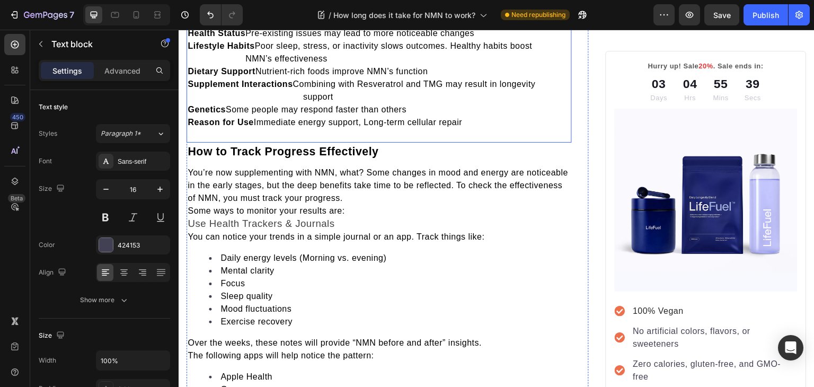
scroll to position [1872, 0]
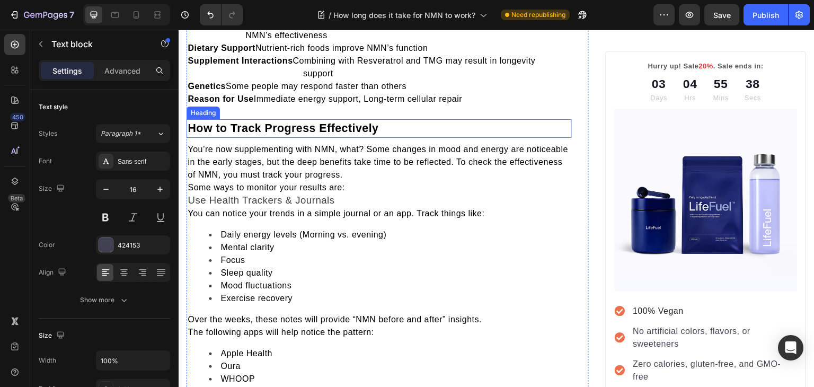
click at [381, 119] on h2 "How to Track Progress Effectively" at bounding box center [379, 128] width 385 height 19
click at [381, 126] on p "How to Track Progress Effectively" at bounding box center [379, 128] width 383 height 16
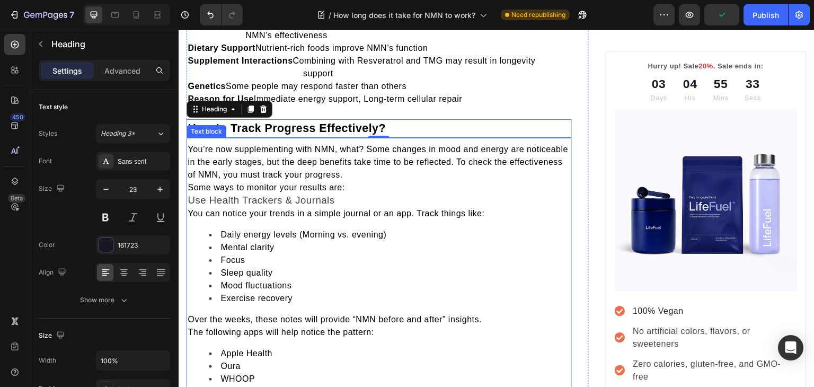
click at [191, 188] on span "Some ways to monitor your results are:" at bounding box center [266, 187] width 157 height 9
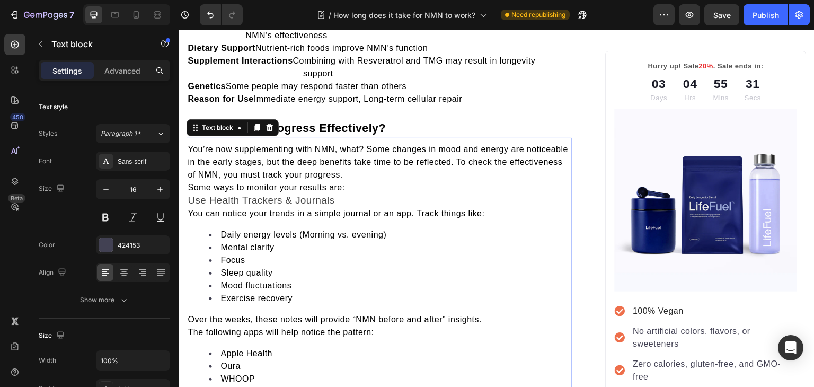
click at [191, 188] on span "Some ways to monitor your results are:" at bounding box center [266, 187] width 157 height 9
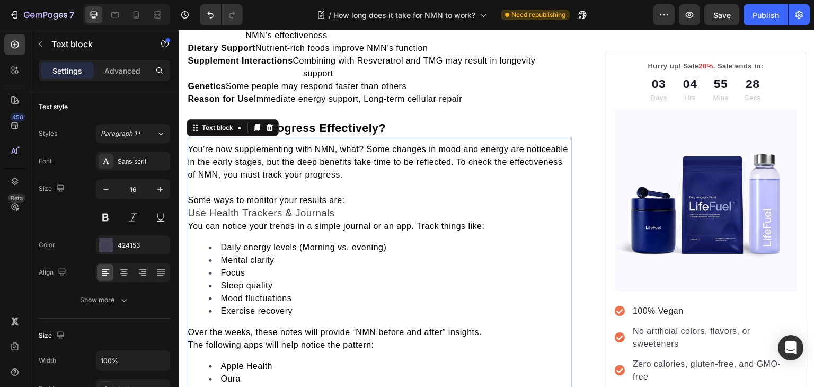
click at [193, 209] on span "Use Health Trackers & Journals" at bounding box center [261, 212] width 147 height 11
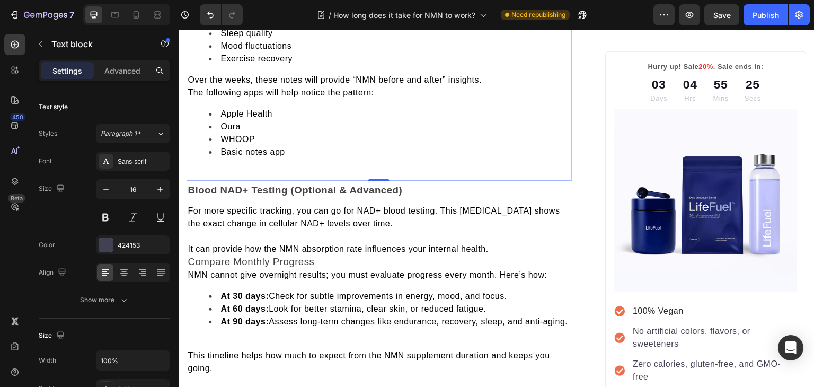
scroll to position [2149, 0]
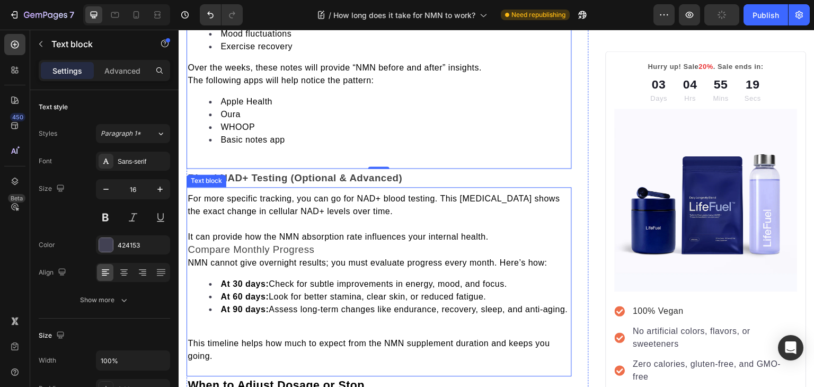
click at [191, 246] on span "Compare Monthly Progress" at bounding box center [251, 249] width 127 height 11
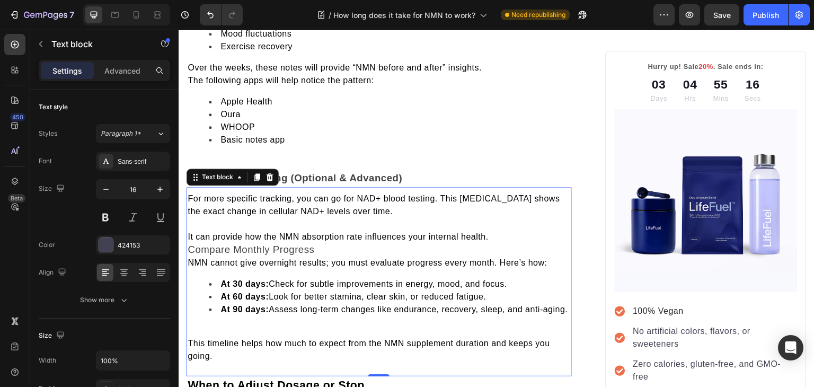
click at [191, 246] on span "Compare Monthly Progress" at bounding box center [251, 249] width 127 height 11
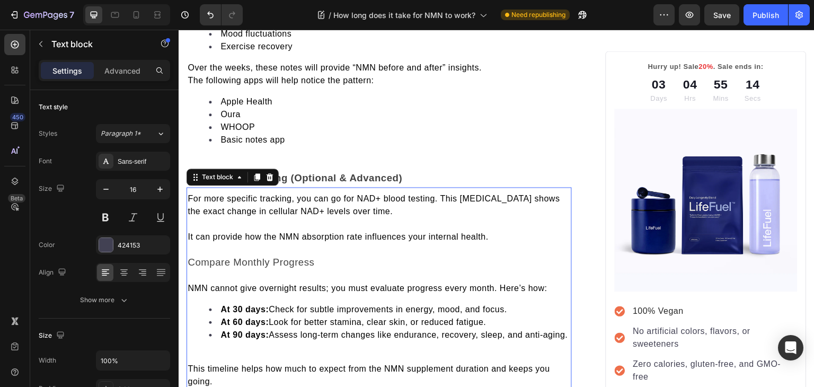
scroll to position [2300, 0]
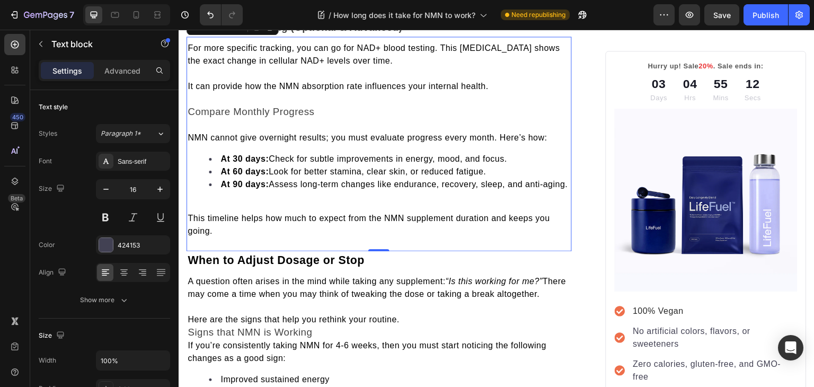
click at [191, 212] on p "Rich Text Editor. Editing area: main" at bounding box center [379, 205] width 383 height 13
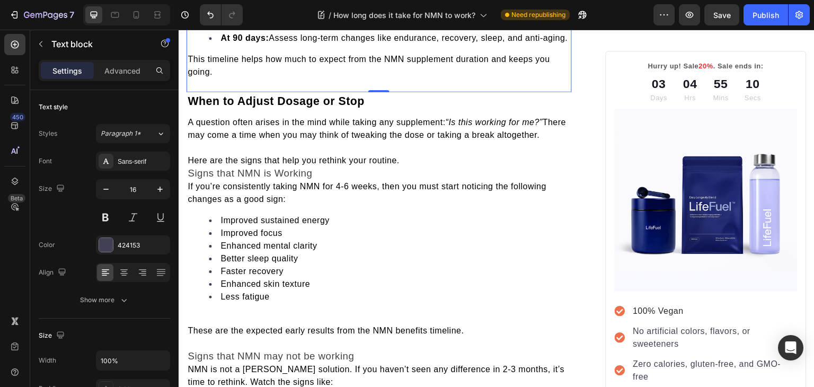
scroll to position [2460, 0]
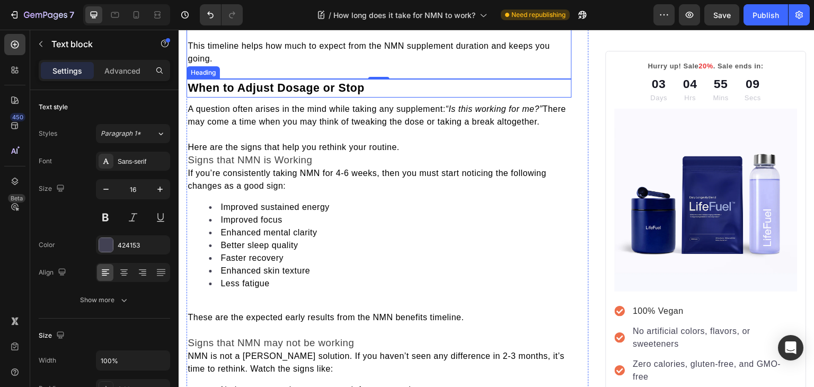
click at [357, 94] on span "When to Adjust Dosage or Stop" at bounding box center [276, 88] width 177 height 13
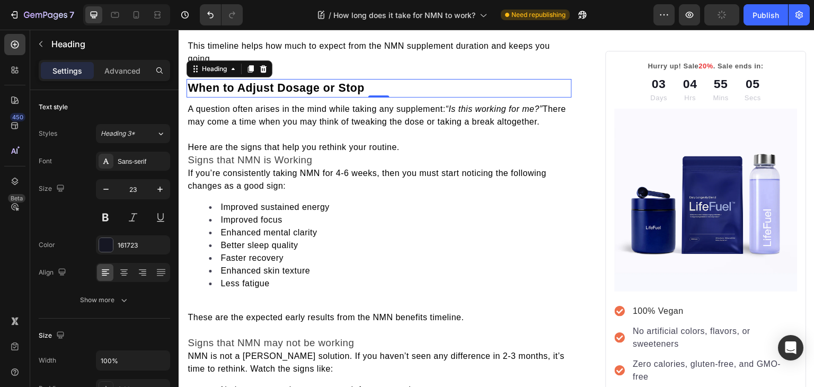
click at [371, 96] on p "When to Adjust Dosage or Stop" at bounding box center [379, 88] width 383 height 16
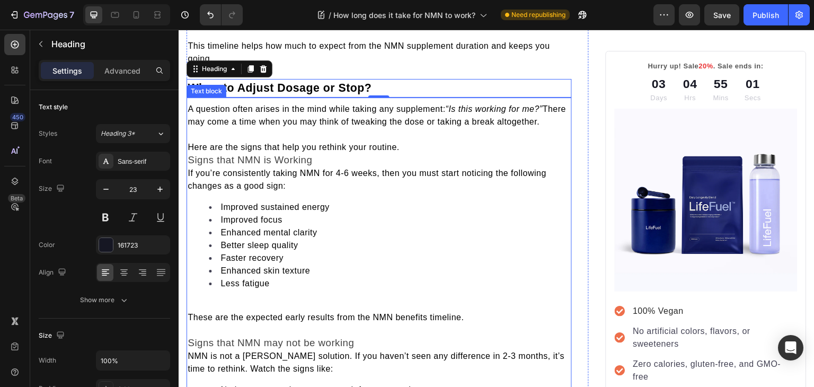
click at [190, 165] on span "Signs that NMN is Working" at bounding box center [250, 159] width 125 height 11
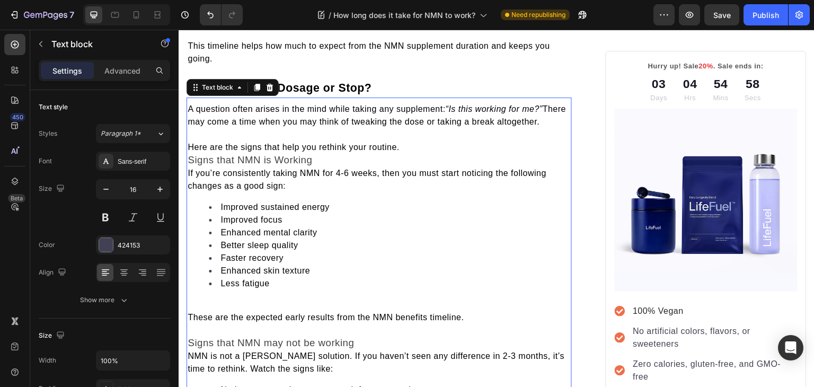
click at [190, 165] on span "Signs that NMN is Working" at bounding box center [250, 159] width 125 height 11
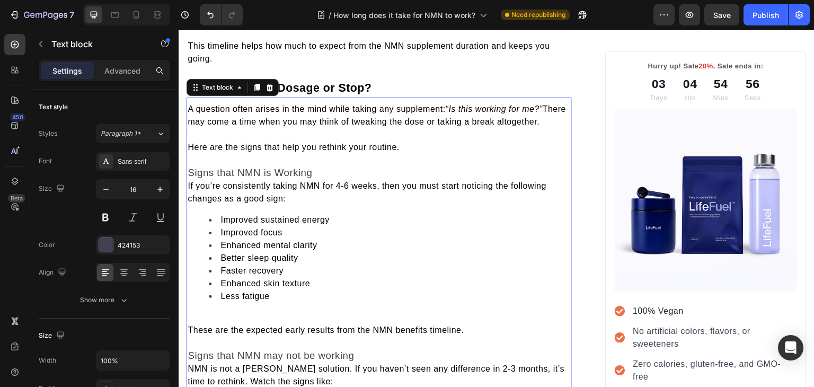
click at [189, 203] on span "If you’re consistently taking NMN for 4-6 weeks, then you must start noticing t…" at bounding box center [367, 192] width 359 height 22
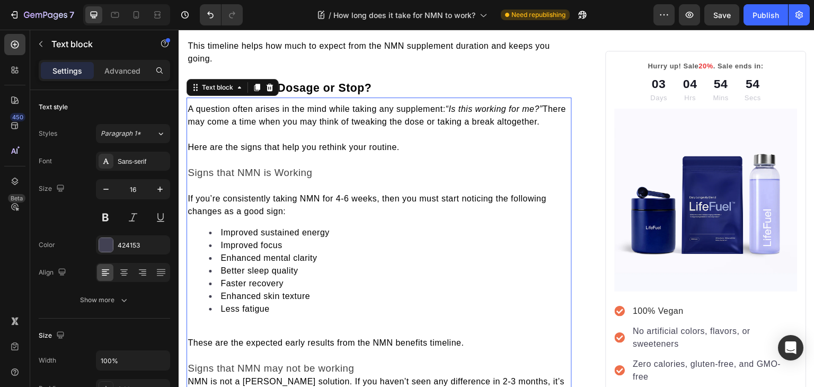
scroll to position [2625, 0]
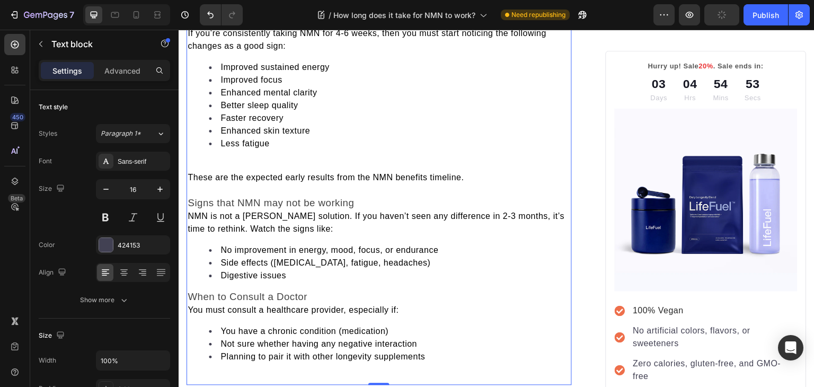
click at [190, 182] on span "These are the expected early results from the NMN benefits timeline." at bounding box center [326, 177] width 276 height 9
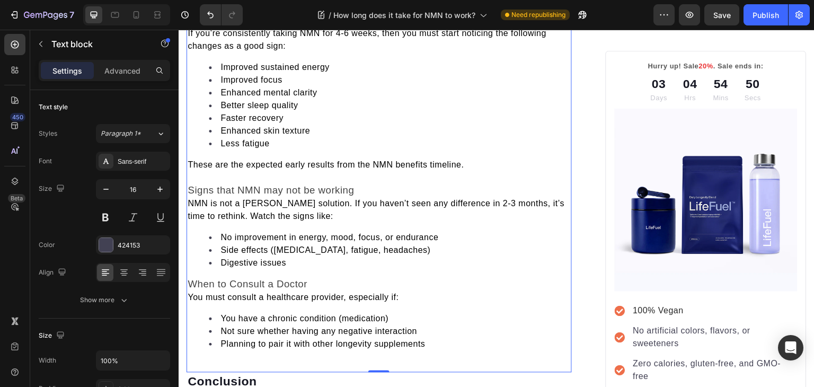
click at [190, 221] on span "NMN is not a hasty solution. If you haven’t seen any difference in 2-3 months, …" at bounding box center [376, 210] width 377 height 22
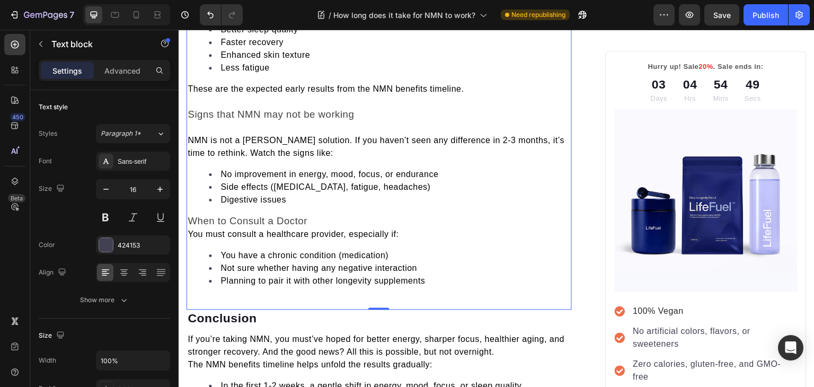
scroll to position [2701, 0]
click at [191, 238] on span "You must consult a healthcare provider, especially if:" at bounding box center [293, 233] width 211 height 9
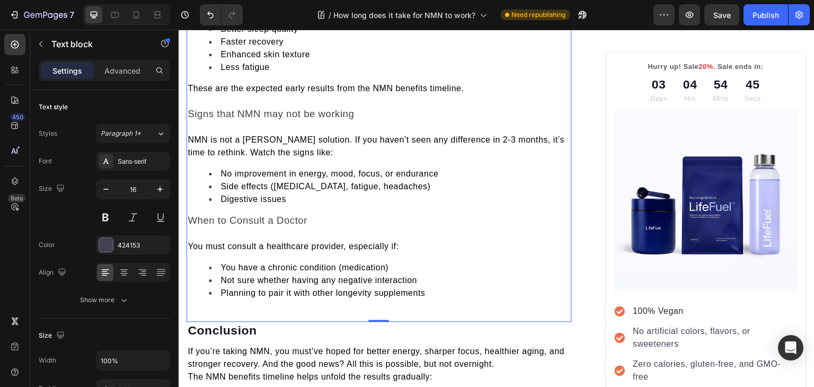
click at [305, 226] on span "When to Consult a Doctor" at bounding box center [248, 220] width 120 height 11
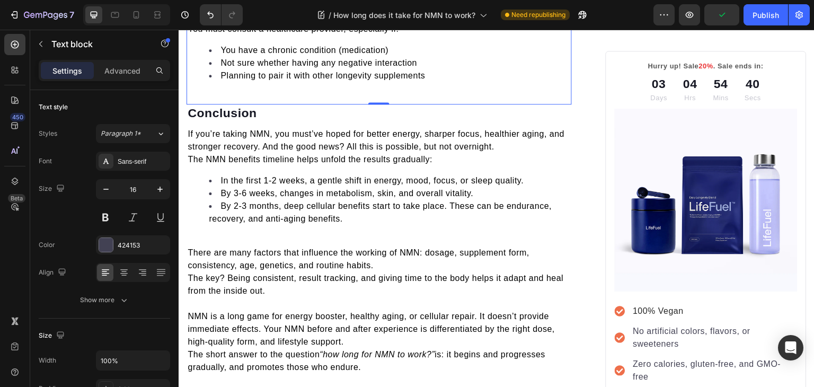
scroll to position [2919, 0]
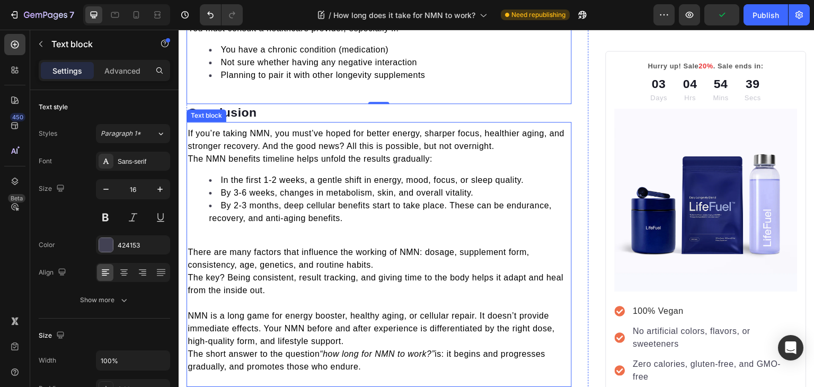
click at [203, 246] on p at bounding box center [379, 239] width 383 height 13
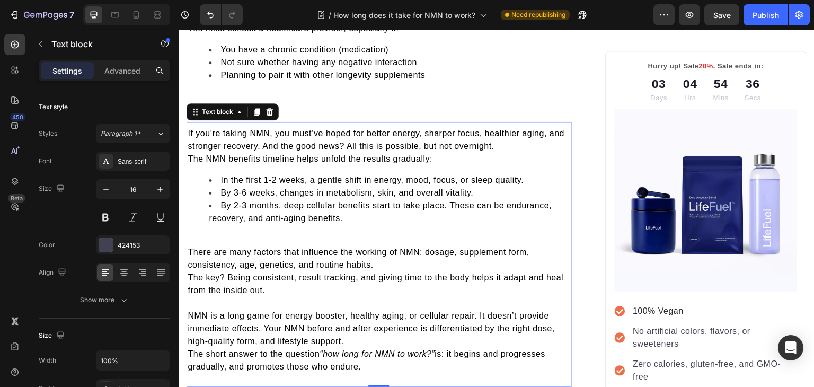
click at [190, 269] on span "There are many factors that influence the working of NMN: dosage, supplement fo…" at bounding box center [359, 259] width 342 height 22
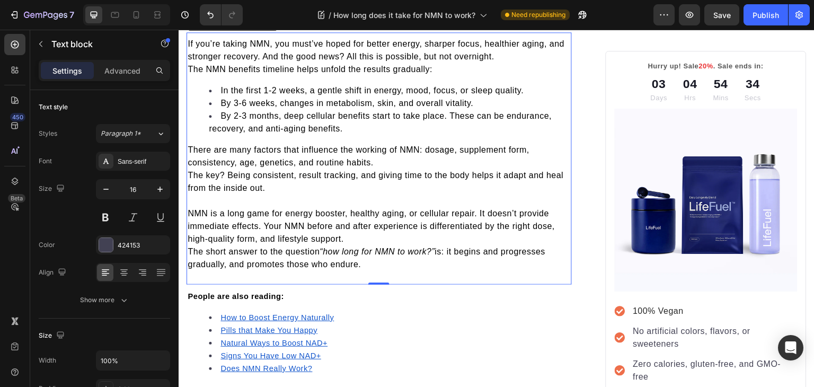
scroll to position [3044, 0]
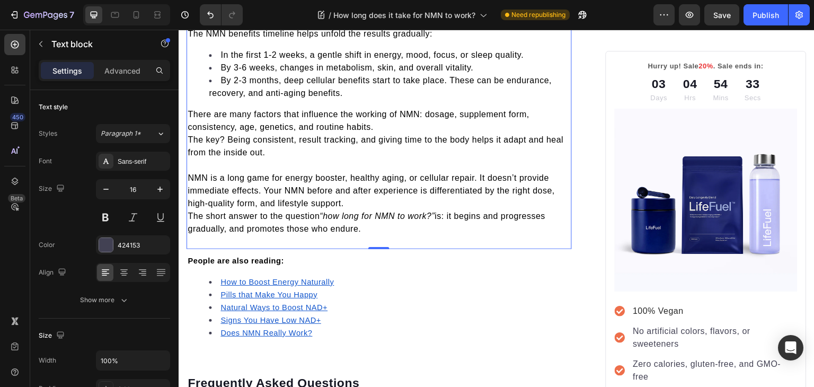
click at [191, 233] on span "The short answer to the question “how long for NMN to work?” is: it begins and …" at bounding box center [367, 222] width 358 height 22
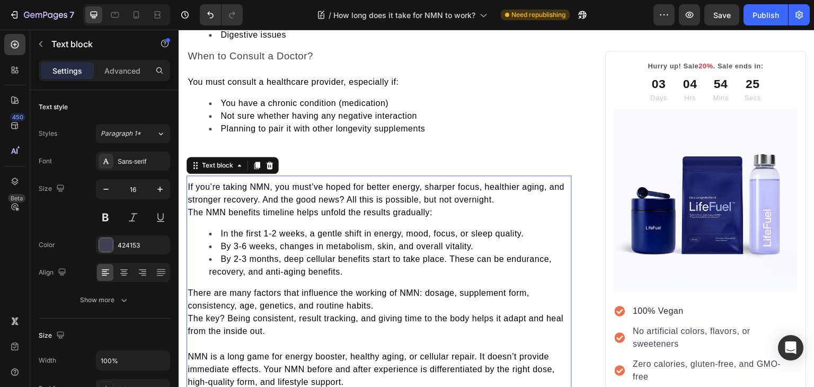
scroll to position [2836, 0]
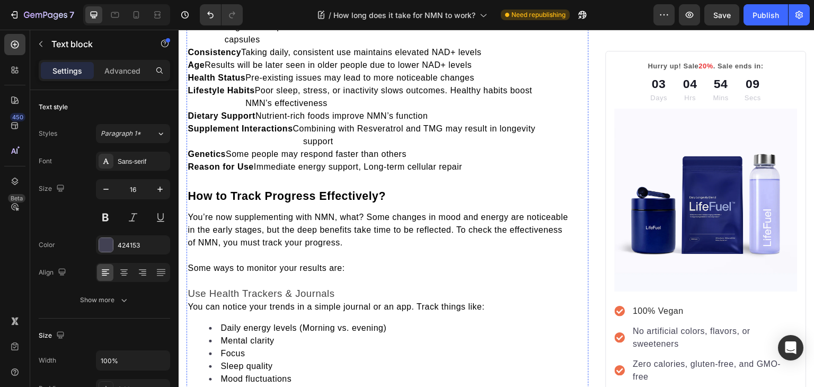
scroll to position [1791, 0]
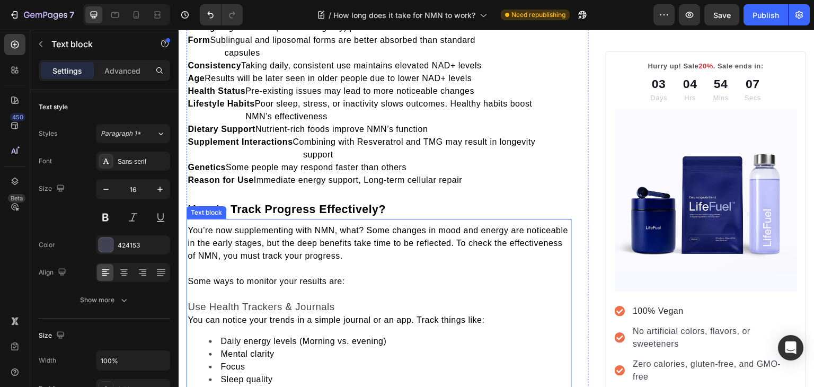
click at [189, 320] on span "You can notice your trends in a simple journal or an app. Track things like:" at bounding box center [336, 319] width 297 height 9
click at [190, 320] on span "You can notice your trends in a simple journal or an app. Track things like:" at bounding box center [336, 319] width 297 height 9
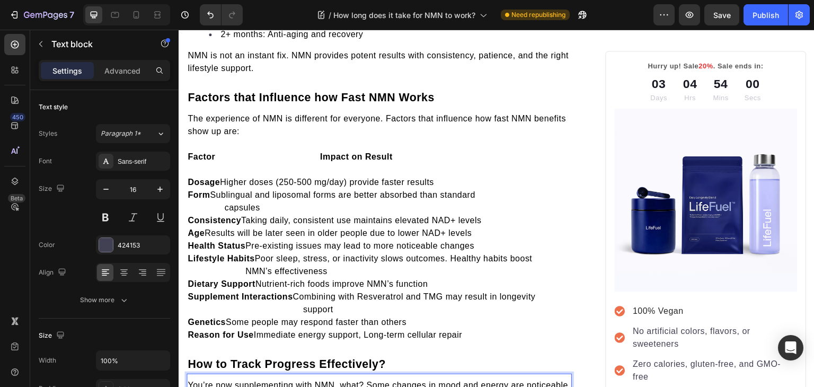
scroll to position [1636, 0]
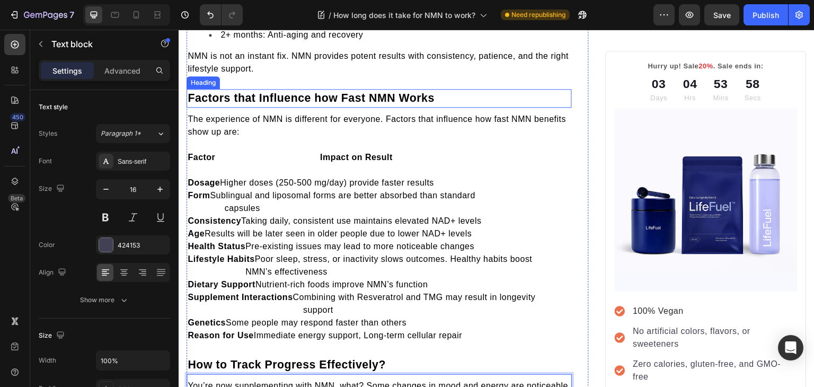
click at [269, 92] on span "Factors that Influence how Fast NMN Works" at bounding box center [311, 98] width 247 height 13
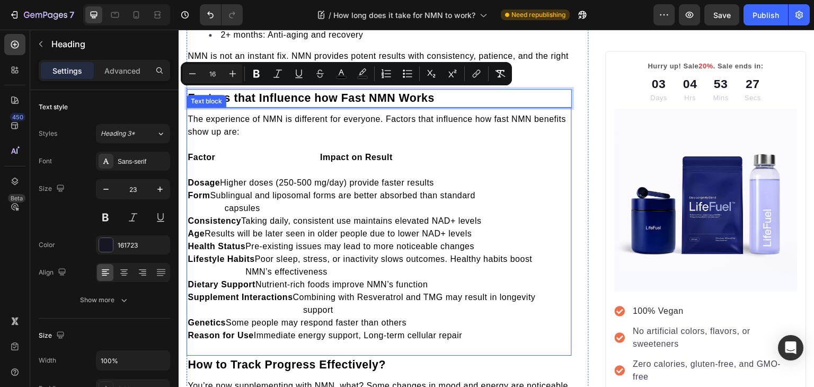
click at [206, 153] on strong "Factor Impact on Result" at bounding box center [290, 157] width 205 height 9
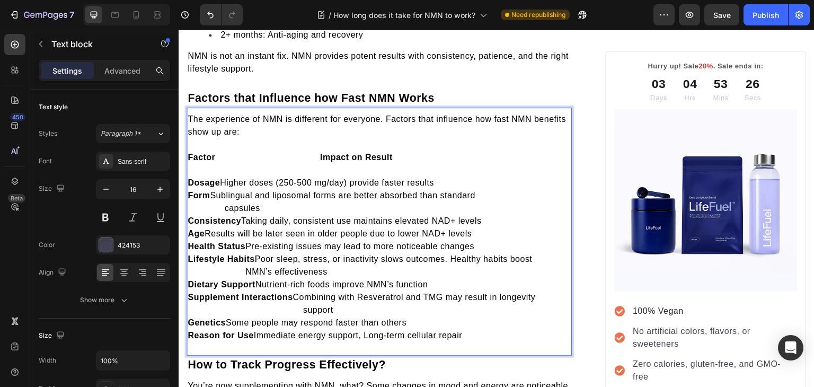
click at [206, 153] on strong "Factor Impact on Result" at bounding box center [290, 157] width 205 height 9
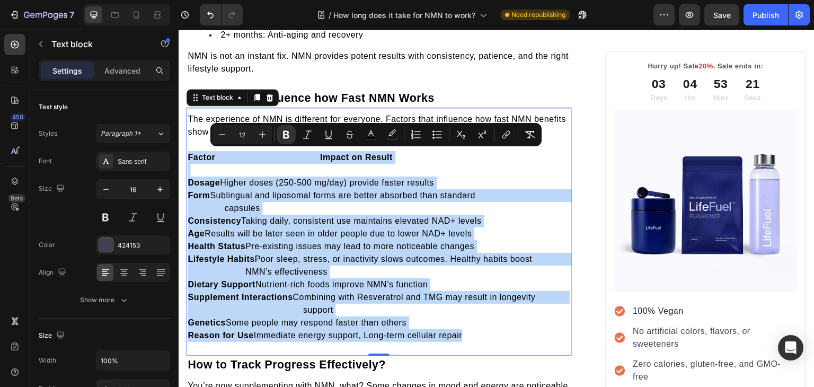
copy div "Factor Impact on Result Dosage Higher doses (250-500 mg/day) provide faster res…"
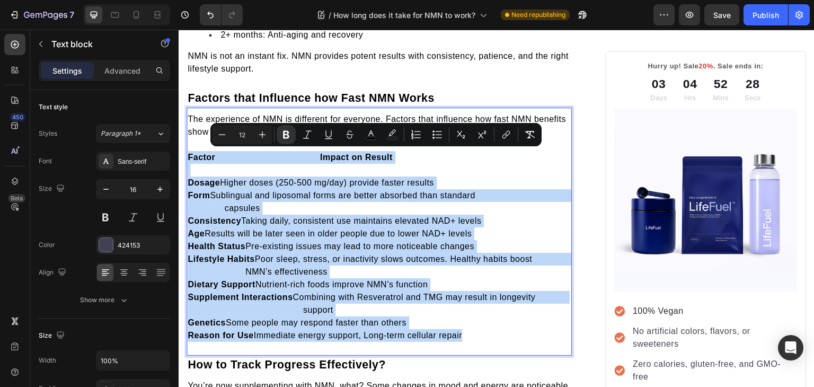
click at [472, 236] on span "Age Results will be later seen in older people due to lower NAD+ levels" at bounding box center [330, 233] width 284 height 9
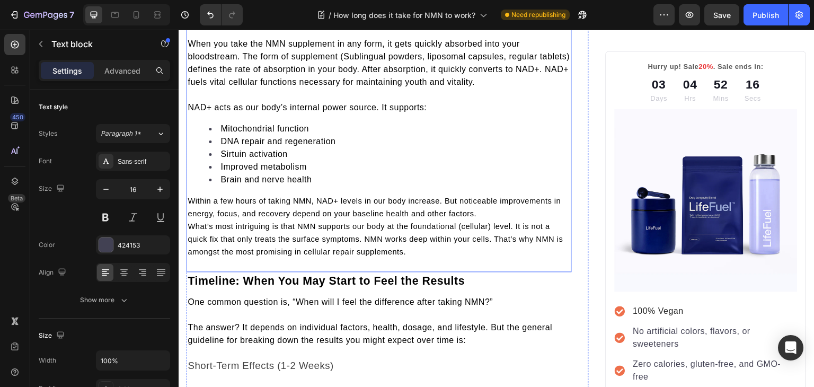
scroll to position [798, 0]
click at [190, 226] on span "What’s most intriguing is that NMN supports our body at the foundational (cellu…" at bounding box center [375, 240] width 375 height 34
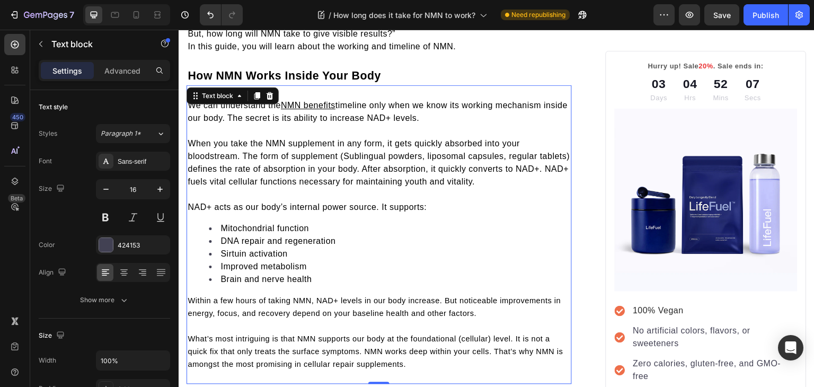
scroll to position [729, 0]
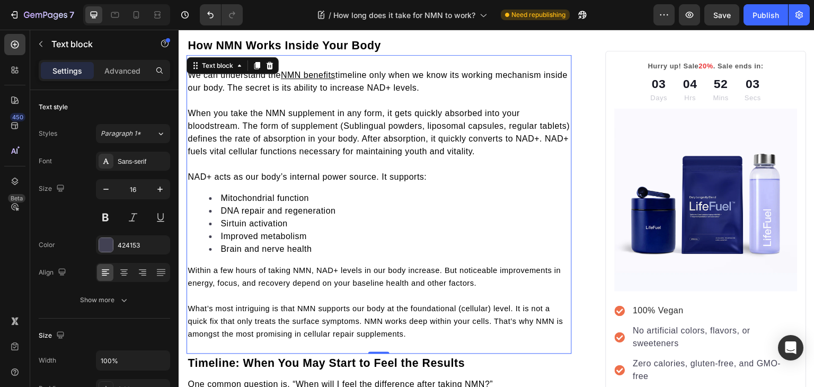
click at [258, 212] on li "DNA repair and regeneration" at bounding box center [390, 211] width 362 height 13
click at [261, 207] on span "DNA repair and regeneration" at bounding box center [278, 210] width 115 height 9
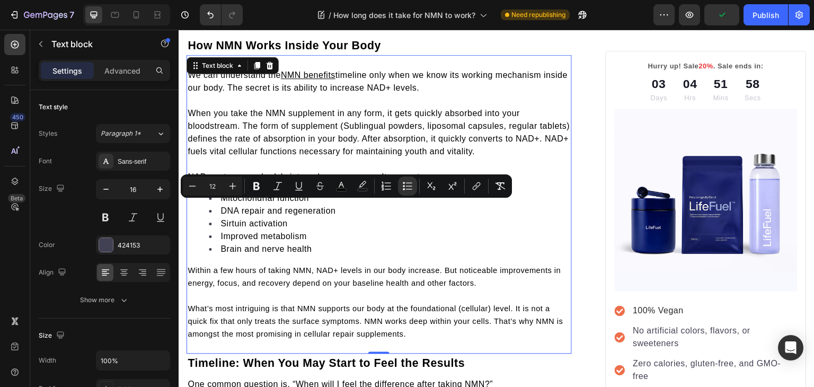
type input "11"
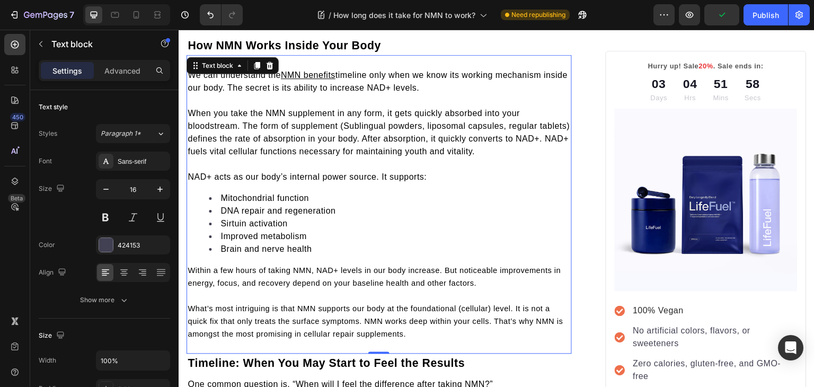
click at [202, 270] on span "Within a few hours of taking NMN, NAD+ levels in our body increase. But noticea…" at bounding box center [374, 276] width 373 height 21
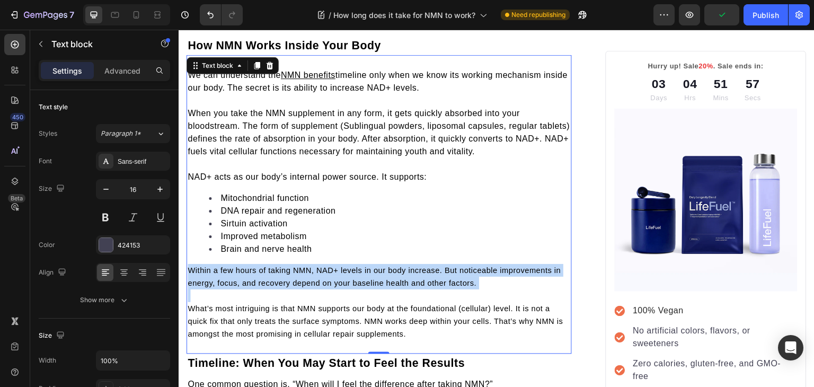
click at [202, 270] on span "Within a few hours of taking NMN, NAD+ levels in our body increase. But noticea…" at bounding box center [374, 276] width 373 height 21
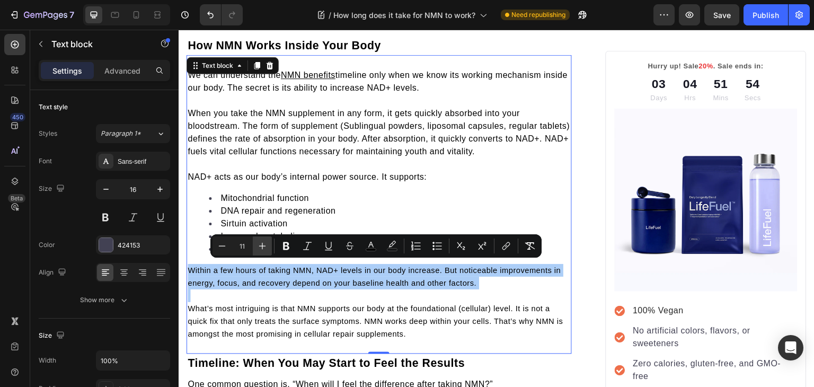
click at [263, 246] on icon "Editor contextual toolbar" at bounding box center [262, 246] width 11 height 11
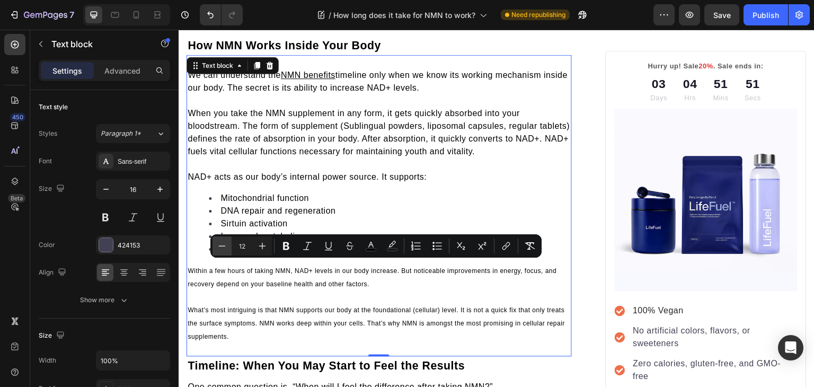
click at [218, 251] on icon "Editor contextual toolbar" at bounding box center [222, 246] width 11 height 11
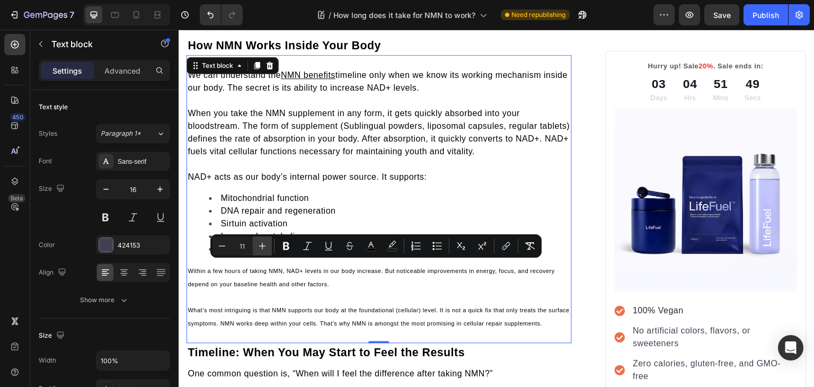
click at [265, 248] on icon "Editor contextual toolbar" at bounding box center [262, 246] width 11 height 11
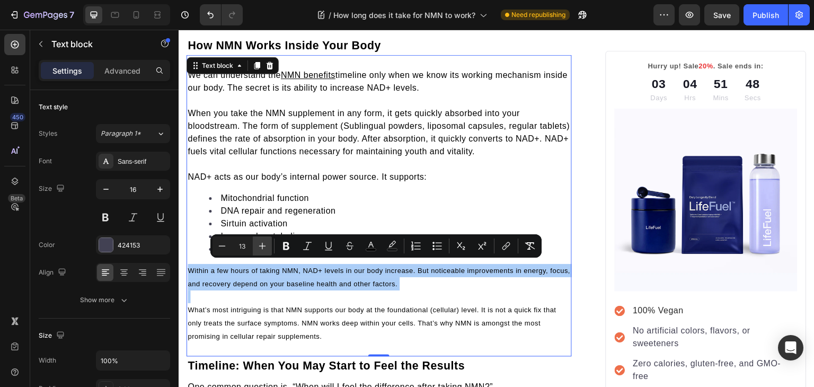
click at [265, 248] on icon "Editor contextual toolbar" at bounding box center [262, 246] width 11 height 11
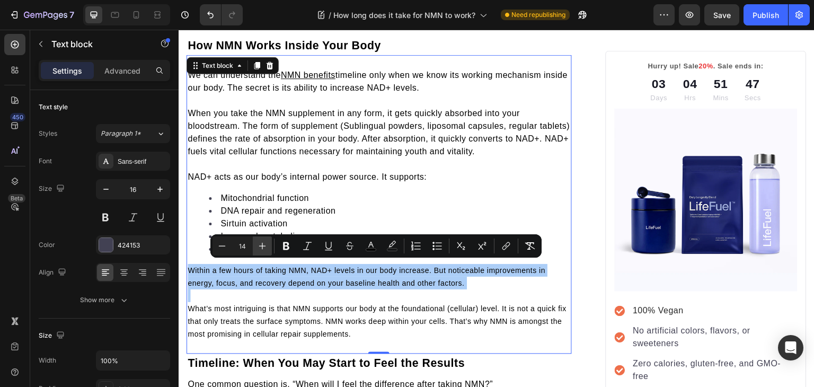
click at [265, 248] on icon "Editor contextual toolbar" at bounding box center [262, 246] width 11 height 11
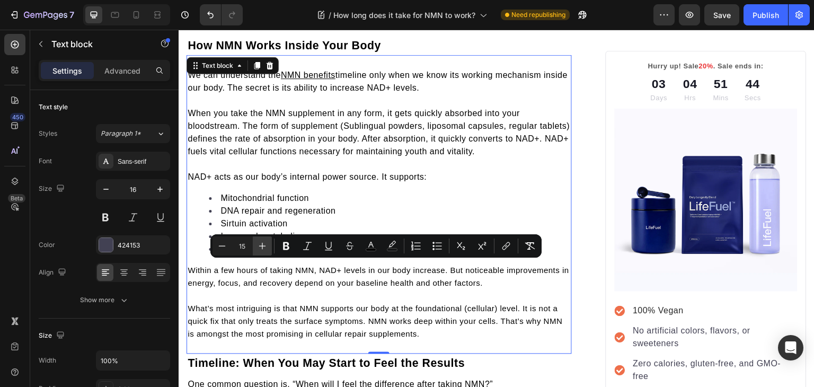
click at [265, 248] on icon "Editor contextual toolbar" at bounding box center [262, 246] width 11 height 11
type input "16"
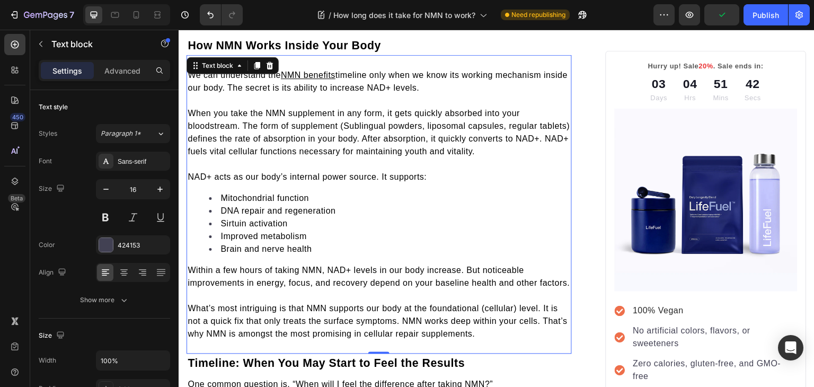
click at [279, 158] on p "Rich Text Editor. Editing area: main" at bounding box center [379, 164] width 383 height 13
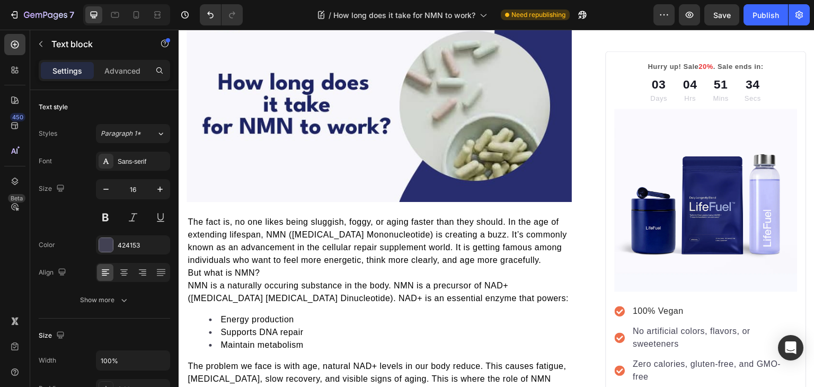
scroll to position [184, 0]
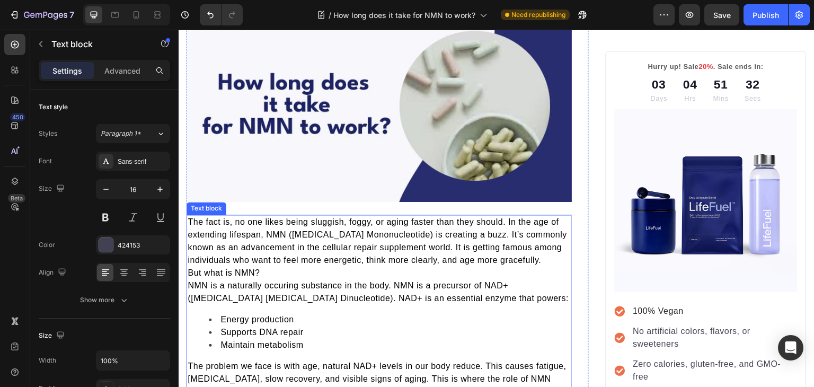
click at [190, 282] on span "NMN is a naturally occuring substance in the body. NMN is a precursor of NAD+ (…" at bounding box center [378, 292] width 381 height 22
click at [189, 271] on span "But what is NMN?" at bounding box center [224, 272] width 72 height 9
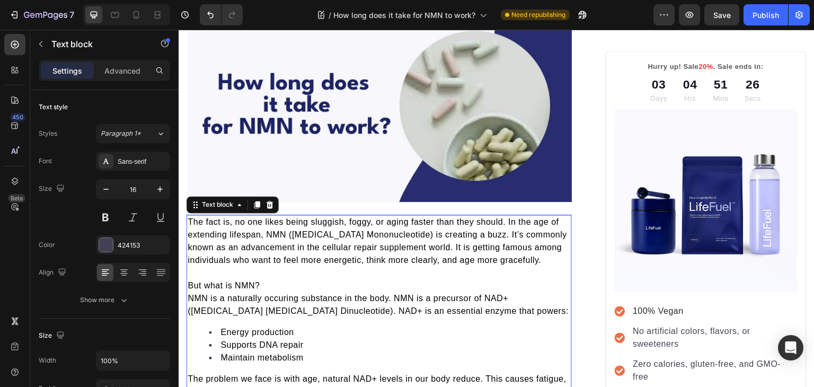
click at [288, 295] on span "NMN is a naturally occuring substance in the body. NMN is a precursor of NAD+ (…" at bounding box center [378, 305] width 381 height 22
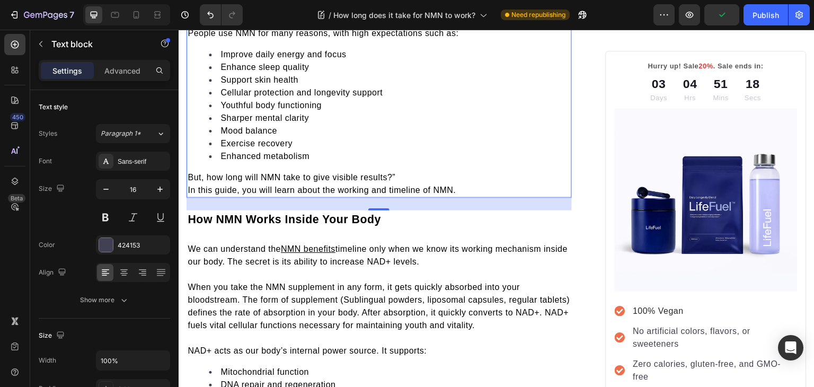
scroll to position [568, 0]
click at [189, 187] on span "In this guide, you will learn about the working and timeline of NMN." at bounding box center [322, 190] width 268 height 9
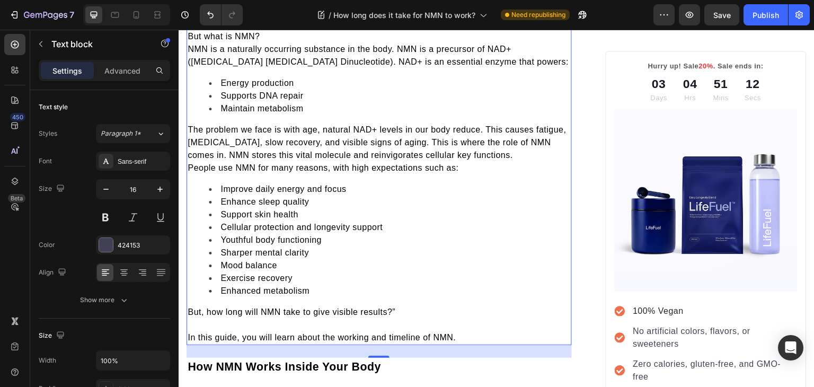
scroll to position [433, 0]
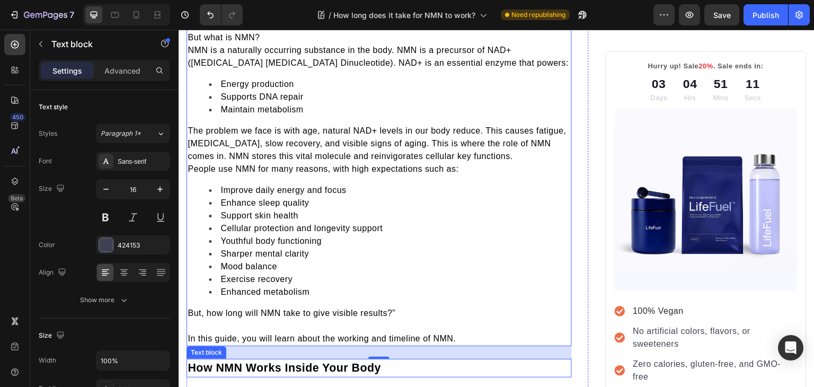
click at [280, 362] on span "How NMN Works Inside Your Body" at bounding box center [284, 368] width 193 height 13
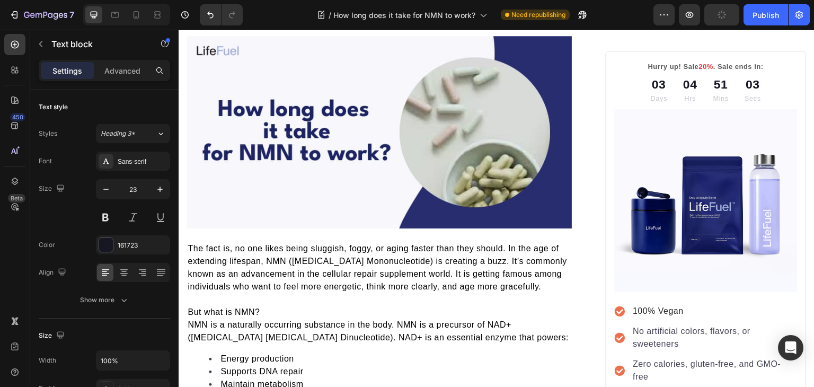
scroll to position [157, 0]
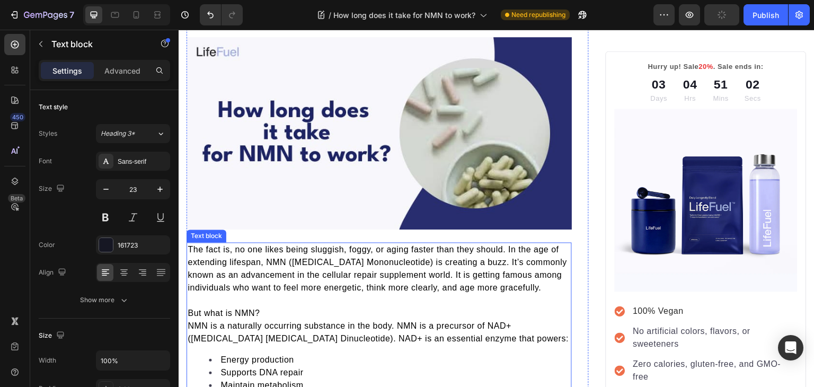
click at [188, 321] on span "NMN is a naturally occurring substance in the body. NMN is a precursor of NAD+ …" at bounding box center [378, 332] width 381 height 22
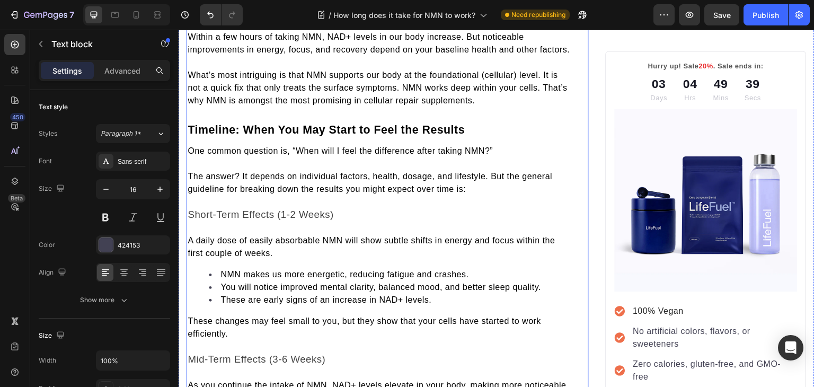
scroll to position [1001, 0]
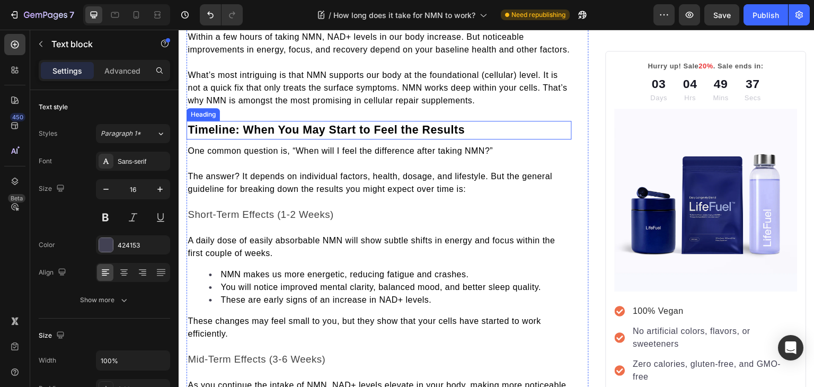
click at [255, 135] on span "Timeline: When You May Start to Feel the Results" at bounding box center [326, 130] width 277 height 13
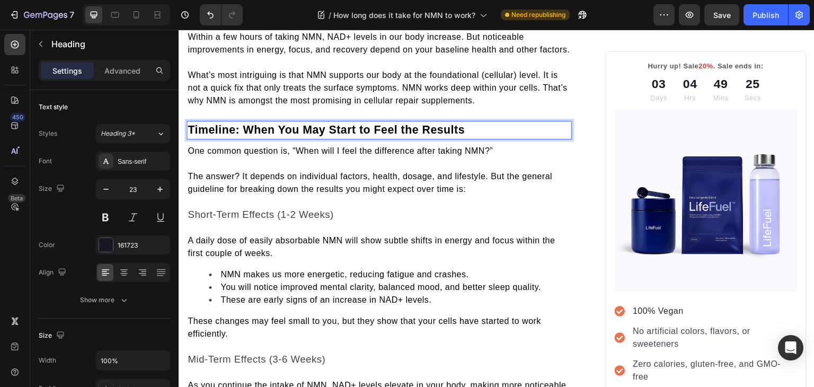
click at [233, 136] on span "Timeline: When You May Start to Feel the Results" at bounding box center [326, 130] width 277 height 13
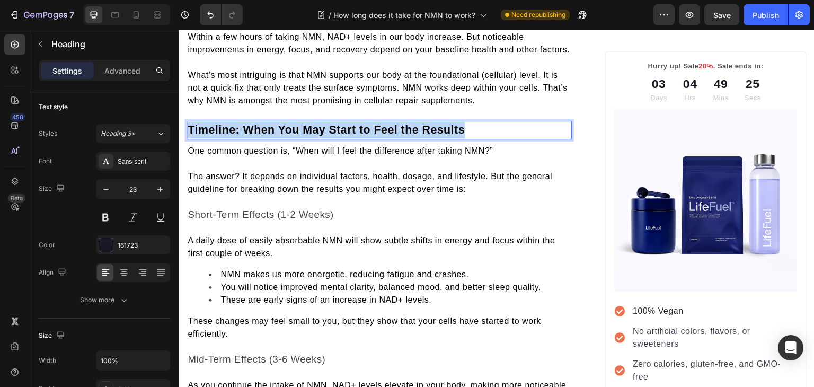
click at [233, 136] on span "Timeline: When You May Start to Feel the Results" at bounding box center [326, 130] width 277 height 13
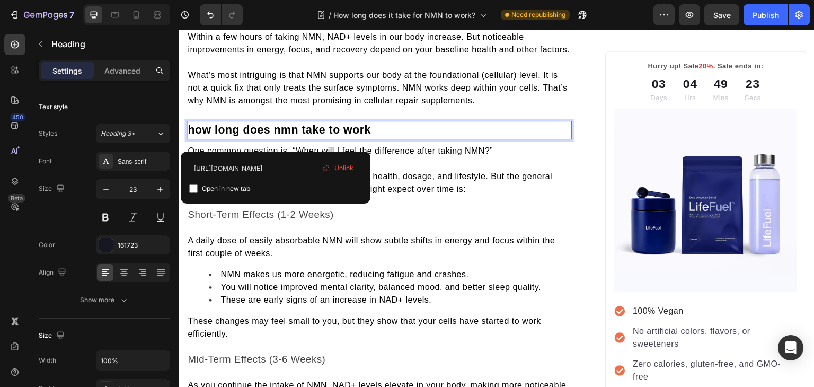
click at [195, 136] on span "how long does nmn take to work" at bounding box center [279, 130] width 183 height 13
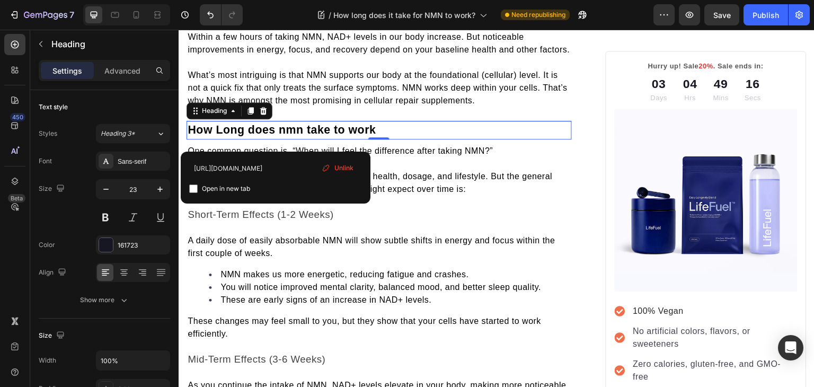
click at [345, 165] on span "Unlink" at bounding box center [343, 168] width 19 height 10
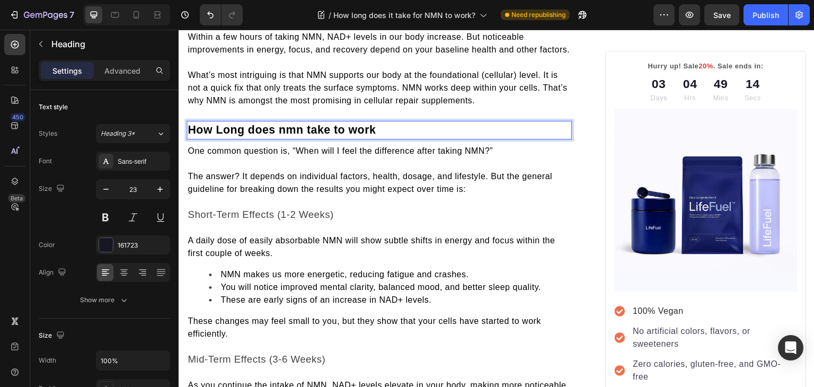
click at [252, 136] on span "How Long does nmn take to work" at bounding box center [282, 130] width 188 height 13
click at [364, 136] on span "How Long Does NMN Take to work" at bounding box center [284, 130] width 193 height 13
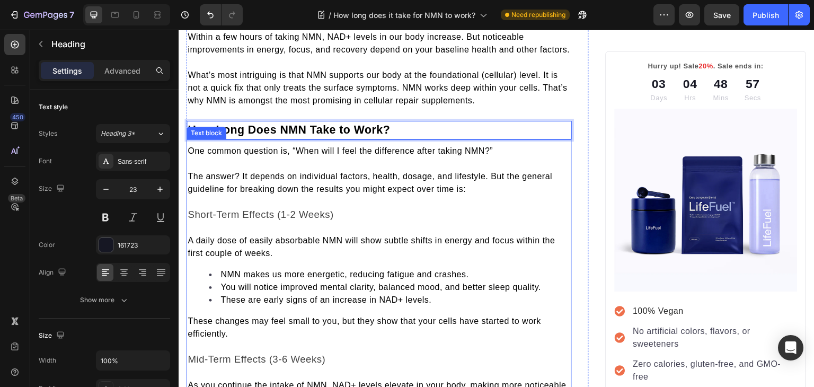
click at [331, 232] on p "Rich Text Editor. Editing area: main" at bounding box center [379, 228] width 383 height 13
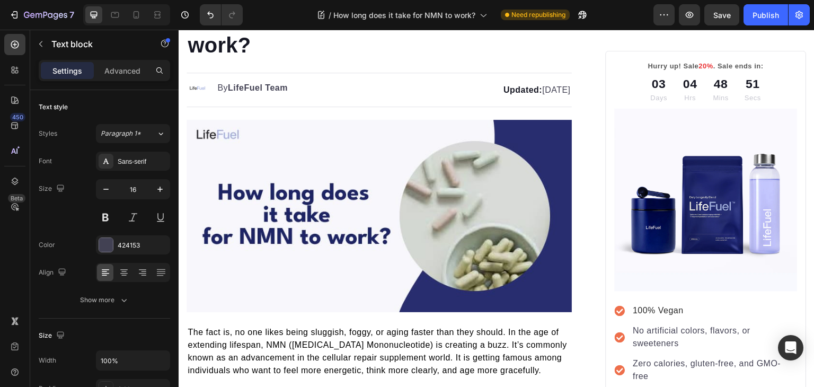
scroll to position [0, 0]
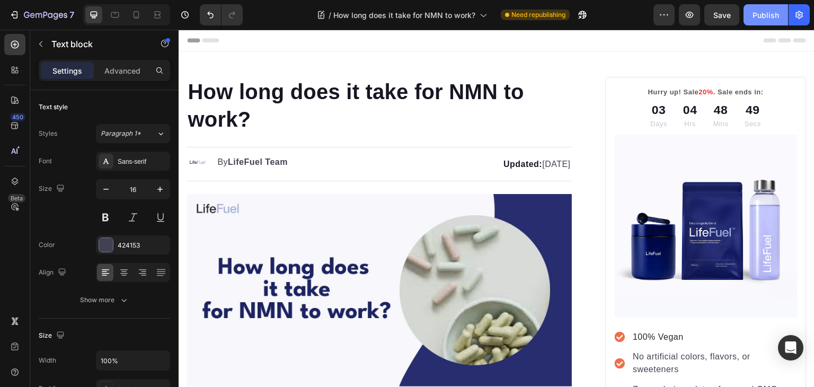
click at [778, 21] on button "Publish" at bounding box center [766, 14] width 45 height 21
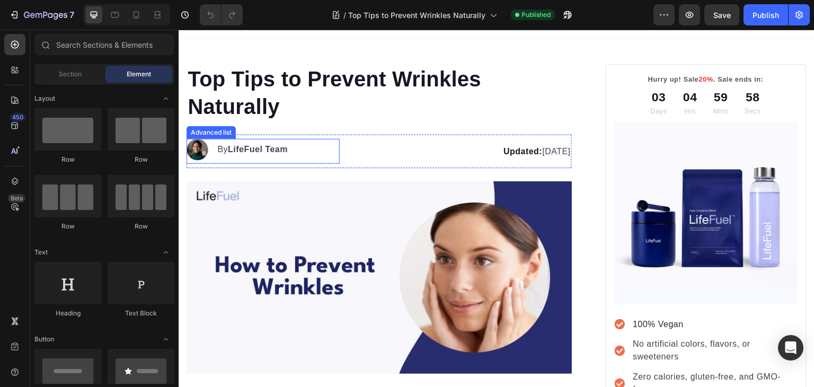
scroll to position [12, 0]
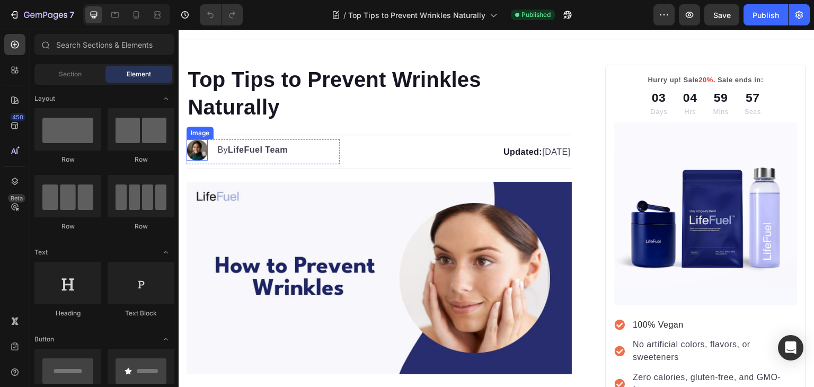
click at [199, 153] on img at bounding box center [197, 149] width 21 height 21
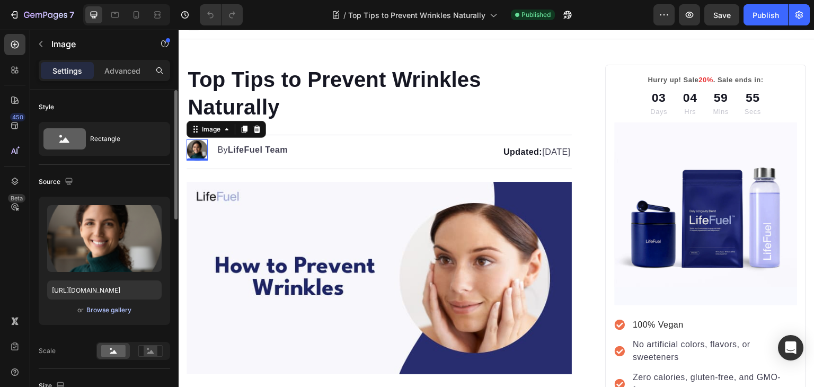
click at [114, 314] on div "Browse gallery" at bounding box center [108, 310] width 45 height 10
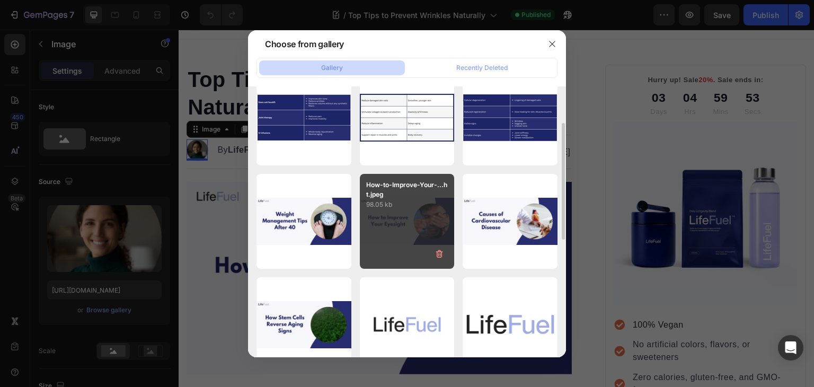
scroll to position [127, 0]
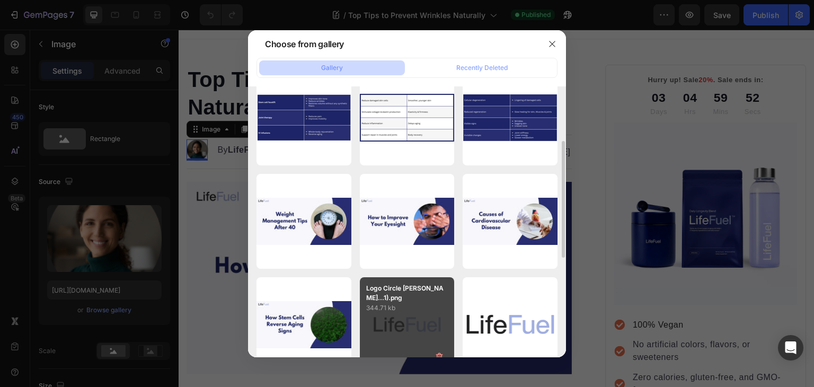
click at [421, 299] on p "Logo Circle [PERSON_NAME]...1).png" at bounding box center [407, 293] width 82 height 19
type input "[URL][DOMAIN_NAME]"
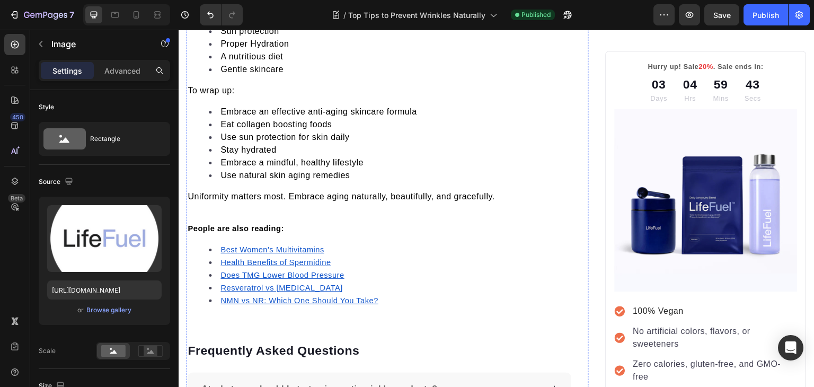
scroll to position [2845, 0]
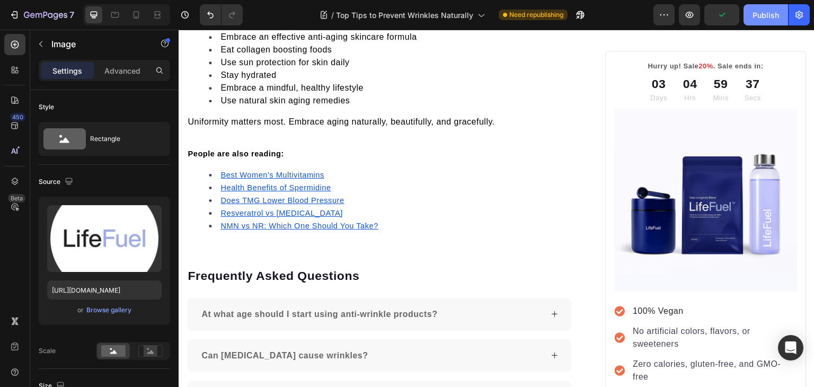
click at [752, 15] on button "Publish" at bounding box center [766, 14] width 45 height 21
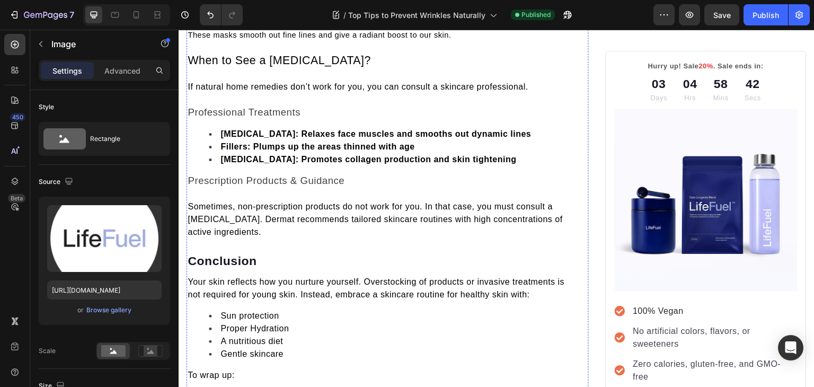
scroll to position [2485, 0]
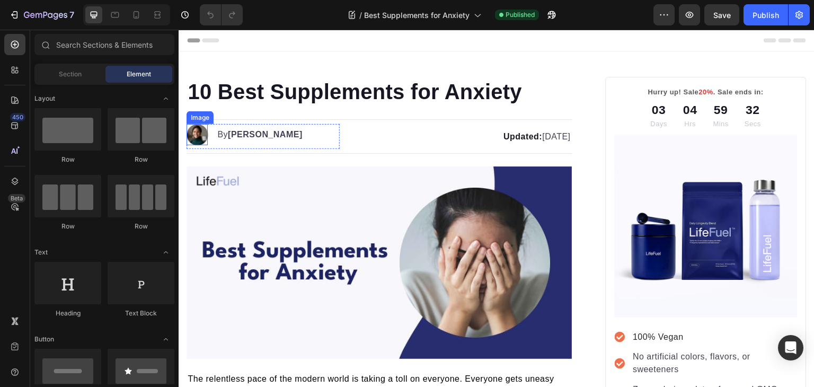
click at [201, 137] on img at bounding box center [197, 134] width 21 height 21
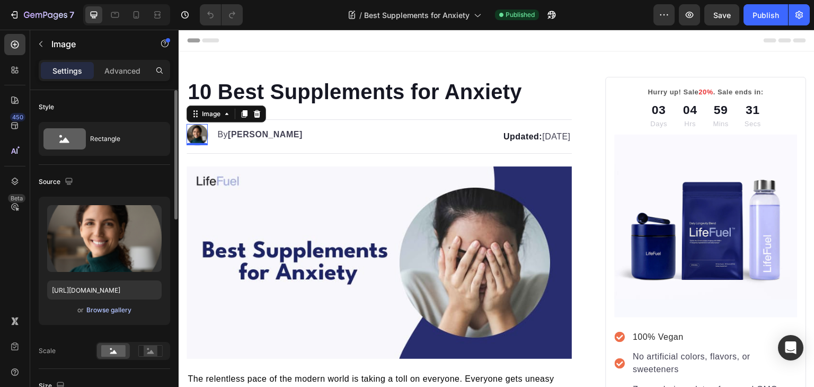
click at [97, 313] on div "Browse gallery" at bounding box center [108, 310] width 45 height 10
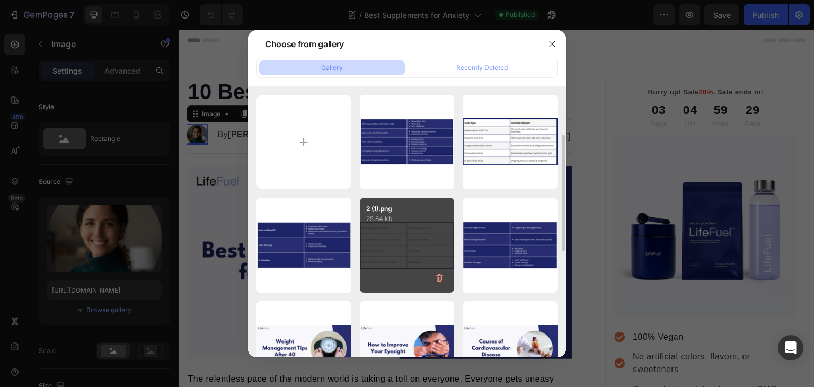
scroll to position [145, 0]
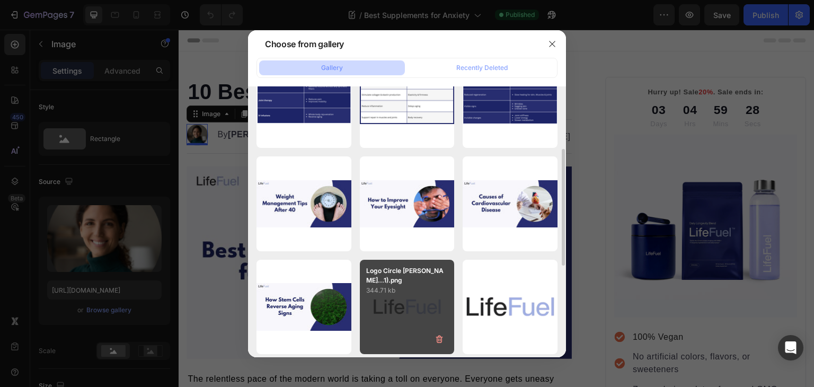
click at [396, 279] on p "Logo Circle [PERSON_NAME]...1).png" at bounding box center [407, 275] width 82 height 19
type input "[URL][DOMAIN_NAME]"
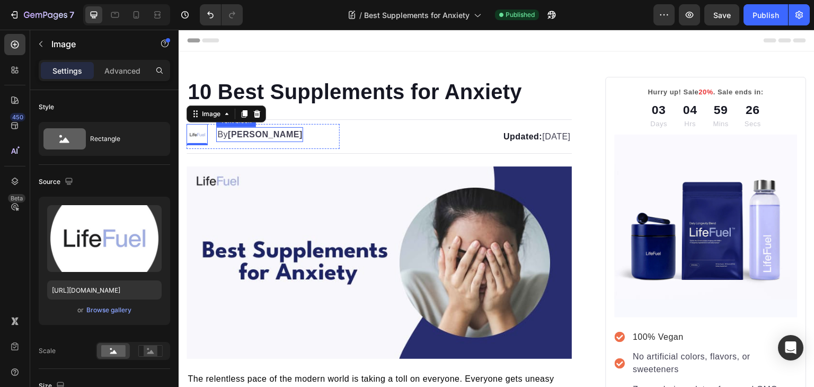
click at [240, 130] on strong "[PERSON_NAME]" at bounding box center [265, 134] width 75 height 9
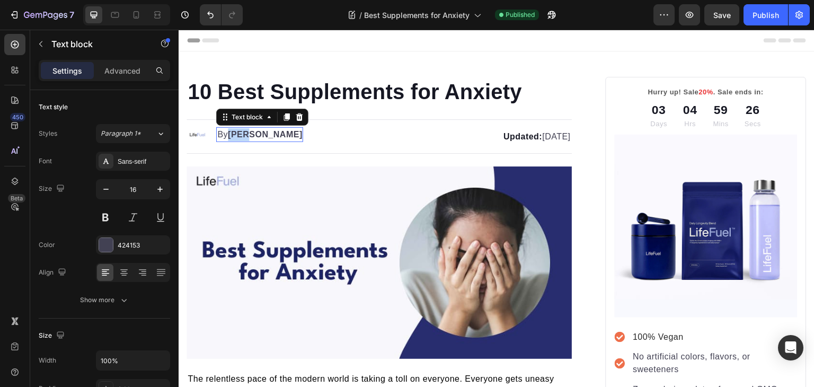
click at [240, 130] on strong "[PERSON_NAME]" at bounding box center [265, 134] width 75 height 9
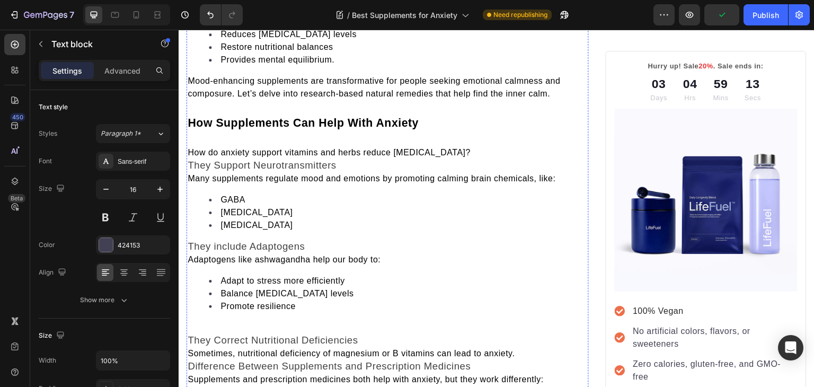
scroll to position [532, 0]
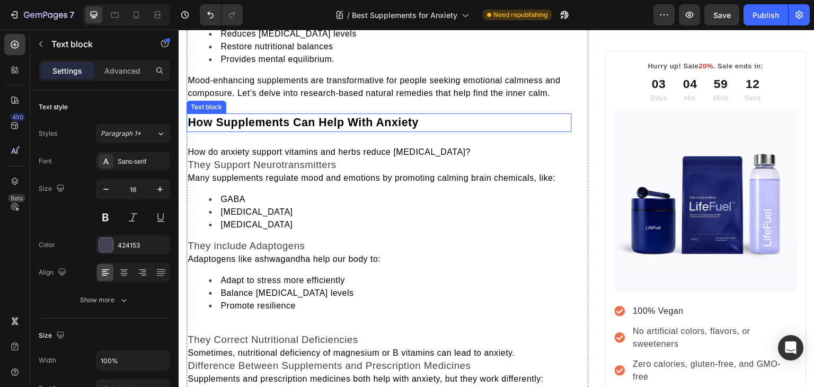
click at [420, 117] on p "How Supplements Can Help With Anxiety" at bounding box center [379, 122] width 383 height 16
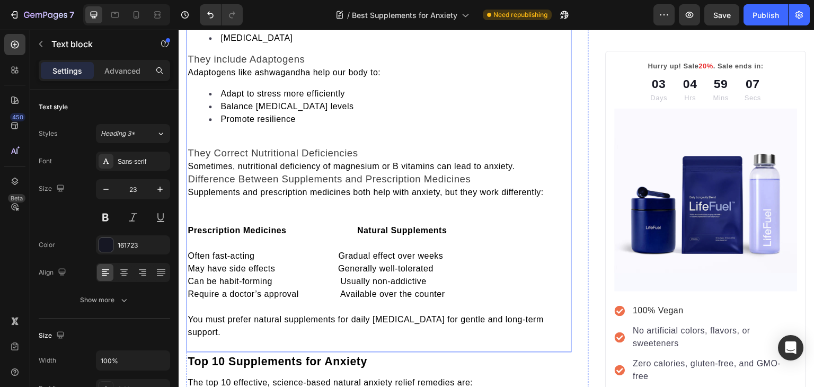
scroll to position [721, 0]
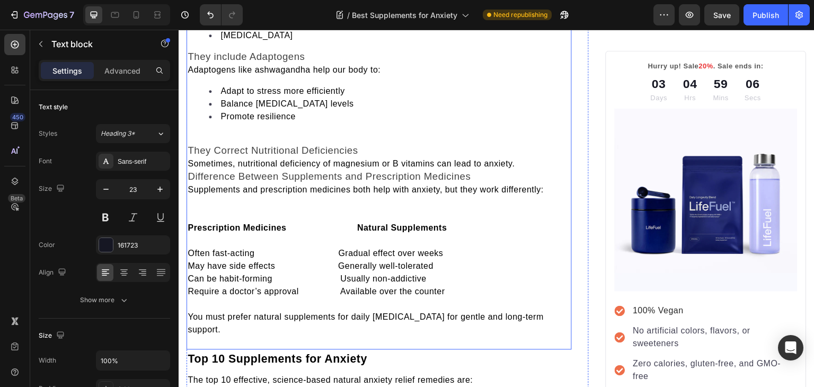
click at [282, 131] on p at bounding box center [379, 137] width 383 height 13
click at [282, 131] on p "Rich Text Editor. Editing area: main" at bounding box center [379, 137] width 383 height 13
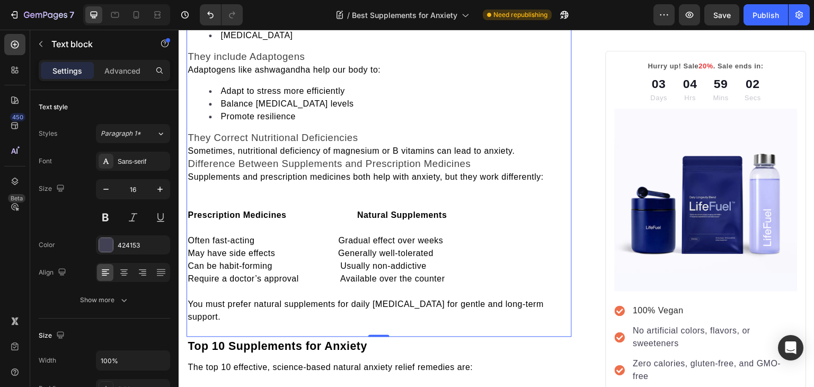
scroll to position [708, 0]
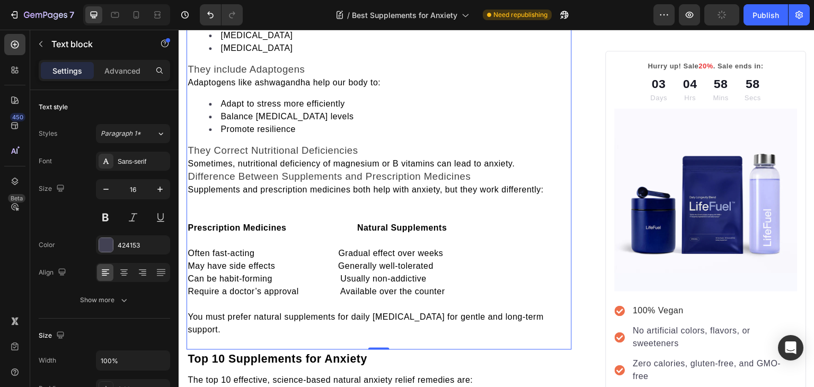
click at [190, 172] on span "Difference Between Supplements and Prescription Medicines" at bounding box center [329, 176] width 283 height 11
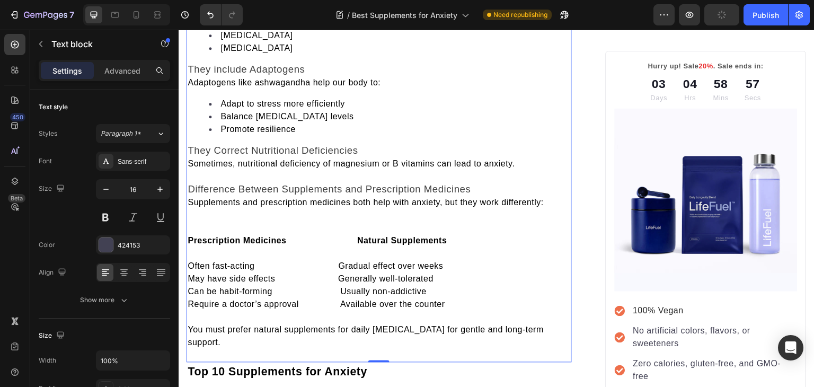
scroll to position [721, 0]
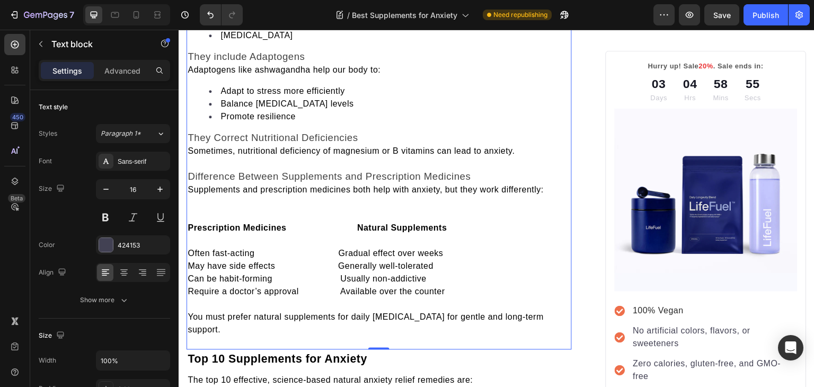
click at [202, 202] on p "Rich Text Editor. Editing area: main" at bounding box center [379, 202] width 383 height 13
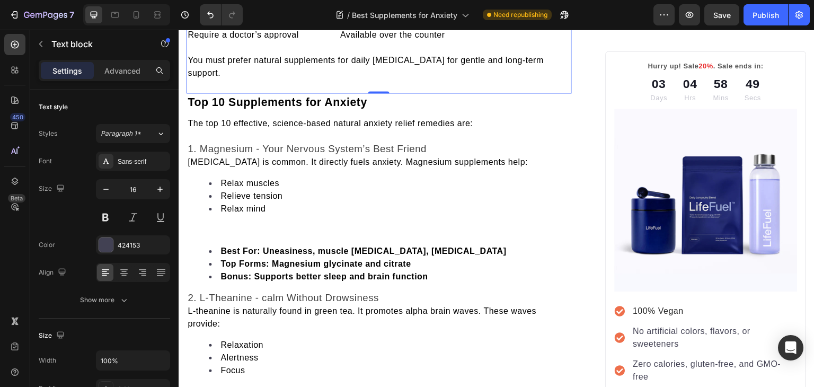
scroll to position [971, 0]
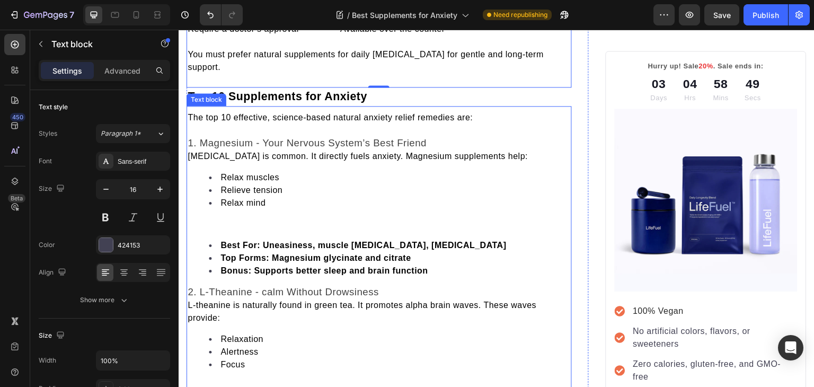
click at [214, 218] on p at bounding box center [379, 224] width 383 height 13
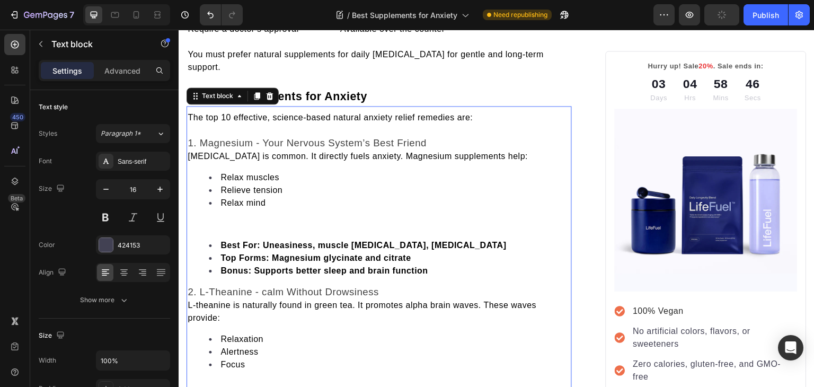
click at [216, 222] on p at bounding box center [379, 224] width 383 height 13
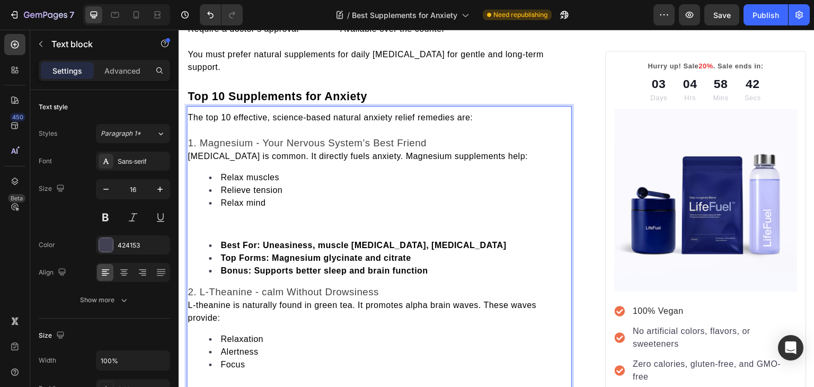
click at [216, 222] on p "Rich Text Editor. Editing area: main" at bounding box center [379, 224] width 383 height 13
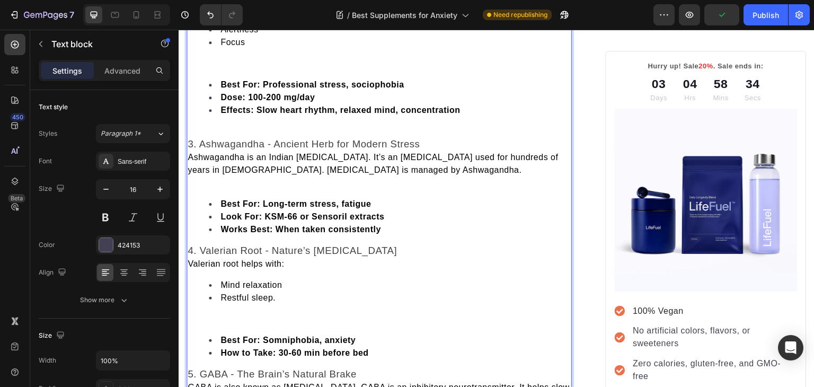
scroll to position [1293, 0]
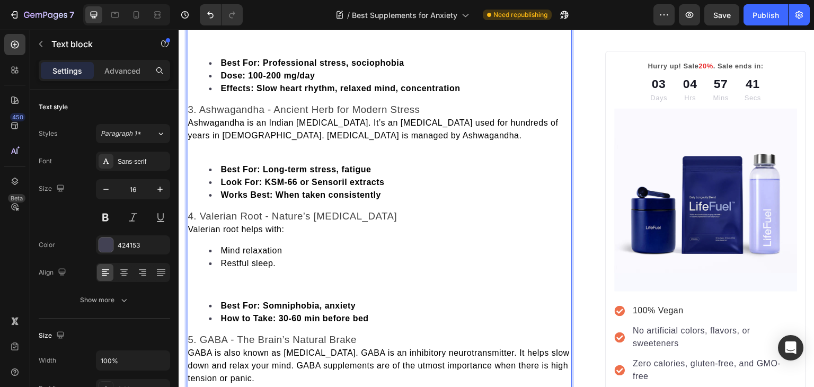
scroll to position [1318, 0]
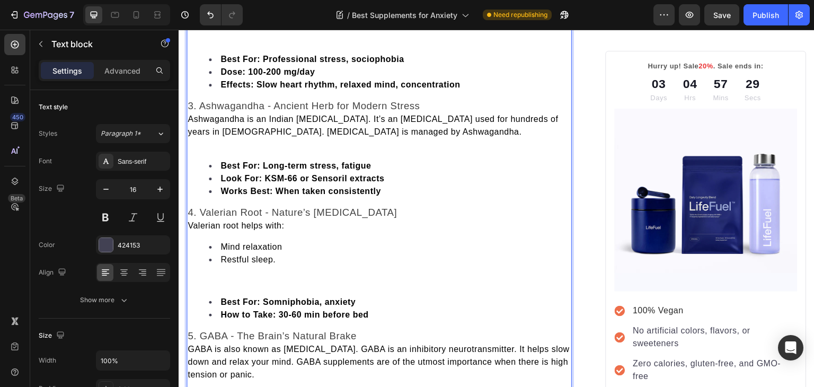
click at [252, 170] on strong "Best For: Long-term stress, fatigue" at bounding box center [296, 165] width 151 height 9
click at [216, 185] on li "Look For: KSM-66 or Sensoril extracts" at bounding box center [390, 178] width 362 height 13
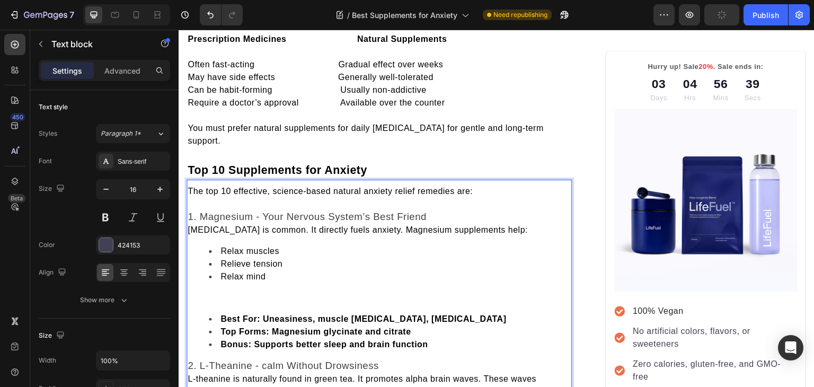
scroll to position [896, 0]
click at [188, 226] on span "[MEDICAL_DATA] is common. It directly fuels anxiety. Magnesium supplements help:" at bounding box center [358, 230] width 340 height 9
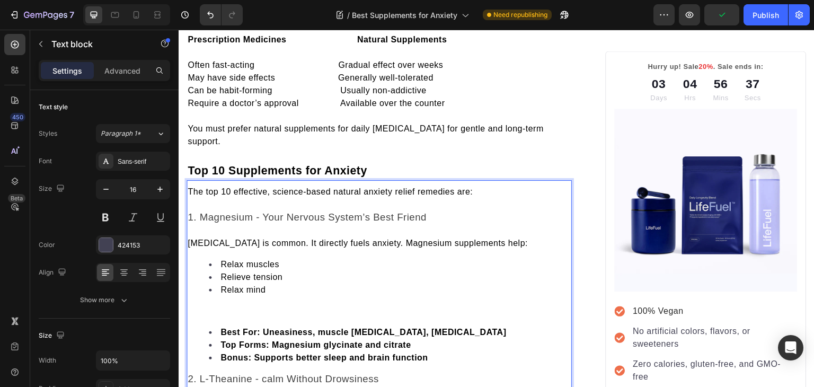
scroll to position [1068, 0]
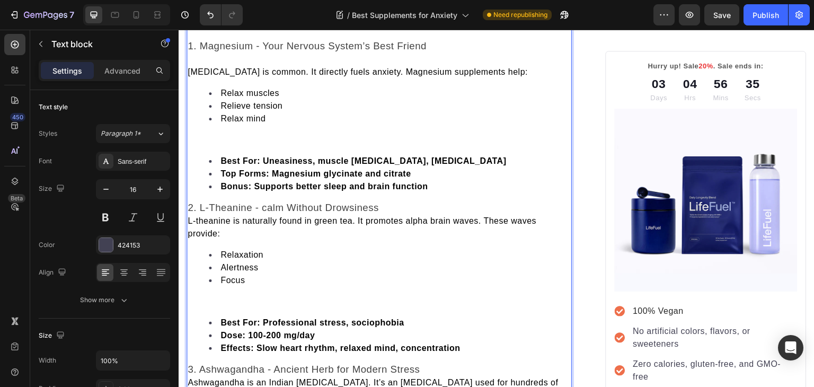
click at [188, 217] on span "L-theanine is naturally found in green tea. It promotes alpha brain waves. Thes…" at bounding box center [362, 227] width 349 height 22
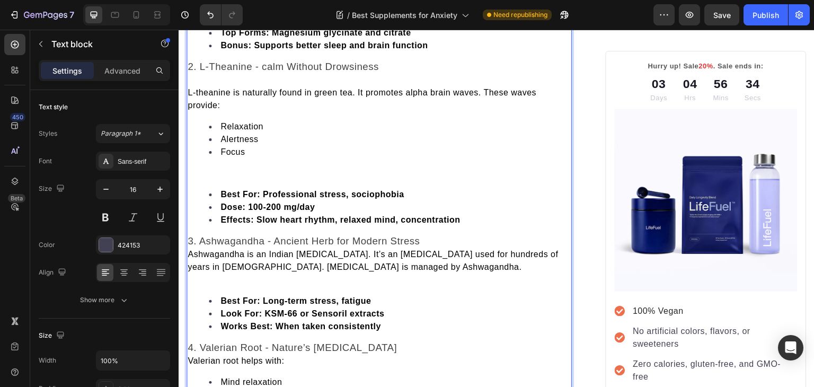
scroll to position [1222, 0]
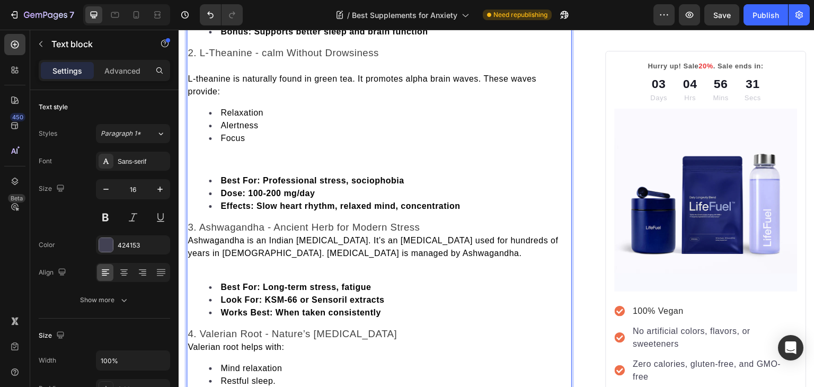
click at [192, 236] on span "Ashwagandha is an Indian [MEDICAL_DATA]. It’s an [MEDICAL_DATA] used for hundre…" at bounding box center [373, 247] width 371 height 22
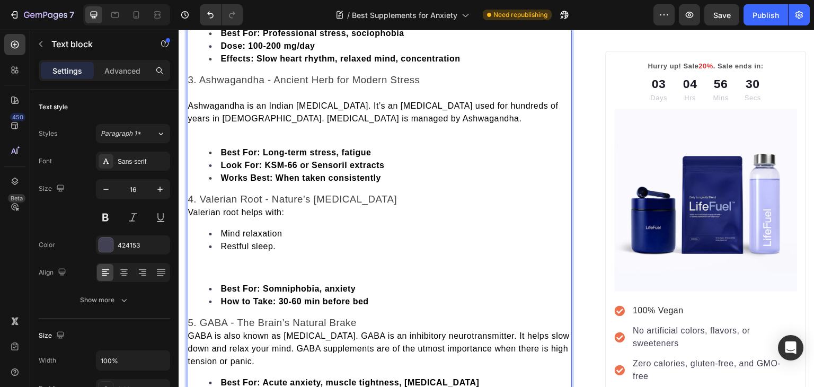
scroll to position [1371, 0]
click at [191, 208] on span "Valerian root helps with:" at bounding box center [236, 211] width 96 height 9
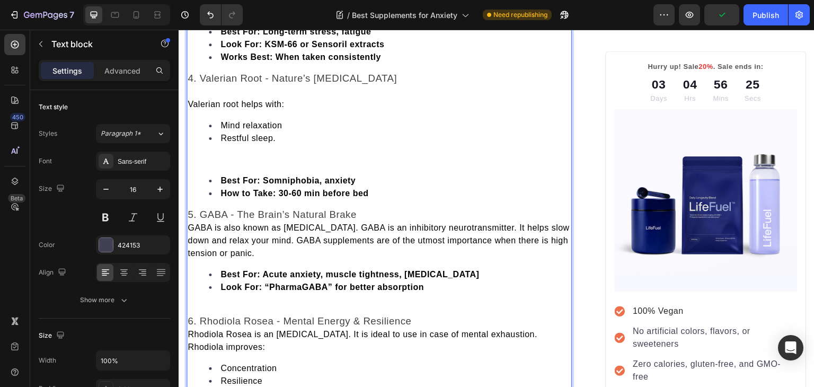
scroll to position [1491, 0]
click at [189, 223] on span "GABA is also known as [MEDICAL_DATA]. GABA is an inhibitory neurotransmitter. I…" at bounding box center [379, 240] width 382 height 34
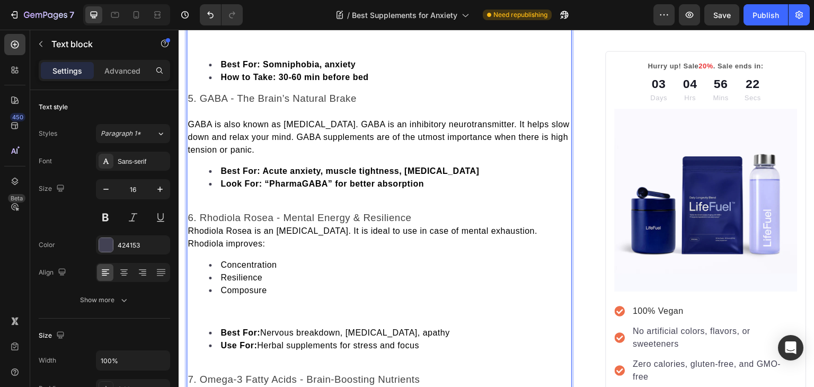
scroll to position [1618, 0]
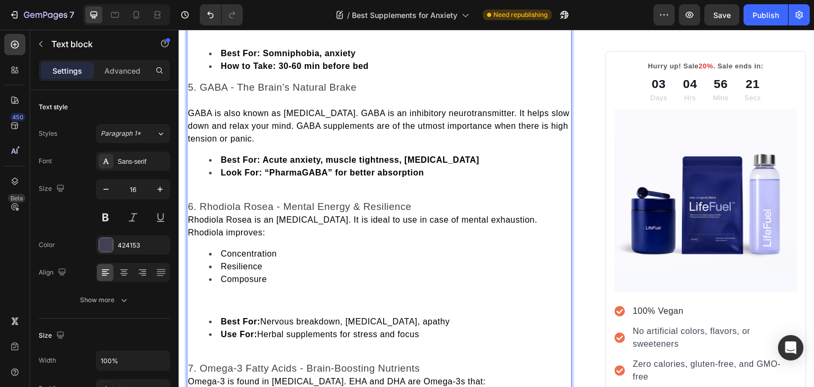
click at [208, 188] on p "Rich Text Editor. Editing area: main" at bounding box center [379, 194] width 383 height 13
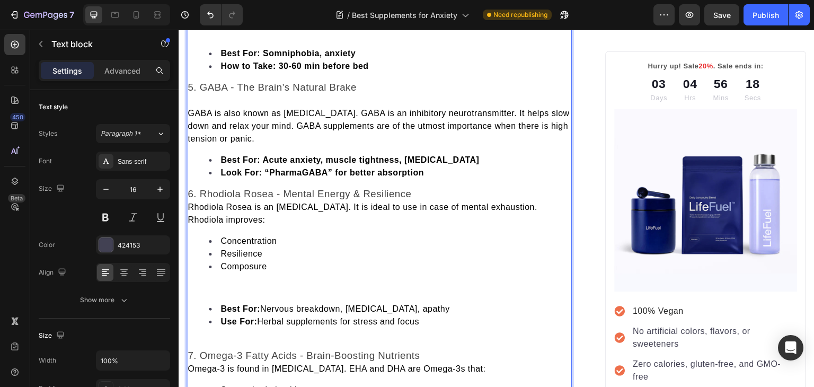
click at [191, 204] on span "Rhodiola Rosea is an [MEDICAL_DATA]. It is ideal to use in case of mental exhau…" at bounding box center [363, 213] width 350 height 22
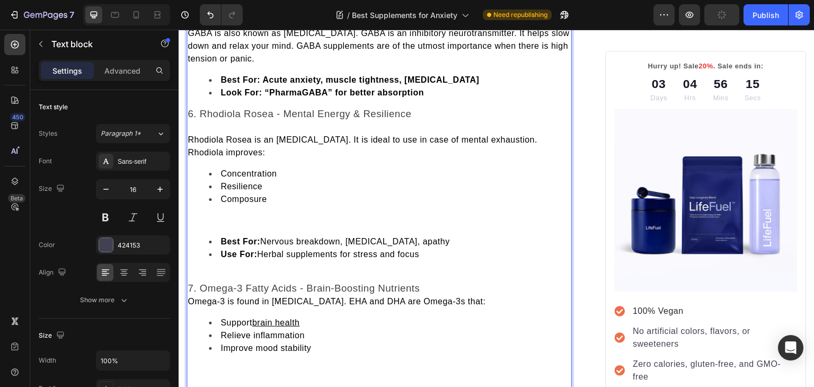
scroll to position [1698, 0]
click at [210, 214] on p "Rich Text Editor. Editing area: main" at bounding box center [379, 220] width 383 height 13
click at [193, 296] on span "Omega-3 is found in [MEDICAL_DATA]. EHA and DHA are Omega-3s that:" at bounding box center [337, 300] width 298 height 9
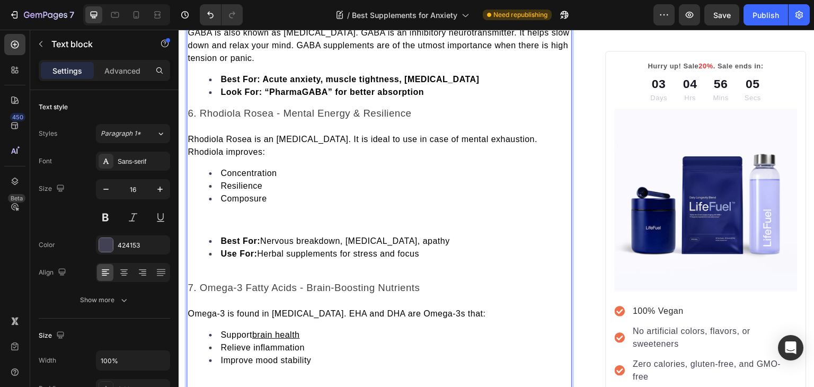
scroll to position [1920, 0]
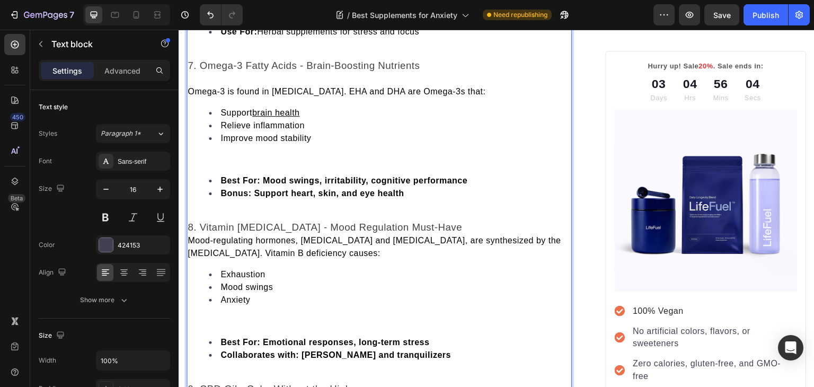
click at [214, 209] on p "Rich Text Editor. Editing area: main" at bounding box center [379, 214] width 383 height 13
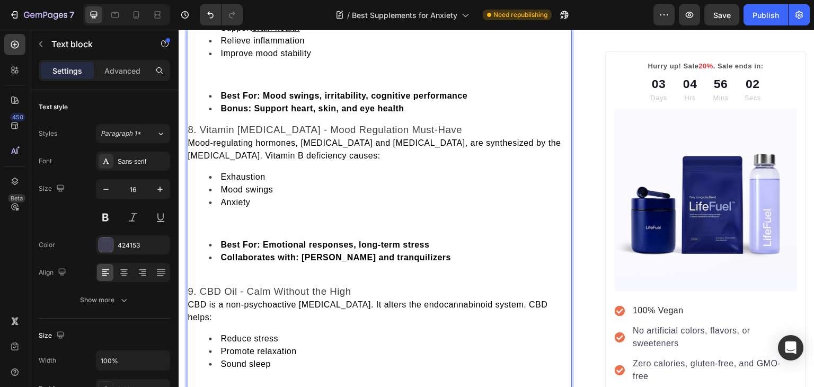
scroll to position [2008, 0]
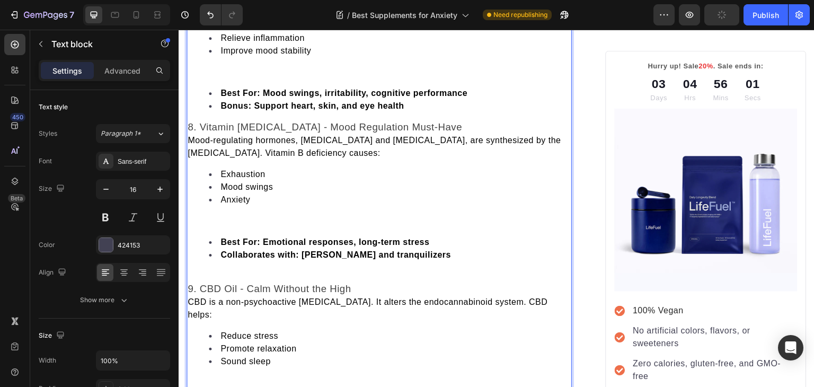
click at [203, 270] on p "Rich Text Editor. Editing area: main" at bounding box center [379, 276] width 383 height 13
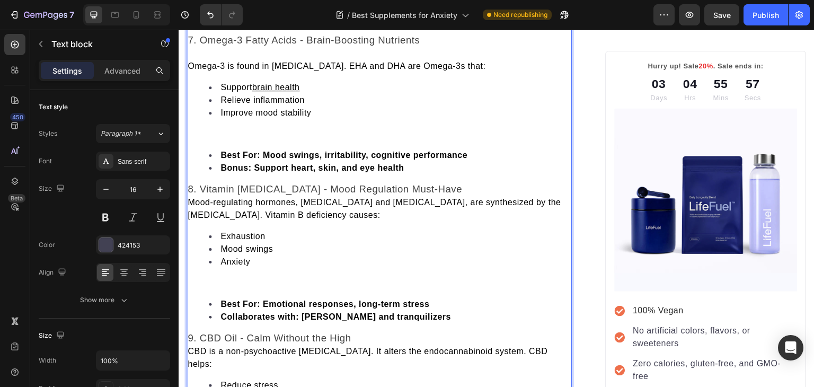
scroll to position [1972, 0]
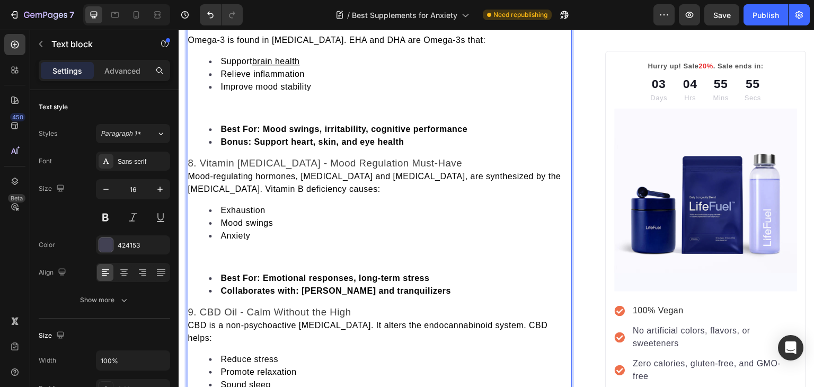
click at [191, 172] on span "Mood-regulating hormones, [MEDICAL_DATA] and [MEDICAL_DATA], are synthesized by…" at bounding box center [375, 183] width 374 height 22
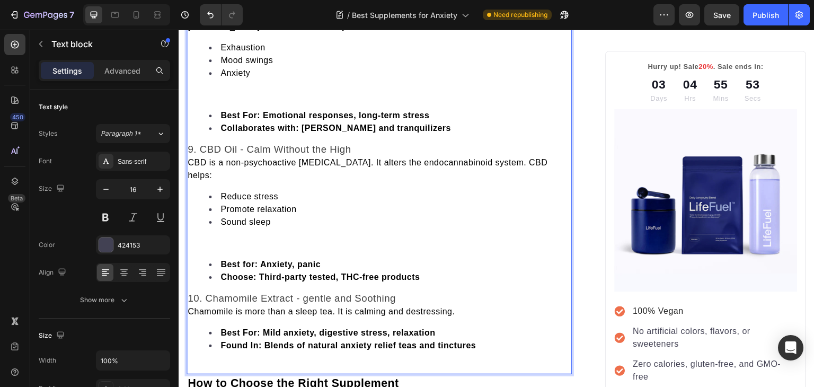
scroll to position [2148, 0]
click at [189, 157] on span "CBD is a non-psychoactive [MEDICAL_DATA]. It alters the endocannabinoid system.…" at bounding box center [368, 168] width 360 height 22
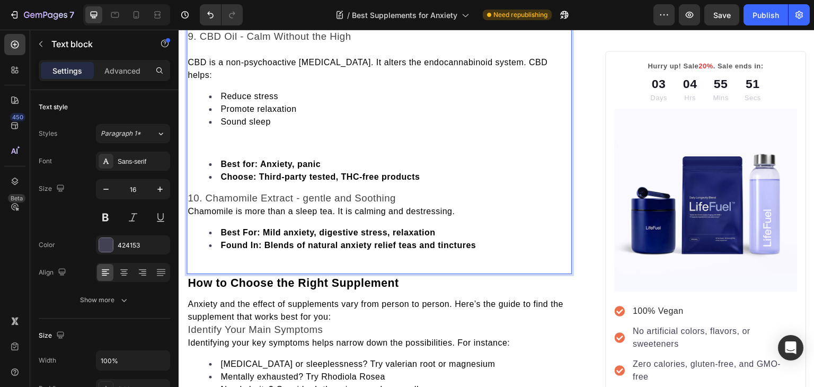
scroll to position [2270, 0]
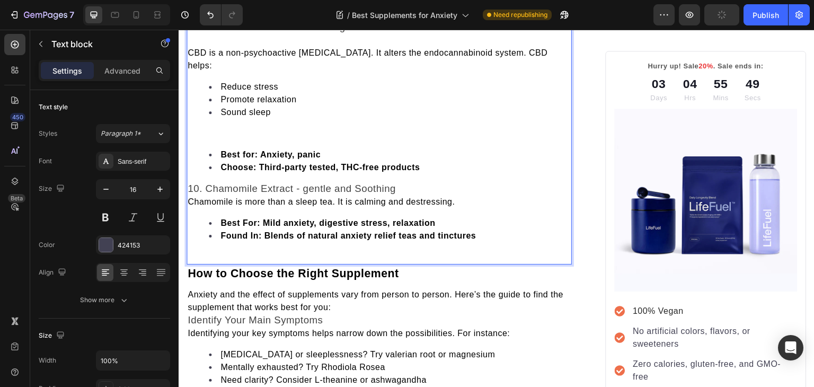
click at [190, 197] on span "Chamomile is more than a sleep tea. It is calming and destressing." at bounding box center [321, 201] width 267 height 9
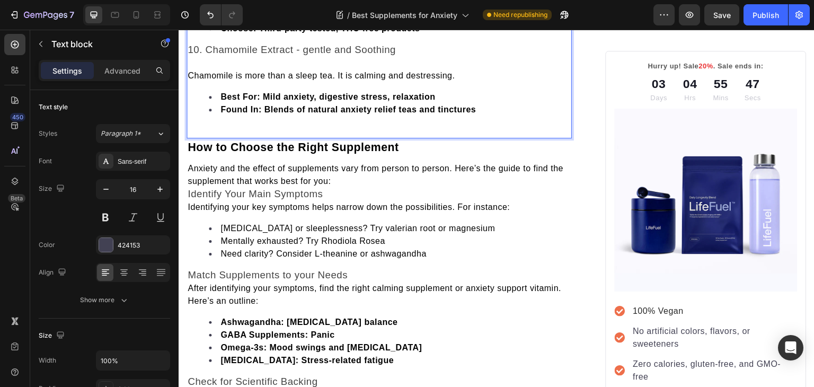
scroll to position [2410, 0]
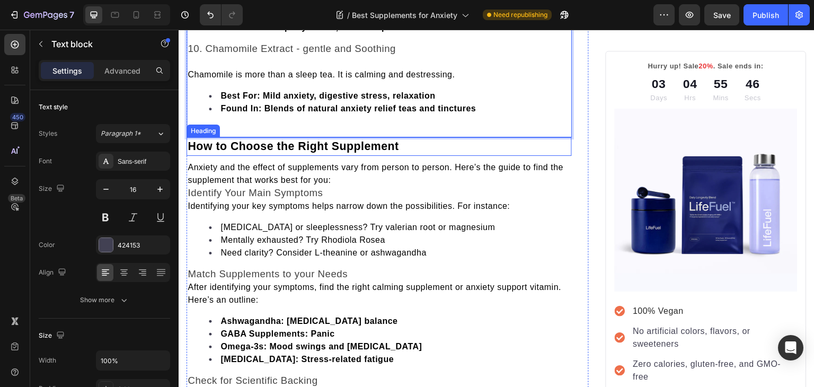
click at [402, 137] on h2 "How to Choose the Right Supplement" at bounding box center [379, 146] width 385 height 19
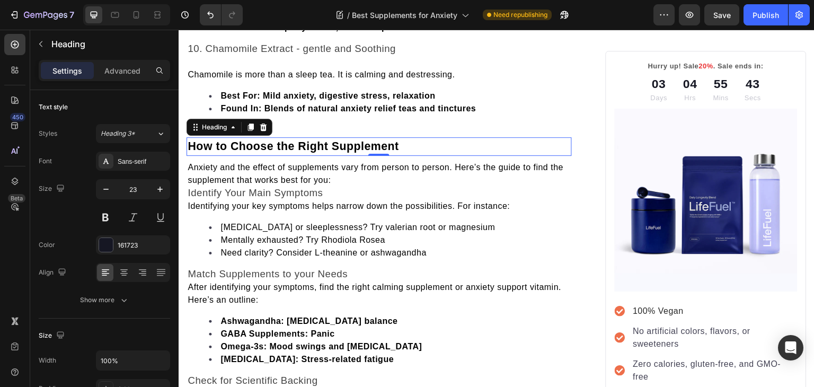
click at [402, 138] on p "How to Choose the Right Supplement" at bounding box center [379, 146] width 383 height 16
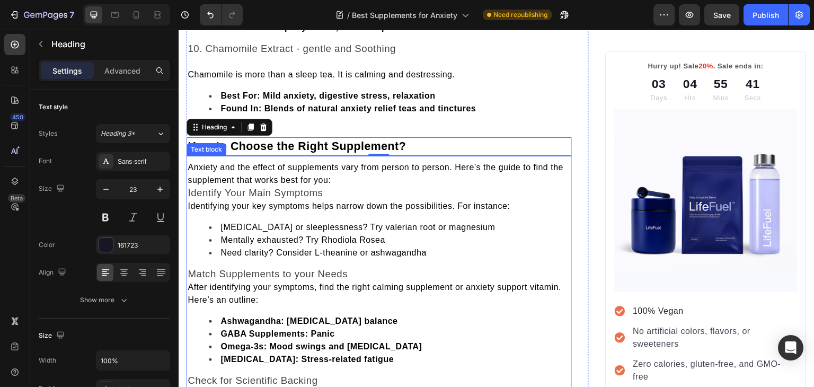
click at [192, 187] on span "Identify Your Main Symptoms" at bounding box center [255, 192] width 135 height 11
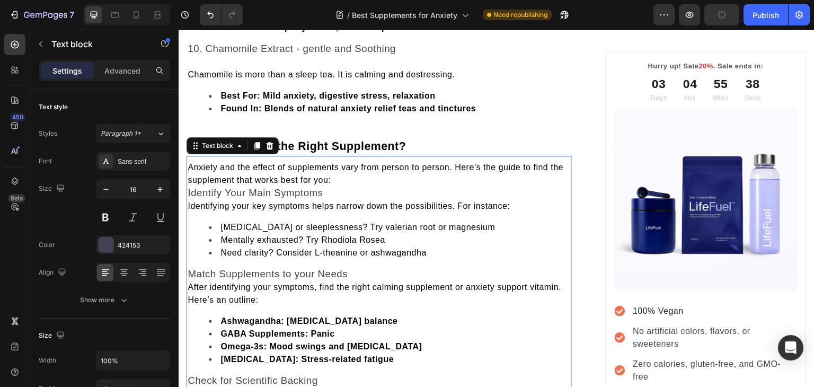
click at [192, 187] on span "Identify Your Main Symptoms" at bounding box center [255, 192] width 135 height 11
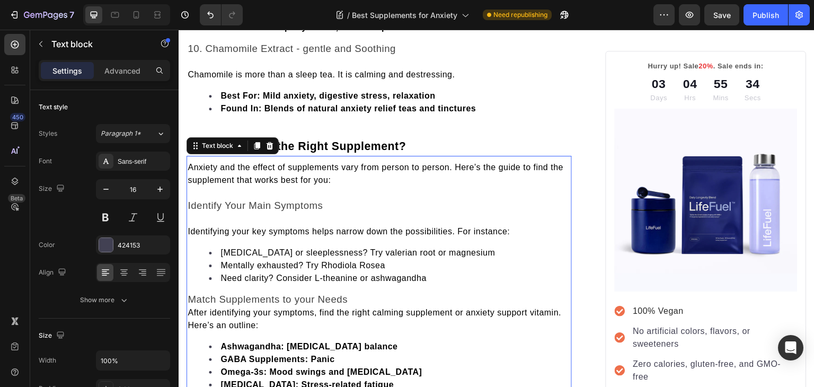
scroll to position [2500, 0]
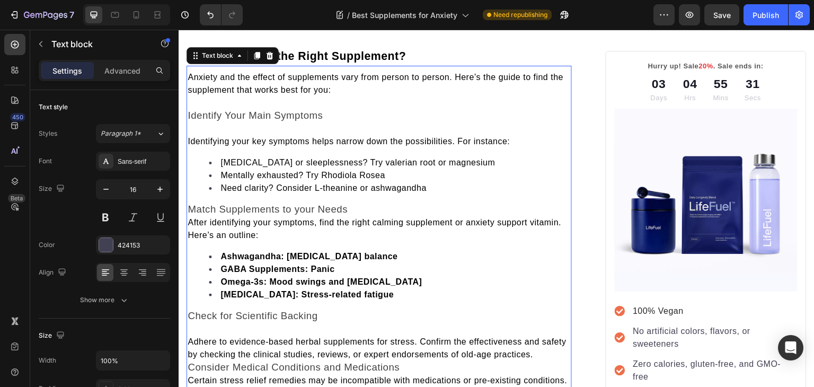
click at [191, 218] on span "After identifying your symptoms, find the right calming supplement or anxiety s…" at bounding box center [375, 222] width 374 height 9
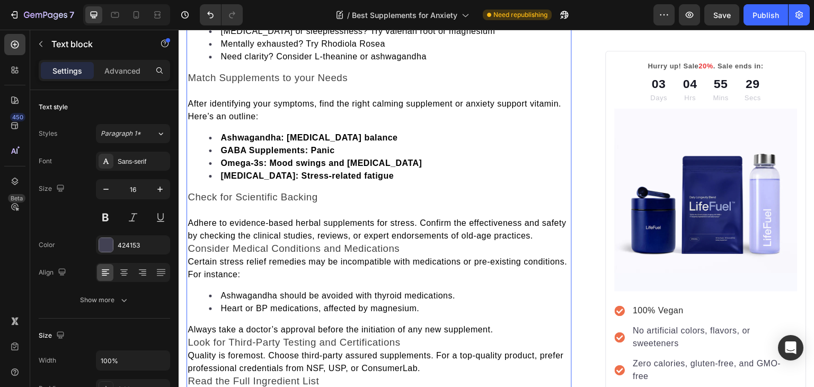
scroll to position [2641, 0]
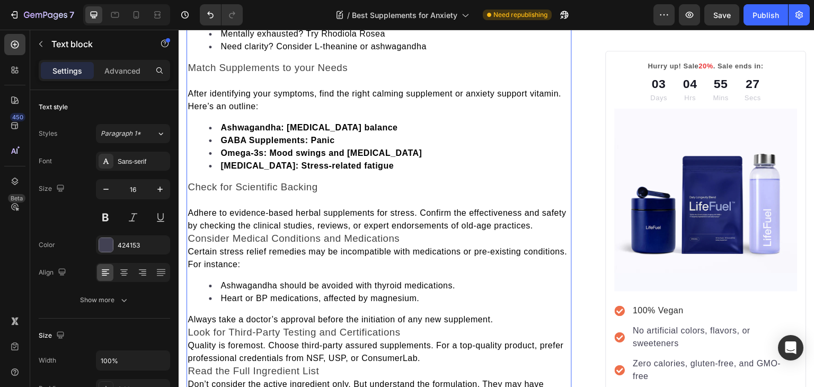
click at [191, 233] on span "Consider Medical Conditions and Medications" at bounding box center [294, 238] width 212 height 11
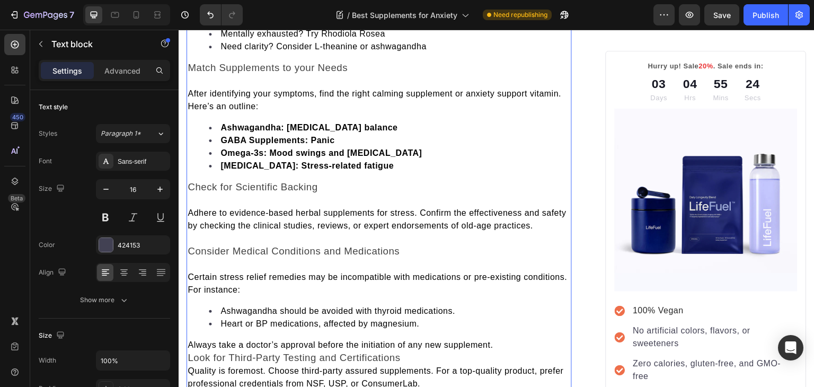
scroll to position [2845, 0]
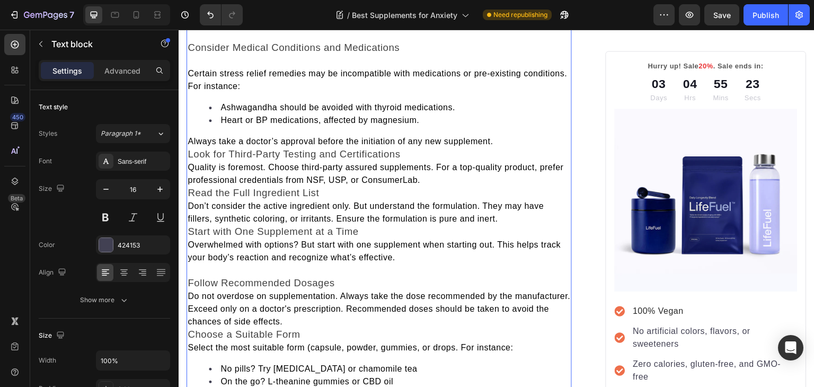
click at [188, 148] on span "Look for Third-Party Testing and Certifications" at bounding box center [294, 153] width 213 height 11
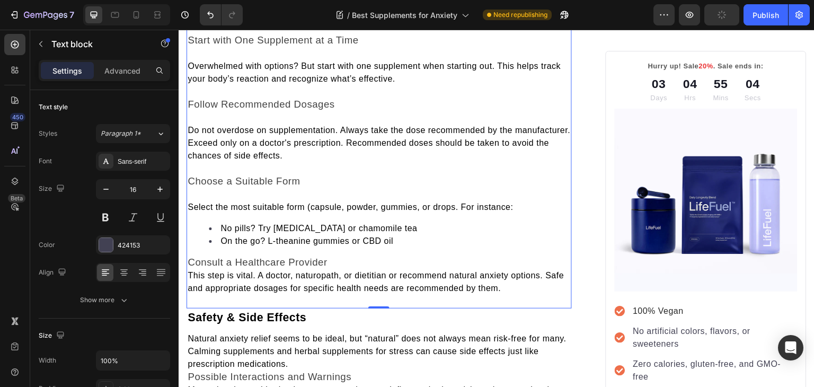
scroll to position [3101, 0]
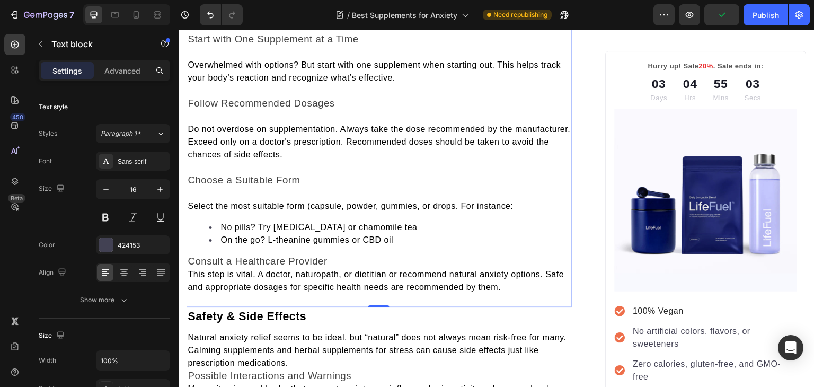
click at [190, 270] on span "This step is vital. A doctor, naturopath, or dietitian or recommend natural anx…" at bounding box center [376, 281] width 376 height 22
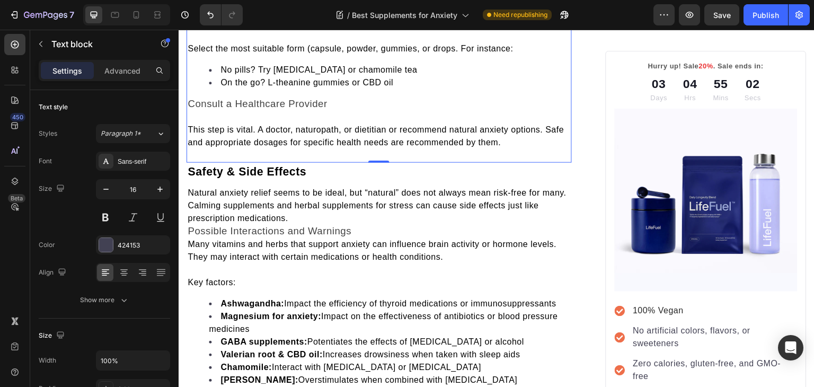
scroll to position [3259, 0]
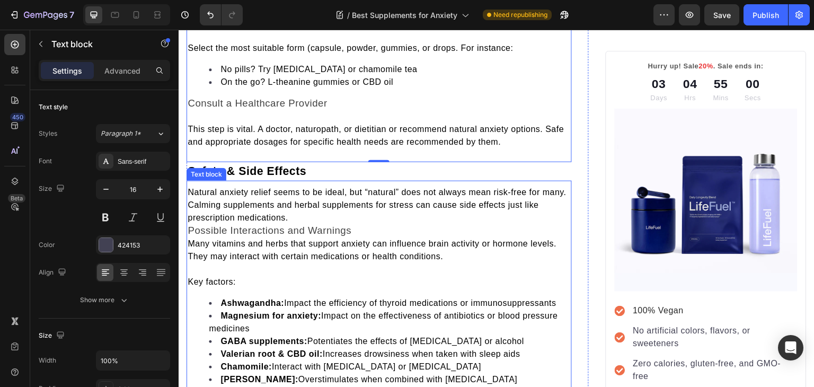
click at [191, 225] on span "Possible Interactions and Warnings" at bounding box center [270, 230] width 164 height 11
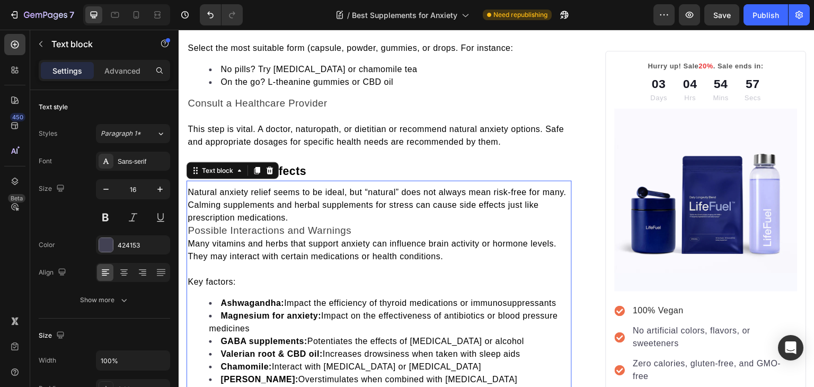
click at [191, 225] on span "Possible Interactions and Warnings" at bounding box center [270, 230] width 164 height 11
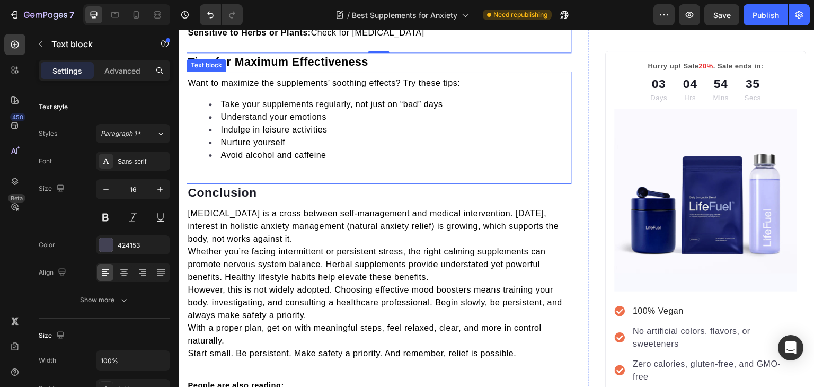
scroll to position [3794, 0]
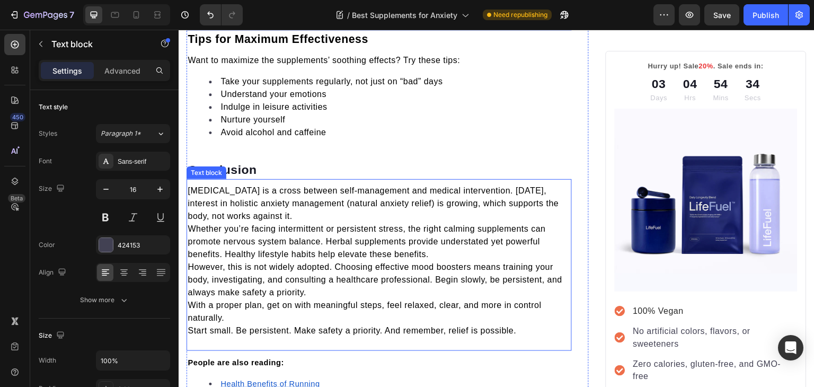
click at [188, 224] on span "Whether you’re facing intermittent or persistent stress, the right calming supp…" at bounding box center [367, 241] width 358 height 34
click at [189, 224] on span "Whether you’re facing intermittent or persistent stress, the right calming supp…" at bounding box center [367, 241] width 358 height 34
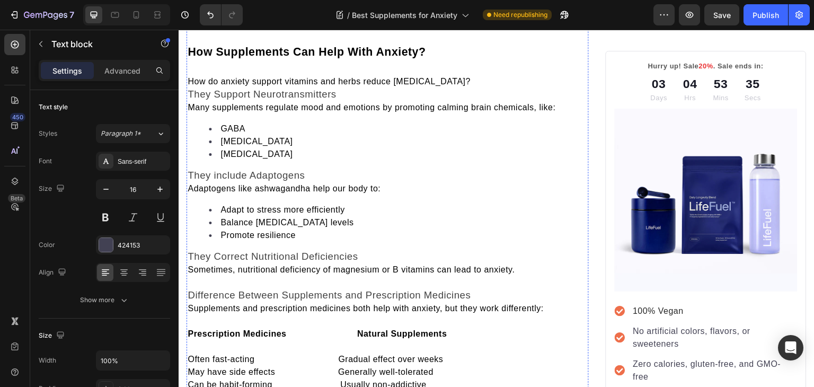
scroll to position [602, 0]
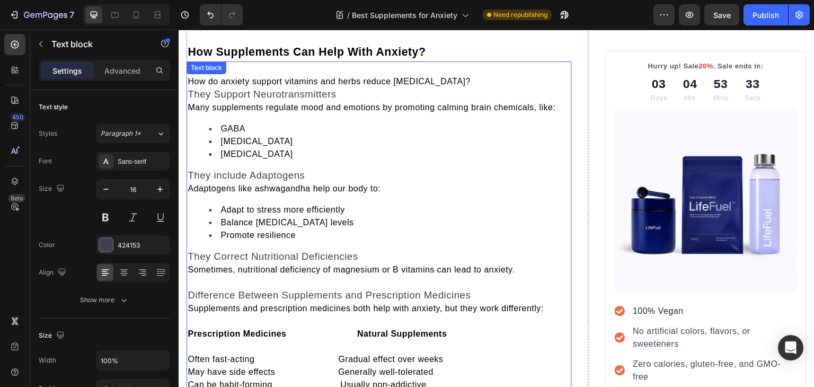
click at [193, 265] on span "Sometimes, nutritional deficiency of magnesium or B vitamins can lead to anxiet…" at bounding box center [351, 269] width 327 height 9
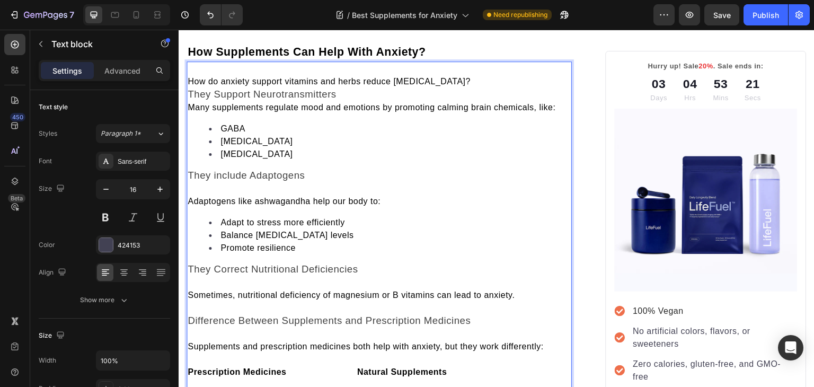
click at [191, 109] on p "Many supplements regulate mood and emotions by promoting calming brain chemical…" at bounding box center [379, 107] width 383 height 13
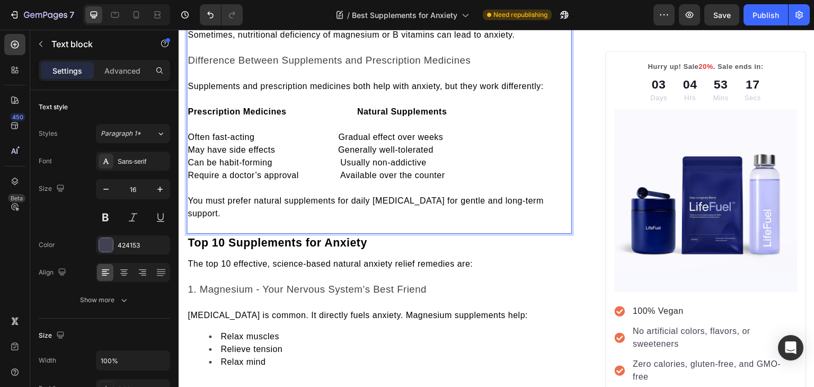
scroll to position [887, 0]
click at [221, 111] on strong "Prescription Medicines Natural Supplements" at bounding box center [317, 112] width 259 height 9
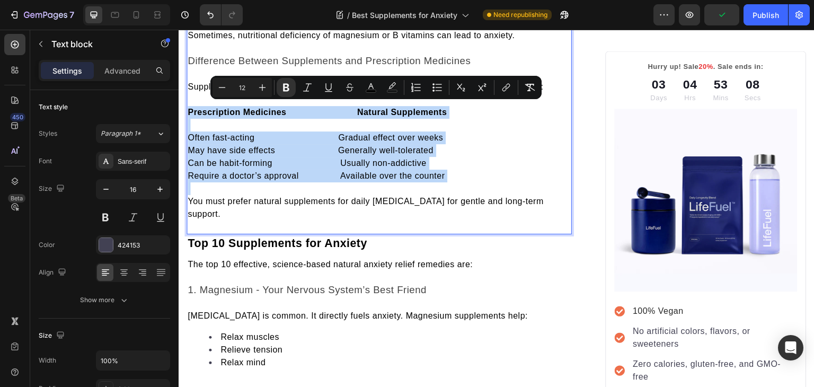
copy div "Prescription Medicines Natural Supplements Often fast-acting Gradual effect ove…"
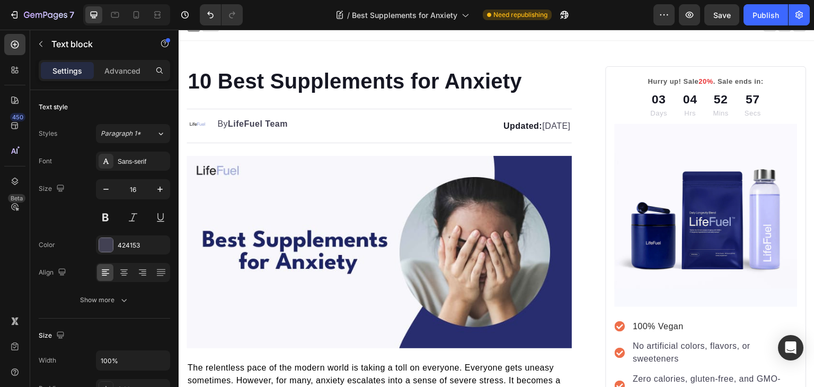
scroll to position [0, 0]
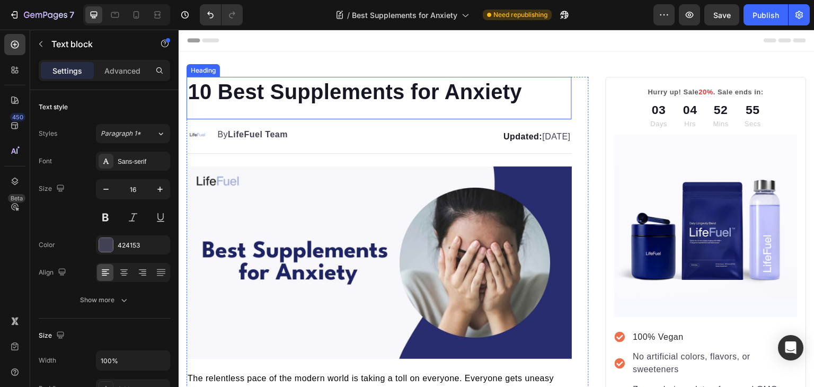
click at [337, 95] on h1 "10 Best Supplements for Anxiety" at bounding box center [379, 92] width 385 height 30
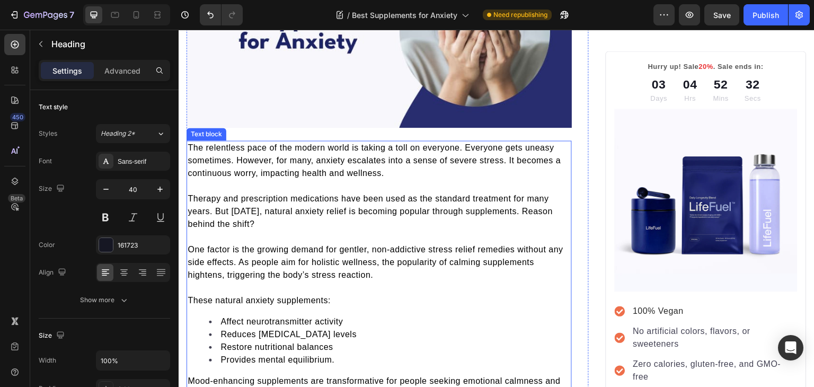
click at [268, 298] on span "These natural anxiety supplements:" at bounding box center [259, 300] width 143 height 9
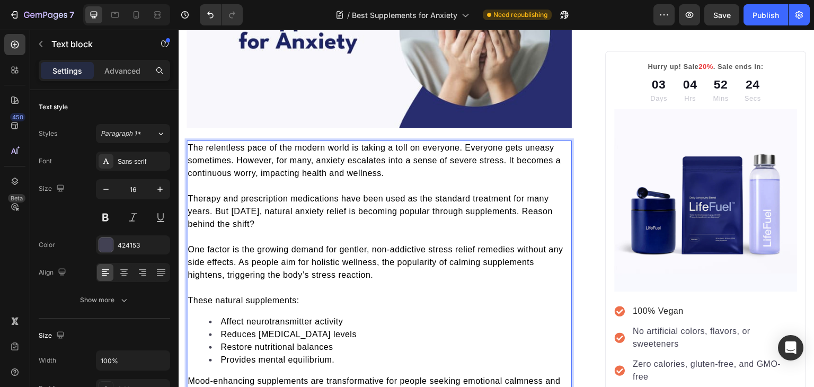
click at [292, 296] on span "These natural supplements:" at bounding box center [243, 300] width 111 height 9
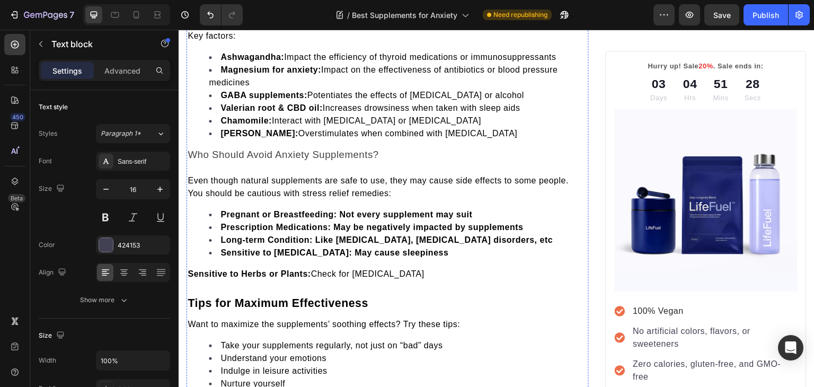
scroll to position [3600, 0]
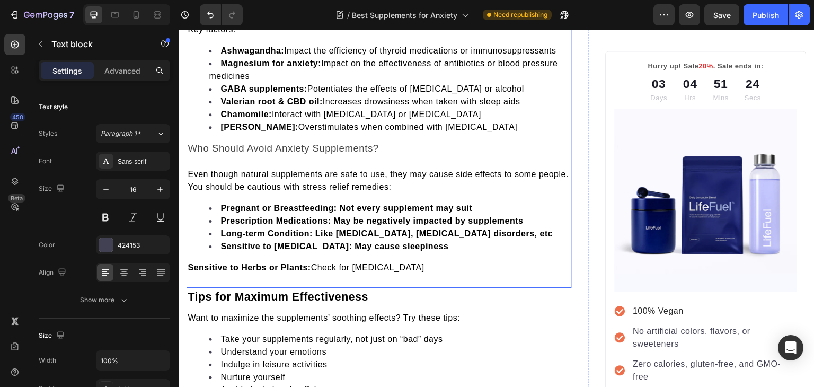
click at [324, 170] on span "Even though natural supplements are safe to use, they may cause side effects to…" at bounding box center [378, 181] width 381 height 22
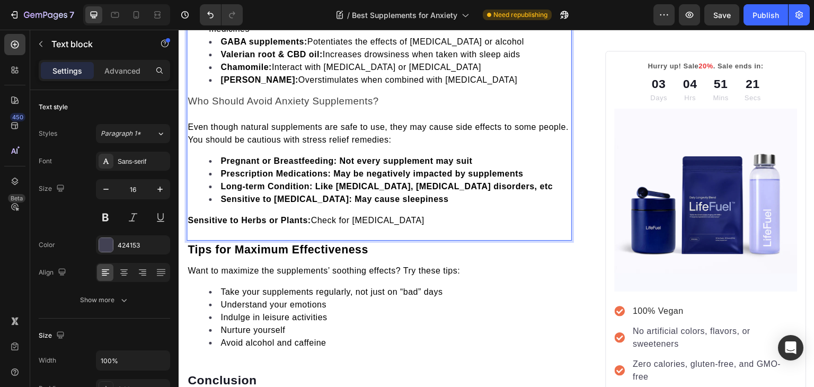
scroll to position [3648, 0]
click at [326, 122] on span "Even though natural supplements are safe to use, they may cause side effects to…" at bounding box center [378, 133] width 381 height 22
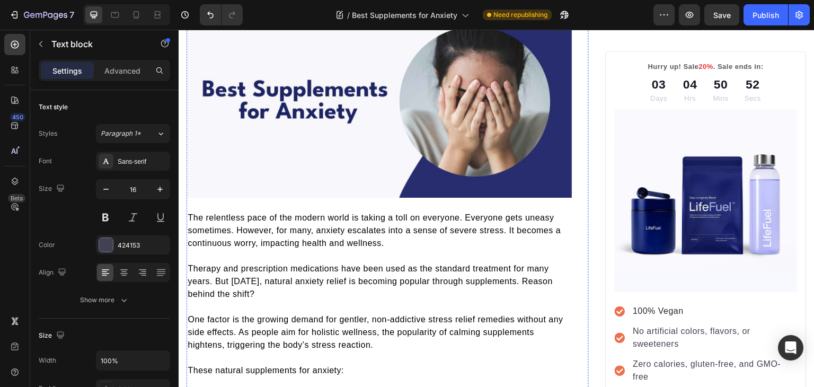
scroll to position [0, 0]
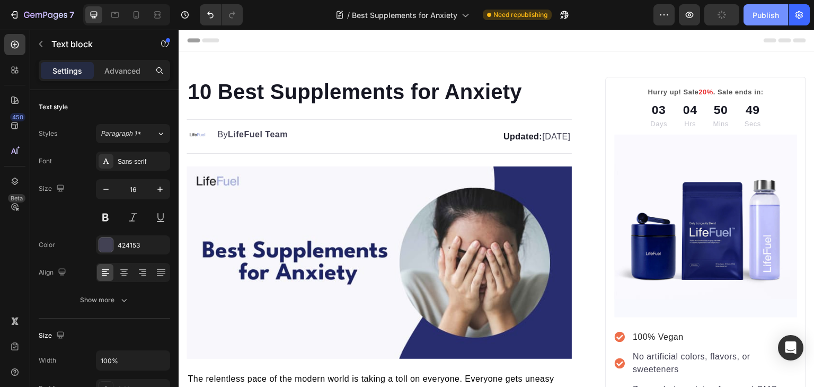
click at [759, 17] on div "Publish" at bounding box center [766, 15] width 27 height 11
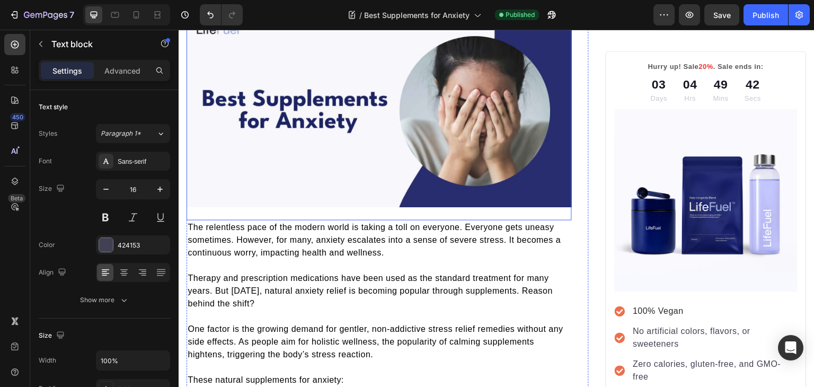
scroll to position [161, 0]
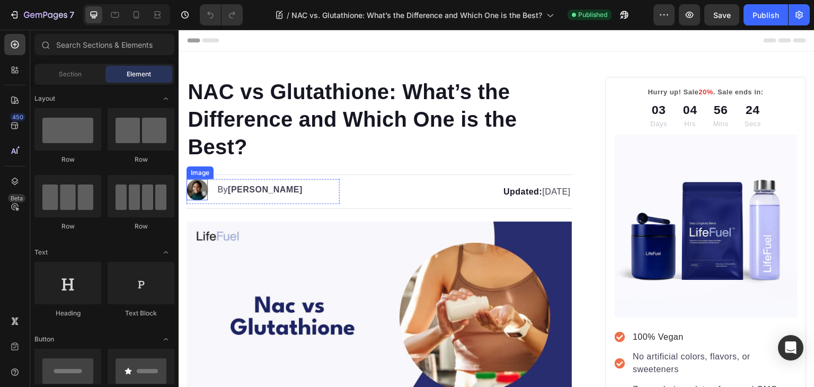
click at [193, 185] on img at bounding box center [197, 189] width 21 height 21
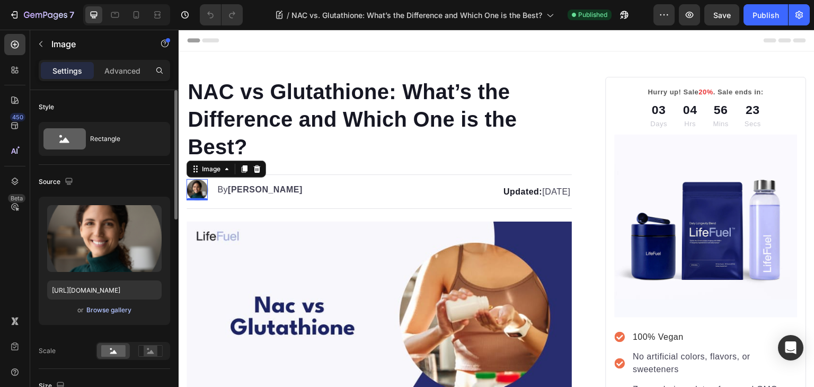
click at [98, 311] on div "Browse gallery" at bounding box center [108, 310] width 45 height 10
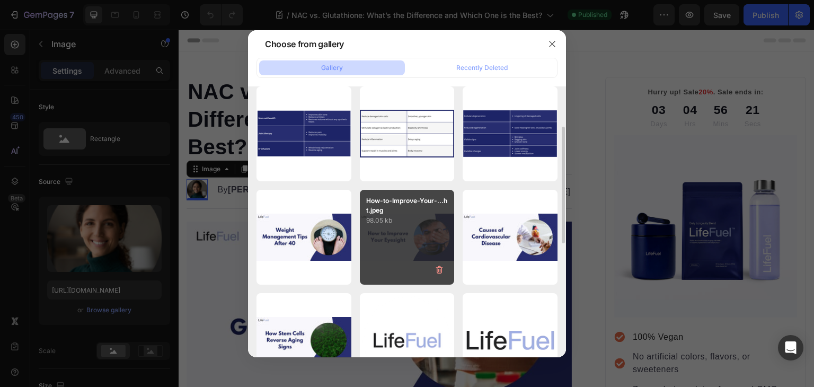
scroll to position [115, 0]
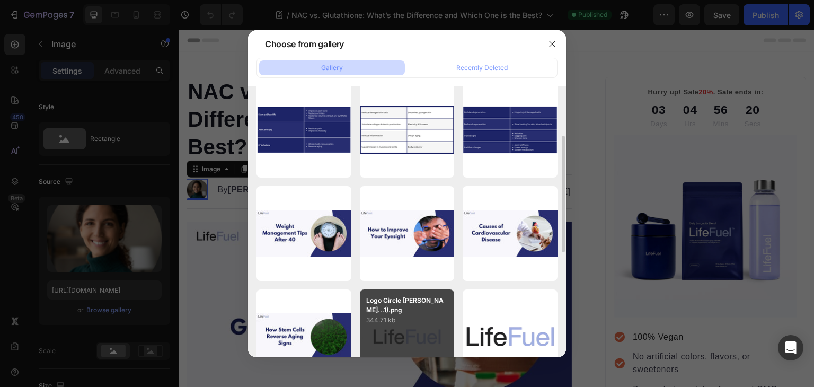
click at [409, 310] on p "Logo Circle [PERSON_NAME]...1).png" at bounding box center [407, 305] width 82 height 19
type input "[URL][DOMAIN_NAME]"
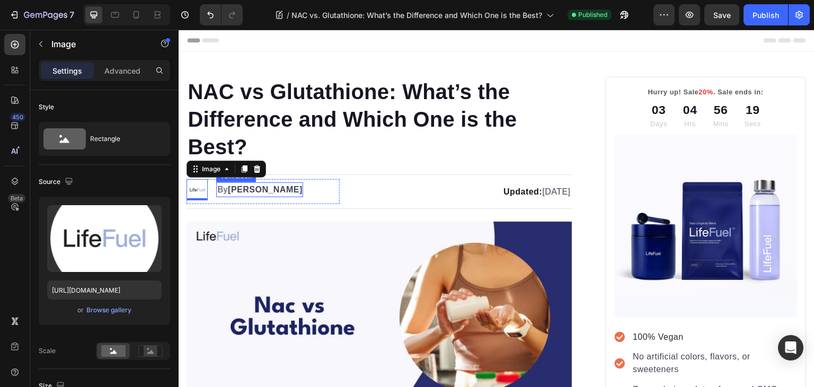
click at [236, 186] on strong "[PERSON_NAME]" at bounding box center [265, 189] width 75 height 9
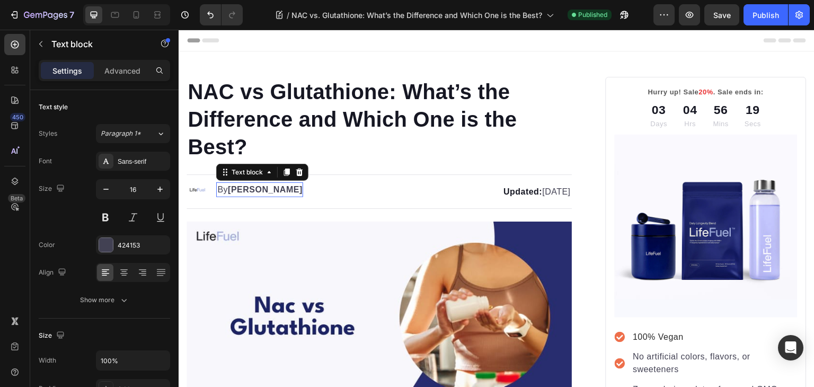
click at [236, 186] on strong "[PERSON_NAME]" at bounding box center [265, 189] width 75 height 9
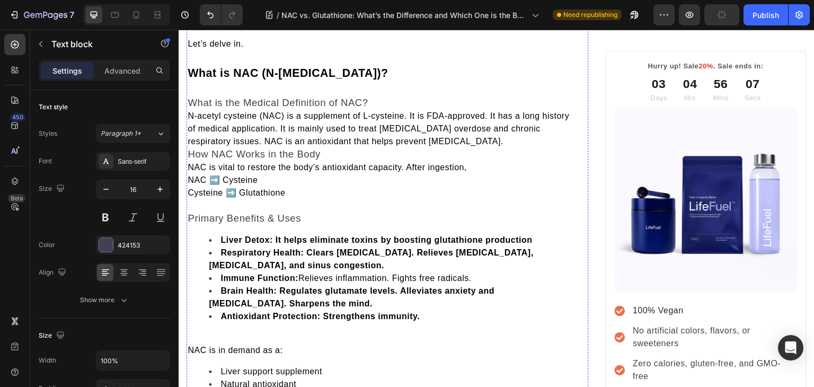
scroll to position [753, 0]
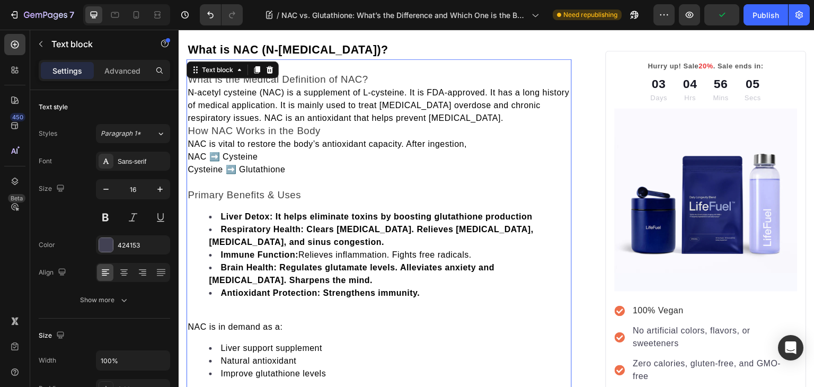
click at [193, 125] on span "How NAC Works in the Body" at bounding box center [254, 130] width 133 height 11
click at [191, 89] on span "N-acetyl cysteine (NAC) is a supplement of L-cysteine. It is FDA-approved. It h…" at bounding box center [379, 105] width 382 height 34
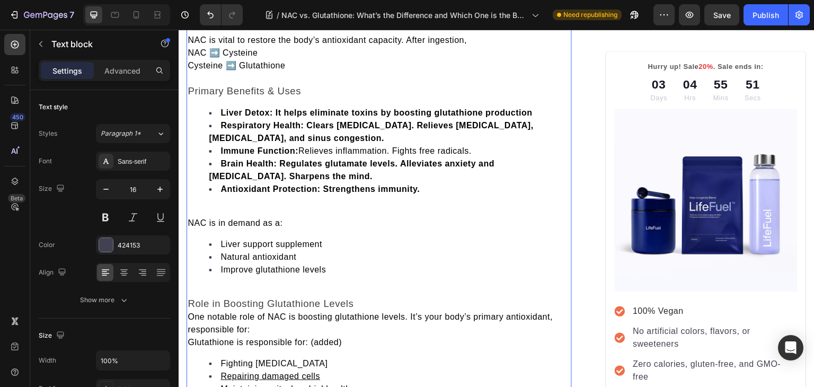
scroll to position [895, 0]
click at [190, 220] on span "NAC is in demand as a:" at bounding box center [235, 222] width 95 height 9
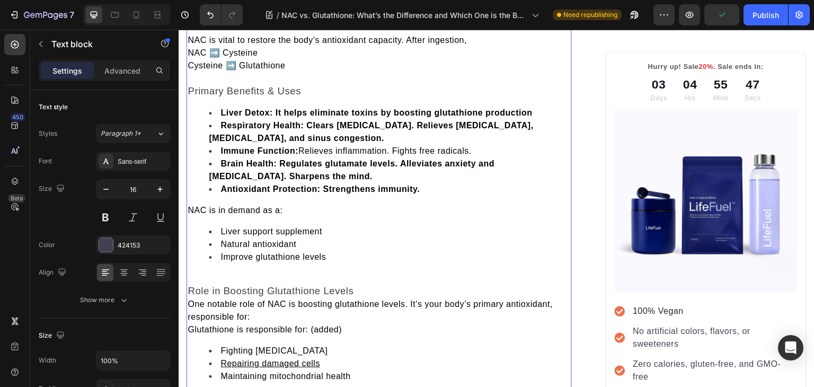
click at [191, 285] on span "Role in Boosting Glutathione Levels" at bounding box center [271, 290] width 166 height 11
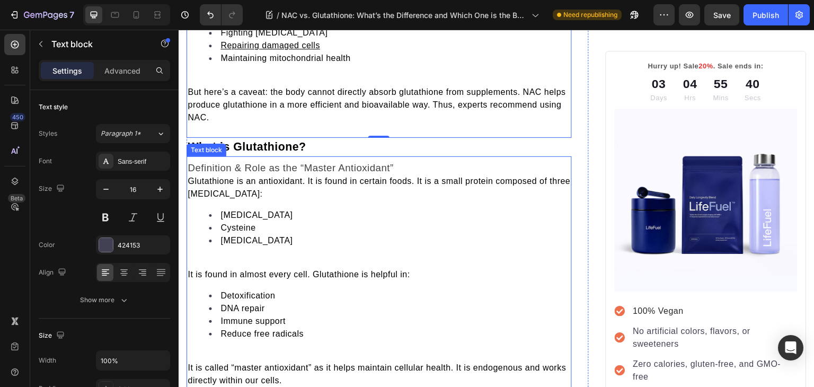
scroll to position [1245, 0]
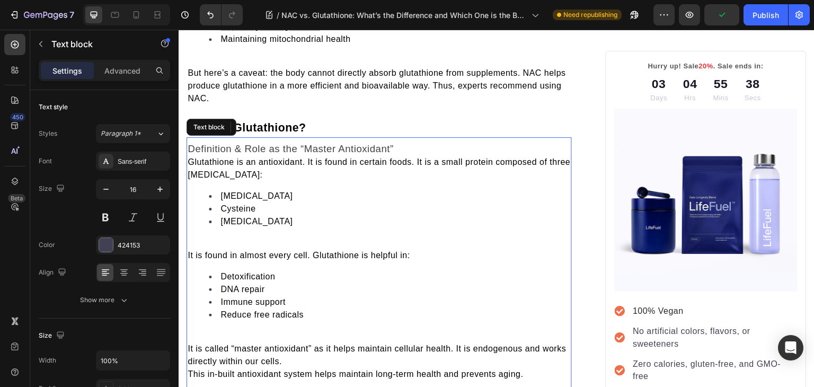
click at [191, 157] on span "Glutathione is an antioxidant. It is found in certain foods. It is a small prot…" at bounding box center [379, 168] width 383 height 22
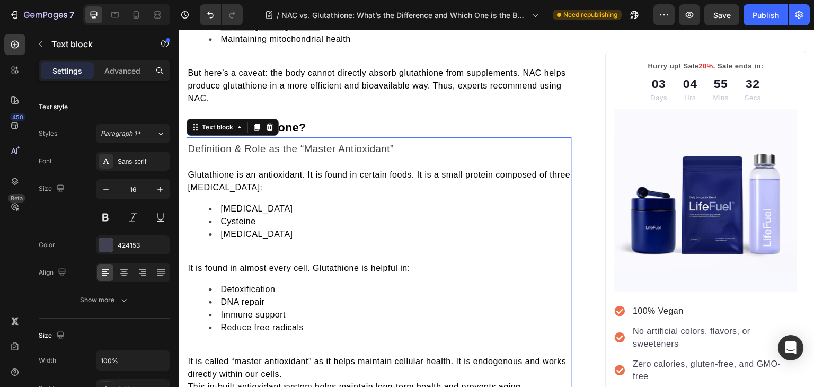
click at [199, 251] on p "Rich Text Editor. Editing area: main" at bounding box center [379, 255] width 383 height 13
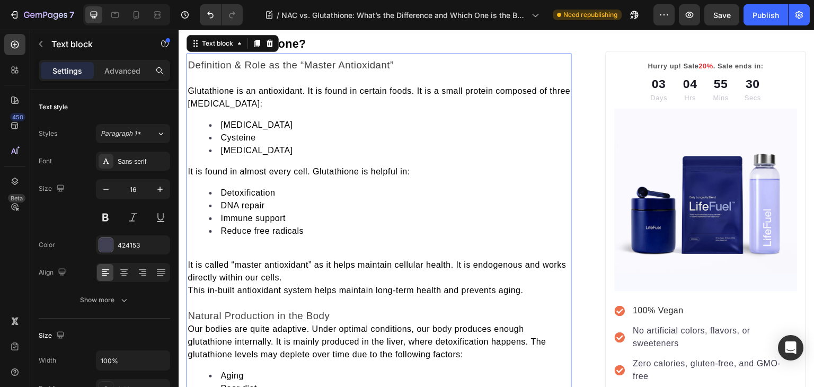
scroll to position [1329, 0]
click at [191, 166] on span "It is found in almost every cell. Glutathione is helpful in:" at bounding box center [299, 170] width 223 height 9
click at [221, 251] on p "Rich Text Editor. Editing area: main" at bounding box center [379, 251] width 383 height 13
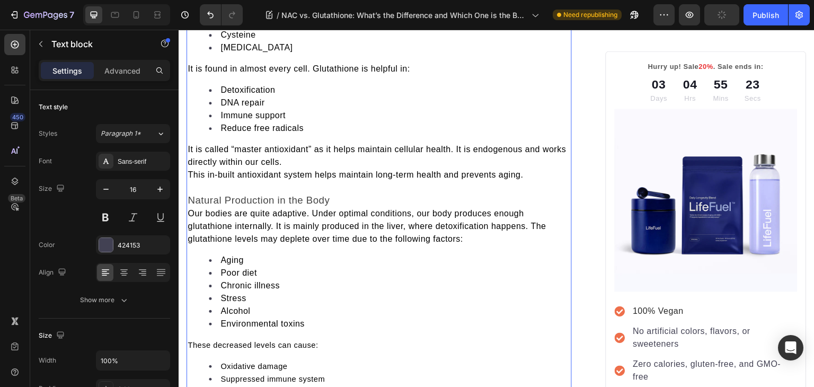
scroll to position [1449, 0]
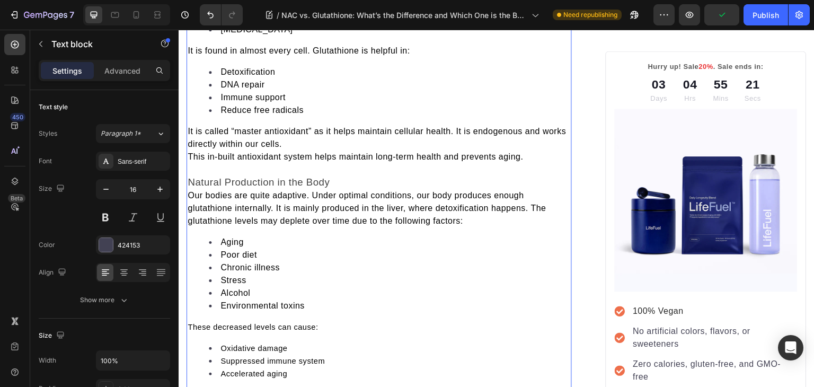
click at [192, 191] on span "Our bodies are quite adaptive. Under optimal conditions, our body produces enou…" at bounding box center [367, 208] width 359 height 34
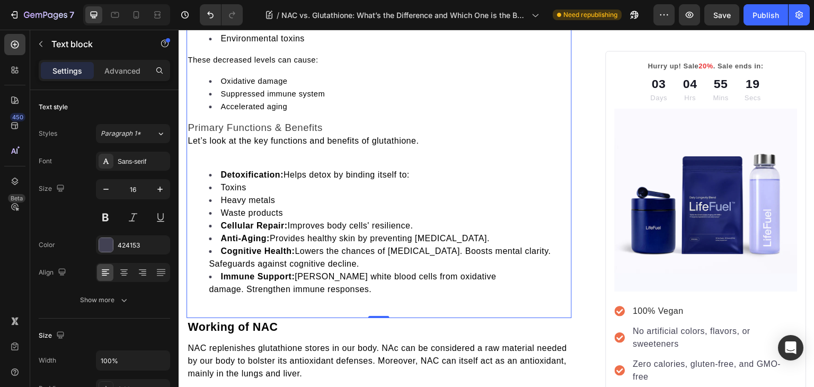
scroll to position [1734, 0]
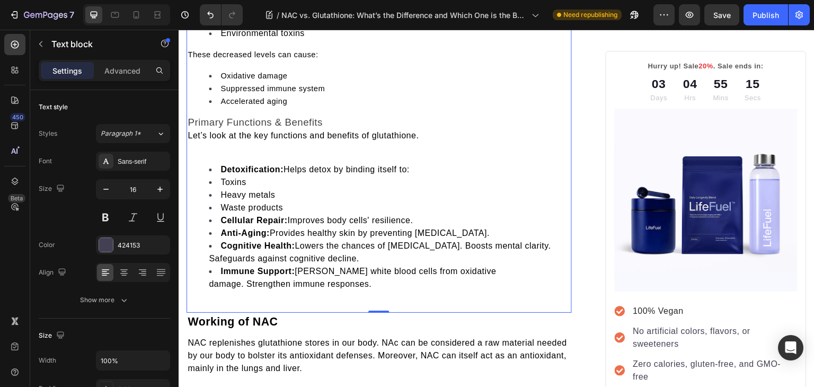
click at [191, 132] on span "Let’s look at the key functions and benefits of glutathione." at bounding box center [303, 135] width 231 height 9
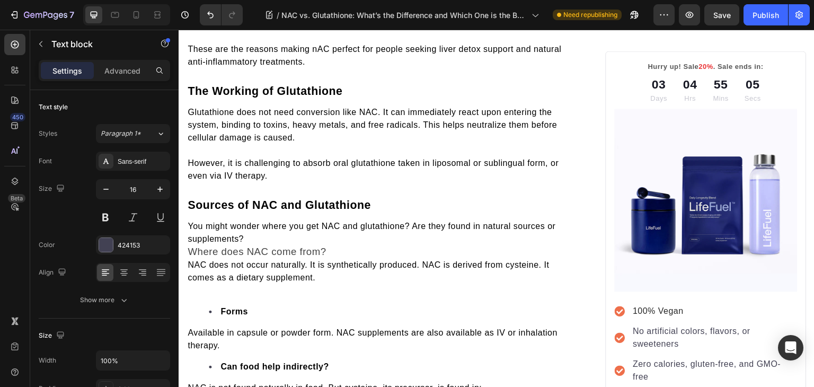
scroll to position [2079, 0]
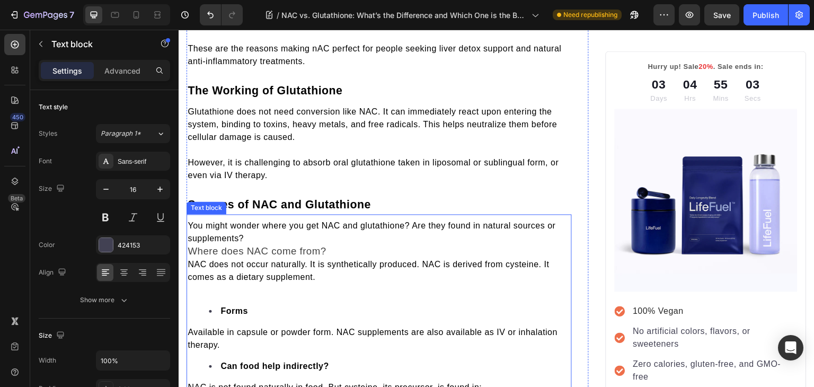
click at [189, 247] on span "Where does NAC come from?" at bounding box center [257, 250] width 138 height 11
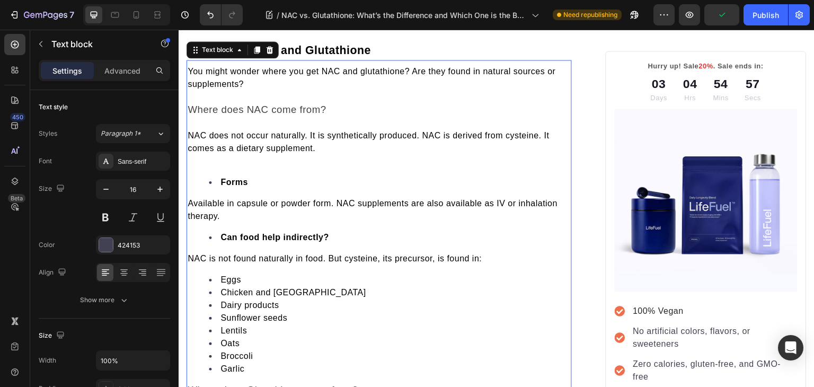
scroll to position [2235, 0]
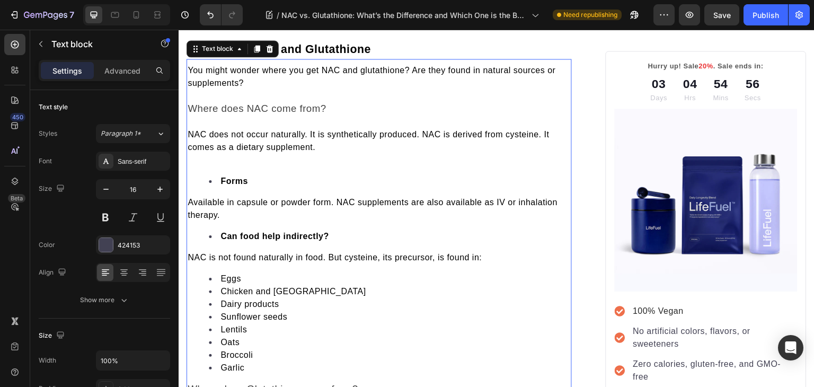
click at [225, 156] on p "Rich Text Editor. Editing area: main" at bounding box center [379, 160] width 383 height 13
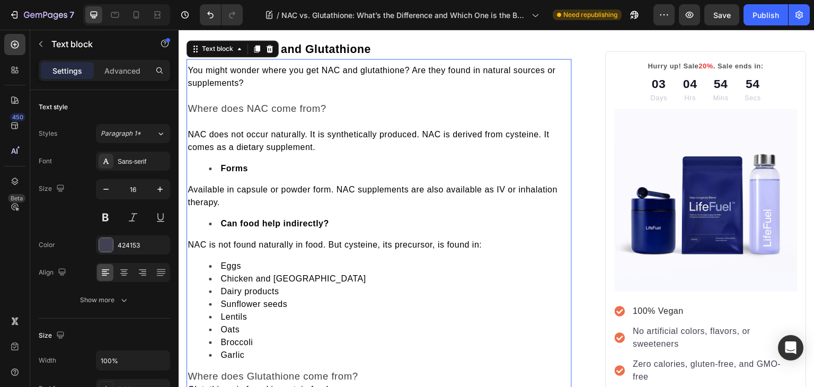
scroll to position [2428, 0]
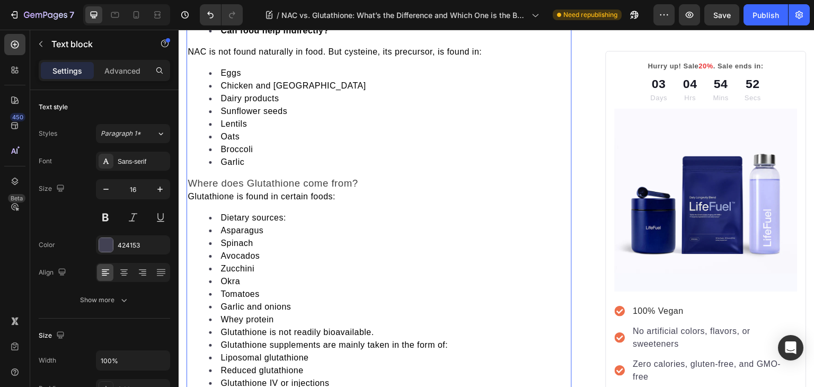
click at [190, 193] on span "Glutathione is found in certain foods:" at bounding box center [262, 196] width 148 height 9
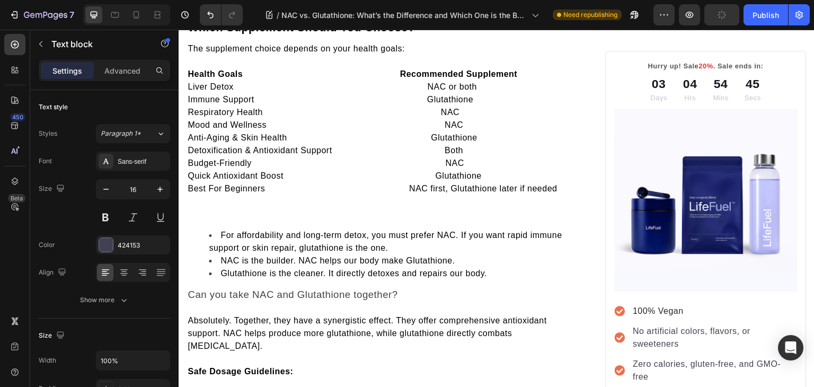
scroll to position [3031, 0]
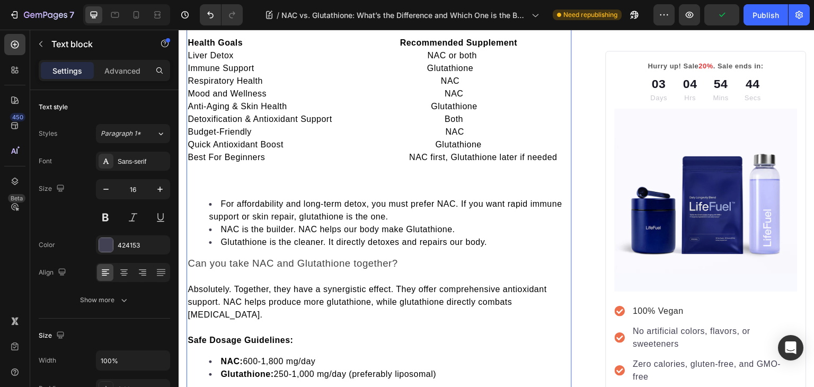
click at [197, 179] on p at bounding box center [379, 183] width 383 height 13
click at [197, 179] on p "Rich Text Editor. Editing area: main" at bounding box center [379, 183] width 383 height 13
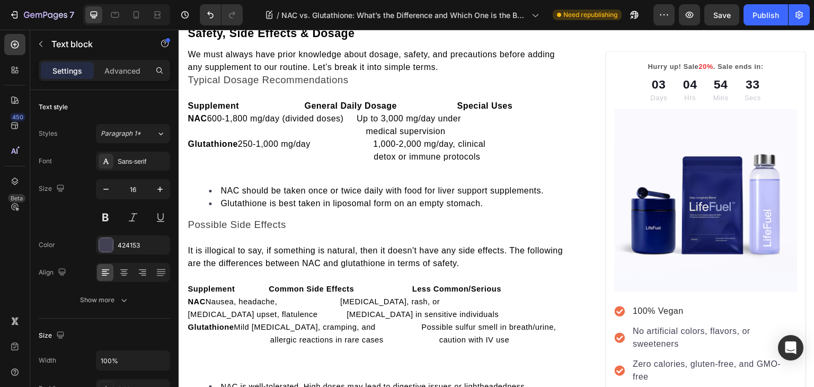
scroll to position [3441, 0]
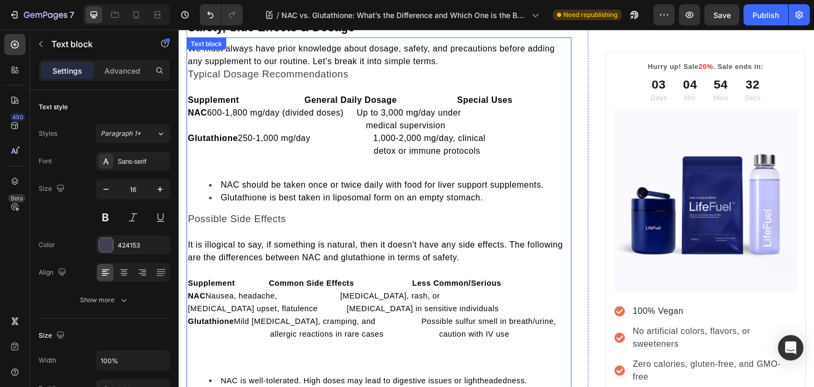
click at [240, 169] on div "We must always have prior knowledge about dosage, safety, and precautions befor…" at bounding box center [379, 318] width 385 height 555
click at [235, 161] on p "Rich Text Editor. Editing area: main" at bounding box center [379, 163] width 383 height 13
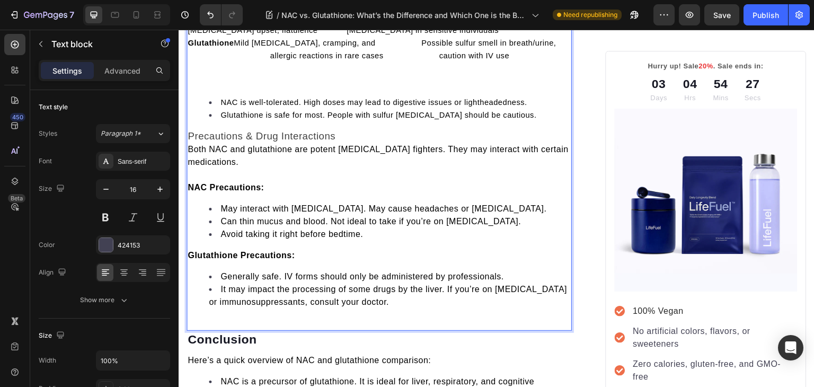
scroll to position [3697, 0]
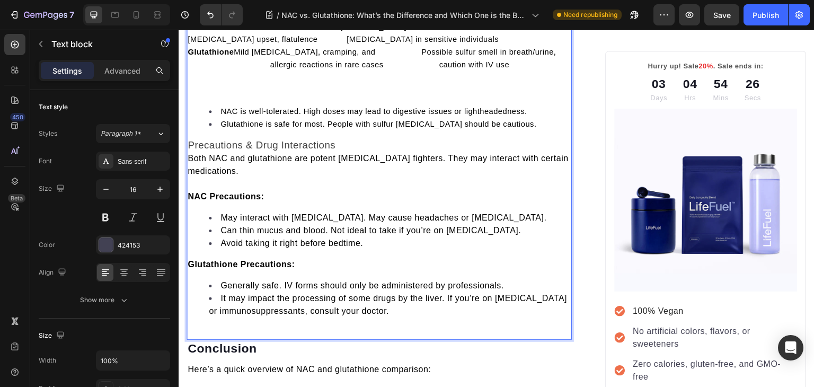
click at [206, 89] on p "Rich Text Editor. Editing area: main" at bounding box center [379, 90] width 383 height 13
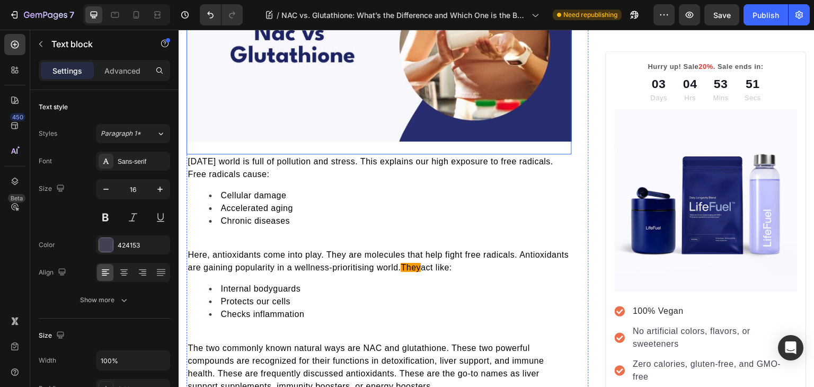
scroll to position [0, 0]
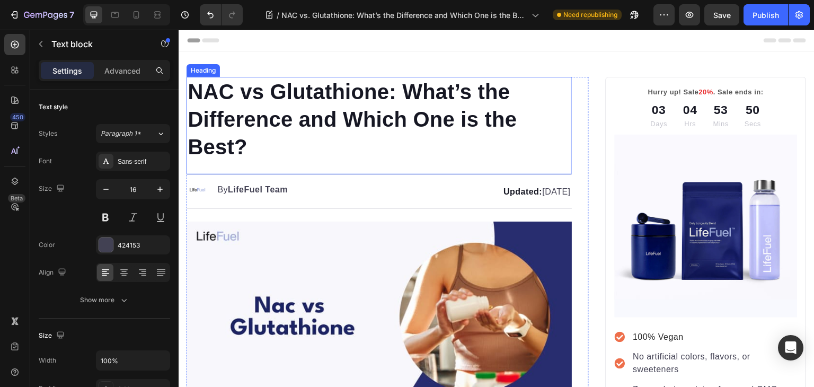
click at [210, 87] on h1 "NAC vs Glutathione: What’s the Difference and Which One is the Best?" at bounding box center [379, 119] width 385 height 85
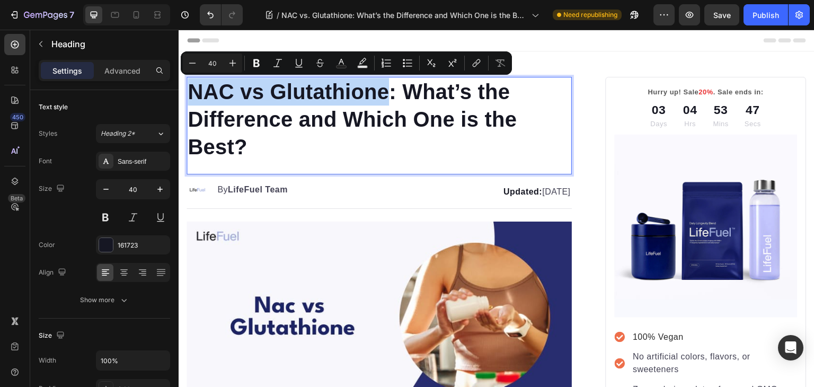
copy p "NAC vs Glutathione"
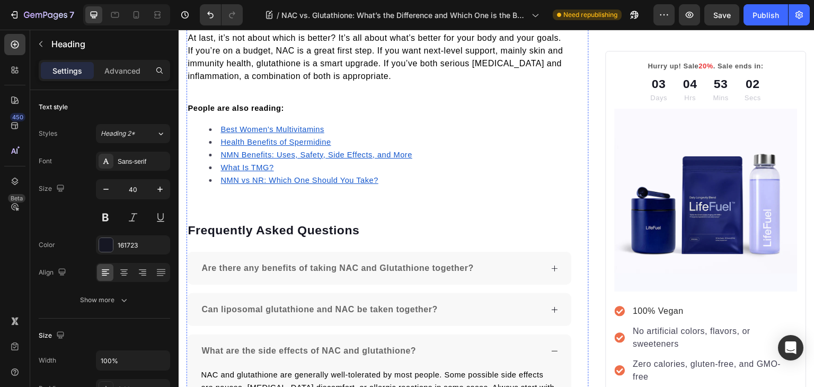
scroll to position [4262, 0]
